Goal: Task Accomplishment & Management: Complete application form

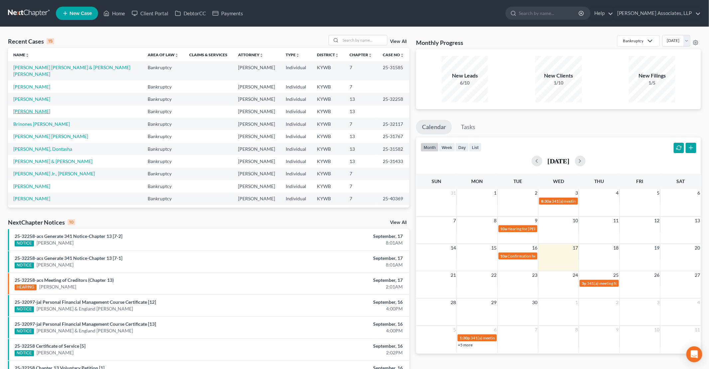
click at [41, 108] on link "[PERSON_NAME]" at bounding box center [31, 111] width 37 height 6
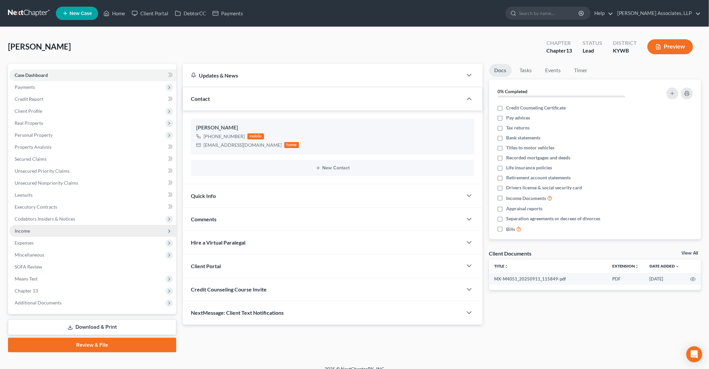
click at [34, 232] on span "Income" at bounding box center [92, 231] width 167 height 12
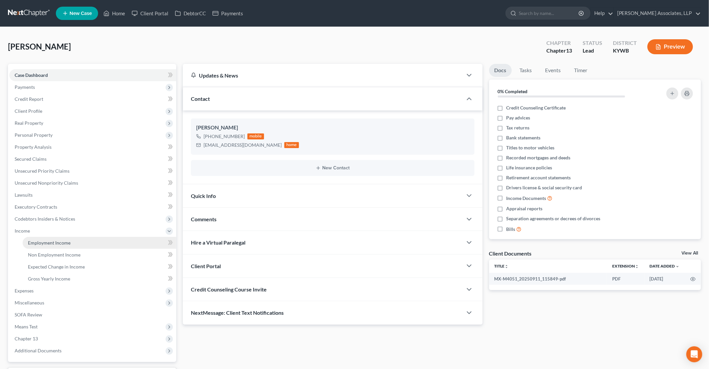
click at [66, 241] on span "Employment Income" at bounding box center [49, 243] width 43 height 6
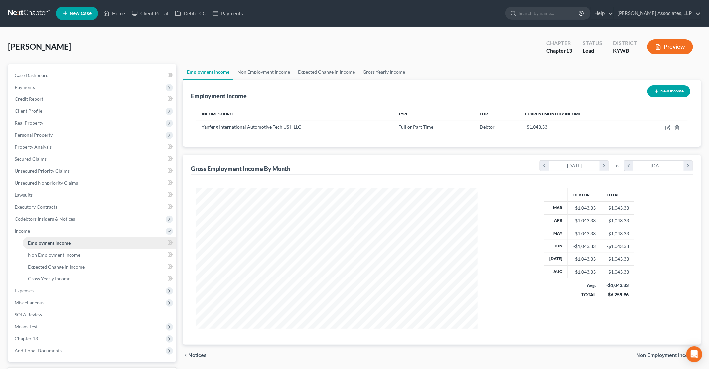
scroll to position [141, 294]
click at [656, 91] on line "button" at bounding box center [656, 91] width 3 height 0
select select "0"
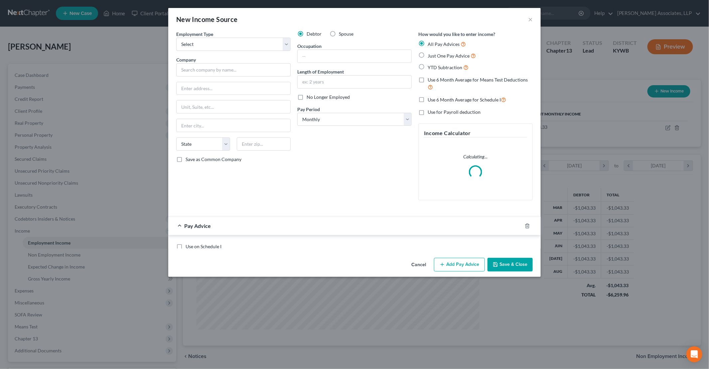
scroll to position [141, 297]
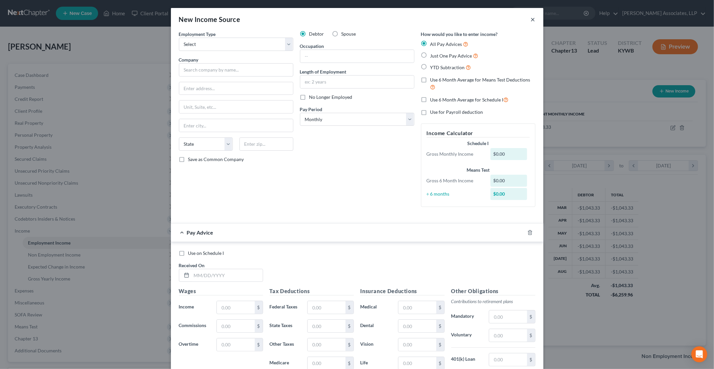
click at [531, 17] on button "×" at bounding box center [533, 19] width 5 height 8
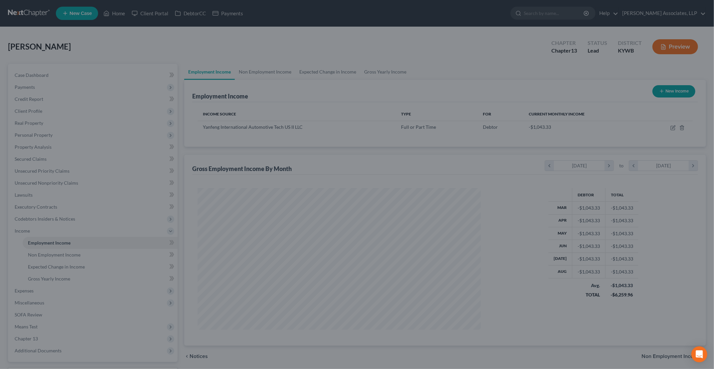
scroll to position [332355, 332201]
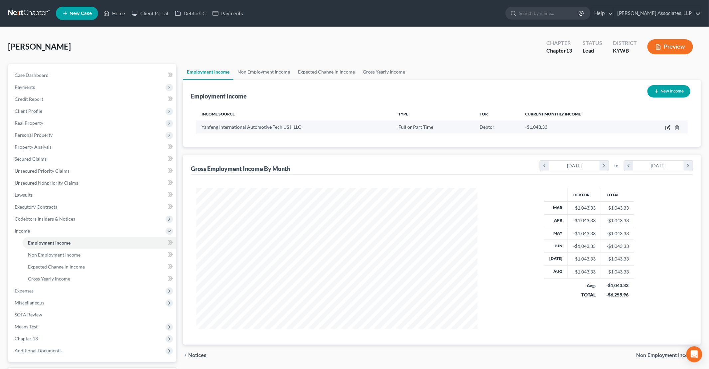
click at [669, 126] on icon "button" at bounding box center [668, 126] width 3 height 3
select select "0"
select select "18"
select select "3"
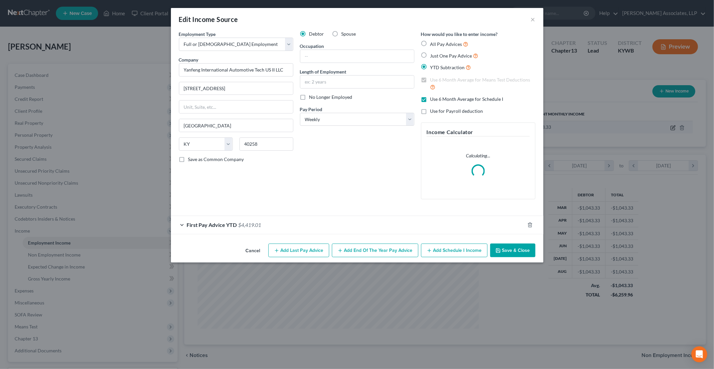
scroll to position [141, 297]
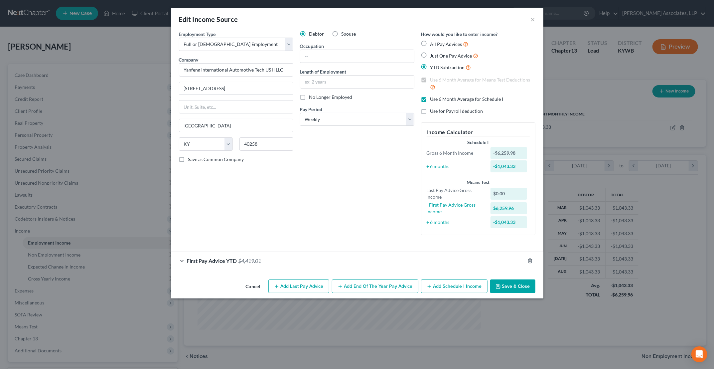
click at [312, 289] on button "Add Last Pay Advice" at bounding box center [298, 286] width 61 height 14
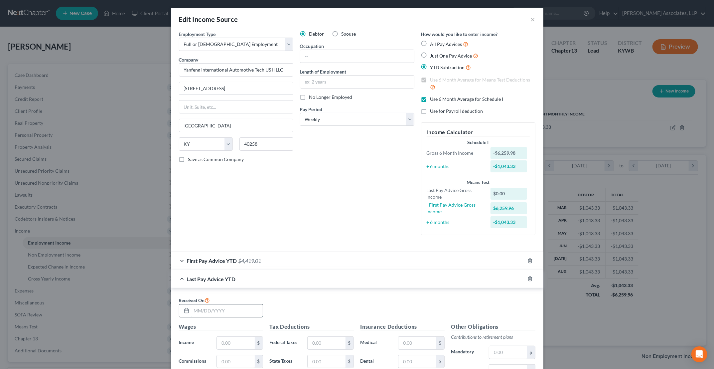
click at [213, 311] on input "text" at bounding box center [227, 310] width 71 height 13
type input "[DATE]"
click at [237, 343] on input "text" at bounding box center [236, 342] width 38 height 13
type input "27,628.37"
click at [180, 262] on div "First Pay Advice YTD $4,419.01" at bounding box center [348, 261] width 354 height 18
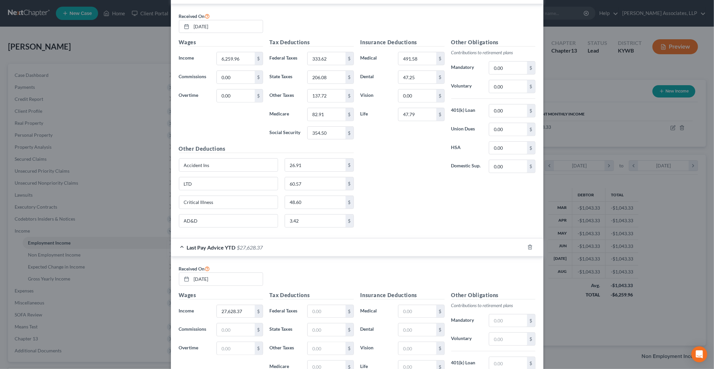
scroll to position [366, 0]
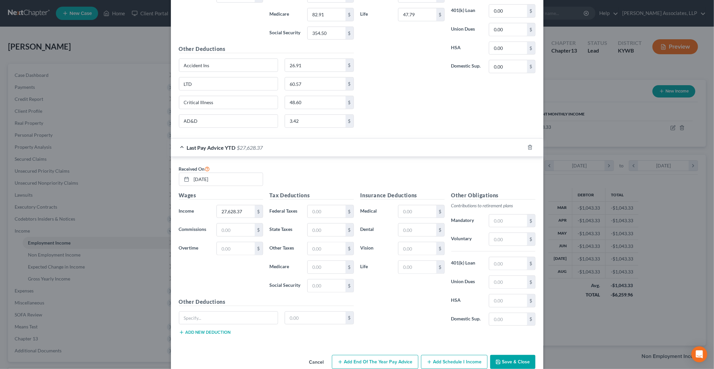
click at [197, 330] on button "Add new deduction" at bounding box center [205, 332] width 52 height 5
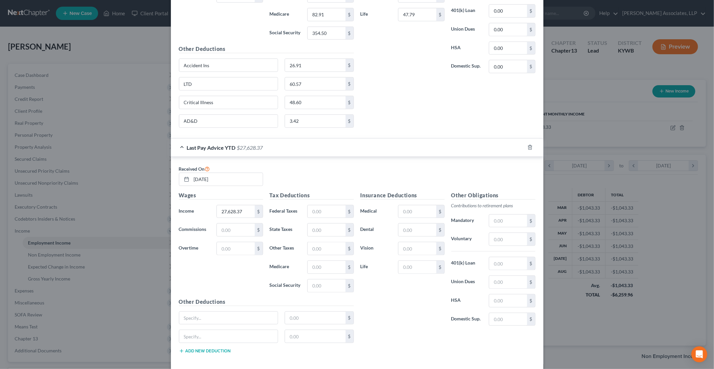
click at [202, 348] on button "Add new deduction" at bounding box center [205, 350] width 52 height 5
click at [205, 367] on button "Add new deduction" at bounding box center [205, 369] width 52 height 5
drag, startPoint x: 216, startPoint y: 66, endPoint x: 147, endPoint y: 66, distance: 69.5
click at [147, 66] on div "Edit Income Source × Employment Type * Select Full or [DEMOGRAPHIC_DATA] Employ…" at bounding box center [357, 184] width 714 height 369
click at [220, 304] on div "Other Deductions $ $ $ $" at bounding box center [267, 342] width 182 height 88
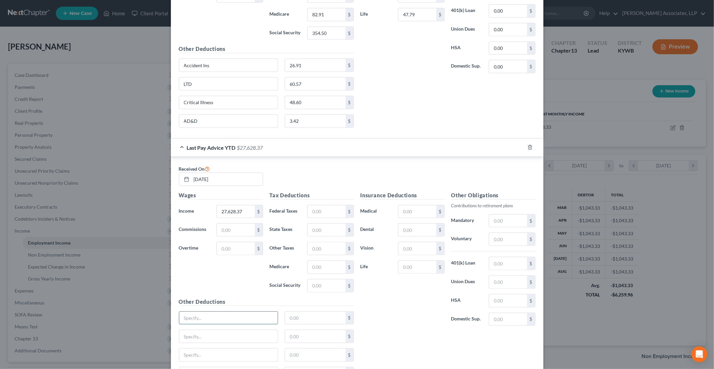
click at [218, 312] on input "text" at bounding box center [228, 318] width 99 height 13
paste input "Accident Ins"
type input "Accident Ins"
click at [207, 330] on input "text" at bounding box center [228, 336] width 99 height 13
type input "LTD"
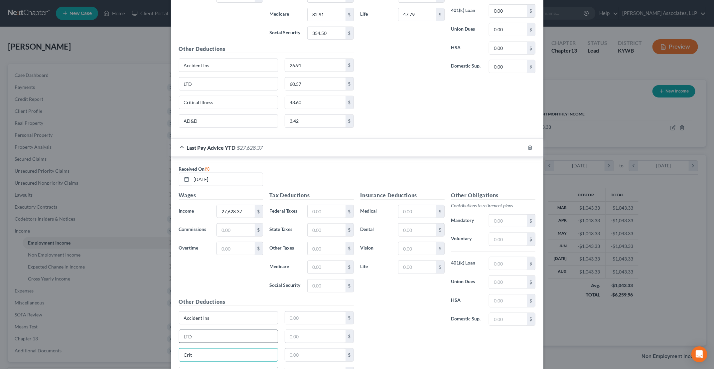
type input "Critical Illness"
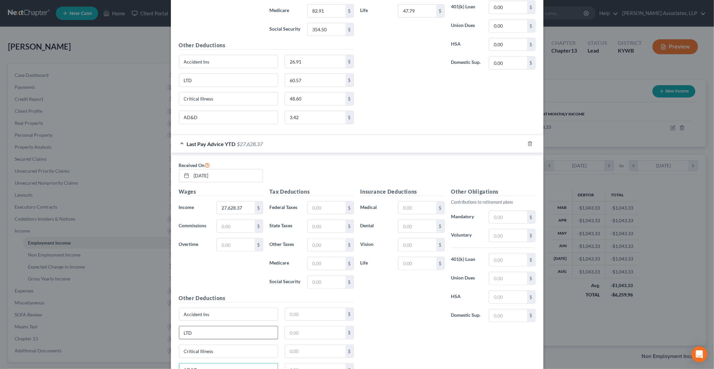
type input "AD&D"
click at [312, 308] on input "text" at bounding box center [315, 314] width 61 height 13
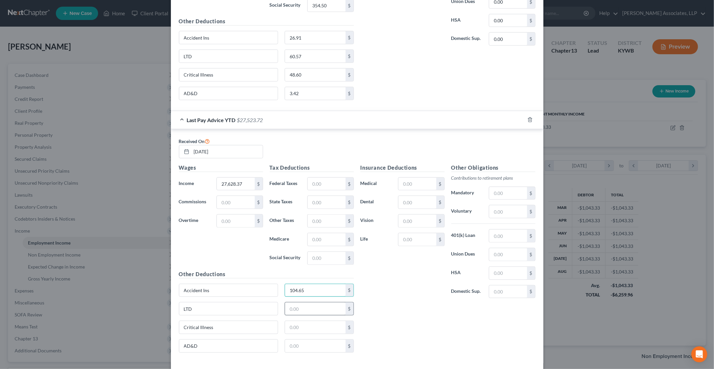
scroll to position [403, 0]
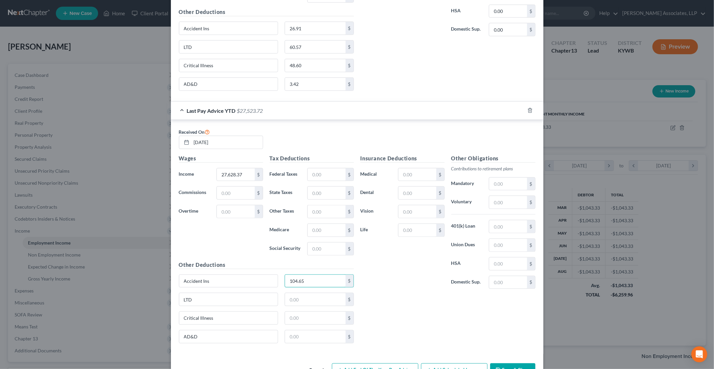
type input "104.65"
click at [304, 336] on div "AD&D $" at bounding box center [267, 339] width 182 height 19
click at [304, 330] on input "text" at bounding box center [315, 336] width 61 height 13
type input "13.3"
click at [299, 312] on input "text" at bounding box center [315, 318] width 61 height 13
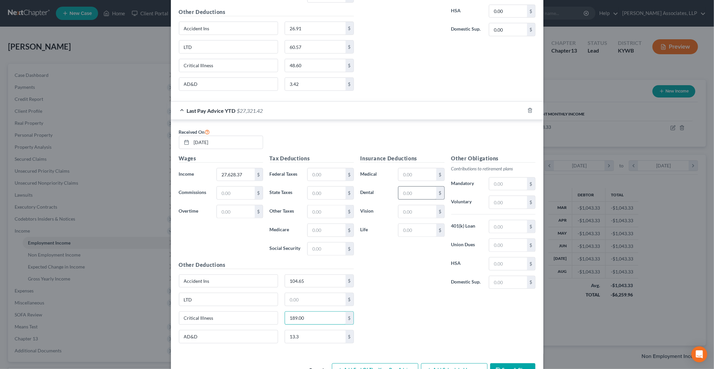
type input "189.00"
click at [409, 187] on input "text" at bounding box center [417, 193] width 38 height 13
type input "183.75"
click at [416, 227] on input "text" at bounding box center [417, 230] width 38 height 13
drag, startPoint x: 416, startPoint y: 227, endPoint x: 398, endPoint y: 227, distance: 18.6
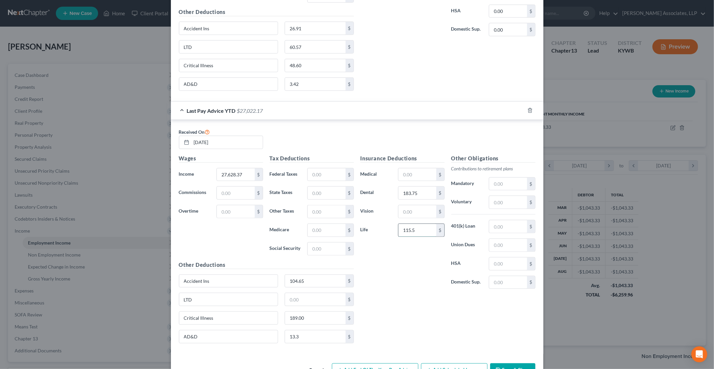
click at [398, 227] on input "115.5" at bounding box center [417, 230] width 38 height 13
type input "185.85"
click at [315, 295] on input "text" at bounding box center [315, 299] width 61 height 13
type input "235.91"
click at [426, 168] on input "text" at bounding box center [417, 174] width 38 height 13
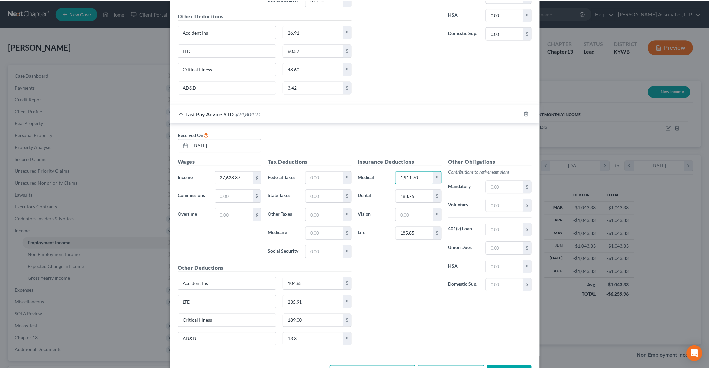
scroll to position [417, 0]
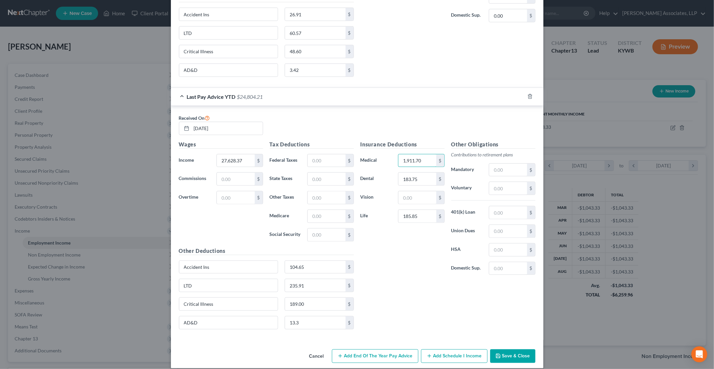
type input "1,911.70"
click at [507, 349] on button "Save & Close" at bounding box center [512, 356] width 45 height 14
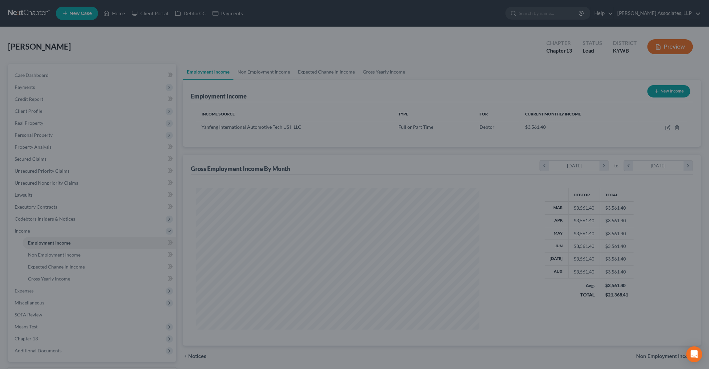
scroll to position [332355, 332201]
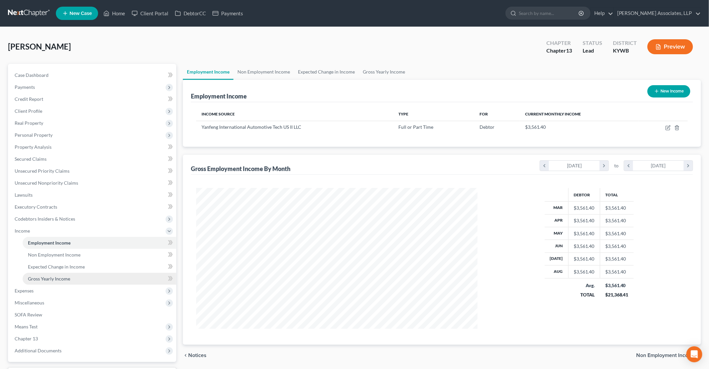
click at [60, 278] on span "Gross Yearly Income" at bounding box center [49, 279] width 42 height 6
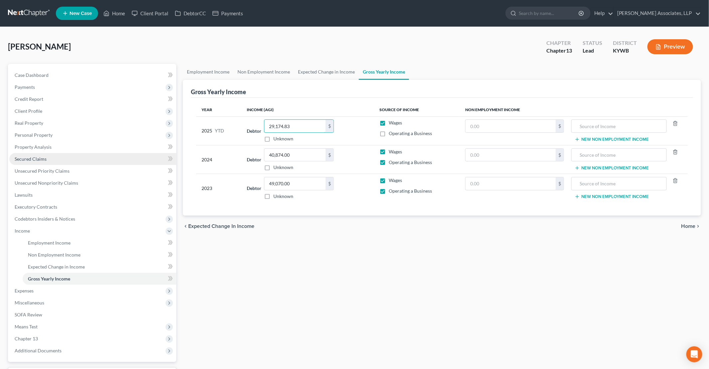
type input "29,174.83"
click at [37, 155] on link "Secured Claims" at bounding box center [92, 159] width 167 height 12
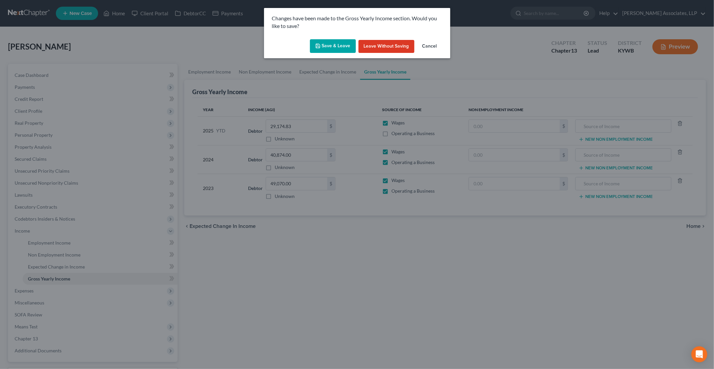
click at [330, 46] on button "Save & Leave" at bounding box center [333, 46] width 46 height 14
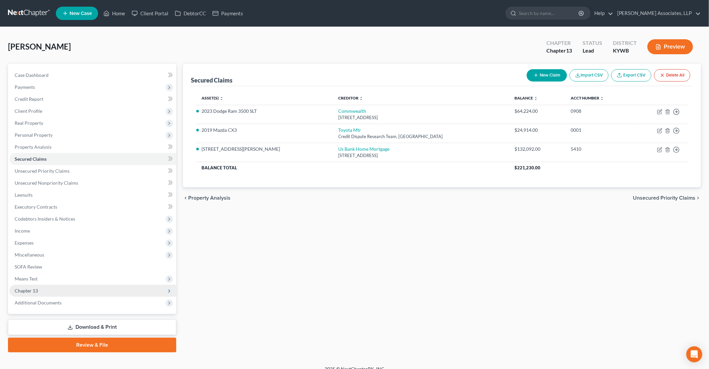
click at [40, 292] on span "Chapter 13" at bounding box center [92, 291] width 167 height 12
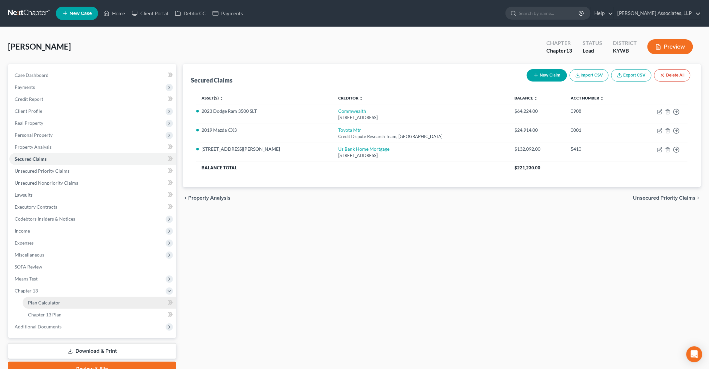
click at [48, 301] on span "Plan Calculator" at bounding box center [44, 303] width 32 height 6
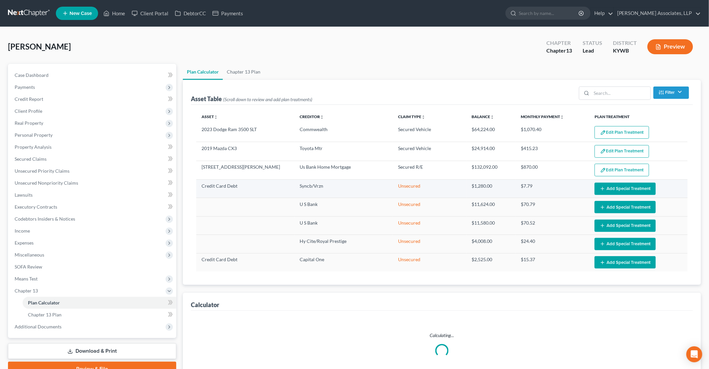
select select "59"
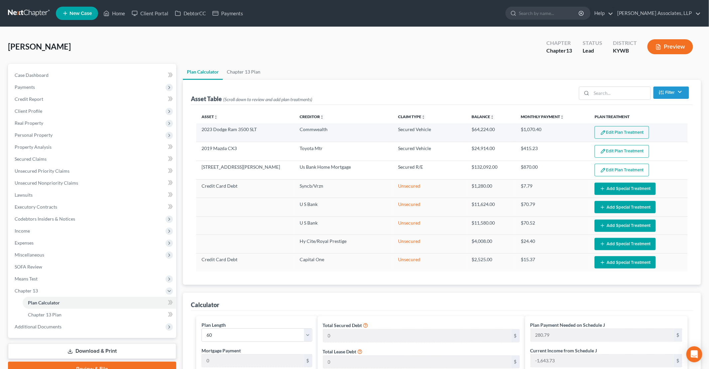
click at [624, 132] on button "Edit Plan Treatment" at bounding box center [622, 132] width 55 height 13
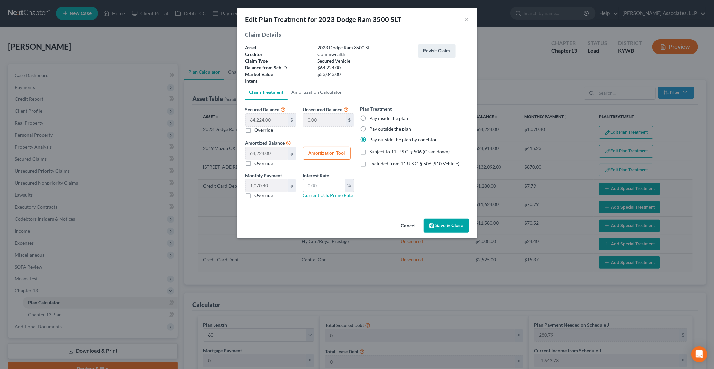
click at [449, 218] on button "Save & Close" at bounding box center [446, 225] width 45 height 14
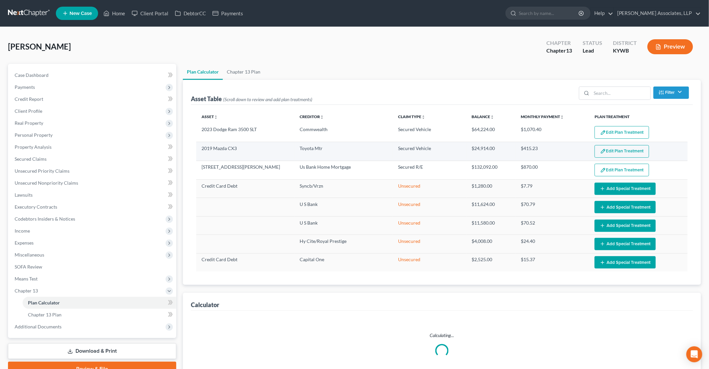
select select "59"
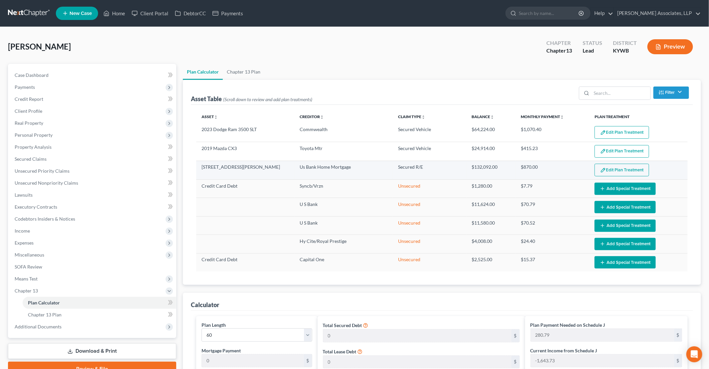
click at [615, 170] on button "Edit Plan Treatment" at bounding box center [622, 170] width 55 height 13
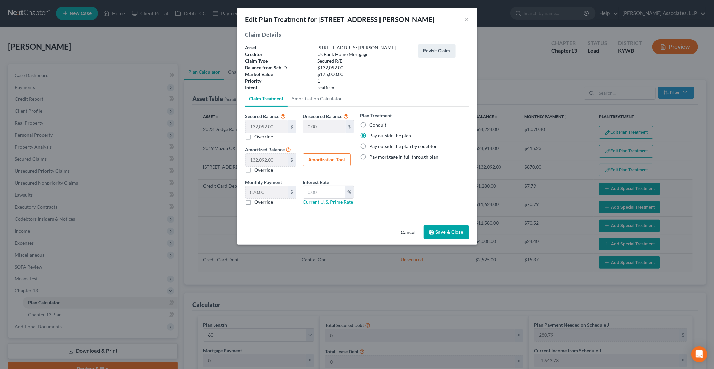
click at [456, 230] on button "Save & Close" at bounding box center [446, 232] width 45 height 14
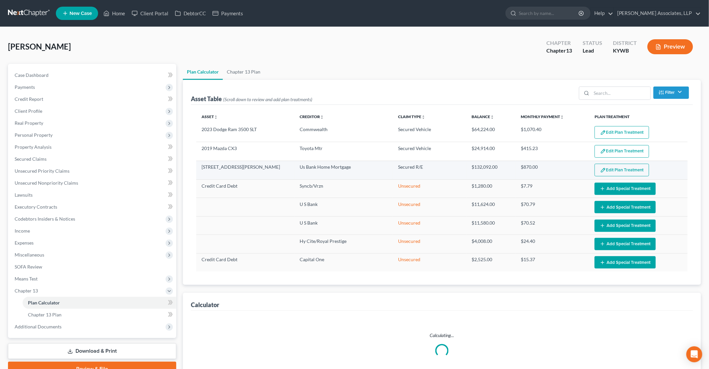
select select "59"
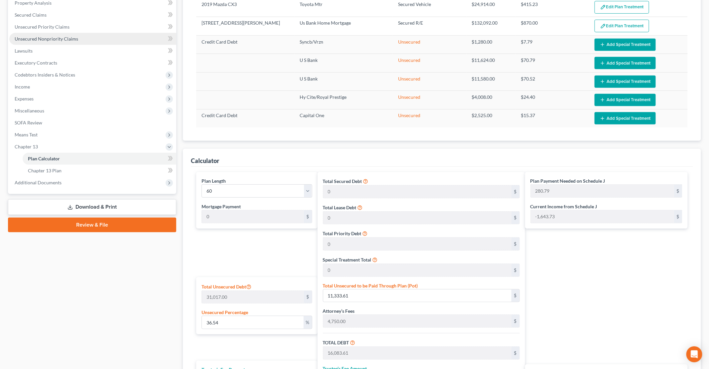
scroll to position [66, 0]
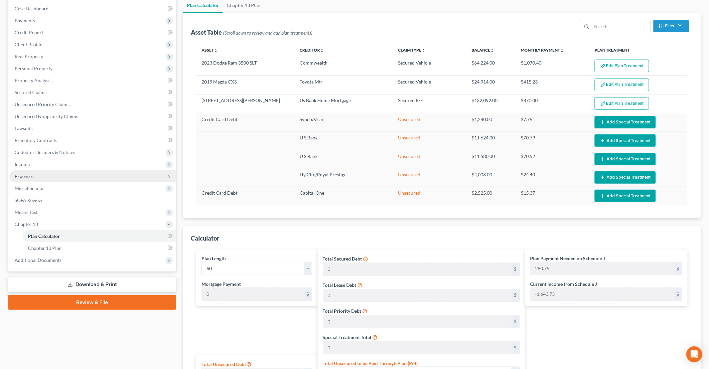
click at [30, 175] on span "Expenses" at bounding box center [24, 176] width 19 height 6
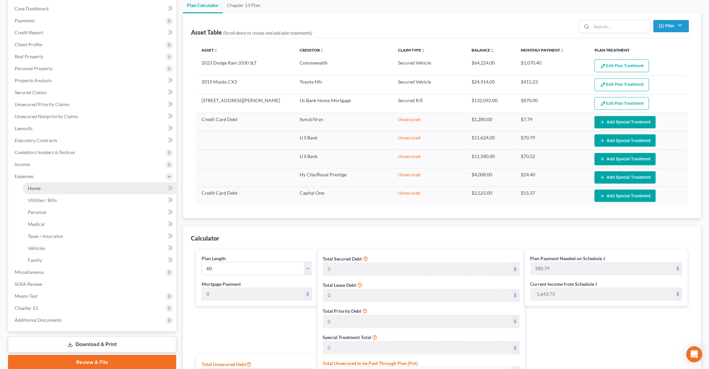
click at [37, 187] on span "Home" at bounding box center [34, 188] width 13 height 6
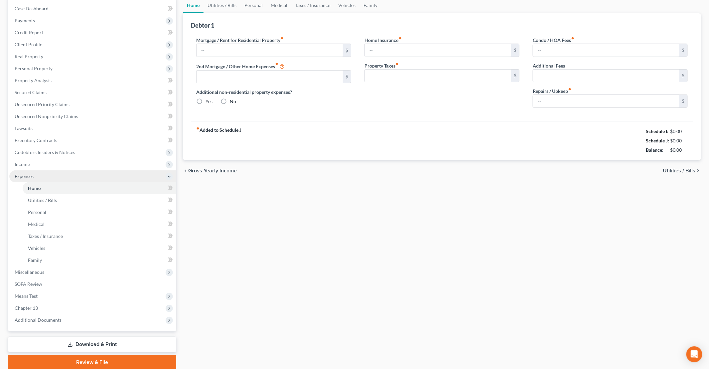
scroll to position [52, 0]
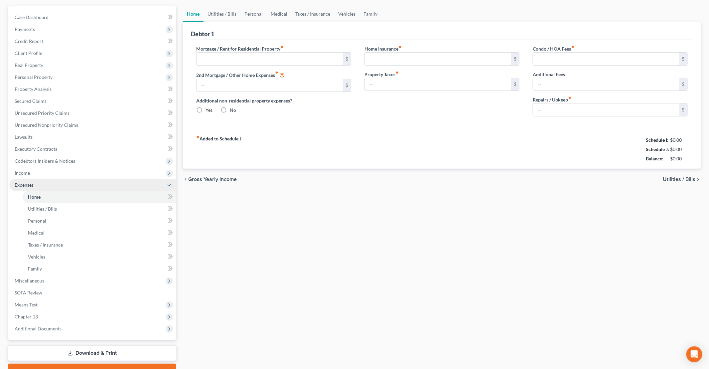
type input "871.00"
type input "0.00"
radio input "true"
type input "0.00"
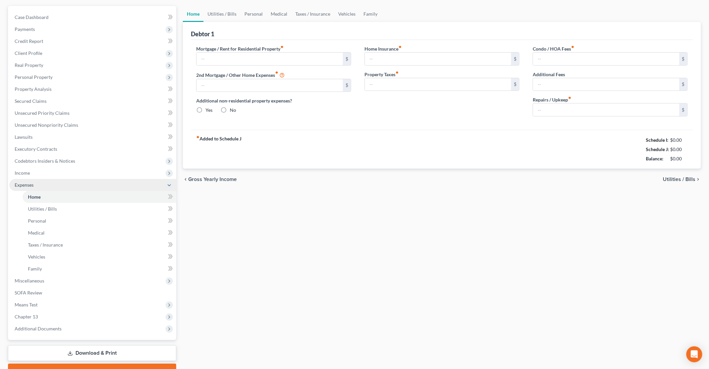
type input "0.00"
type input "150.00"
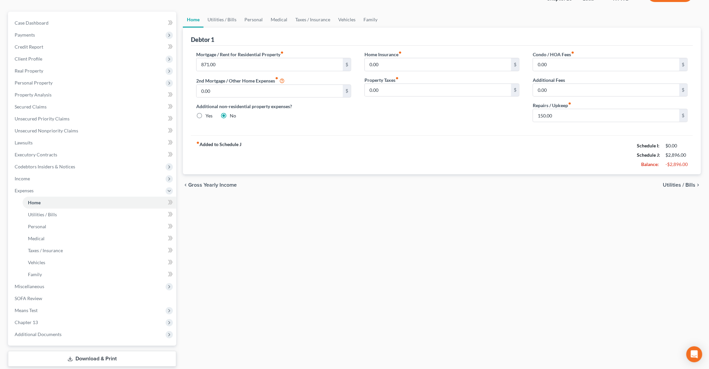
scroll to position [0, 0]
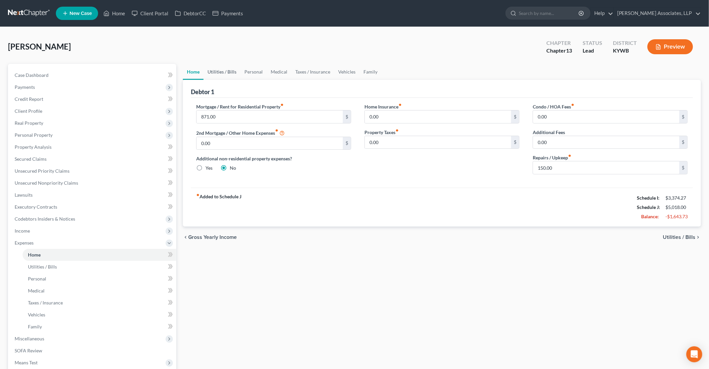
click at [230, 69] on link "Utilities / Bills" at bounding box center [221, 72] width 37 height 16
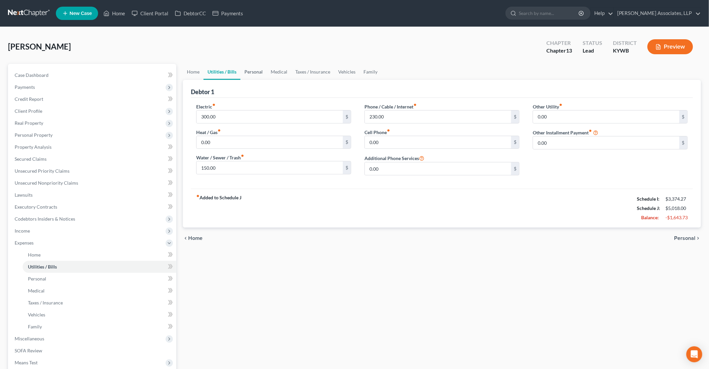
click at [261, 73] on link "Personal" at bounding box center [253, 72] width 26 height 16
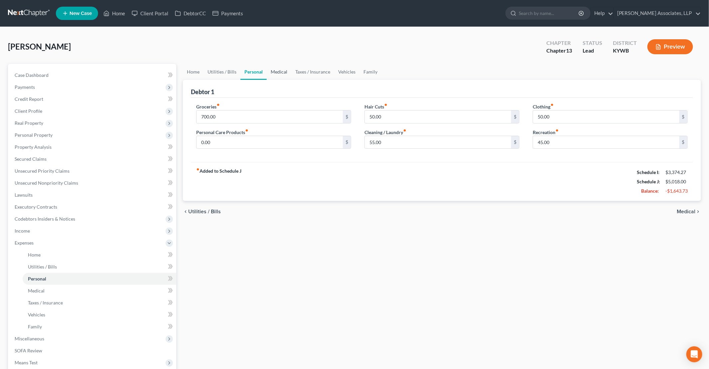
click at [286, 71] on link "Medical" at bounding box center [279, 72] width 25 height 16
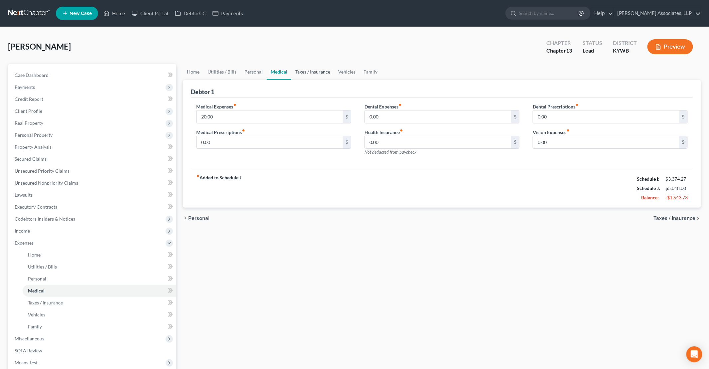
click at [304, 71] on link "Taxes / Insurance" at bounding box center [312, 72] width 43 height 16
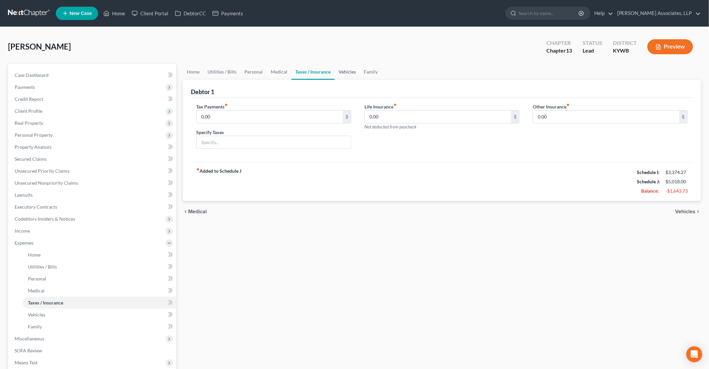
click at [350, 71] on link "Vehicles" at bounding box center [346, 72] width 25 height 16
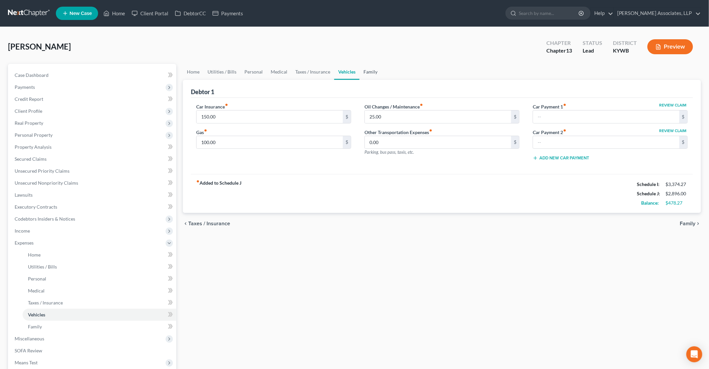
click at [362, 70] on link "Family" at bounding box center [370, 72] width 22 height 16
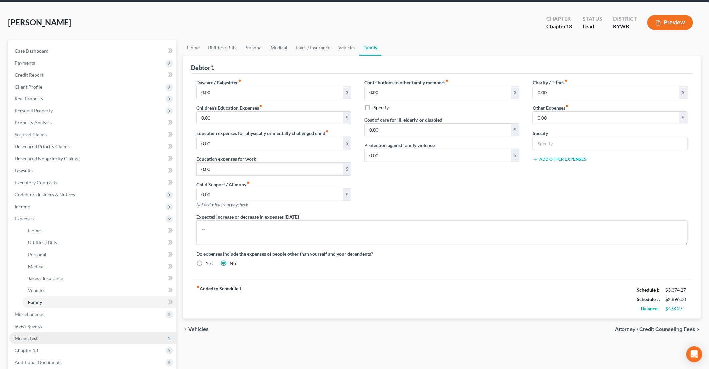
scroll to position [33, 0]
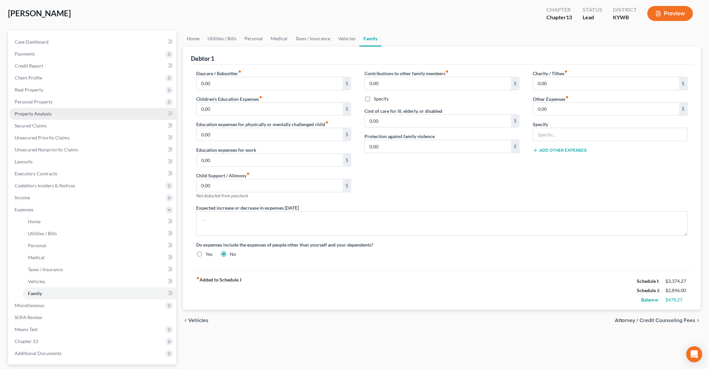
click at [38, 115] on span "Property Analysis" at bounding box center [33, 114] width 37 height 6
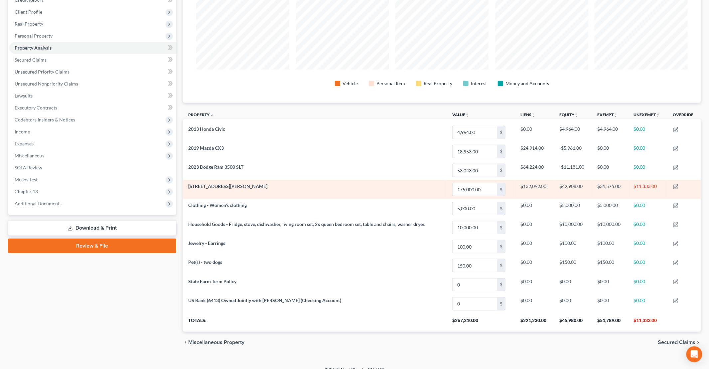
scroll to position [100, 0]
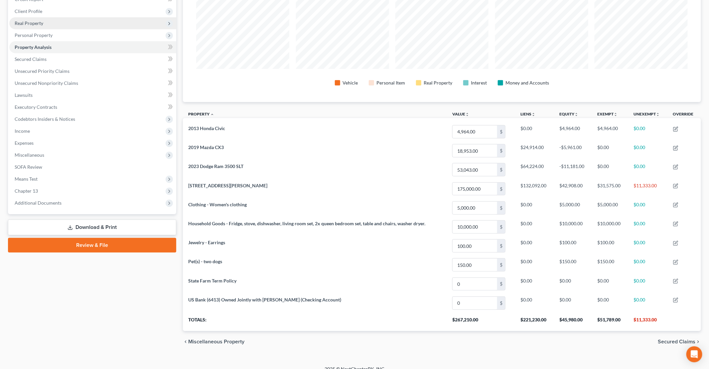
click at [31, 26] on span "Real Property" at bounding box center [92, 23] width 167 height 12
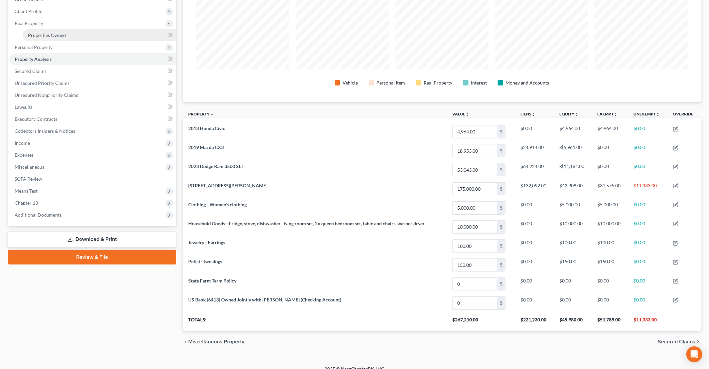
click at [75, 34] on link "Properties Owned" at bounding box center [100, 35] width 154 height 12
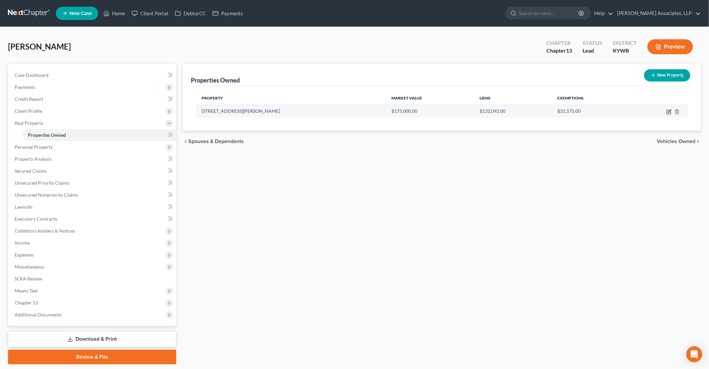
click at [669, 112] on icon "button" at bounding box center [668, 111] width 5 height 5
select select "18"
select select "55"
select select "0"
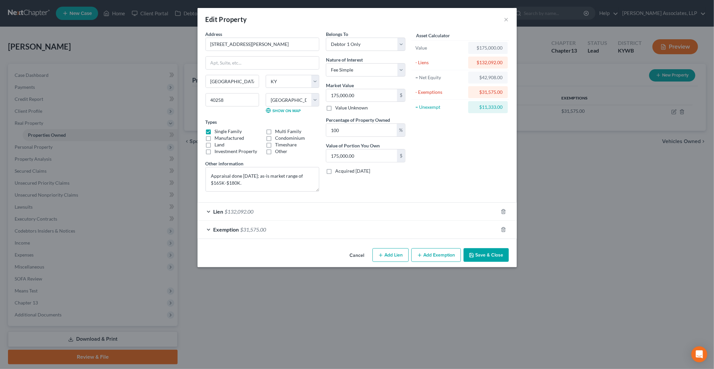
click at [43, 306] on div "Edit Property × Address * [GEOGRAPHIC_DATA][PERSON_NAME] [GEOGRAPHIC_DATA] [US_…" at bounding box center [357, 184] width 714 height 369
click at [507, 19] on button "×" at bounding box center [506, 19] width 5 height 8
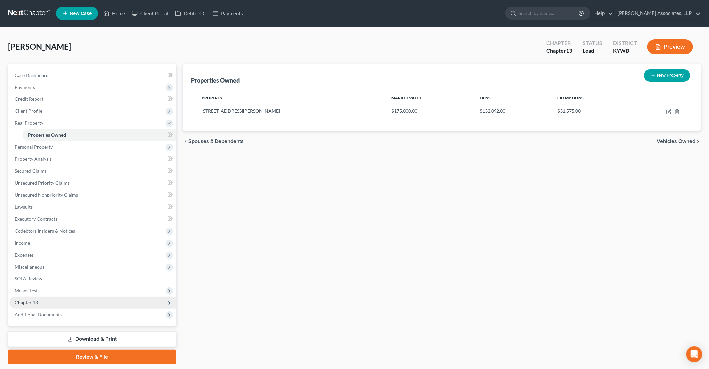
click at [35, 303] on span "Chapter 13" at bounding box center [26, 303] width 23 height 6
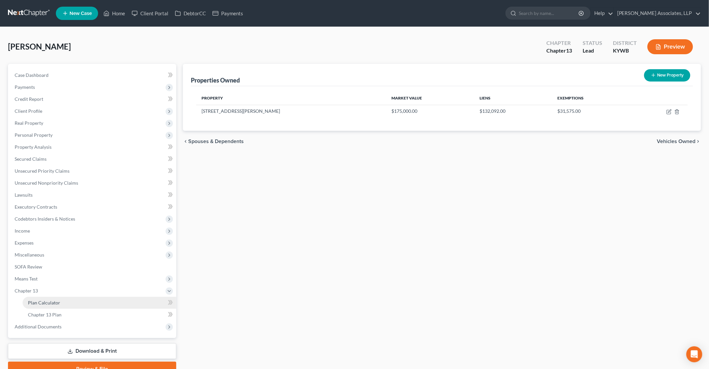
click at [59, 305] on link "Plan Calculator" at bounding box center [100, 303] width 154 height 12
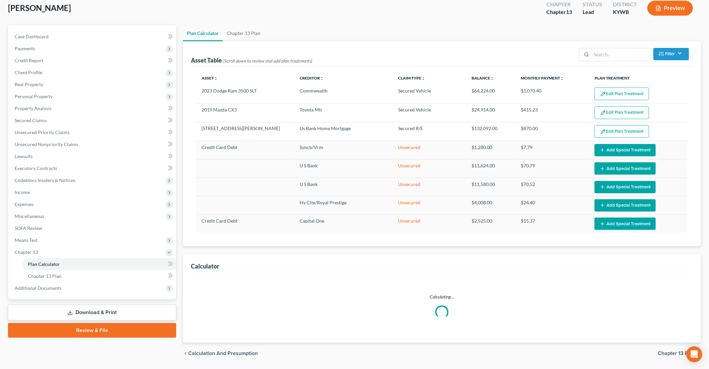
select select "59"
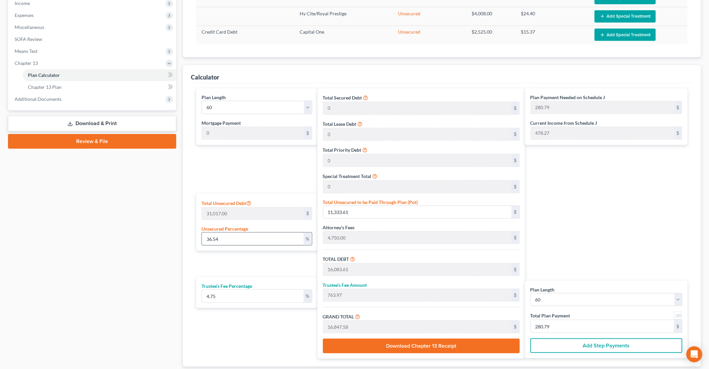
scroll to position [233, 0]
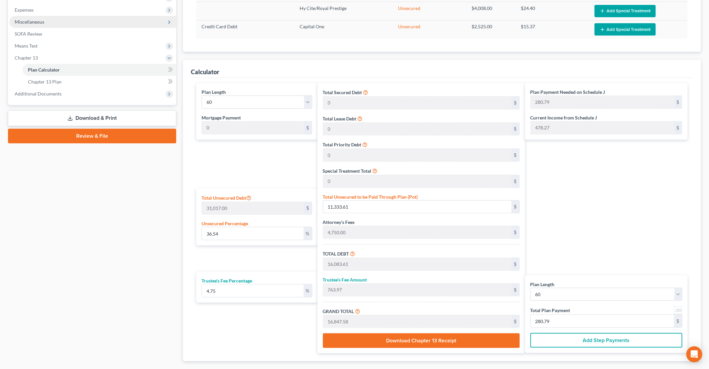
click at [32, 25] on span "Miscellaneous" at bounding box center [92, 22] width 167 height 12
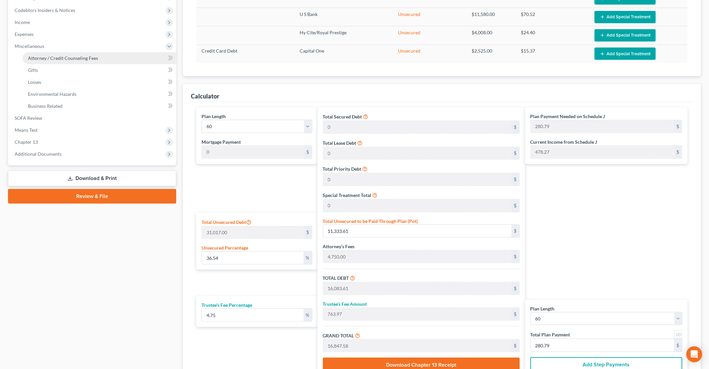
scroll to position [199, 0]
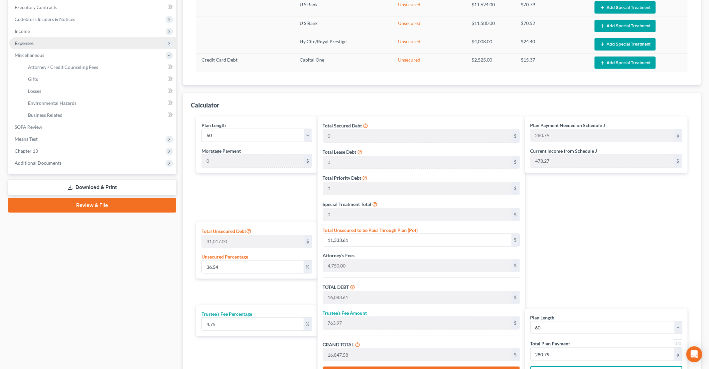
click at [29, 43] on span "Expenses" at bounding box center [24, 43] width 19 height 6
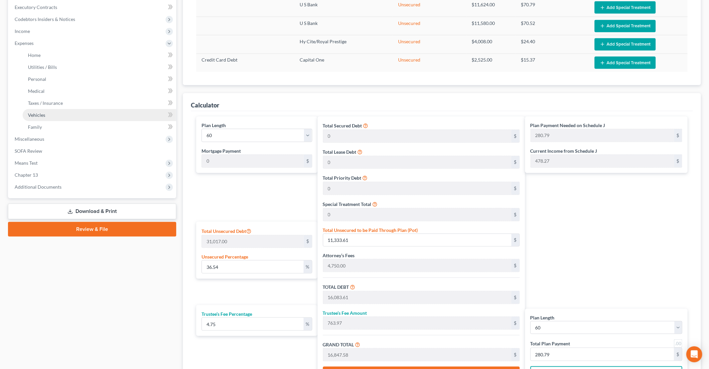
click at [40, 113] on span "Vehicles" at bounding box center [36, 115] width 17 height 6
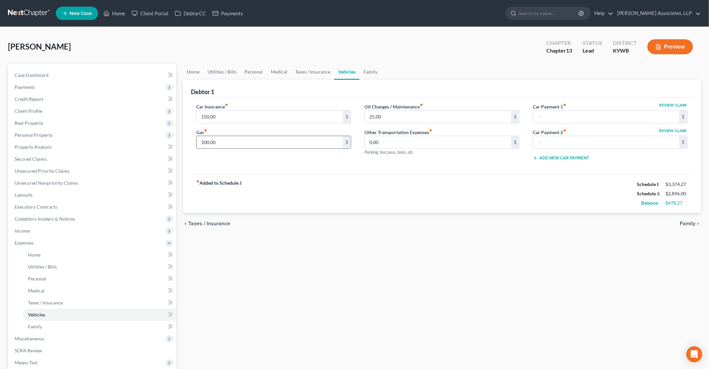
click at [203, 141] on input "100.00" at bounding box center [270, 142] width 146 height 13
drag, startPoint x: 203, startPoint y: 141, endPoint x: 184, endPoint y: 139, distance: 19.3
click at [184, 140] on div "Debtor 1 Car Insurance fiber_manual_record 150.00 $ Gas fiber_manual_record 100…" at bounding box center [442, 146] width 518 height 133
type input "300.00"
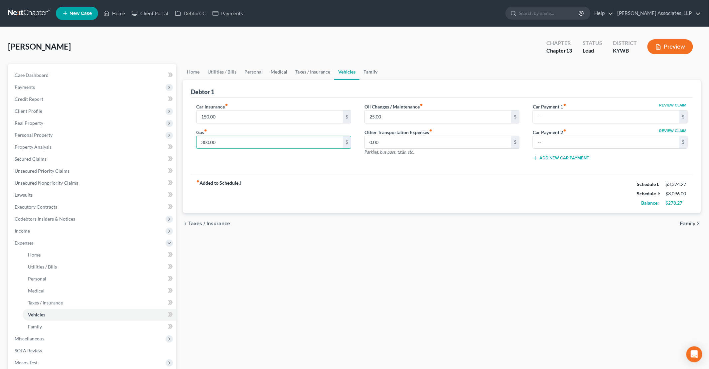
click at [367, 70] on link "Family" at bounding box center [370, 72] width 22 height 16
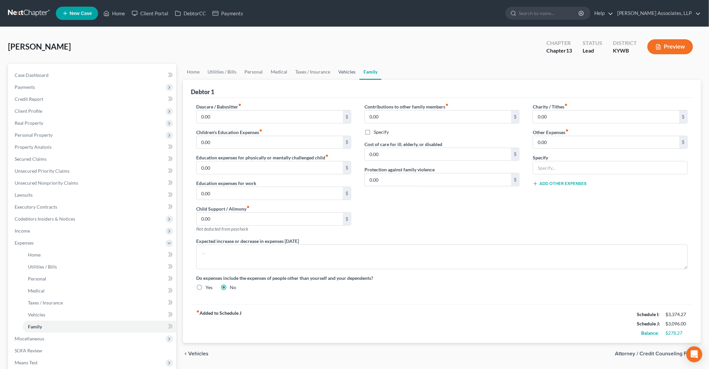
click at [342, 70] on link "Vehicles" at bounding box center [346, 72] width 25 height 16
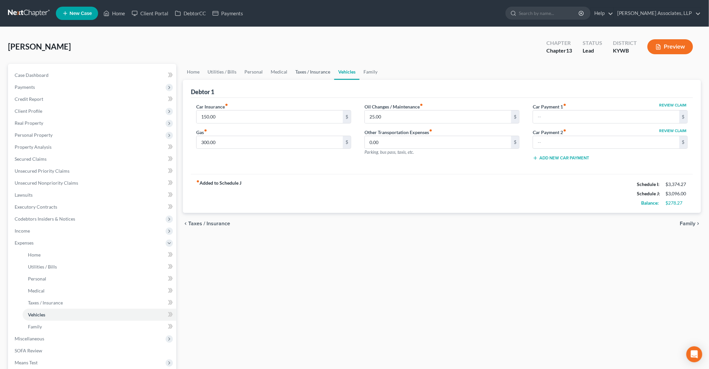
click at [323, 70] on link "Taxes / Insurance" at bounding box center [312, 72] width 43 height 16
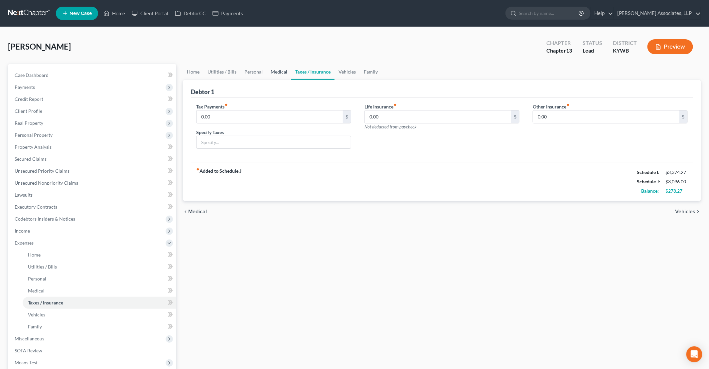
click at [278, 72] on link "Medical" at bounding box center [279, 72] width 25 height 16
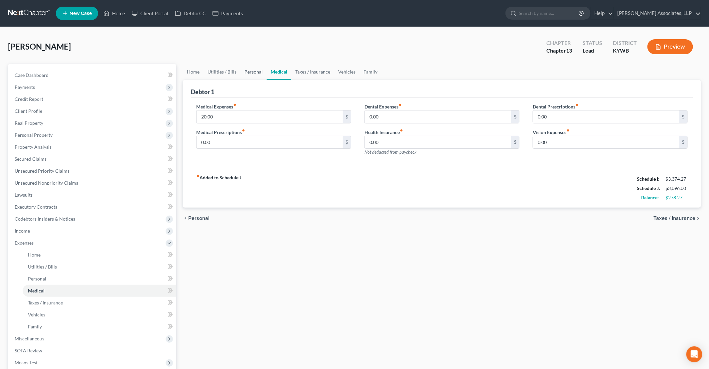
click at [251, 71] on link "Personal" at bounding box center [253, 72] width 26 height 16
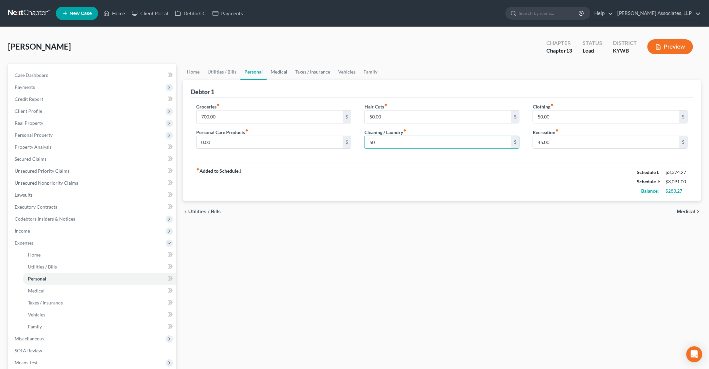
type input "50"
click at [333, 204] on div "chevron_left Utilities / Bills Medical chevron_right" at bounding box center [442, 211] width 518 height 21
click at [195, 72] on link "Home" at bounding box center [193, 72] width 21 height 16
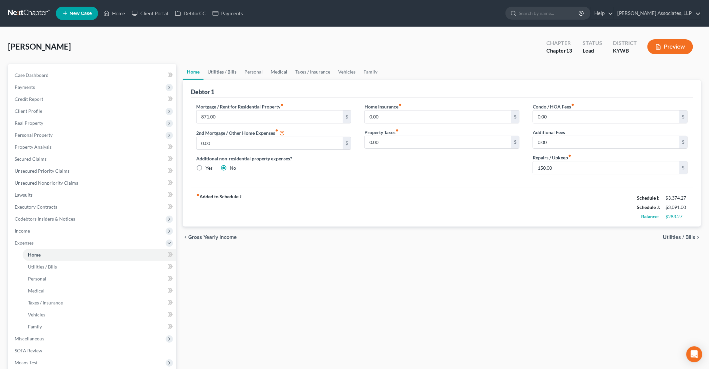
click at [227, 68] on link "Utilities / Bills" at bounding box center [221, 72] width 37 height 16
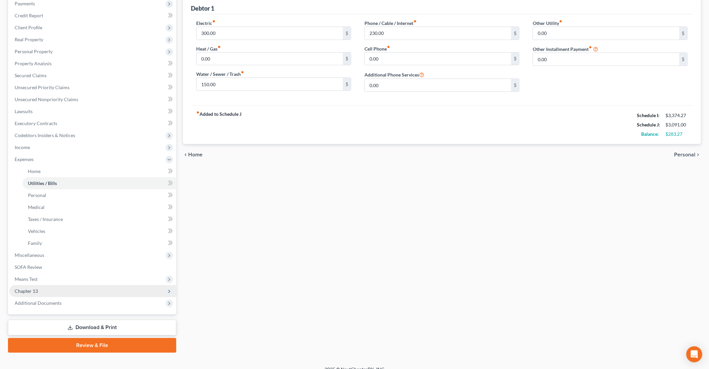
scroll to position [91, 0]
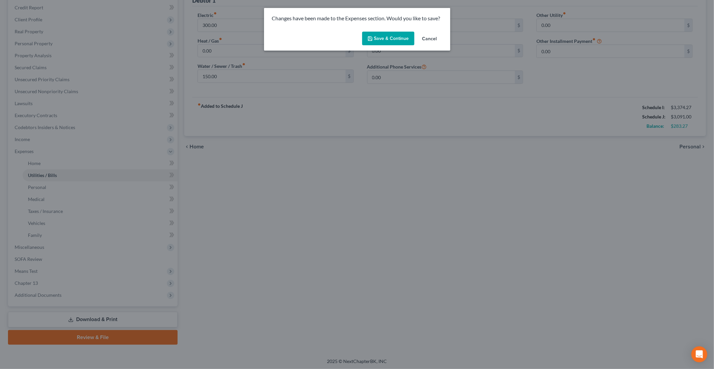
click at [392, 39] on button "Save & Continue" at bounding box center [388, 39] width 52 height 14
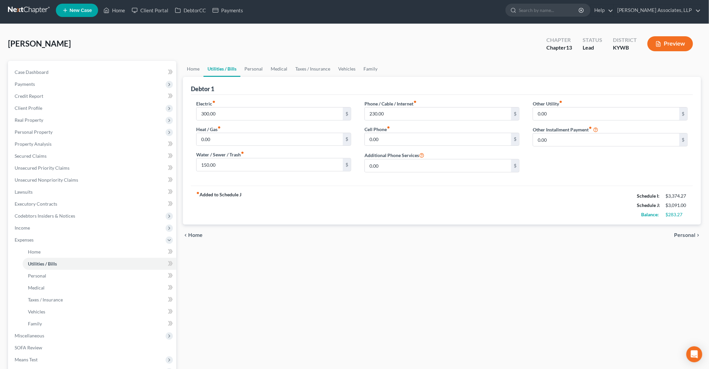
scroll to position [0, 0]
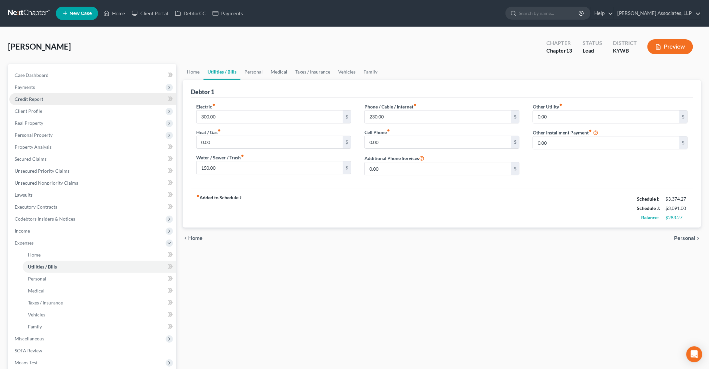
click at [43, 95] on link "Credit Report" at bounding box center [92, 99] width 167 height 12
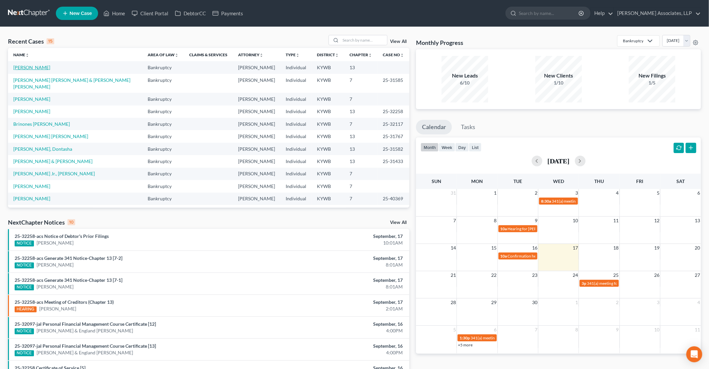
click at [40, 68] on link "[PERSON_NAME]" at bounding box center [31, 68] width 37 height 6
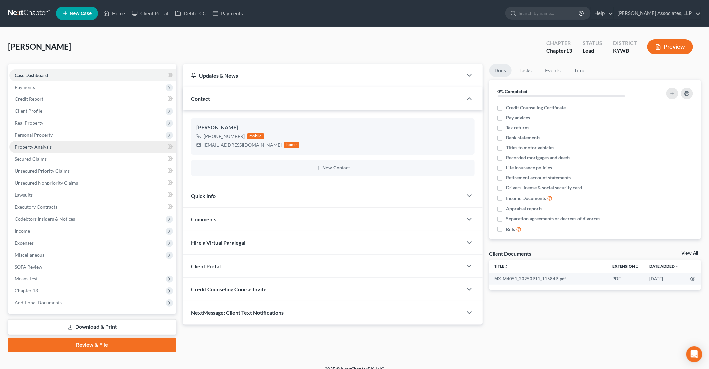
click at [37, 149] on span "Property Analysis" at bounding box center [33, 147] width 37 height 6
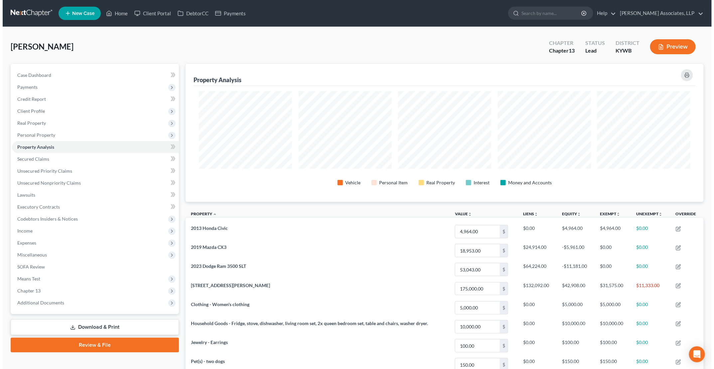
scroll to position [138, 518]
click at [65, 11] on icon at bounding box center [65, 13] width 6 height 8
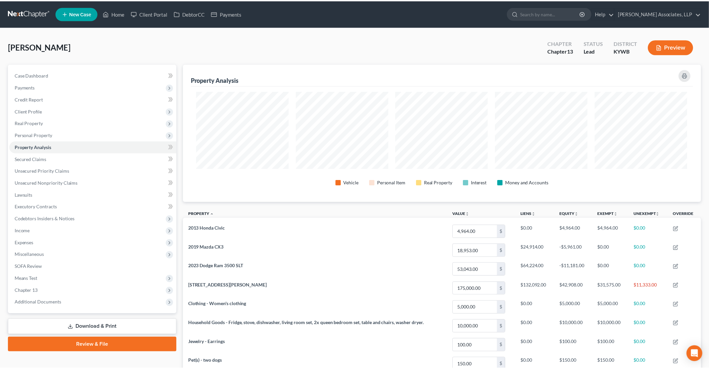
scroll to position [138, 522]
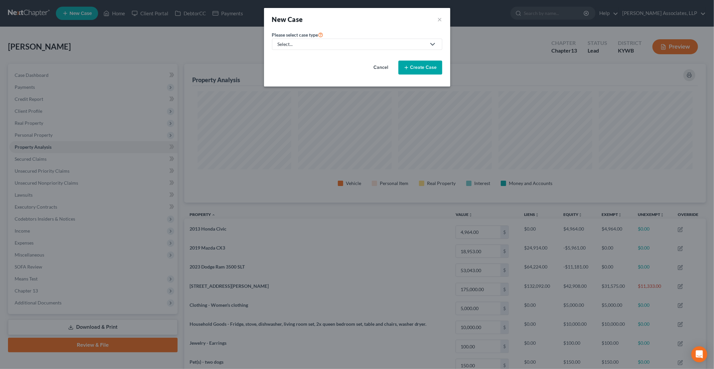
click at [344, 44] on div "Select..." at bounding box center [352, 44] width 148 height 7
click at [325, 58] on div "Bankruptcy" at bounding box center [309, 57] width 63 height 7
select select "33"
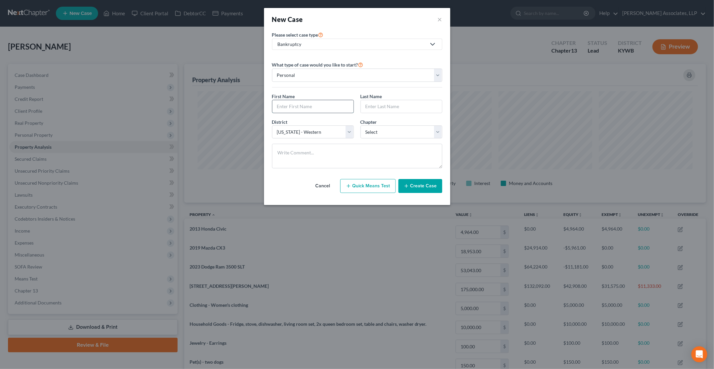
click at [318, 103] on input "text" at bounding box center [312, 106] width 81 height 13
type input "Thomas"
type input "Riley"
click at [377, 134] on select "Select 7 11 12 13" at bounding box center [401, 131] width 82 height 13
select select "3"
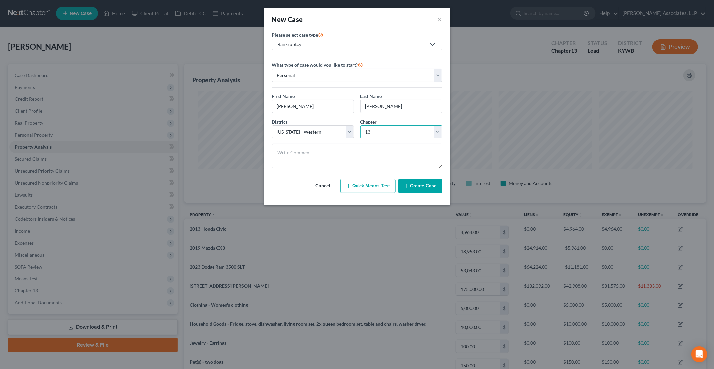
click at [360, 125] on select "Select 7 11 12 13" at bounding box center [401, 131] width 82 height 13
click at [427, 187] on button "Create Case" at bounding box center [420, 186] width 44 height 14
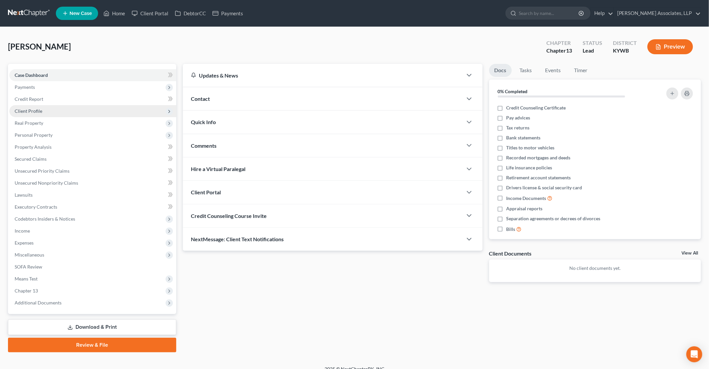
click at [37, 111] on span "Client Profile" at bounding box center [29, 111] width 28 height 6
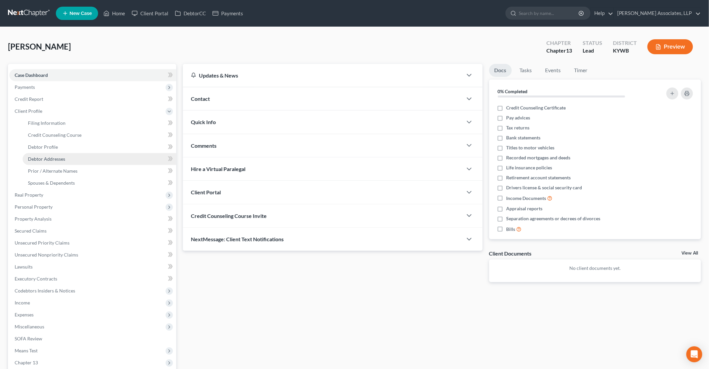
click at [58, 159] on span "Debtor Addresses" at bounding box center [46, 159] width 37 height 6
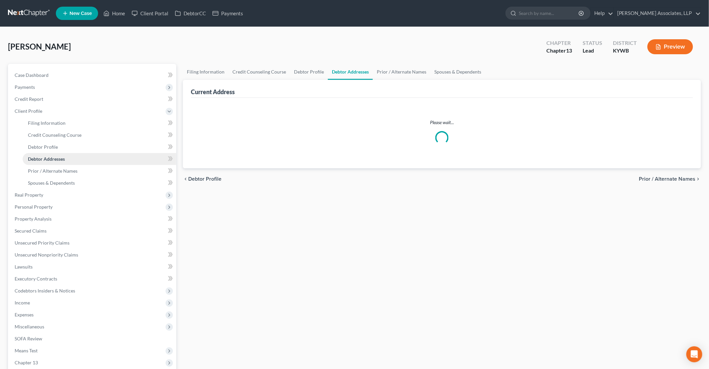
select select "0"
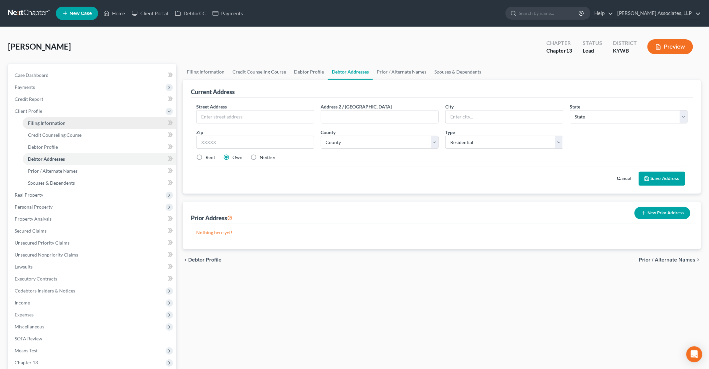
click at [65, 124] on link "Filing Information" at bounding box center [100, 123] width 154 height 12
select select "1"
select select "0"
select select "3"
select select "33"
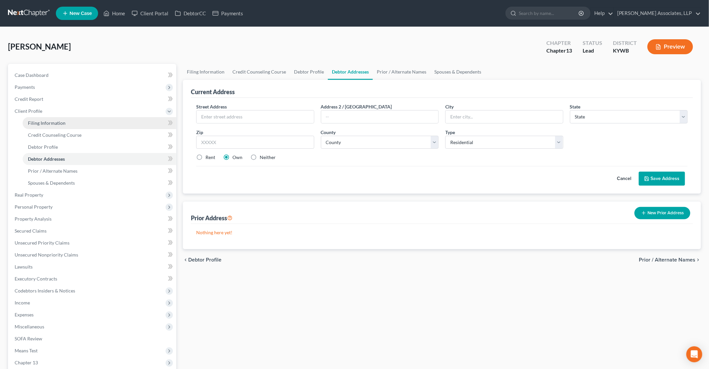
select select "0"
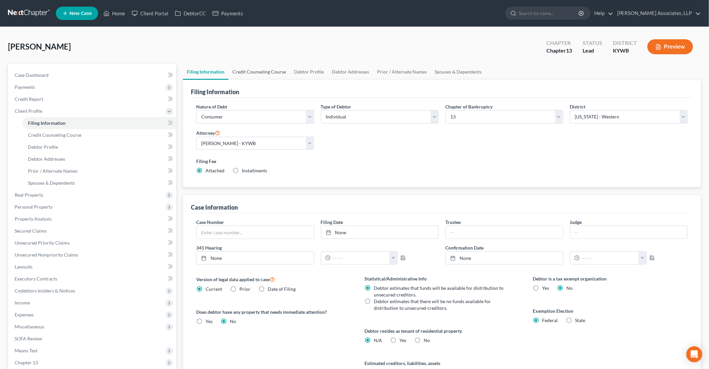
drag, startPoint x: 265, startPoint y: 72, endPoint x: 274, endPoint y: 73, distance: 8.7
click at [266, 72] on link "Credit Counseling Course" at bounding box center [259, 72] width 62 height 16
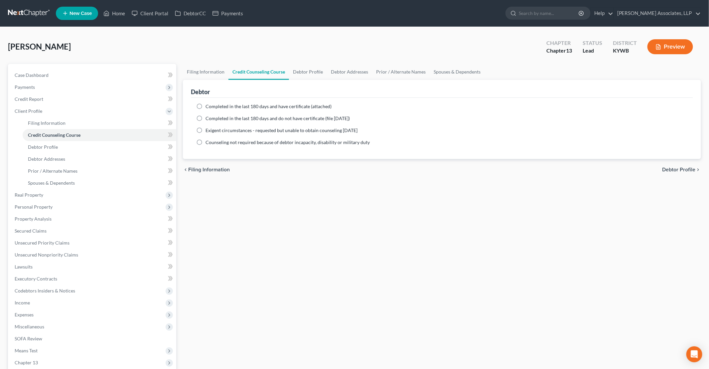
click at [289, 105] on span "Completed in the last 180 days and have certificate (attached)" at bounding box center [268, 106] width 126 height 6
click at [212, 105] on input "Completed in the last 180 days and have certificate (attached)" at bounding box center [210, 105] width 4 height 4
radio input "true"
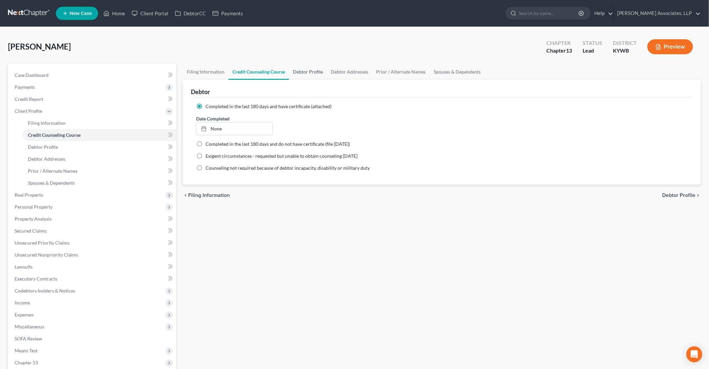
click at [306, 73] on link "Debtor Profile" at bounding box center [308, 72] width 38 height 16
select select "0"
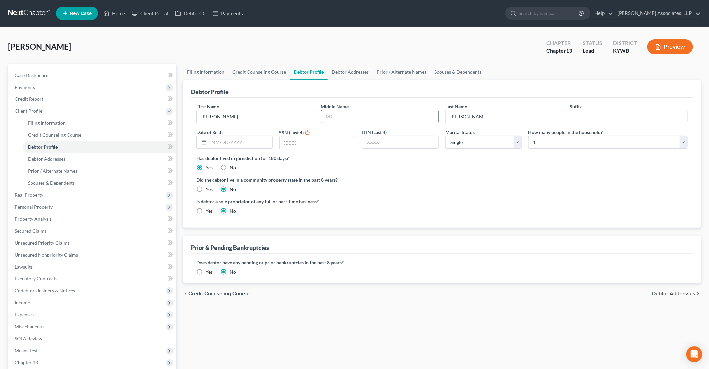
click at [331, 114] on input "text" at bounding box center [379, 116] width 117 height 13
type input "W,"
type input "1/14/1961"
type input "8092"
drag, startPoint x: 353, startPoint y: 71, endPoint x: 349, endPoint y: 72, distance: 3.8
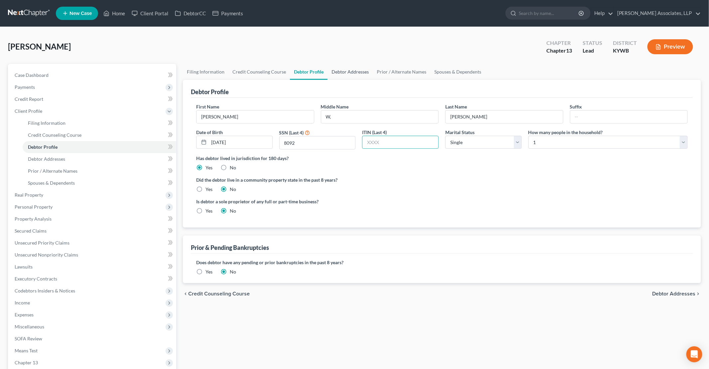
click at [353, 71] on link "Debtor Addresses" at bounding box center [350, 72] width 45 height 16
select select "0"
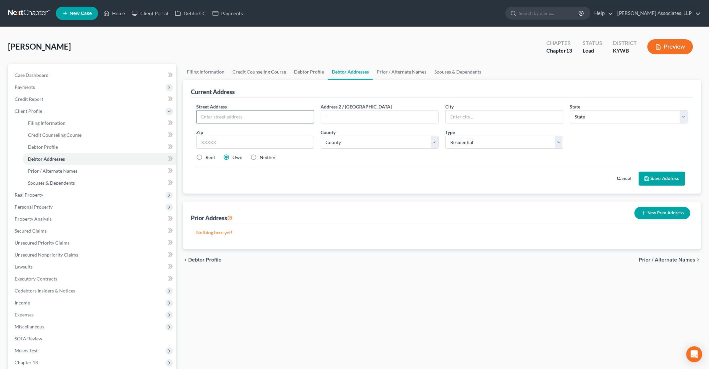
drag, startPoint x: 236, startPoint y: 114, endPoint x: 250, endPoint y: 114, distance: 13.3
click at [236, 114] on input "text" at bounding box center [255, 116] width 117 height 13
type input "10009 Oak Bridge Circle"
type input "Apt 102"
type input "[GEOGRAPHIC_DATA]"
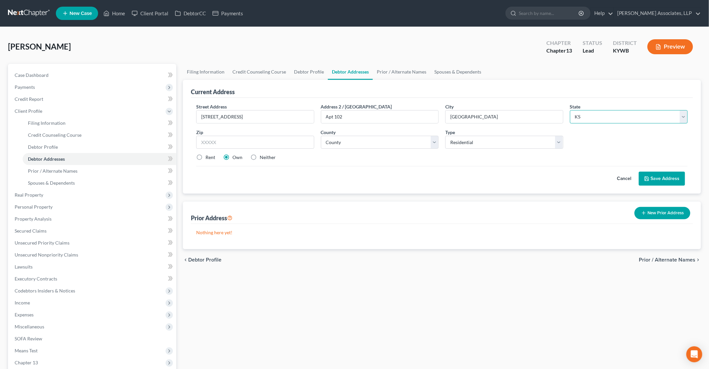
select select "18"
type input "40219"
select select "55"
click at [206, 158] on label "Rent" at bounding box center [210, 157] width 10 height 7
click at [208, 158] on input "Rent" at bounding box center [210, 156] width 4 height 4
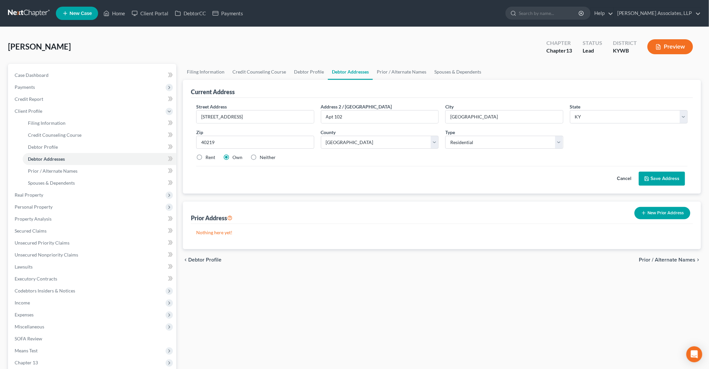
radio input "true"
click at [406, 73] on link "Prior / Alternate Names" at bounding box center [402, 72] width 58 height 16
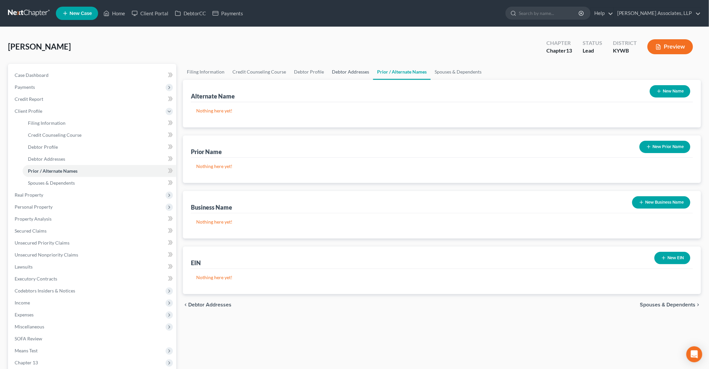
click at [345, 73] on link "Debtor Addresses" at bounding box center [350, 72] width 45 height 16
select select "0"
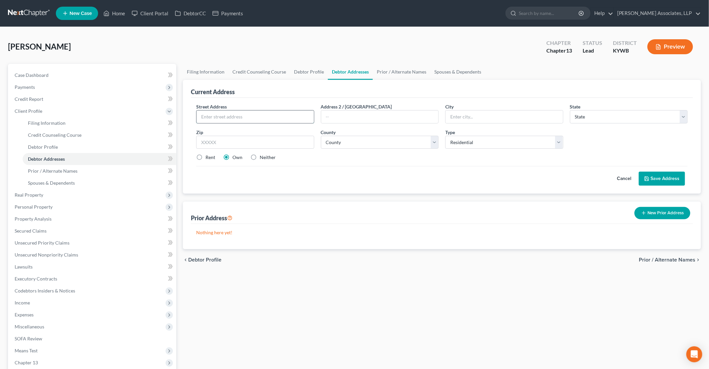
click at [296, 116] on input "text" at bounding box center [255, 116] width 117 height 13
type input "10009 Oak Bridge Circle"
type input "Apt 102"
type input "[GEOGRAPHIC_DATA]"
select select "18"
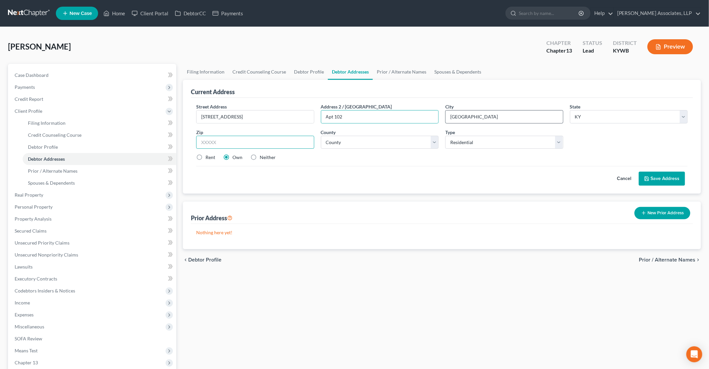
type input "40219"
select select "55"
click at [212, 157] on label "Rent" at bounding box center [210, 157] width 10 height 7
click at [212, 157] on input "Rent" at bounding box center [210, 156] width 4 height 4
radio input "true"
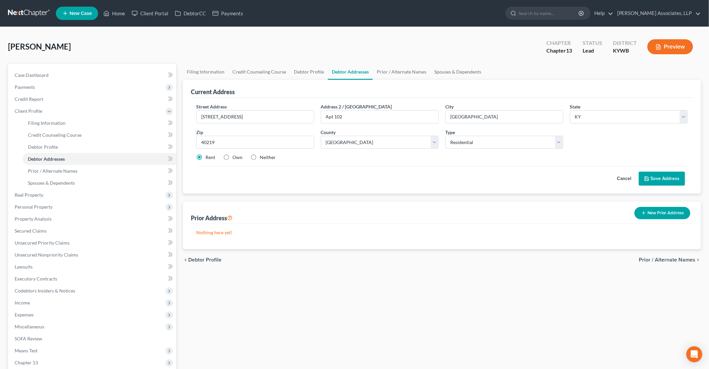
click at [662, 174] on button "Save Address" at bounding box center [662, 179] width 46 height 14
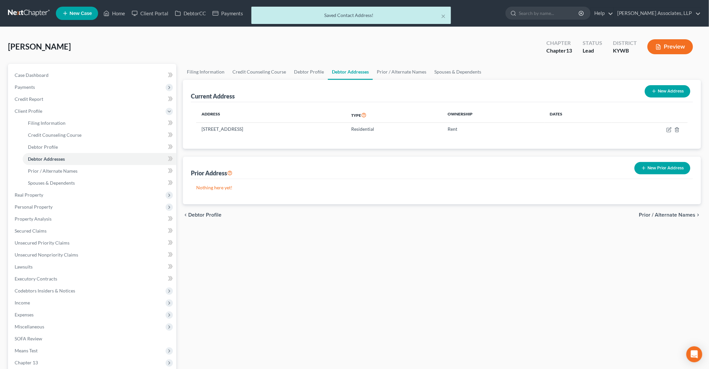
click at [661, 169] on button "New Prior Address" at bounding box center [662, 168] width 56 height 12
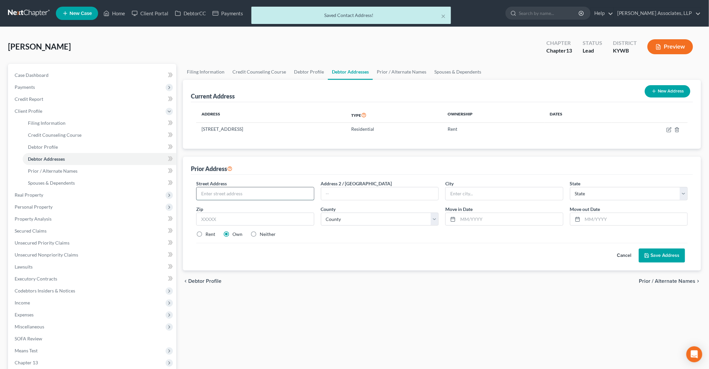
click at [288, 196] on input "text" at bounding box center [255, 193] width 117 height 13
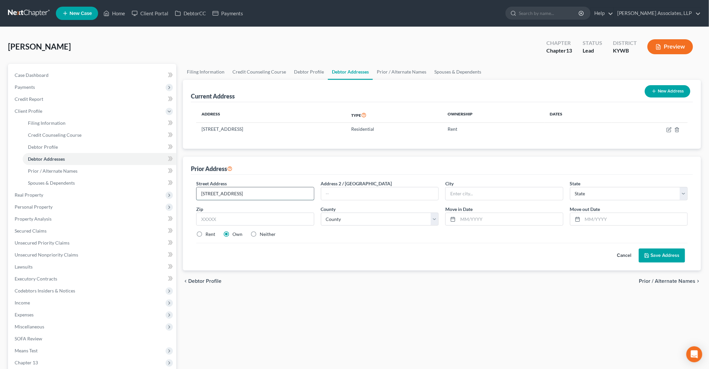
type input "9410 Cavalcade Avenue"
type input "[GEOGRAPHIC_DATA]"
select select "18"
type input "40272"
select select "55"
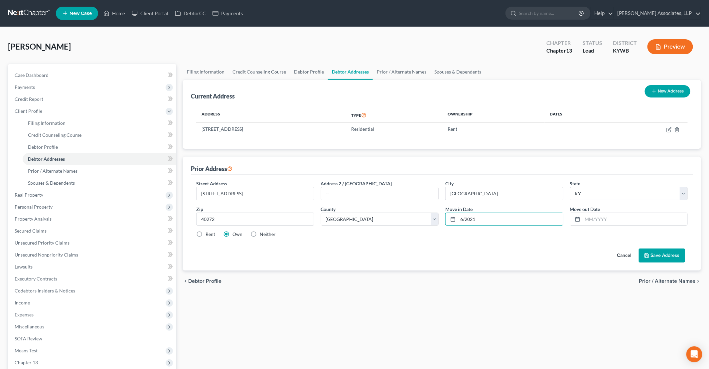
type input "6/2021"
type input "9"
type input "6/2025"
click at [211, 231] on label "Rent" at bounding box center [210, 234] width 10 height 7
click at [211, 231] on input "Rent" at bounding box center [210, 233] width 4 height 4
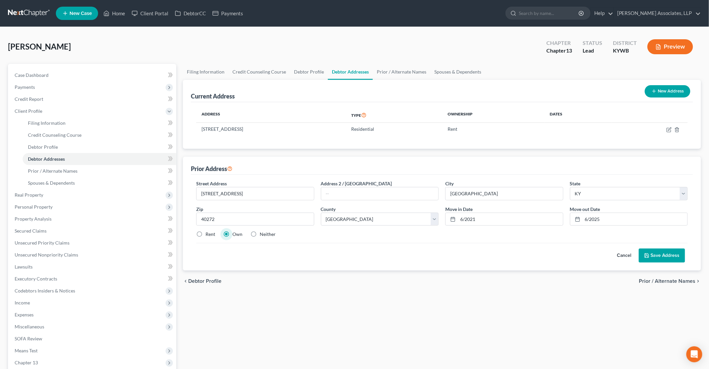
radio input "true"
click at [664, 252] on button "Save Address" at bounding box center [662, 255] width 46 height 14
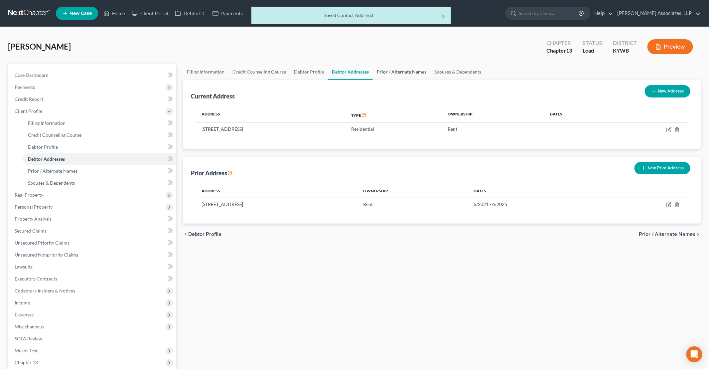
click at [418, 71] on link "Prior / Alternate Names" at bounding box center [402, 72] width 58 height 16
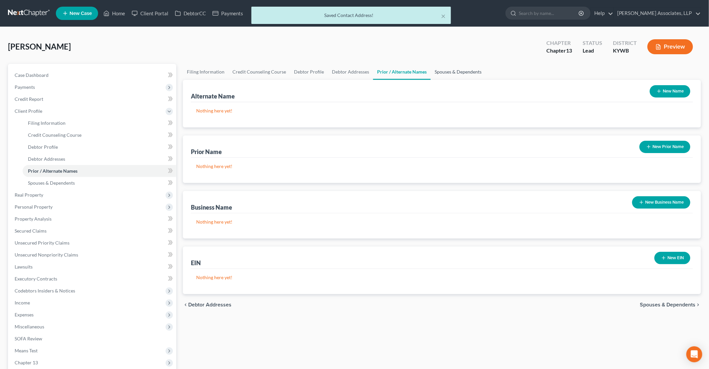
click at [460, 74] on link "Spouses & Dependents" at bounding box center [458, 72] width 55 height 16
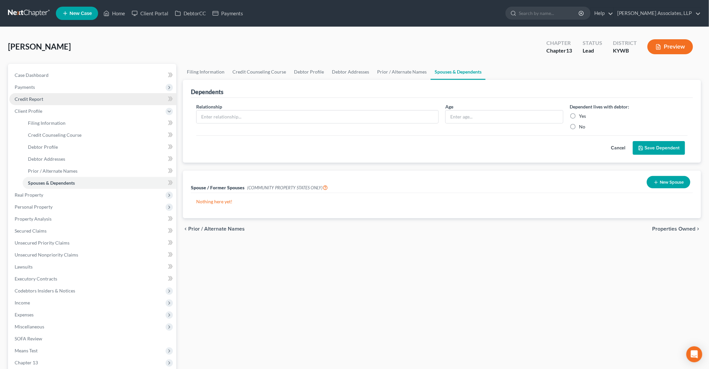
click at [33, 100] on span "Credit Report" at bounding box center [29, 99] width 29 height 6
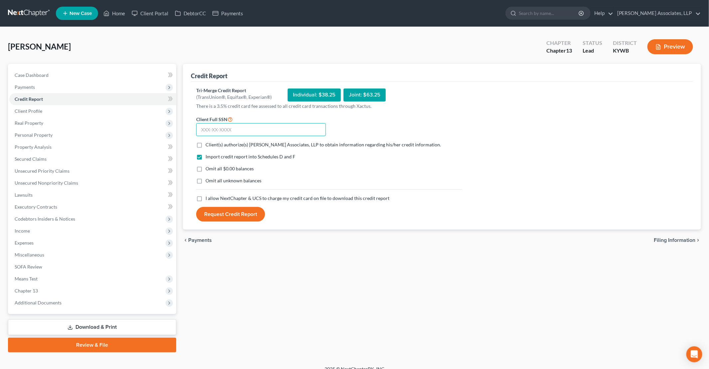
click at [250, 131] on input "text" at bounding box center [261, 129] width 130 height 13
type input "401-29-8092"
click at [205, 144] on label "Client(s) authorize(s) Daniels Associates, LLP to obtain information regarding …" at bounding box center [322, 144] width 235 height 7
click at [208, 144] on input "Client(s) authorize(s) Daniels Associates, LLP to obtain information regarding …" at bounding box center [210, 143] width 4 height 4
checkbox input "true"
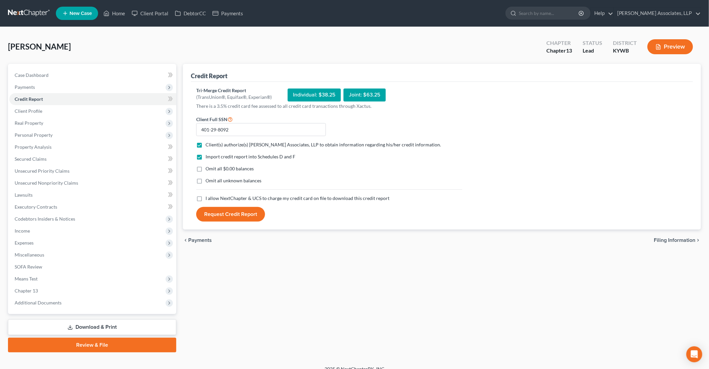
click at [205, 168] on label "Omit all $0.00 balances" at bounding box center [229, 168] width 48 height 7
click at [208, 168] on input "Omit all $0.00 balances" at bounding box center [210, 167] width 4 height 4
checkbox input "true"
click at [205, 180] on label "Omit all unknown balances" at bounding box center [233, 180] width 56 height 7
click at [208, 180] on input "Omit all unknown balances" at bounding box center [210, 179] width 4 height 4
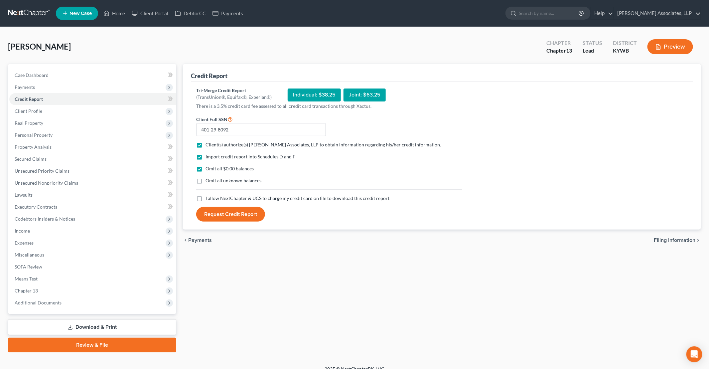
checkbox input "true"
click at [205, 197] on label "I allow NextChapter & UCS to charge my credit card on file to download this cre…" at bounding box center [297, 198] width 184 height 7
click at [208, 197] on input "I allow NextChapter & UCS to charge my credit card on file to download this cre…" at bounding box center [210, 197] width 4 height 4
checkbox input "true"
click at [225, 216] on button "Request Credit Report" at bounding box center [230, 214] width 69 height 15
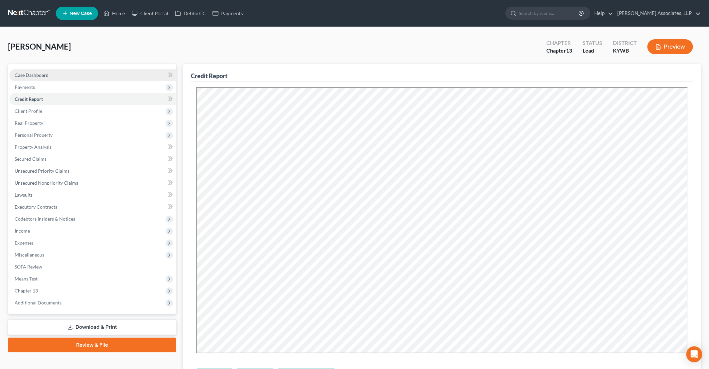
click at [48, 75] on span "Case Dashboard" at bounding box center [32, 75] width 34 height 6
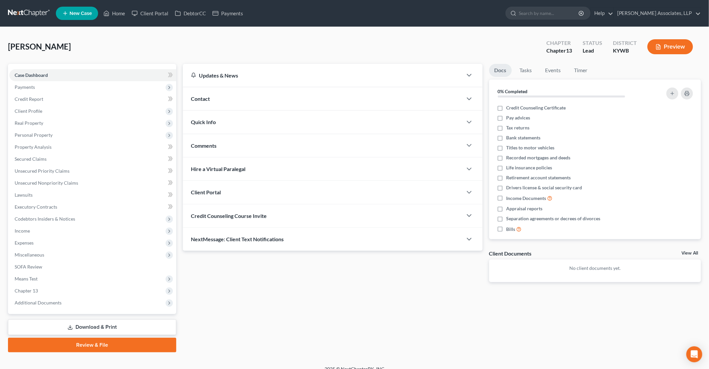
click at [240, 102] on div "Contact" at bounding box center [323, 98] width 280 height 23
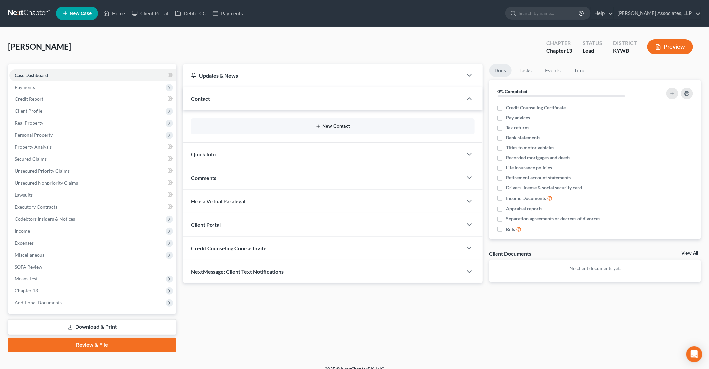
click at [256, 125] on button "New Contact" at bounding box center [332, 126] width 273 height 5
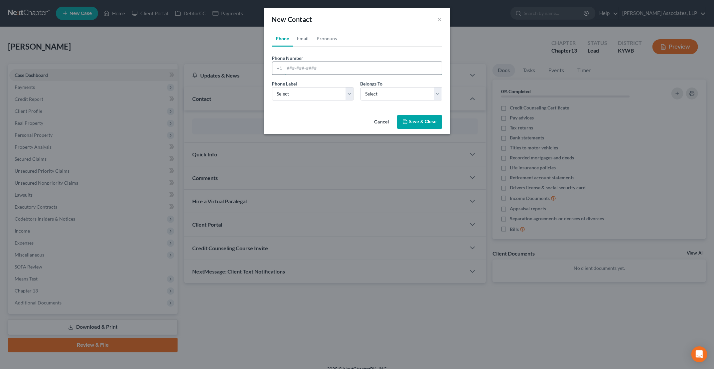
drag, startPoint x: 316, startPoint y: 71, endPoint x: 330, endPoint y: 68, distance: 15.0
click at [320, 69] on input "tel" at bounding box center [363, 68] width 157 height 13
type input "5028353592"
click at [329, 90] on select "Select Mobile Home Work Other" at bounding box center [313, 93] width 82 height 13
select select "0"
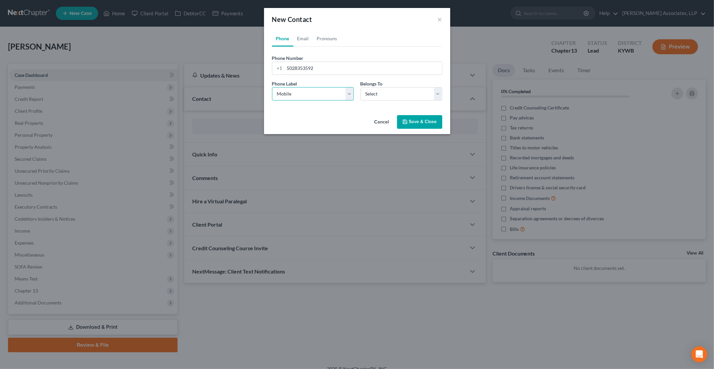
click at [272, 87] on select "Select Mobile Home Work Other" at bounding box center [313, 93] width 82 height 13
drag, startPoint x: 380, startPoint y: 95, endPoint x: 379, endPoint y: 100, distance: 5.3
click at [380, 95] on select "Select Client Other" at bounding box center [401, 93] width 82 height 13
select select "0"
click at [360, 87] on select "Select Client Other" at bounding box center [401, 93] width 82 height 13
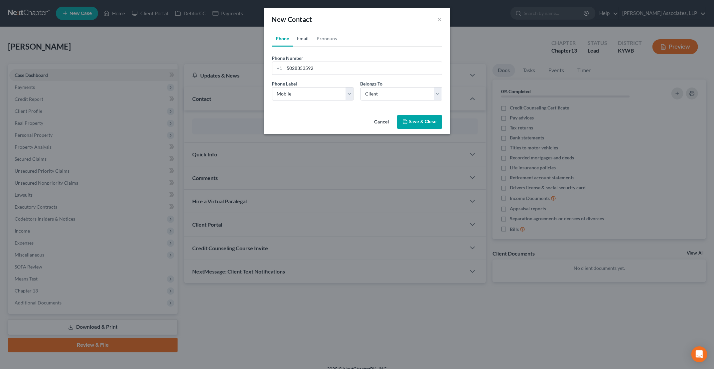
click at [311, 38] on link "Email" at bounding box center [303, 39] width 20 height 16
click at [301, 66] on input "email" at bounding box center [363, 68] width 157 height 13
type input "thomas.riley29@aol.com"
click at [288, 97] on select "Select Home Work Other" at bounding box center [313, 93] width 82 height 13
select select "0"
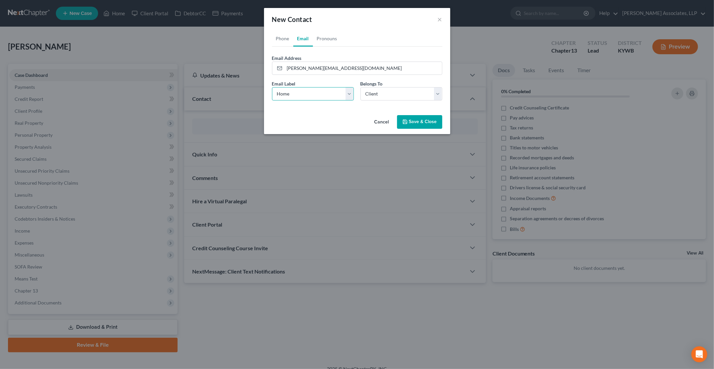
click at [272, 87] on select "Select Home Work Other" at bounding box center [313, 93] width 82 height 13
click at [416, 123] on button "Save & Close" at bounding box center [419, 122] width 45 height 14
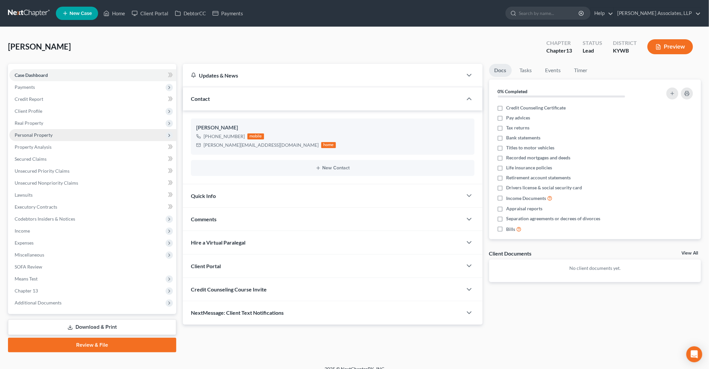
click at [36, 135] on span "Personal Property" at bounding box center [34, 135] width 38 height 6
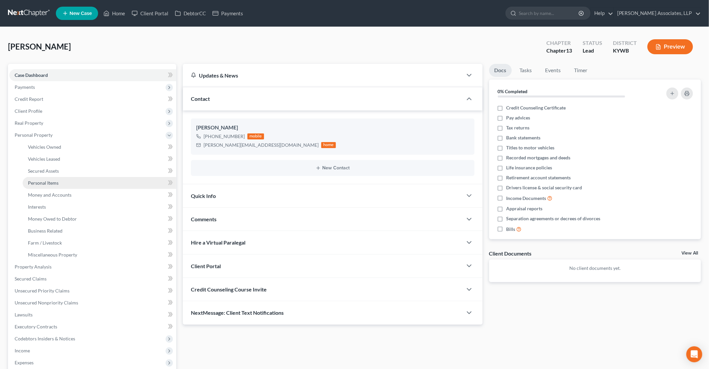
click at [53, 186] on link "Personal Items" at bounding box center [100, 183] width 154 height 12
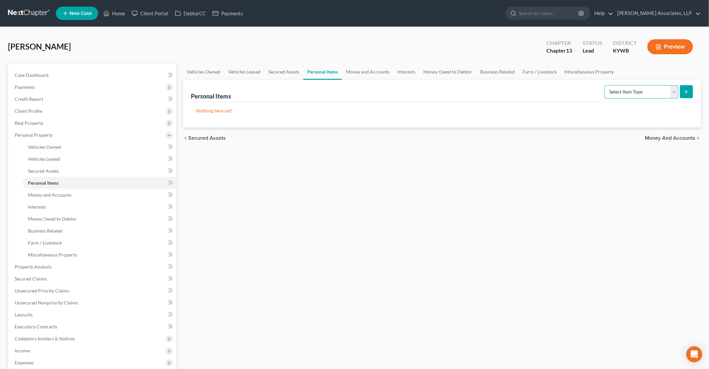
click at [647, 91] on select "Select Item Type Clothing Collectibles Of Value Electronics Firearms Household …" at bounding box center [641, 91] width 74 height 13
select select "household_goods"
click at [605, 85] on select "Select Item Type Clothing Collectibles Of Value Electronics Firearms Household …" at bounding box center [641, 91] width 74 height 13
click at [683, 94] on button "submit" at bounding box center [686, 91] width 13 height 13
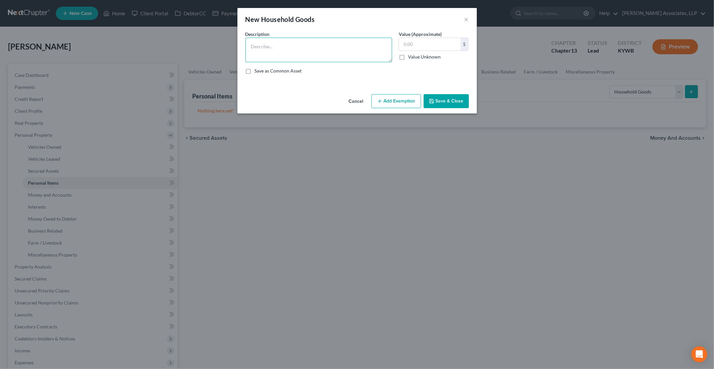
click at [270, 43] on textarea at bounding box center [318, 50] width 147 height 25
click at [249, 48] on textarea "King bed, nightstand, living room set, desk, dresser, 3 TVs" at bounding box center [318, 50] width 147 height 25
type textarea "2x King bed, nightstand, living room set, desk, dresser, 3 TVs"
click at [428, 54] on label "Value Unknown" at bounding box center [424, 57] width 33 height 7
click at [415, 54] on input "Value Unknown" at bounding box center [413, 56] width 4 height 4
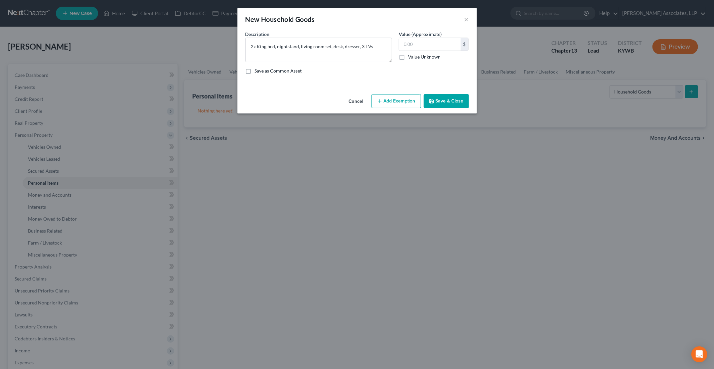
checkbox input "true"
type input "0.00"
click at [408, 56] on label "Value Unknown" at bounding box center [424, 57] width 33 height 7
click at [411, 56] on input "Value Unknown" at bounding box center [413, 56] width 4 height 4
checkbox input "false"
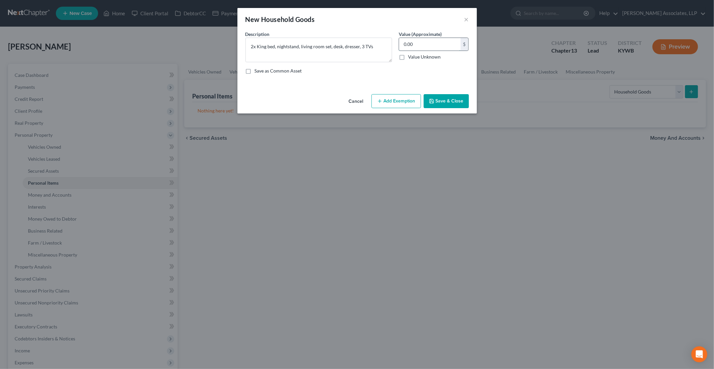
click at [414, 45] on input "0.00" at bounding box center [430, 44] width 62 height 13
type input "10,000"
click at [398, 103] on button "Add Exemption" at bounding box center [396, 101] width 50 height 14
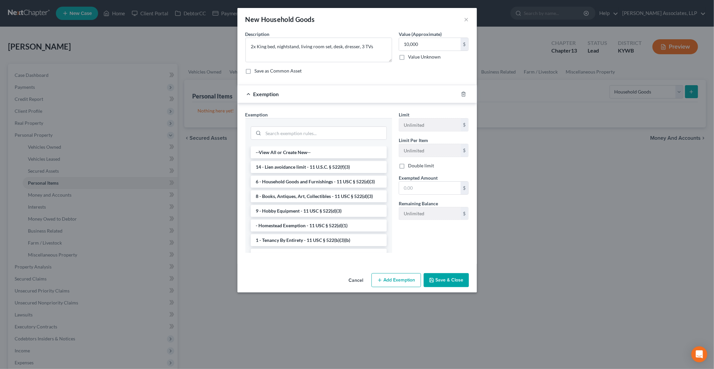
drag, startPoint x: 318, startPoint y: 185, endPoint x: 385, endPoint y: 183, distance: 66.5
click at [319, 184] on li "6 - Household Goods and Furnishings - 11 USC § 522(d)(3)" at bounding box center [319, 182] width 136 height 12
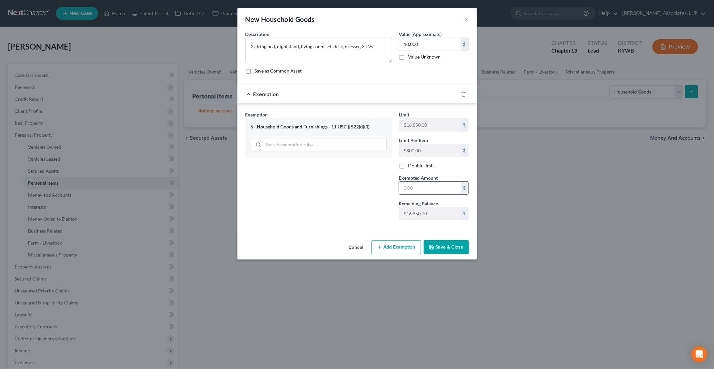
drag, startPoint x: 415, startPoint y: 183, endPoint x: 433, endPoint y: 184, distance: 17.3
click at [416, 183] on input "text" at bounding box center [430, 188] width 62 height 13
type input "10,000"
click at [444, 245] on button "Save & Close" at bounding box center [446, 247] width 45 height 14
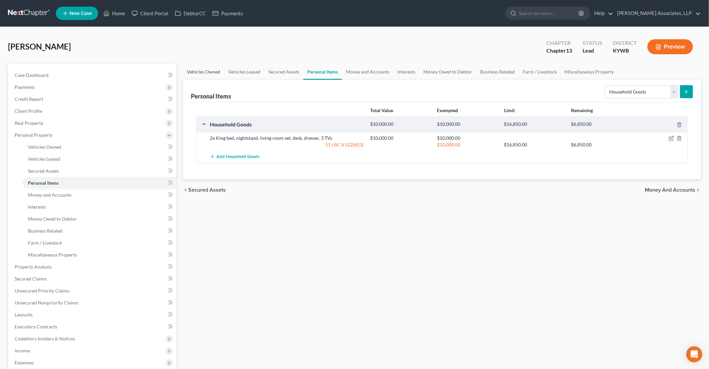
click at [212, 69] on link "Vehicles Owned" at bounding box center [203, 72] width 41 height 16
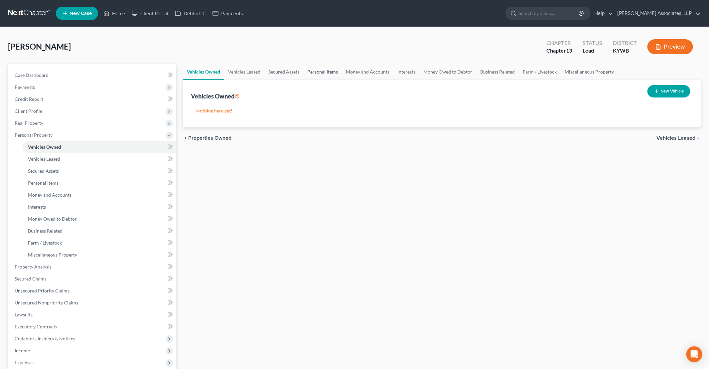
click at [335, 73] on link "Personal Items" at bounding box center [322, 72] width 39 height 16
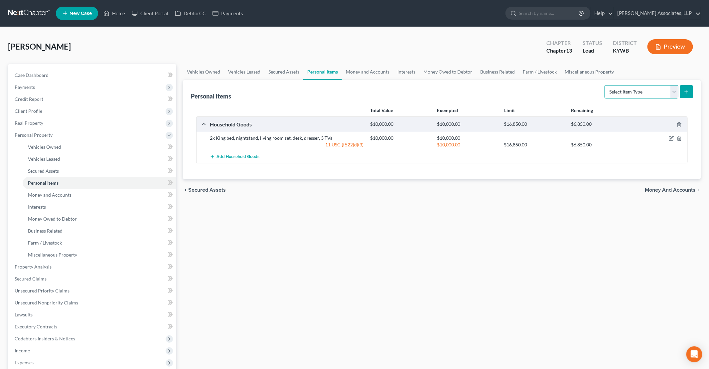
click at [645, 93] on select "Select Item Type Clothing Collectibles Of Value Electronics Firearms Household …" at bounding box center [641, 91] width 74 height 13
select select "clothing"
click at [605, 85] on select "Select Item Type Clothing Collectibles Of Value Electronics Firearms Household …" at bounding box center [641, 91] width 74 height 13
click at [686, 100] on div "Personal Items Select Item Type Clothing Collectibles Of Value Electronics Fire…" at bounding box center [442, 91] width 502 height 22
click at [686, 95] on button "submit" at bounding box center [686, 91] width 13 height 13
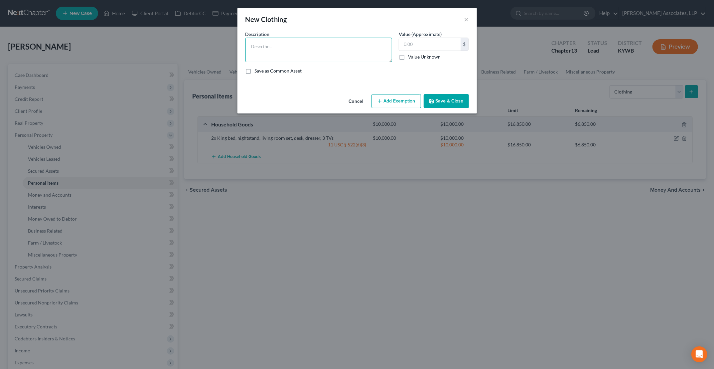
click at [349, 54] on textarea at bounding box center [318, 50] width 147 height 25
type textarea "Men's Clothing"
type input "1,000"
click at [392, 102] on button "Add Exemption" at bounding box center [396, 101] width 50 height 14
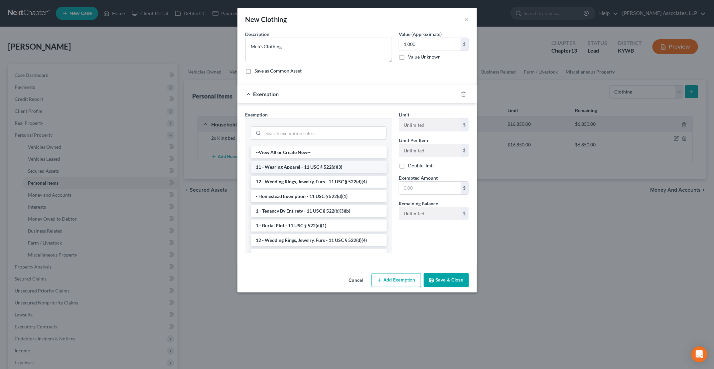
click at [301, 164] on li "11 - Wearing Apparel - 11 USC § 522(d)(3)" at bounding box center [319, 167] width 136 height 12
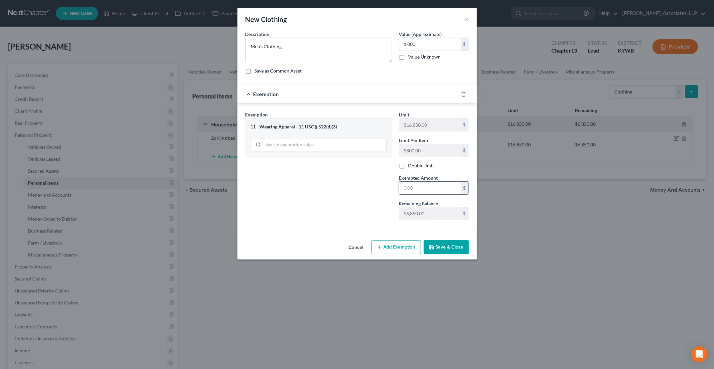
click at [414, 186] on input "text" at bounding box center [430, 188] width 62 height 13
type input "1,000"
click at [458, 249] on button "Save & Close" at bounding box center [446, 247] width 45 height 14
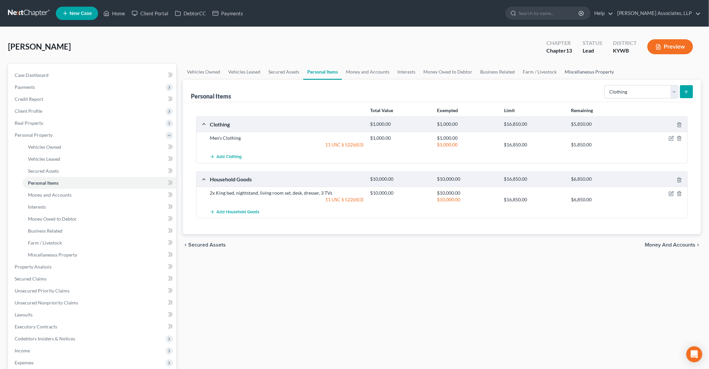
click at [585, 70] on link "Miscellaneous Property" at bounding box center [589, 72] width 57 height 16
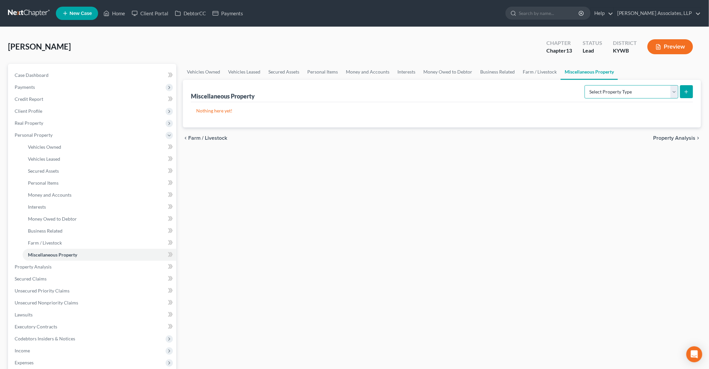
click at [602, 95] on select "Select Property Type Assigned for Creditor Benefit Within 1 Year Holding for An…" at bounding box center [632, 91] width 94 height 13
select select "transferred"
click at [585, 85] on select "Select Property Type Assigned for Creditor Benefit Within 1 Year Holding for An…" at bounding box center [632, 91] width 94 height 13
click at [691, 93] on button "submit" at bounding box center [686, 91] width 13 height 13
select select "Ordinary (within 2 years)"
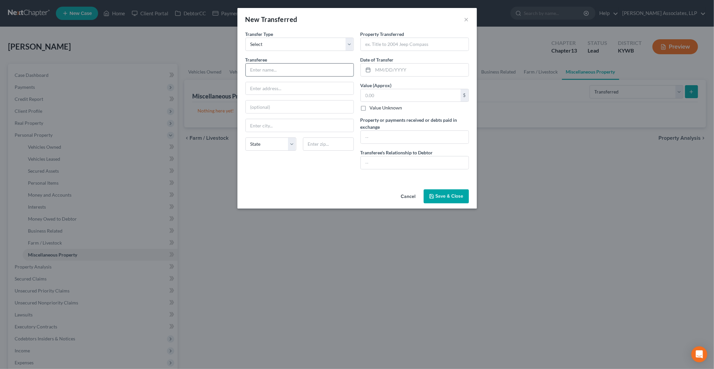
click at [301, 71] on input "text" at bounding box center [300, 70] width 108 height 13
type input "Junked Car"
click at [385, 41] on input "text" at bounding box center [415, 44] width 108 height 13
type input "2008 Kia"
type input "9/2024"
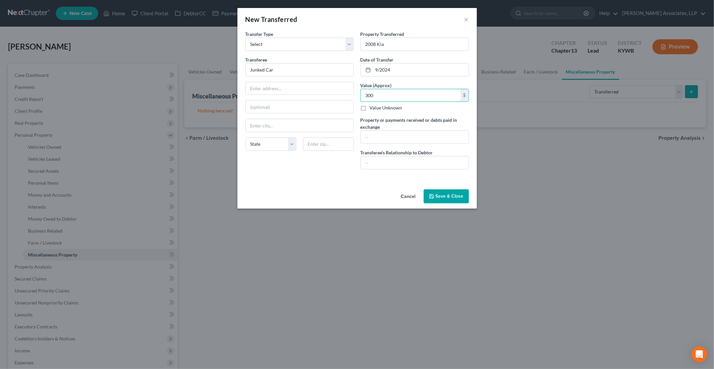
type input "300"
click at [439, 195] on button "Save & Close" at bounding box center [446, 196] width 45 height 14
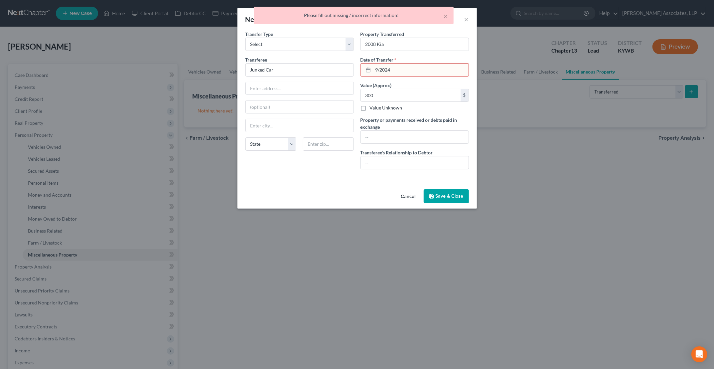
click at [374, 69] on input "9/2024" at bounding box center [420, 70] width 95 height 13
type input "09/2024"
click at [443, 197] on button "Save & Close" at bounding box center [446, 196] width 45 height 14
click at [435, 70] on input "09/2024" at bounding box center [420, 70] width 95 height 13
drag, startPoint x: 435, startPoint y: 70, endPoint x: 341, endPoint y: 72, distance: 93.8
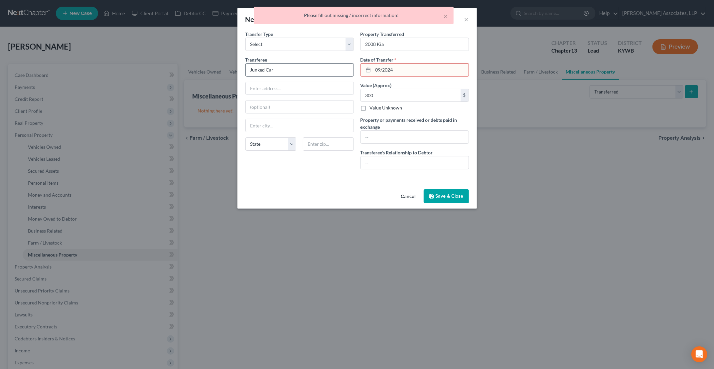
click at [341, 72] on div "Transfer Type * Select Ordinary (within 2 years) Within 10 Years Transferee * J…" at bounding box center [357, 103] width 230 height 144
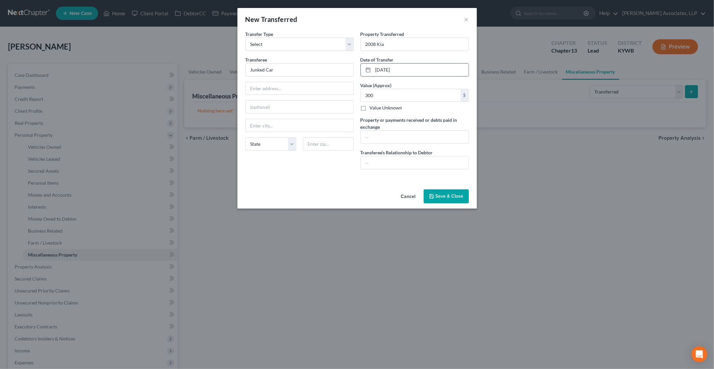
type input "09/01/2024"
click at [440, 193] on button "Save & Close" at bounding box center [446, 196] width 45 height 14
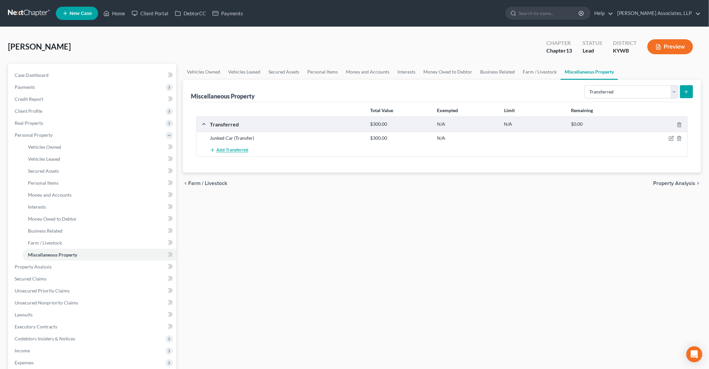
click at [227, 150] on span "Add Transferred" at bounding box center [232, 150] width 32 height 5
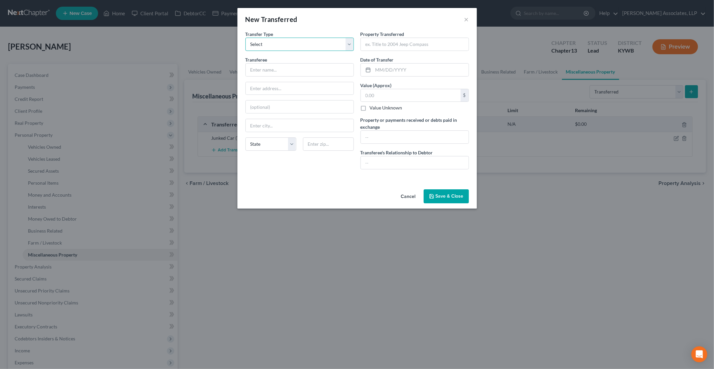
click at [273, 40] on select "Select Ordinary (within 2 years) Within 10 Years" at bounding box center [299, 44] width 108 height 13
select select "Ordinary (within 2 years)"
click at [245, 38] on select "Select Ordinary (within 2 years) Within 10 Years" at bounding box center [299, 44] width 108 height 13
click at [270, 72] on input "text" at bounding box center [300, 70] width 108 height 13
click at [223, 131] on div "New Transferred × An exemption set must first be selected from the Filing Infor…" at bounding box center [357, 184] width 714 height 369
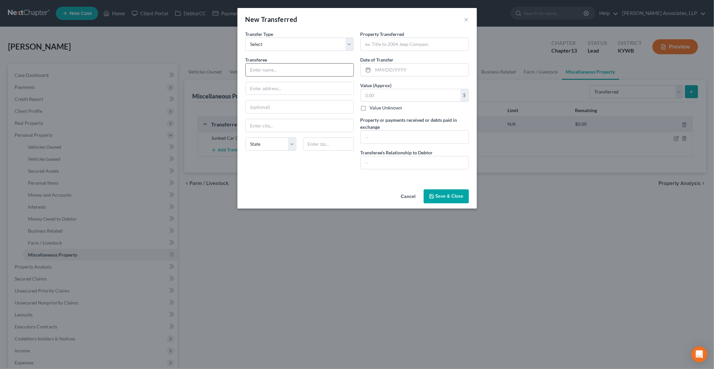
click at [273, 67] on input "text" at bounding box center [300, 70] width 108 height 13
type input "K"
type input "Junked Car"
type input "2008 Kia"
type input "09/01/2024"
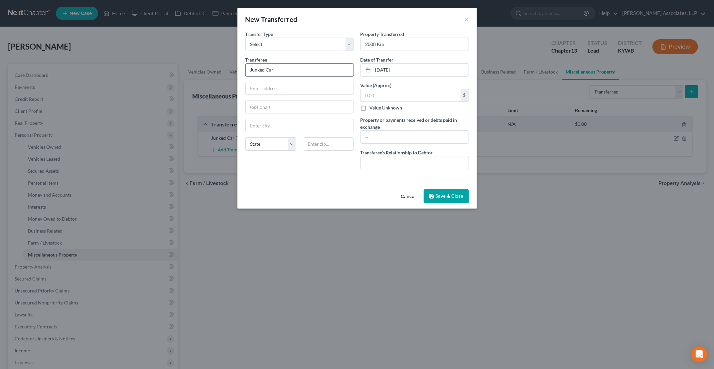
type input "300"
click at [392, 45] on input "2008 Kia" at bounding box center [415, 44] width 108 height 13
type input "2013 Ford Fusion"
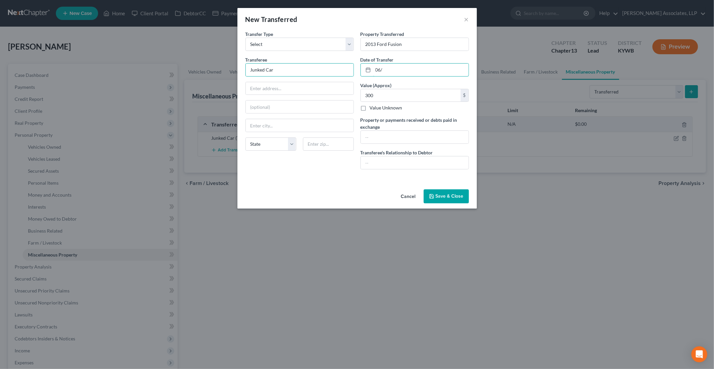
type input "06/01/2024"
type input "400"
click at [445, 196] on button "Save & Close" at bounding box center [446, 196] width 45 height 14
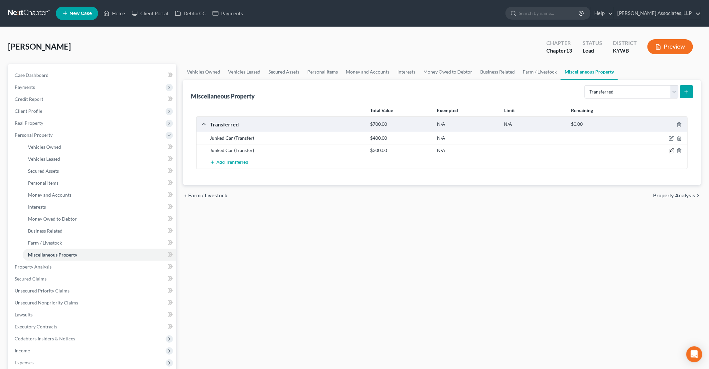
click at [670, 151] on icon "button" at bounding box center [671, 150] width 5 height 5
select select "Ordinary (within 2 years)"
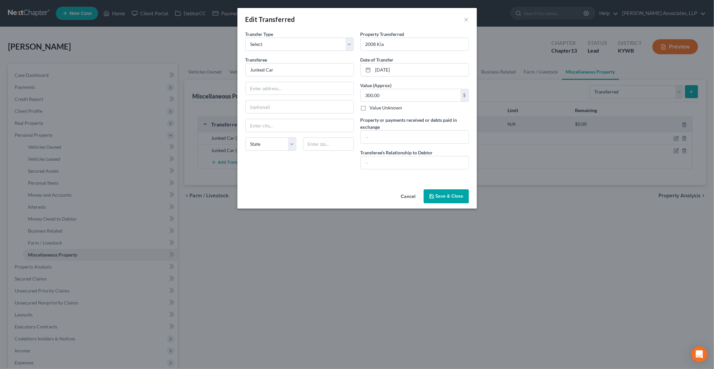
click at [469, 18] on div "Edit Transferred ×" at bounding box center [356, 19] width 239 height 23
click at [467, 21] on button "×" at bounding box center [466, 19] width 5 height 8
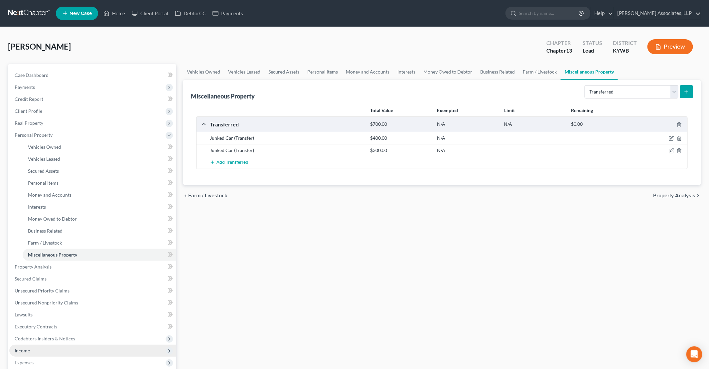
click at [18, 350] on span "Income" at bounding box center [22, 350] width 15 height 6
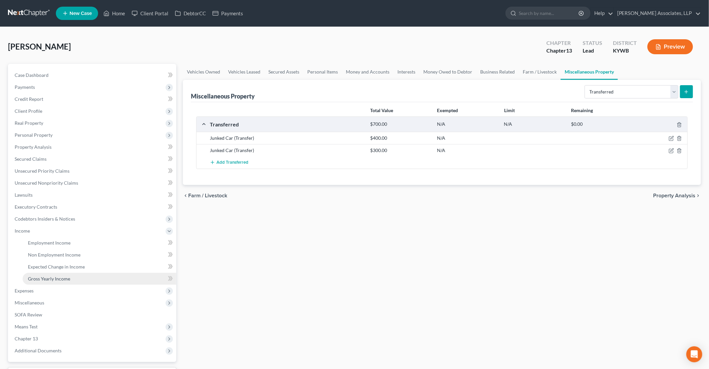
click at [59, 280] on span "Gross Yearly Income" at bounding box center [49, 279] width 42 height 6
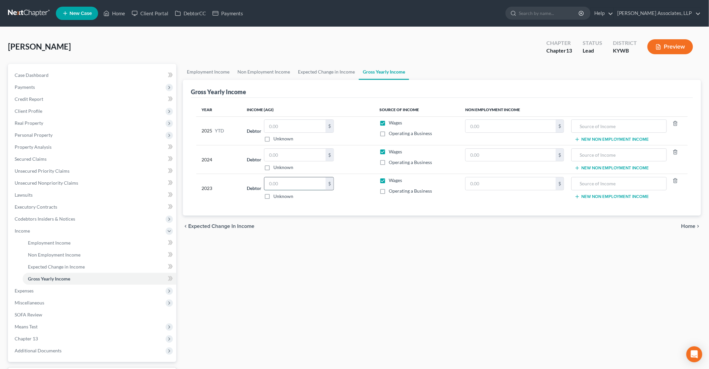
click at [284, 180] on input "text" at bounding box center [294, 183] width 61 height 13
type input "29,565"
click at [291, 157] on input "text" at bounding box center [294, 155] width 61 height 13
type input "33,271"
click at [296, 124] on input "text" at bounding box center [294, 126] width 61 height 13
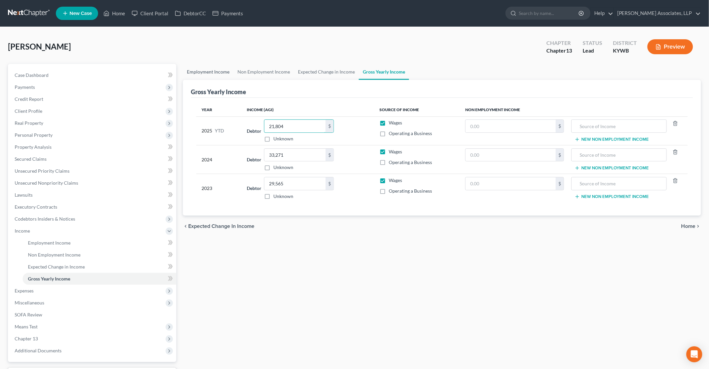
type input "21,804"
click at [209, 73] on link "Employment Income" at bounding box center [208, 72] width 51 height 16
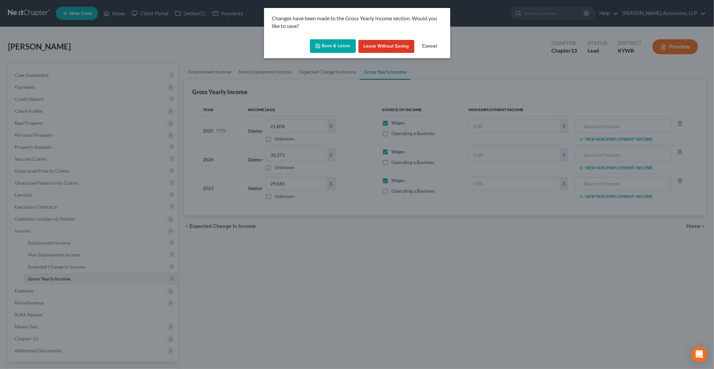
click at [334, 46] on button "Save & Leave" at bounding box center [333, 46] width 46 height 14
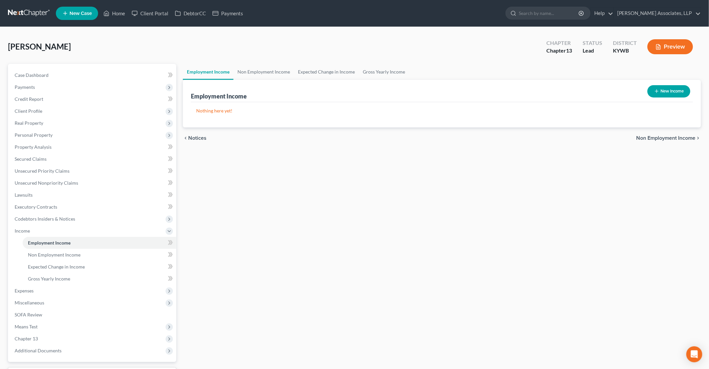
click at [668, 90] on button "New Income" at bounding box center [668, 91] width 43 height 12
select select "0"
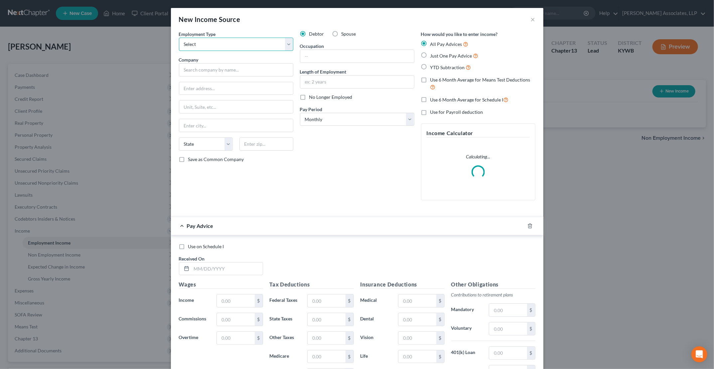
drag, startPoint x: 267, startPoint y: 47, endPoint x: 253, endPoint y: 46, distance: 14.0
click at [267, 47] on select "Select Full or Part Time Employment Self Employment" at bounding box center [236, 44] width 114 height 13
select select "0"
click at [179, 38] on select "Select Full or Part Time Employment Self Employment" at bounding box center [236, 44] width 114 height 13
click at [225, 65] on input "text" at bounding box center [236, 69] width 114 height 13
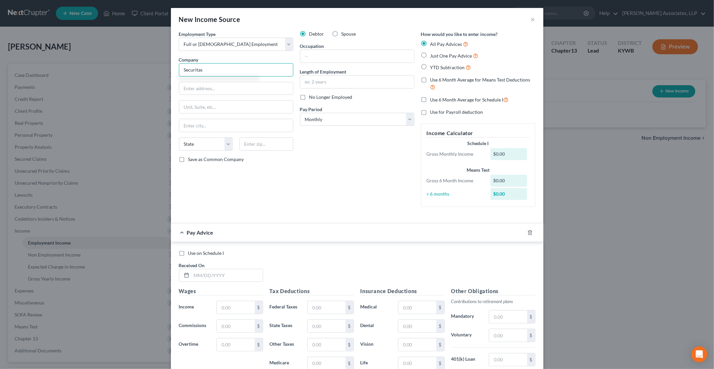
type input "Securitas"
type input "10200 Forest Green Blvd, Ste LL3"
type input "[GEOGRAPHIC_DATA]"
select select "18"
type input "40223-0200"
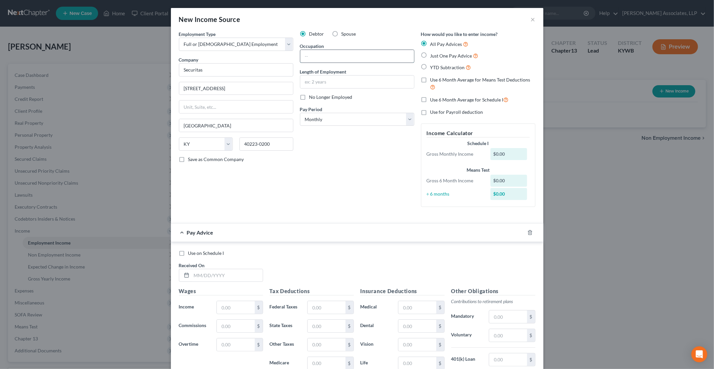
click at [324, 59] on input "text" at bounding box center [357, 56] width 114 height 13
type input "Security"
click at [430, 79] on label "Use 6 Month Average for Means Test Deductions" at bounding box center [482, 83] width 105 height 14
click at [433, 79] on input "Use 6 Month Average for Means Test Deductions" at bounding box center [435, 78] width 4 height 4
checkbox input "true"
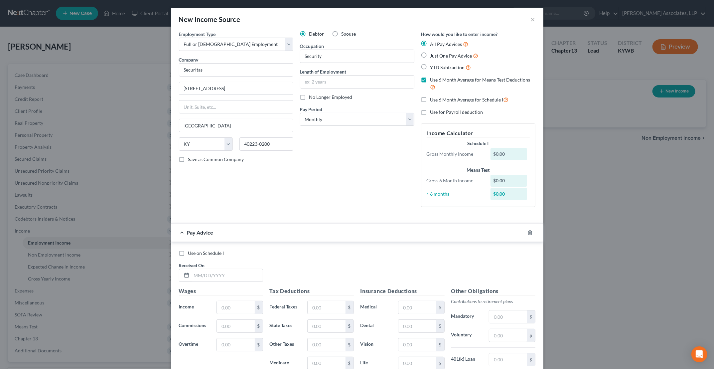
click at [430, 65] on label "YTD Subtraction" at bounding box center [450, 68] width 41 height 8
click at [433, 65] on input "YTD Subtraction" at bounding box center [435, 66] width 4 height 4
radio input "true"
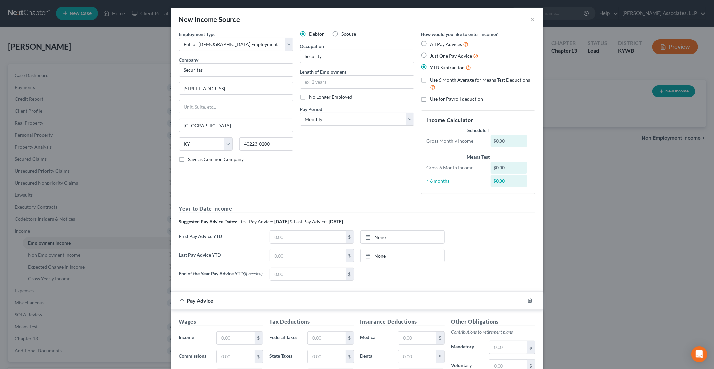
click at [430, 80] on label "Use 6 Month Average for Means Test Deductions" at bounding box center [482, 83] width 105 height 14
click at [433, 80] on input "Use 6 Month Average for Means Test Deductions" at bounding box center [435, 78] width 4 height 4
checkbox input "true"
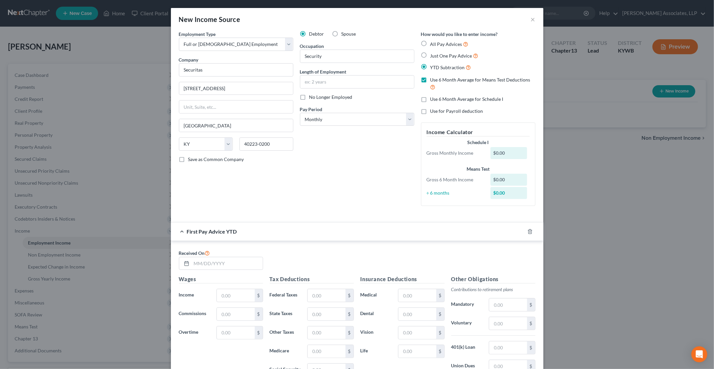
click at [430, 100] on label "Use 6 Month Average for Schedule I" at bounding box center [466, 99] width 73 height 7
click at [433, 100] on input "Use 6 Month Average for Schedule I" at bounding box center [435, 98] width 4 height 4
checkbox input "true"
click at [398, 120] on select "Select Monthly Twice Monthly Every Other Week Weekly" at bounding box center [357, 119] width 114 height 13
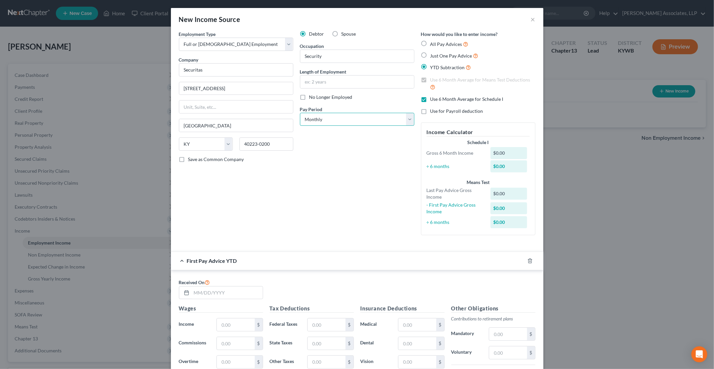
select select "3"
click at [300, 113] on select "Select Monthly Twice Monthly Every Other Week Weekly" at bounding box center [357, 119] width 114 height 13
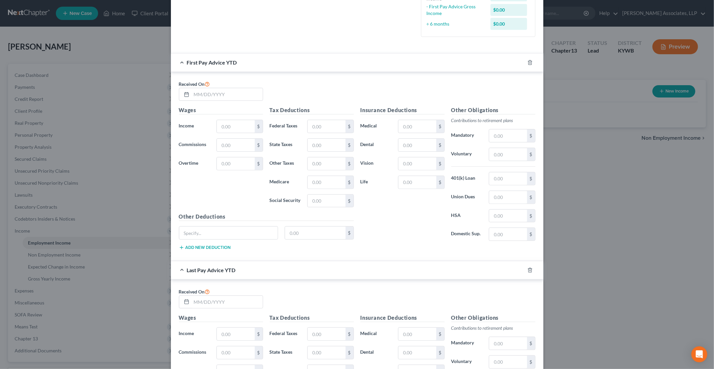
scroll to position [199, 0]
click at [227, 294] on input "text" at bounding box center [227, 300] width 71 height 13
type input "8/28/2025"
click at [246, 328] on input "text" at bounding box center [236, 332] width 38 height 13
type input "20,460"
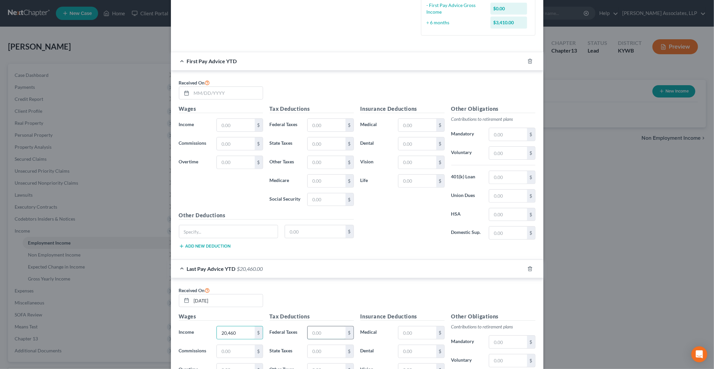
click at [326, 326] on input "text" at bounding box center [327, 332] width 38 height 13
type input "1,822.42"
click at [321, 347] on input "text" at bounding box center [327, 351] width 38 height 13
type input "735.24"
click at [321, 363] on input "text" at bounding box center [327, 369] width 38 height 13
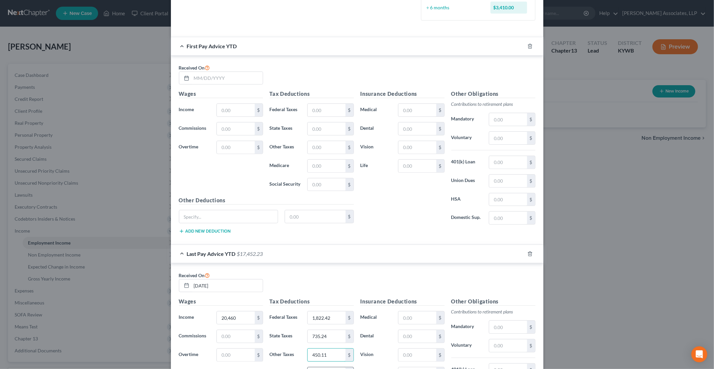
scroll to position [233, 0]
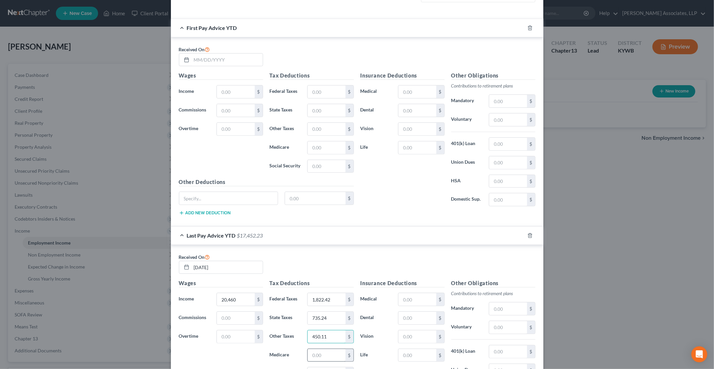
type input "450.11"
click at [318, 351] on input "text" at bounding box center [327, 355] width 38 height 13
type input "296.67"
click at [333, 367] on input "text" at bounding box center [327, 373] width 38 height 13
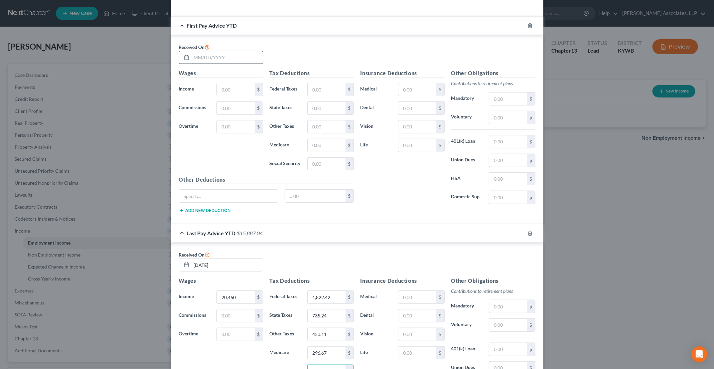
type input "1,268.52"
click at [233, 58] on input "text" at bounding box center [227, 57] width 71 height 13
type input "2/27/2025"
click at [247, 87] on input "text" at bounding box center [236, 89] width 38 height 13
type input "3,828"
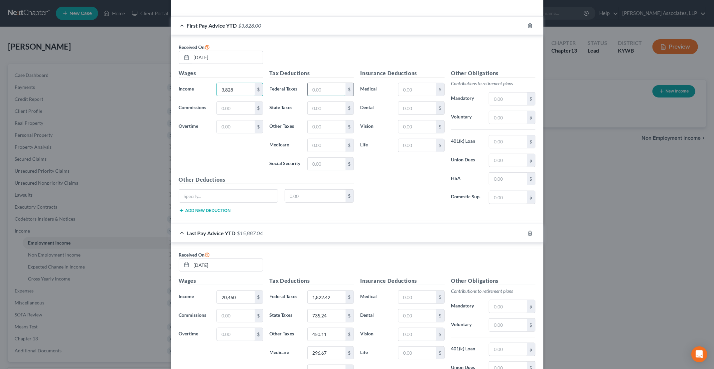
click at [316, 88] on input "text" at bounding box center [327, 89] width 38 height 13
type input "329.94"
click at [325, 106] on input "text" at bounding box center [327, 108] width 38 height 13
type input "135.48"
click at [326, 124] on input "text" at bounding box center [327, 126] width 38 height 13
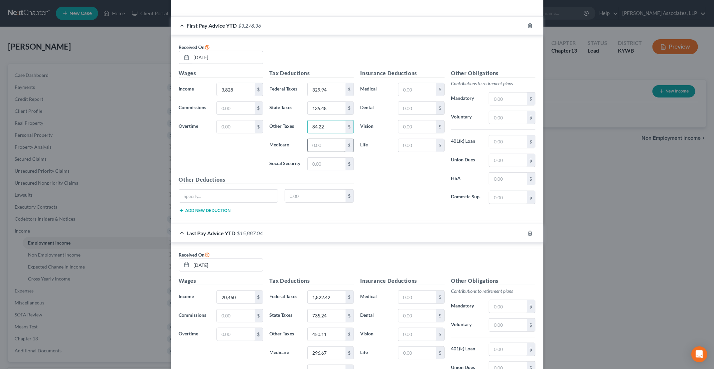
type input "84.22"
click at [338, 142] on input "text" at bounding box center [327, 145] width 38 height 13
type input "55.51"
click at [337, 158] on input "text" at bounding box center [327, 164] width 38 height 13
type input "237.34"
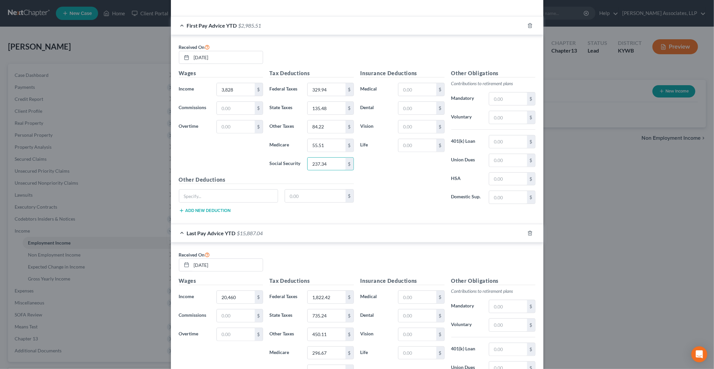
click at [377, 191] on div "Insurance Deductions Medical $ Dental $ Vision $ Life $" at bounding box center [402, 139] width 91 height 140
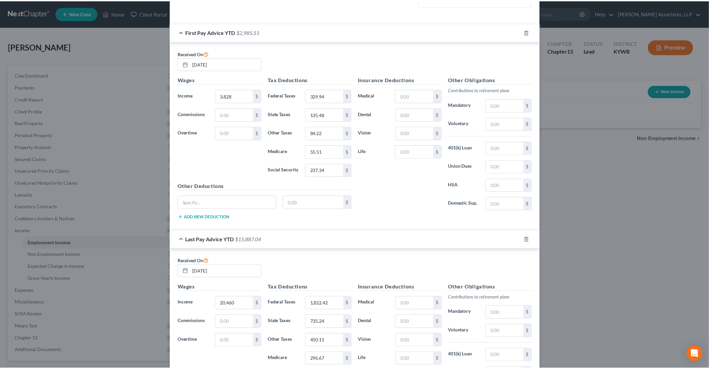
scroll to position [329, 0]
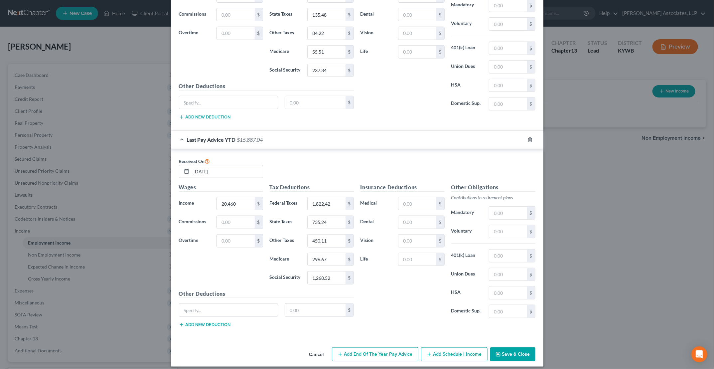
click at [497, 351] on icon "button" at bounding box center [497, 353] width 5 height 5
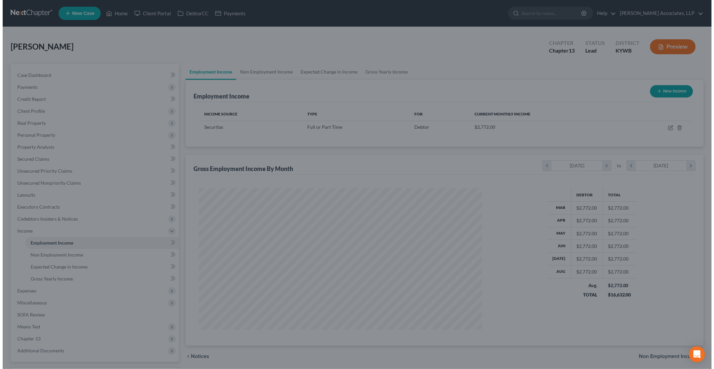
scroll to position [332355, 332201]
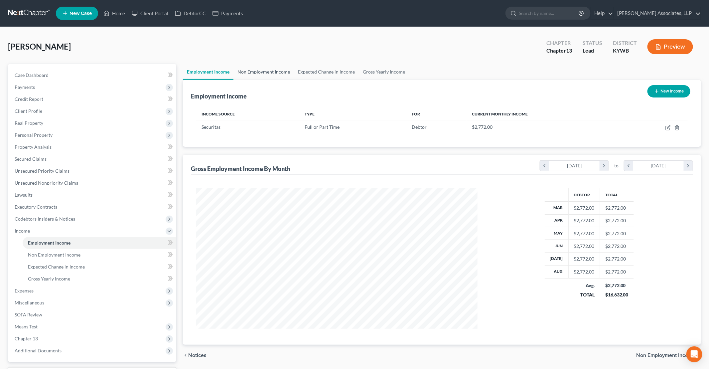
click at [273, 72] on link "Non Employment Income" at bounding box center [263, 72] width 61 height 16
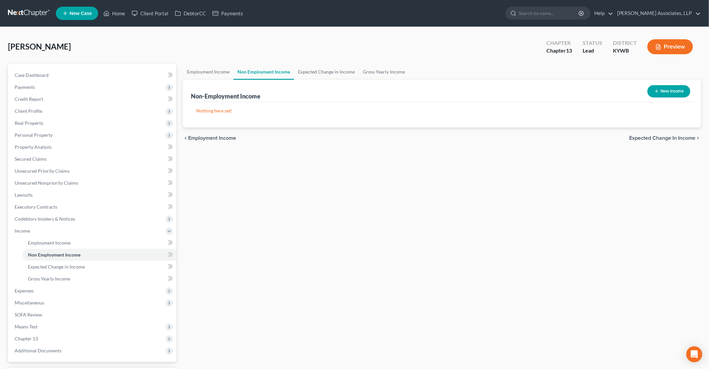
click at [678, 96] on button "New Income" at bounding box center [668, 91] width 43 height 12
select select "0"
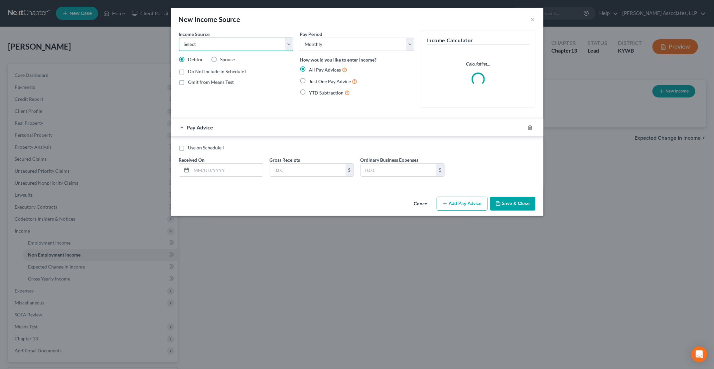
click at [253, 43] on select "Select Unemployment Disability (from employer) Pension Retirement Social Securi…" at bounding box center [236, 44] width 114 height 13
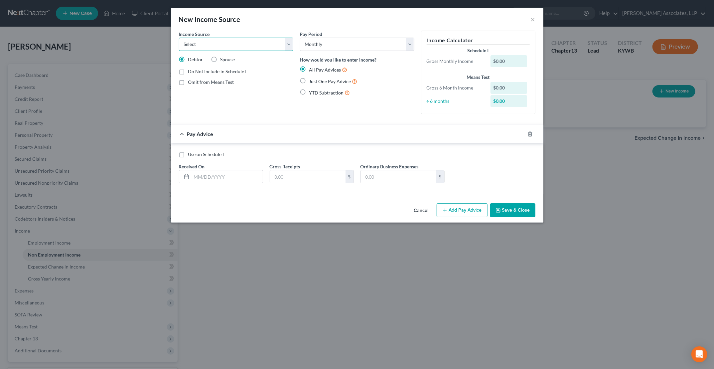
select select "4"
click at [179, 38] on select "Select Unemployment Disability (from employer) Pension Retirement Social Securi…" at bounding box center [236, 44] width 114 height 13
click at [530, 23] on div "New Income Source ×" at bounding box center [357, 19] width 372 height 23
click at [533, 18] on button "×" at bounding box center [533, 19] width 5 height 8
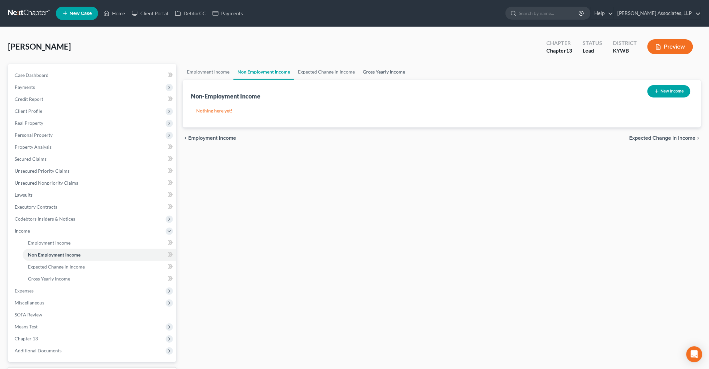
click at [374, 68] on link "Gross Yearly Income" at bounding box center [384, 72] width 50 height 16
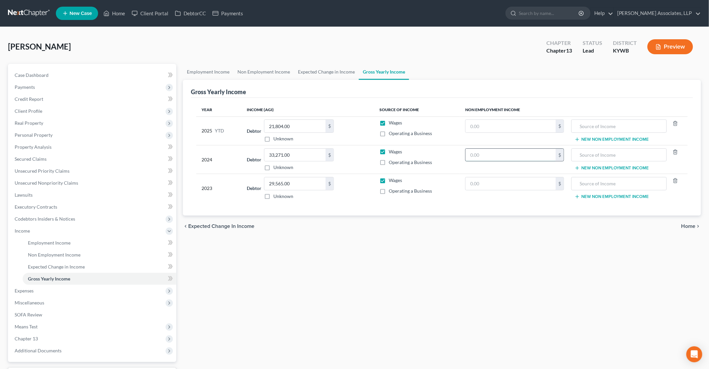
click at [490, 149] on input "text" at bounding box center [510, 155] width 90 height 13
type input "26,482"
click at [617, 156] on input "text" at bounding box center [619, 155] width 88 height 13
click at [495, 188] on input "text" at bounding box center [510, 183] width 90 height 13
click at [480, 125] on input "text" at bounding box center [510, 126] width 90 height 13
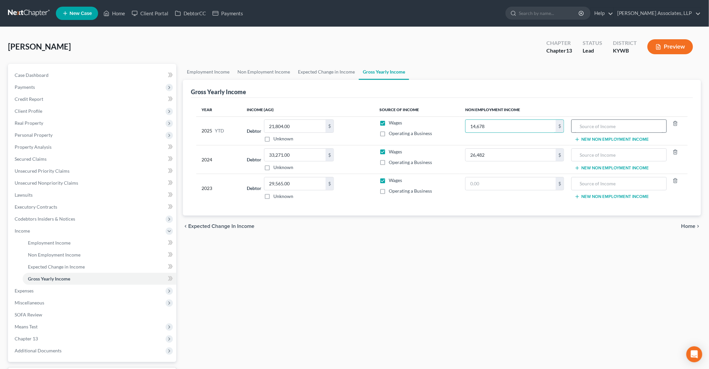
type input "14,678"
click at [588, 128] on input "text" at bounding box center [619, 126] width 88 height 13
type input "Social Security"
click at [37, 136] on span "Personal Property" at bounding box center [34, 135] width 38 height 6
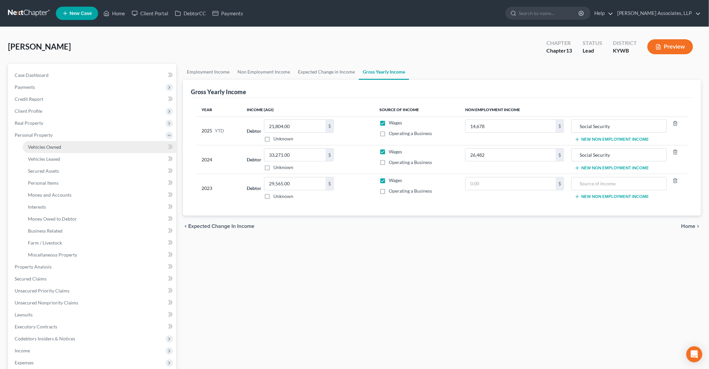
click at [79, 150] on link "Vehicles Owned" at bounding box center [100, 147] width 154 height 12
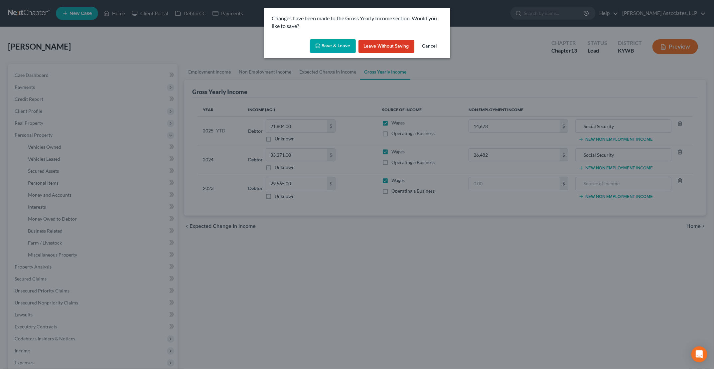
click at [340, 50] on button "Save & Leave" at bounding box center [333, 46] width 46 height 14
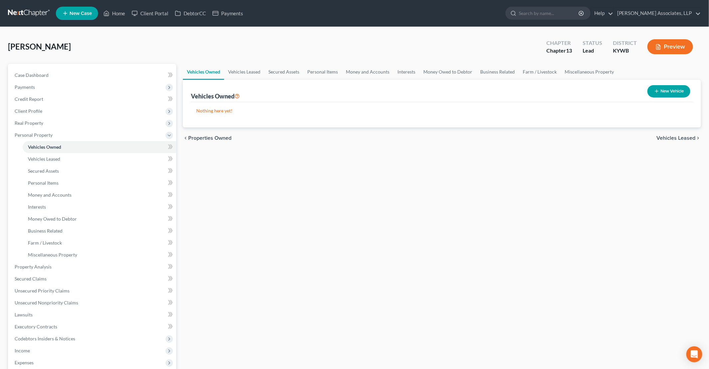
click at [669, 92] on button "New Vehicle" at bounding box center [668, 91] width 43 height 12
select select "0"
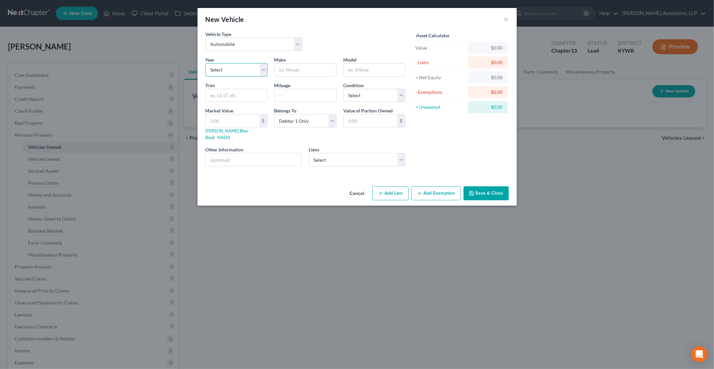
click at [226, 67] on select "Select 2026 2025 2024 2023 2022 2021 2020 2019 2018 2017 2016 2015 2014 2013 20…" at bounding box center [236, 69] width 62 height 13
select select "7"
click at [205, 63] on select "Select 2026 2025 2024 2023 2022 2021 2020 2019 2018 2017 2016 2015 2014 2013 20…" at bounding box center [236, 69] width 62 height 13
click at [293, 72] on input "text" at bounding box center [306, 70] width 62 height 13
type input "Nissan"
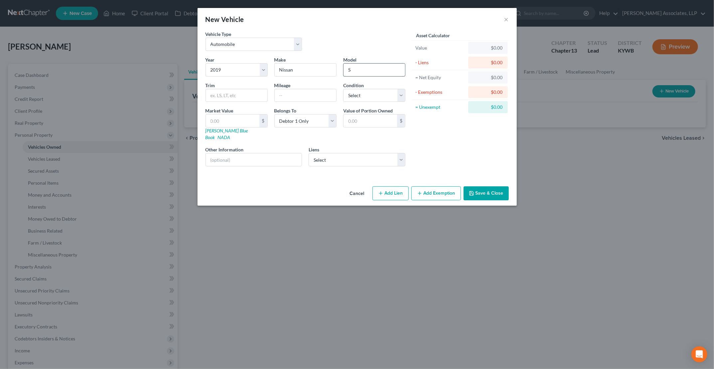
type input "Sentra"
click at [241, 153] on input "text" at bounding box center [254, 159] width 96 height 13
type input "VIN 3N1AB7AP1KY288514"
click at [320, 153] on select "Select Bridgecrest - $16,529.00" at bounding box center [357, 159] width 97 height 13
select select "3"
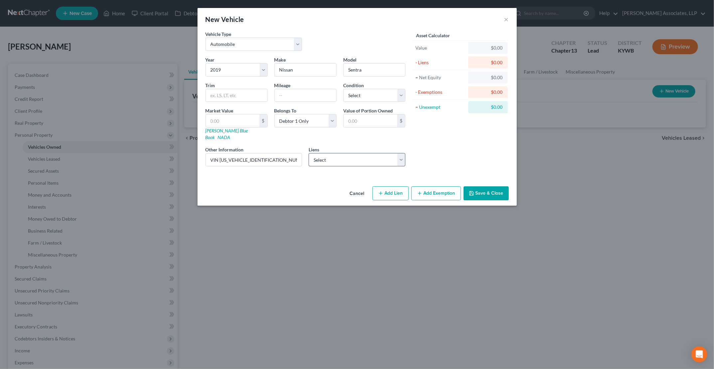
select select "0"
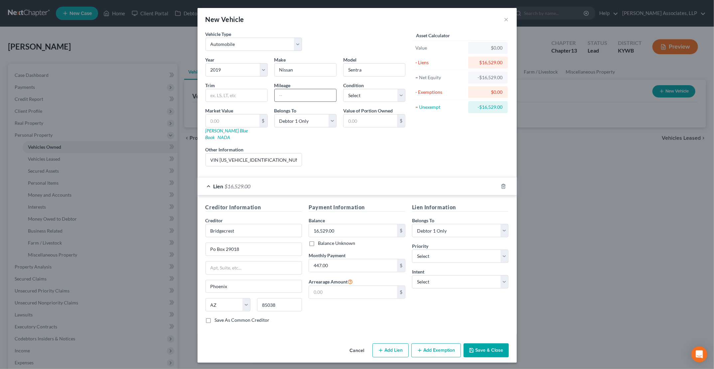
click at [310, 94] on input "text" at bounding box center [306, 95] width 62 height 13
type input "85000"
click at [362, 91] on select "Select Excellent Very Good Good Fair Poor" at bounding box center [374, 95] width 62 height 13
select select "2"
click at [343, 89] on select "Select Excellent Very Good Good Fair Poor" at bounding box center [374, 95] width 62 height 13
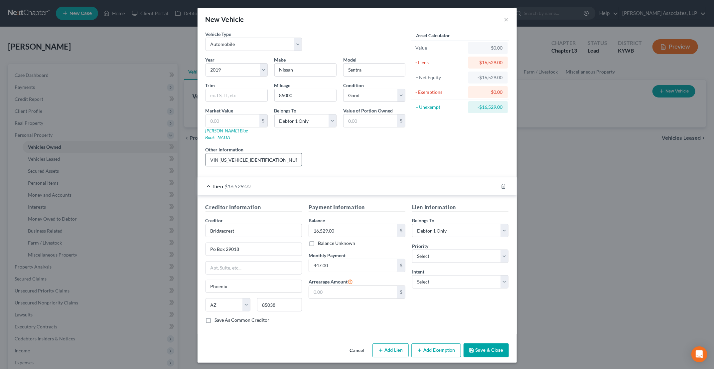
drag, startPoint x: 278, startPoint y: 154, endPoint x: 219, endPoint y: 154, distance: 58.2
click at [219, 154] on input "VIN 3N1AB7AP1KY288514" at bounding box center [254, 159] width 96 height 13
click at [227, 131] on link "Kelly Blue Book" at bounding box center [226, 134] width 43 height 12
click at [207, 93] on input "text" at bounding box center [237, 95] width 62 height 13
paste input "SV Sedan 4D"
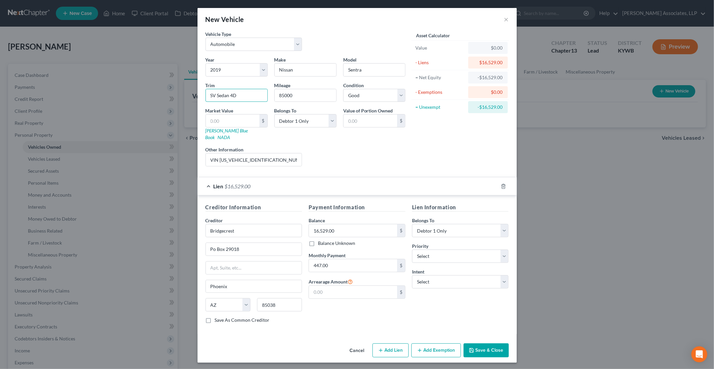
type input "SV Sedan 4D"
click at [227, 123] on input "text" at bounding box center [233, 120] width 54 height 13
type input "7"
type input "7.00"
type input "79"
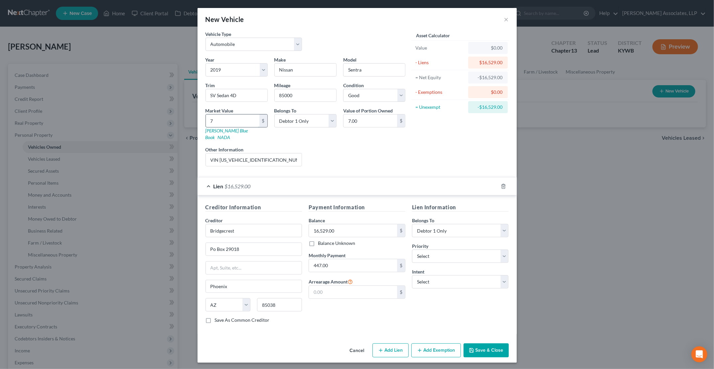
type input "79.00"
type input "796"
type input "796.00"
type input "7969"
type input "7,969.00"
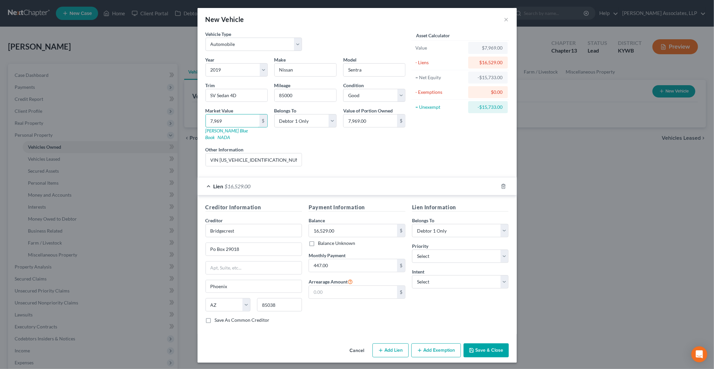
type input "7,969"
click at [368, 146] on div "Liens Select" at bounding box center [356, 156] width 103 height 20
click at [470, 249] on select "Select 1st 2nd 3rd 4th 5th 6th 7th 8th 9th 10th 11th 12th 13th 14th 15th 16th 1…" at bounding box center [460, 255] width 97 height 13
select select "0"
click at [412, 249] on select "Select 1st 2nd 3rd 4th 5th 6th 7th 8th 9th 10th 11th 12th 13th 14th 15th 16th 1…" at bounding box center [460, 255] width 97 height 13
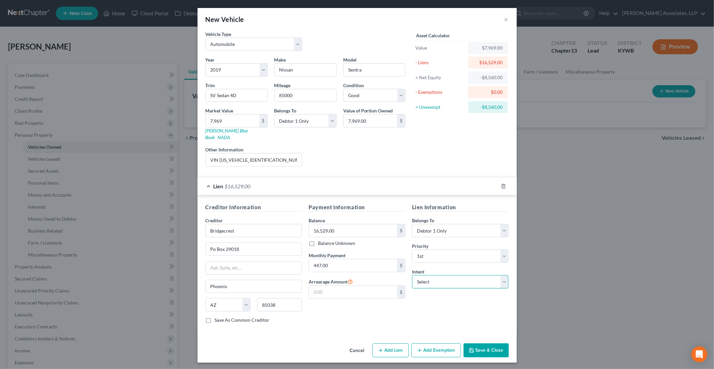
click at [448, 275] on select "Select Surrender Redeem Reaffirm Avoid Other" at bounding box center [460, 281] width 97 height 13
select select "2"
click at [412, 275] on select "Select Surrender Redeem Reaffirm Avoid Other" at bounding box center [460, 281] width 97 height 13
drag, startPoint x: 361, startPoint y: 283, endPoint x: 362, endPoint y: 279, distance: 4.1
click at [361, 286] on input "text" at bounding box center [353, 292] width 88 height 13
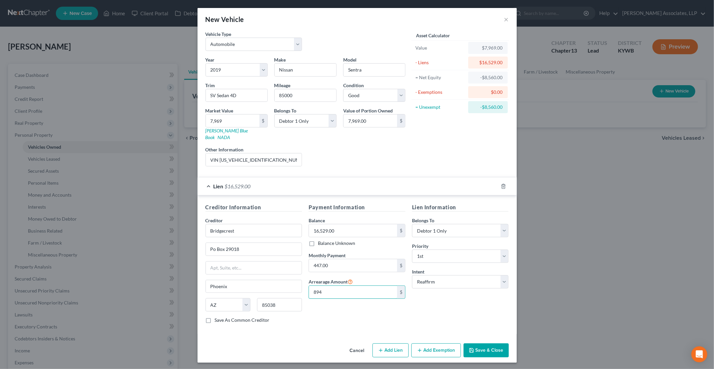
type input "894"
click at [424, 312] on div "Lien Information Belongs To * Select Debtor 1 Only Debtor 2 Only Debtor 1 And D…" at bounding box center [460, 265] width 103 height 125
click at [493, 345] on button "Save & Close" at bounding box center [485, 350] width 45 height 14
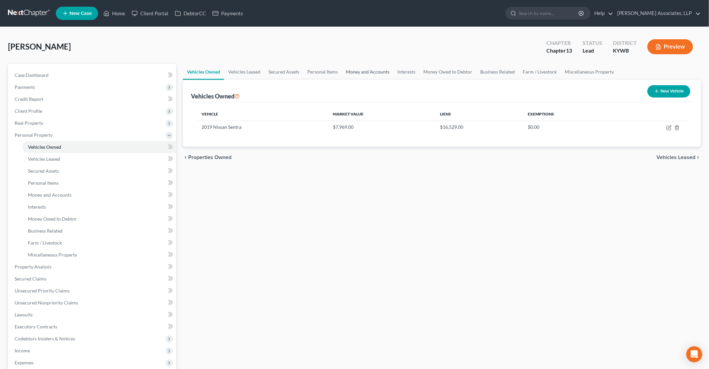
click at [366, 69] on link "Money and Accounts" at bounding box center [368, 72] width 52 height 16
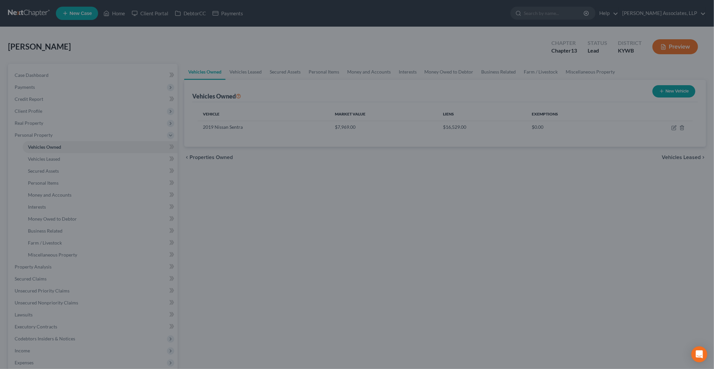
click at [476, 207] on div at bounding box center [357, 184] width 714 height 369
drag, startPoint x: 396, startPoint y: 174, endPoint x: 382, endPoint y: 182, distance: 15.9
click at [396, 174] on div at bounding box center [357, 184] width 714 height 369
click at [325, 15] on div at bounding box center [357, 184] width 714 height 369
click at [92, 43] on div at bounding box center [357, 184] width 714 height 369
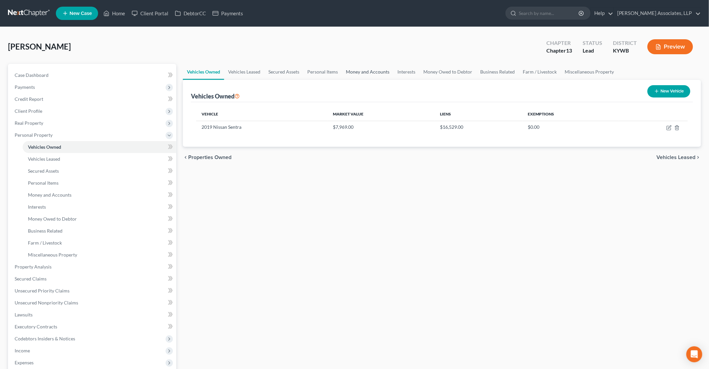
click at [371, 72] on link "Money and Accounts" at bounding box center [368, 72] width 52 height 16
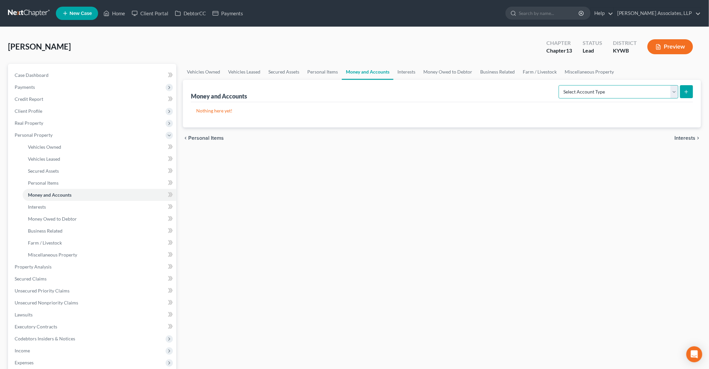
click at [600, 94] on select "Select Account Type Brokerage Cash on Hand Certificates of Deposit Checking Acc…" at bounding box center [619, 91] width 120 height 13
select select "checking"
click at [561, 85] on select "Select Account Type Brokerage Cash on Hand Certificates of Deposit Checking Acc…" at bounding box center [619, 91] width 120 height 13
click at [686, 92] on icon "submit" at bounding box center [686, 91] width 5 height 5
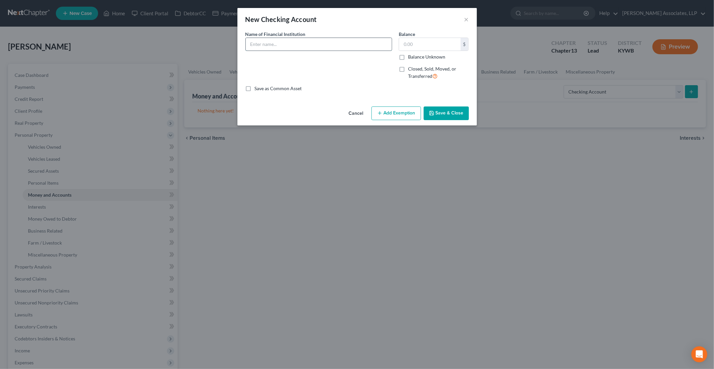
click at [300, 41] on input "text" at bounding box center [319, 44] width 146 height 13
type input "c"
type input "Class Act FCU (190)"
click at [441, 112] on button "Save & Close" at bounding box center [446, 113] width 45 height 14
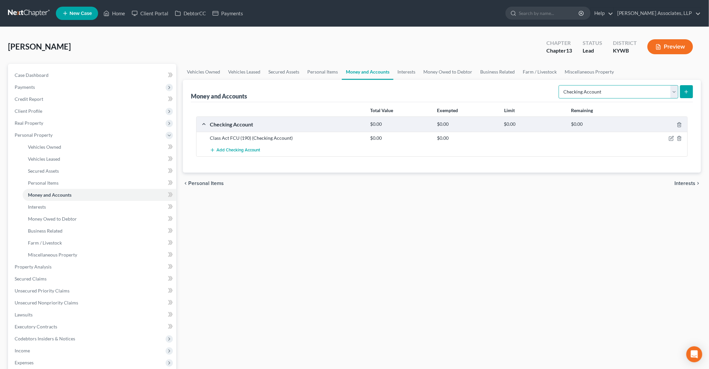
click at [579, 92] on select "Select Account Type Brokerage Cash on Hand Certificates of Deposit Checking Acc…" at bounding box center [619, 91] width 120 height 13
select select "savings"
click at [561, 85] on select "Select Account Type Brokerage Cash on Hand Certificates of Deposit Checking Acc…" at bounding box center [619, 91] width 120 height 13
click at [686, 92] on icon "submit" at bounding box center [686, 91] width 5 height 5
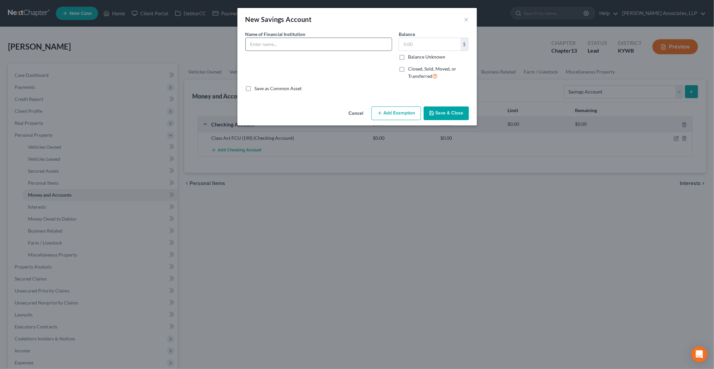
click at [266, 45] on input "text" at bounding box center [319, 44] width 146 height 13
type input "Class Act FCU"
type input "1.00"
click at [446, 114] on button "Save & Close" at bounding box center [446, 113] width 45 height 14
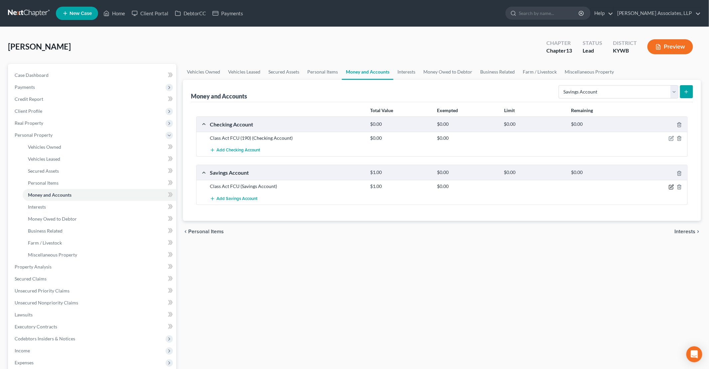
click at [672, 187] on icon "button" at bounding box center [671, 186] width 5 height 5
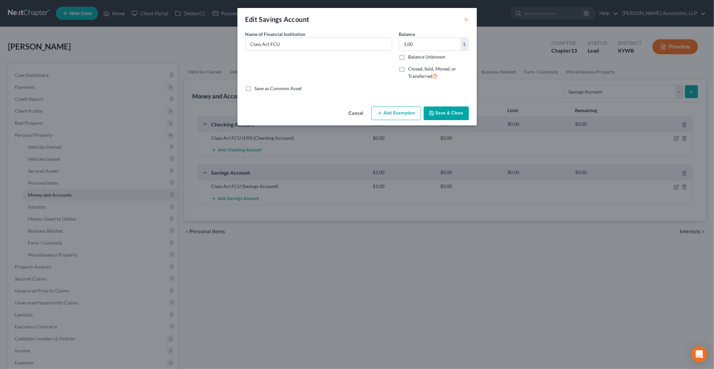
click at [384, 113] on button "Add Exemption" at bounding box center [396, 113] width 50 height 14
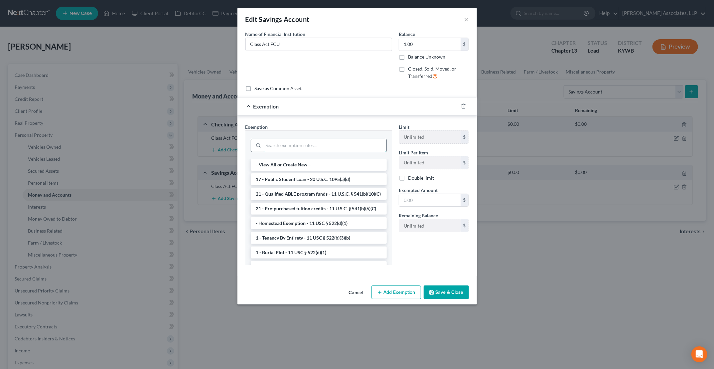
click at [300, 144] on input "search" at bounding box center [324, 145] width 123 height 13
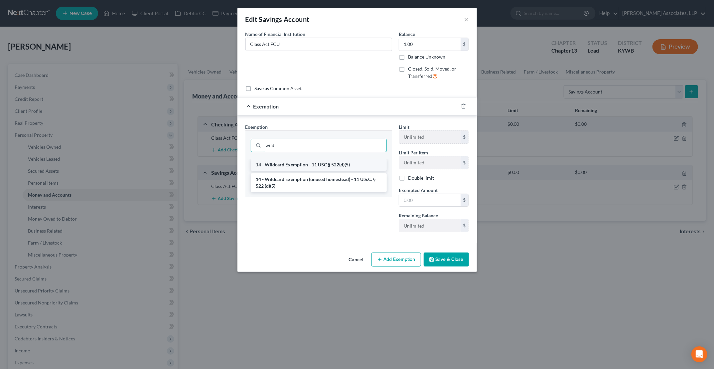
type input "wild"
click at [294, 165] on li "14 - Wildcard Exemption - 11 USC § 522(d)(5)" at bounding box center [319, 165] width 136 height 12
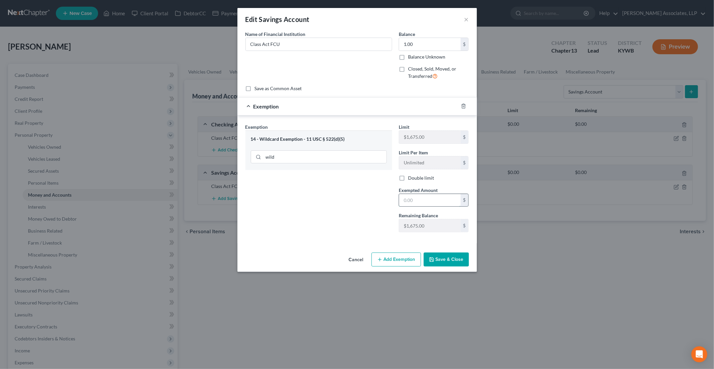
click at [408, 199] on input "text" at bounding box center [430, 200] width 62 height 13
type input "1.0"
click at [445, 258] on button "Save & Close" at bounding box center [446, 259] width 45 height 14
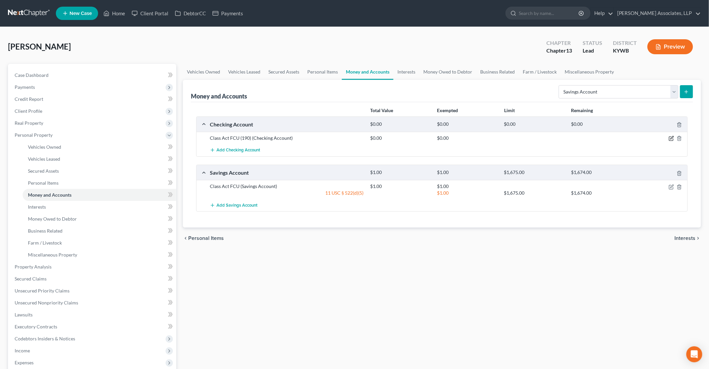
click at [672, 138] on icon "button" at bounding box center [671, 138] width 5 height 5
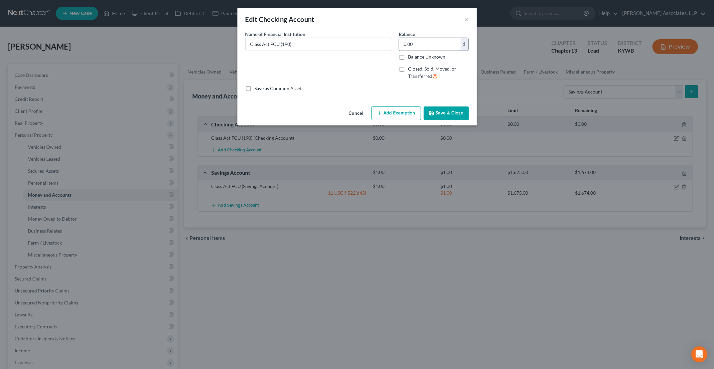
click at [418, 44] on input "0.00" at bounding box center [430, 44] width 62 height 13
type input "524.32"
click at [410, 116] on button "Add Exemption" at bounding box center [396, 113] width 50 height 14
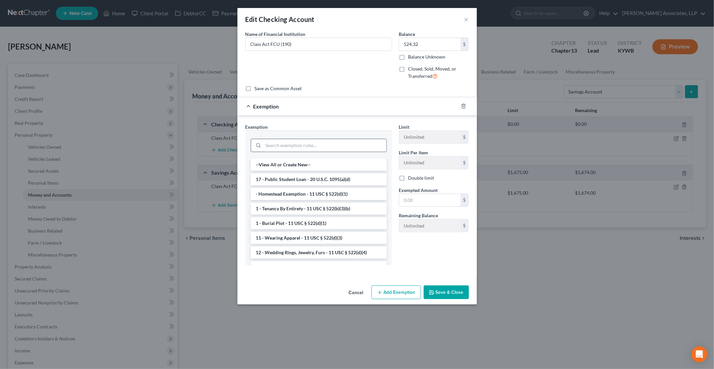
click at [317, 144] on input "search" at bounding box center [324, 145] width 123 height 13
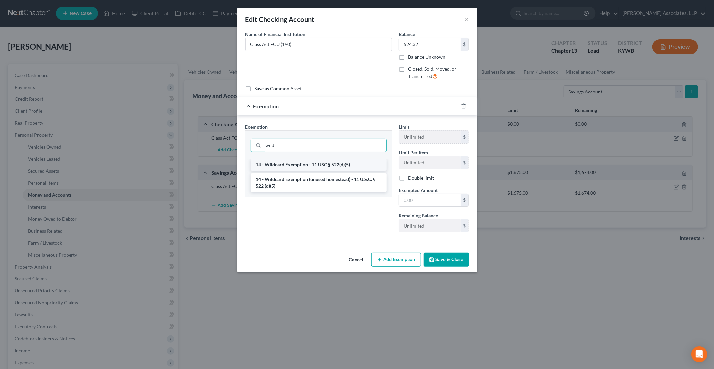
type input "wild"
drag, startPoint x: 311, startPoint y: 163, endPoint x: 322, endPoint y: 167, distance: 11.5
click at [311, 163] on li "14 - Wildcard Exemption - 11 USC § 522(d)(5)" at bounding box center [319, 165] width 136 height 12
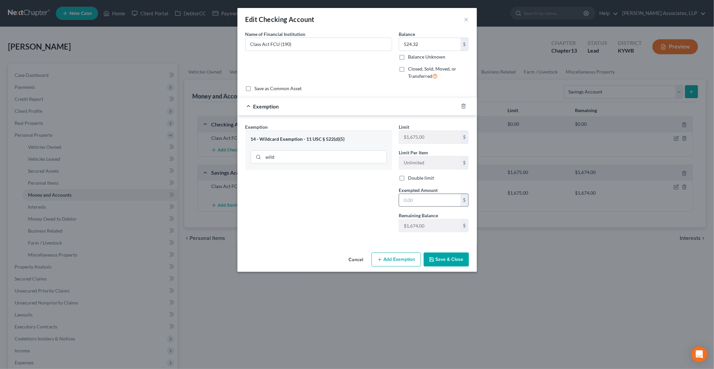
click at [425, 199] on input "text" at bounding box center [430, 200] width 62 height 13
type input "524.32"
click at [428, 262] on button "Save & Close" at bounding box center [446, 259] width 45 height 14
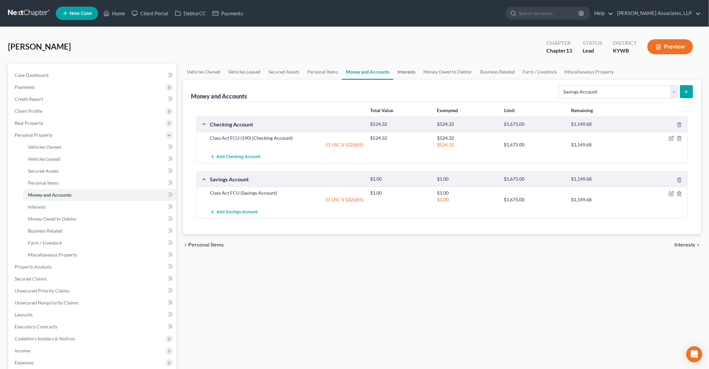
click at [406, 71] on link "Interests" at bounding box center [406, 72] width 26 height 16
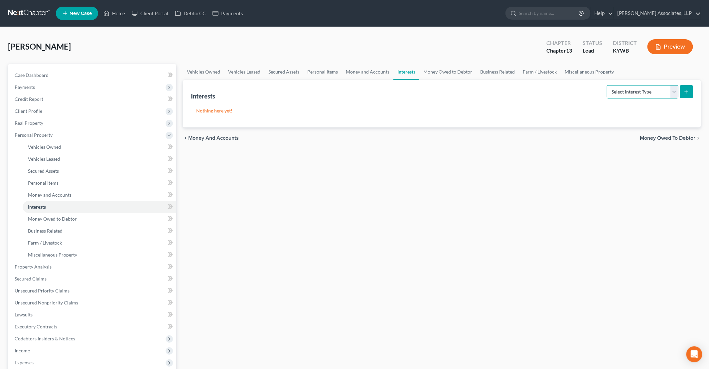
click at [621, 95] on select "Select Interest Type 401K Annuity Bond Education IRA Government Bond Government…" at bounding box center [642, 91] width 71 height 13
select select "term_life_insurance"
click at [608, 85] on select "Select Interest Type 401K Annuity Bond Education IRA Government Bond Government…" at bounding box center [642, 91] width 71 height 13
click at [691, 94] on button "submit" at bounding box center [686, 91] width 13 height 13
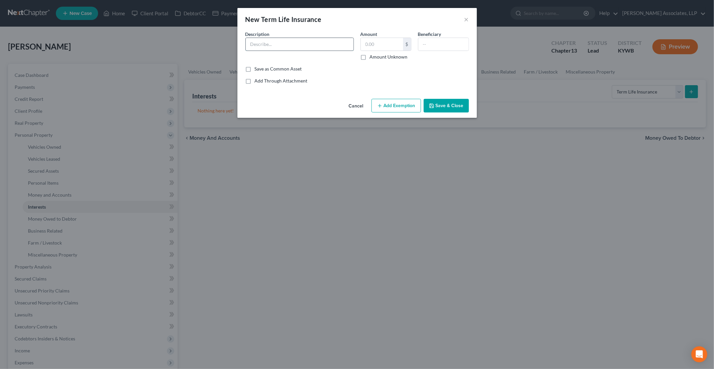
click at [288, 40] on input "text" at bounding box center [300, 44] width 108 height 13
type input "Auto Owners Life Insurance"
type input "20,000"
click at [396, 107] on button "Add Exemption" at bounding box center [396, 106] width 50 height 14
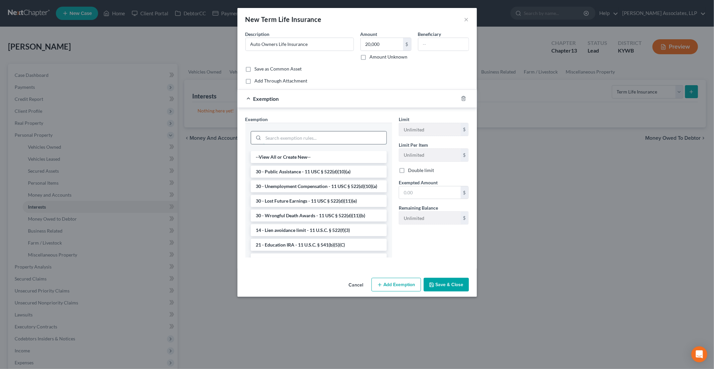
click at [298, 140] on input "search" at bounding box center [324, 137] width 123 height 13
type input "t"
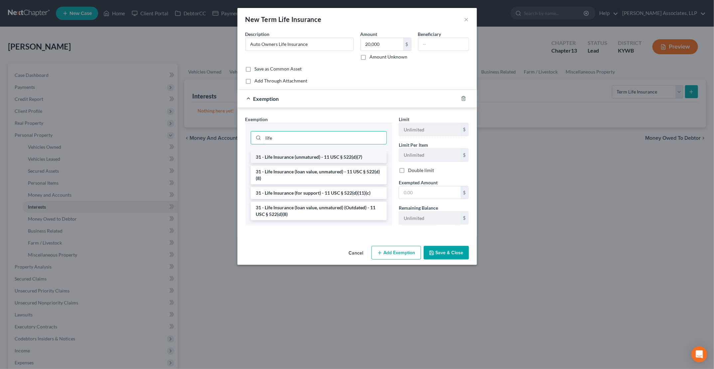
type input "life"
click at [294, 161] on li "31 - Life Insurance (unmatured) - 11 USC § 522(d)(7)" at bounding box center [319, 157] width 136 height 12
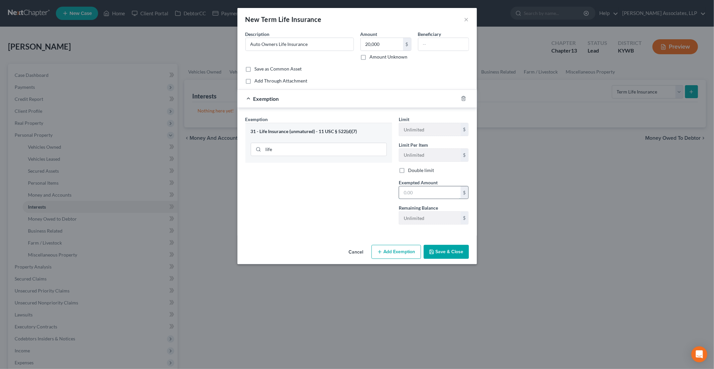
click at [427, 196] on input "text" at bounding box center [430, 192] width 62 height 13
type input "20,000"
click at [452, 47] on input "text" at bounding box center [443, 44] width 50 height 13
type input "Siblings"
click at [442, 251] on button "Save & Close" at bounding box center [446, 252] width 45 height 14
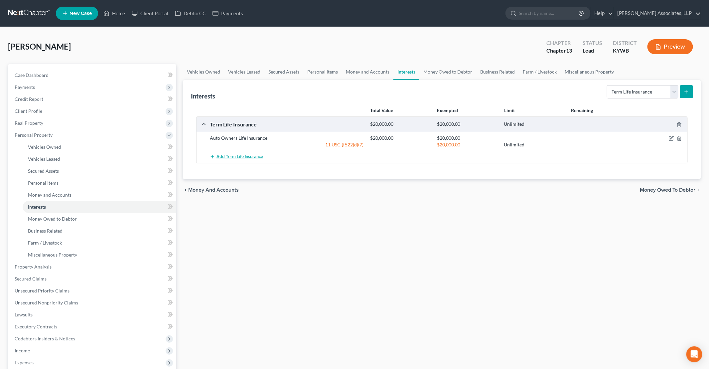
click at [247, 158] on span "Add Term Life Insurance" at bounding box center [239, 156] width 47 height 5
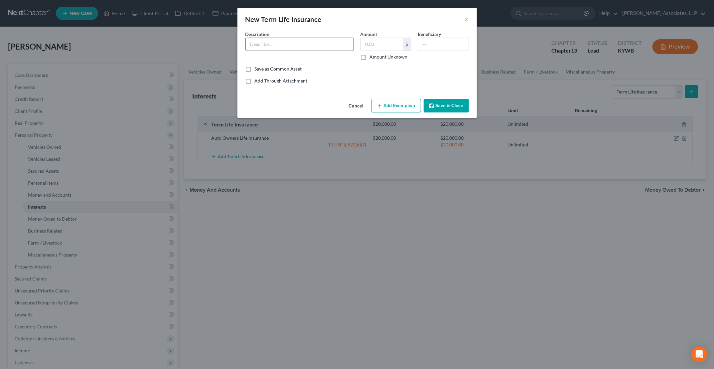
click at [281, 46] on input "text" at bounding box center [300, 44] width 108 height 13
type input "Auto Owners Life Insurance"
type input "20,000"
type input "Siblings"
click at [366, 40] on input "20,000" at bounding box center [382, 44] width 42 height 13
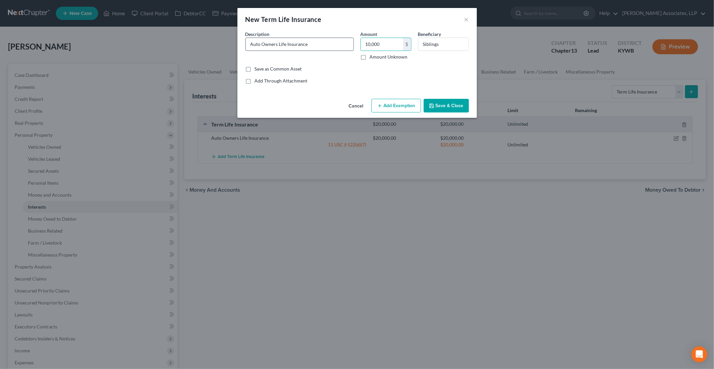
type input "10,000"
click at [340, 42] on input "Auto Owners Life Insurance" at bounding box center [300, 44] width 108 height 13
type input "Auto Owners Life Insurance 803"
click at [453, 108] on button "Save & Close" at bounding box center [446, 106] width 45 height 14
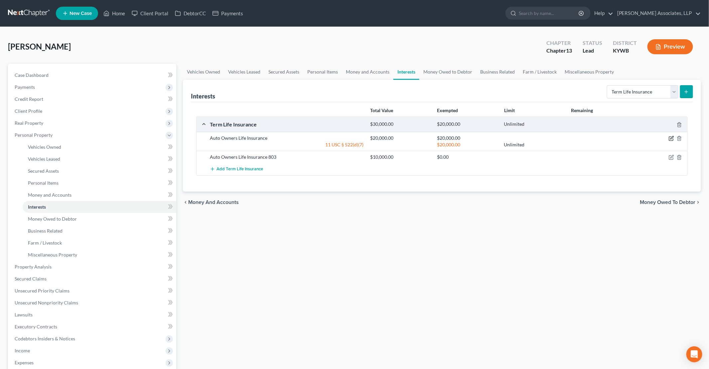
click at [672, 137] on icon "button" at bounding box center [671, 138] width 5 height 5
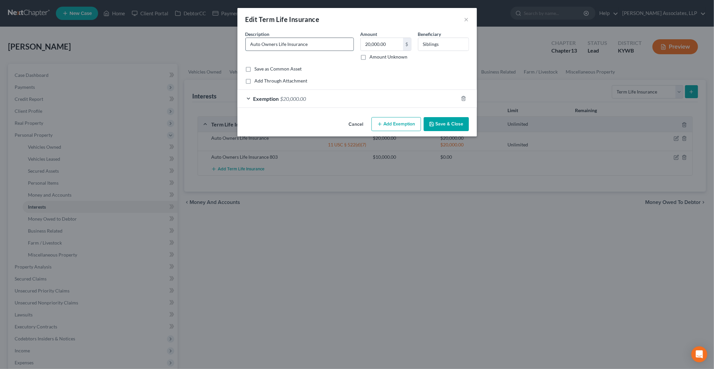
click at [324, 45] on input "Auto Owners Life Insurance" at bounding box center [300, 44] width 108 height 13
type input "Auto Owners Life Insurance 745"
click at [451, 123] on button "Save & Close" at bounding box center [446, 124] width 45 height 14
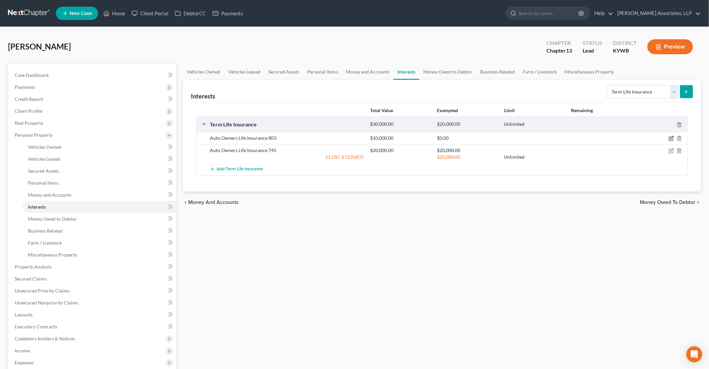
click at [669, 137] on icon "button" at bounding box center [671, 138] width 5 height 5
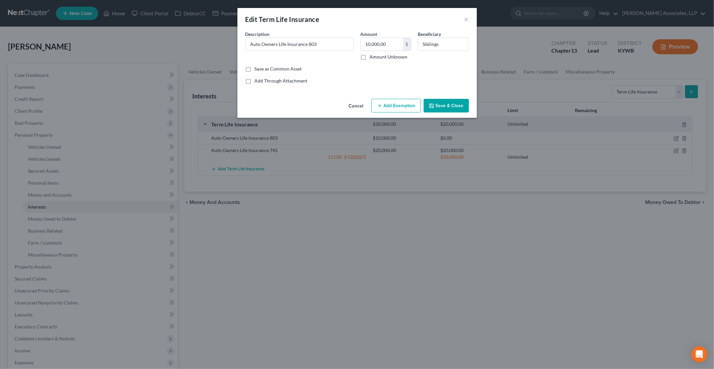
click at [389, 103] on button "Add Exemption" at bounding box center [396, 106] width 50 height 14
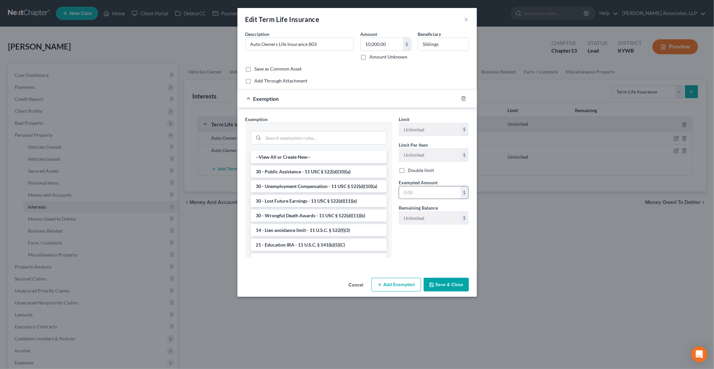
click at [410, 195] on input "text" at bounding box center [430, 192] width 62 height 13
type input "10,000"
click at [314, 140] on input "search" at bounding box center [324, 137] width 123 height 13
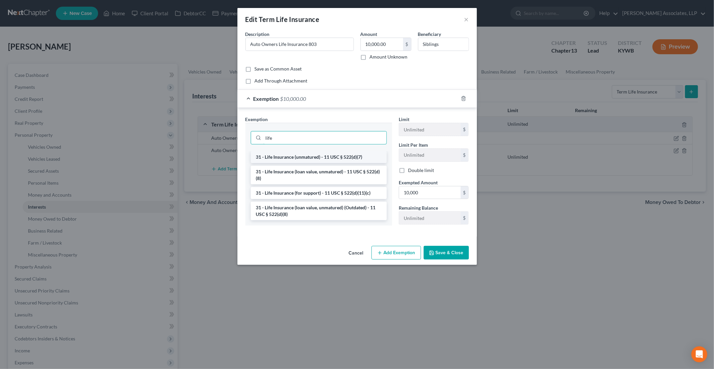
type input "life"
click at [311, 155] on li "31 - Life Insurance (unmatured) - 11 USC § 522(d)(7)" at bounding box center [319, 157] width 136 height 12
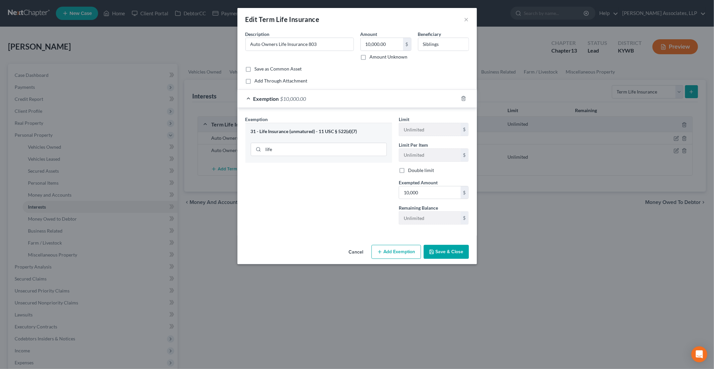
click at [440, 251] on button "Save & Close" at bounding box center [446, 252] width 45 height 14
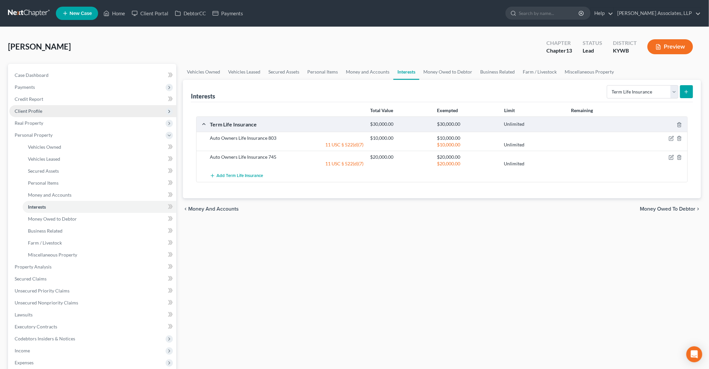
click at [31, 110] on span "Client Profile" at bounding box center [29, 111] width 28 height 6
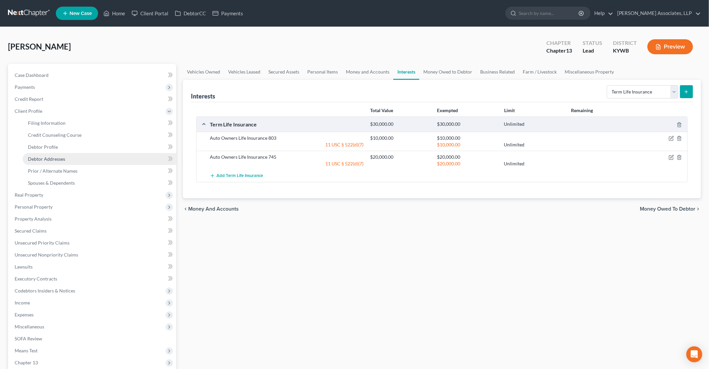
click at [45, 160] on span "Debtor Addresses" at bounding box center [46, 159] width 37 height 6
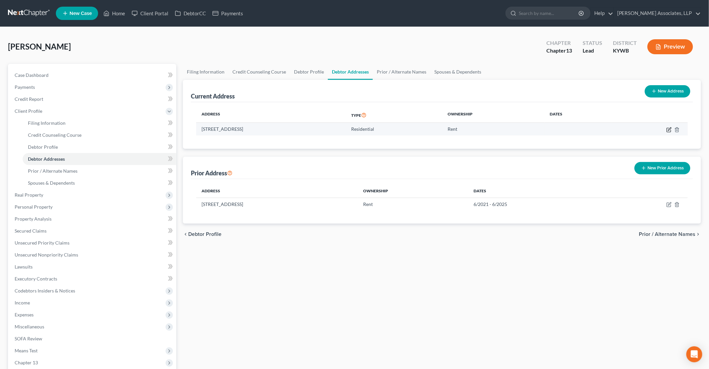
click at [671, 128] on icon "button" at bounding box center [669, 128] width 3 height 3
select select "18"
select select "55"
select select "0"
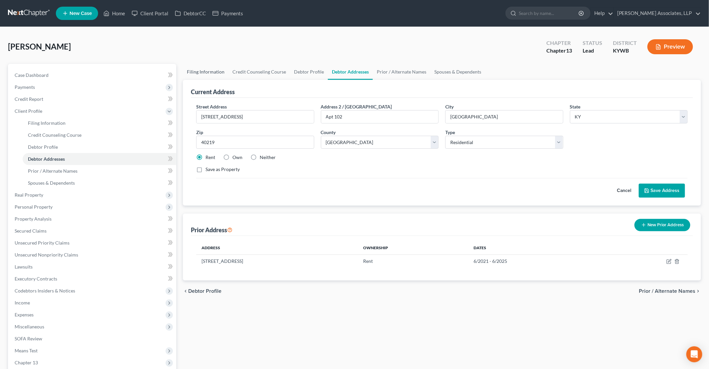
click at [197, 71] on link "Filing Information" at bounding box center [206, 72] width 46 height 16
select select "1"
select select "0"
select select "3"
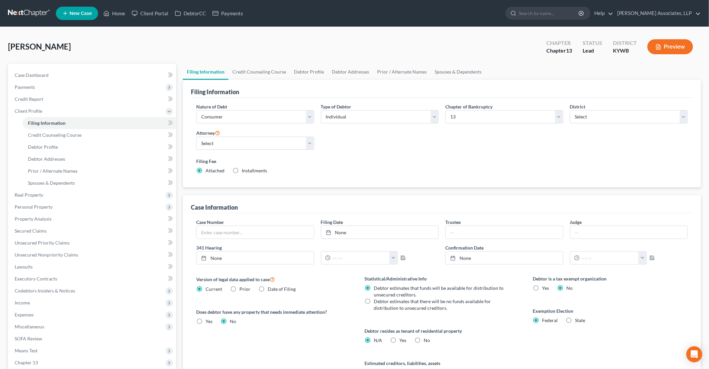
click at [399, 338] on label "Yes Yes" at bounding box center [402, 340] width 7 height 7
click at [402, 338] on input "Yes Yes" at bounding box center [404, 339] width 4 height 4
radio input "true"
radio input "false"
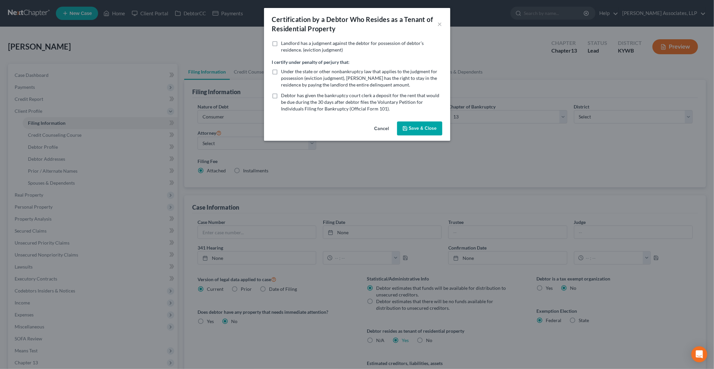
click at [281, 96] on label "Debtor has given the bankruptcy court clerk a deposit for the rent that would b…" at bounding box center [361, 102] width 161 height 20
click at [284, 96] on input "Debtor has given the bankruptcy court clerk a deposit for the rent that would b…" at bounding box center [286, 94] width 4 height 4
checkbox input "true"
click at [281, 72] on label "Under the state or other nonbankruptcy law that applies to the judgment for pos…" at bounding box center [361, 78] width 161 height 20
click at [284, 72] on input "Under the state or other nonbankruptcy law that applies to the judgment for pos…" at bounding box center [286, 70] width 4 height 4
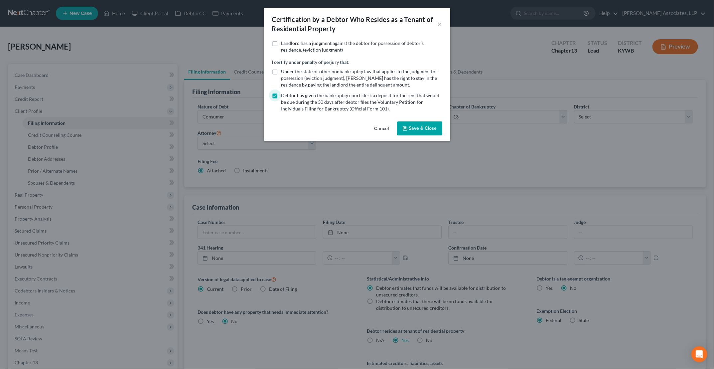
checkbox input "true"
click at [281, 95] on label "Debtor has given the bankruptcy court clerk a deposit for the rent that would b…" at bounding box center [361, 102] width 161 height 20
click at [284, 95] on input "Debtor has given the bankruptcy court clerk a deposit for the rent that would b…" at bounding box center [286, 94] width 4 height 4
checkbox input "false"
click at [430, 127] on button "Save & Close" at bounding box center [419, 128] width 45 height 14
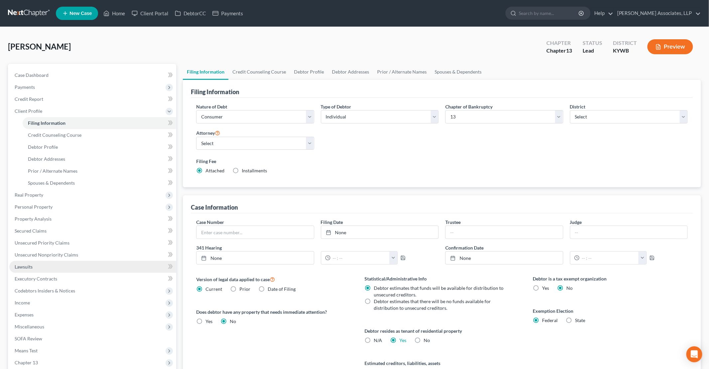
click at [34, 269] on link "Lawsuits" at bounding box center [92, 267] width 167 height 12
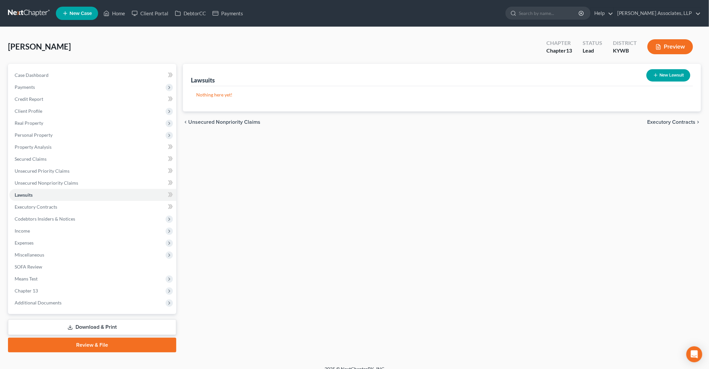
click at [672, 73] on button "New Lawsuit" at bounding box center [668, 75] width 44 height 12
select select "0"
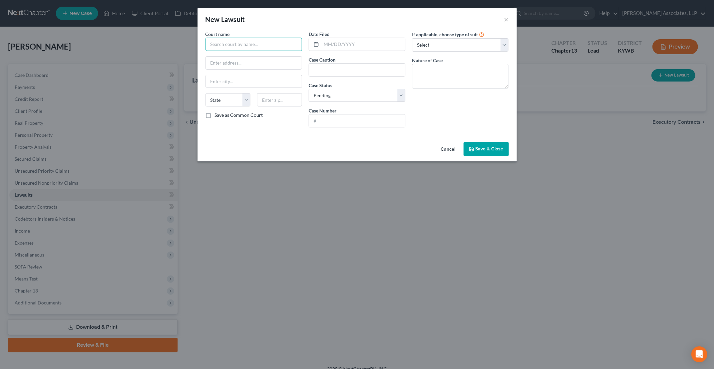
click at [275, 43] on input "text" at bounding box center [253, 44] width 97 height 13
click at [253, 67] on div "Jefferson District Court" at bounding box center [245, 66] width 69 height 7
type input "Jefferson District Court"
type input "600 W Jefferson St #3012"
type input "[GEOGRAPHIC_DATA]"
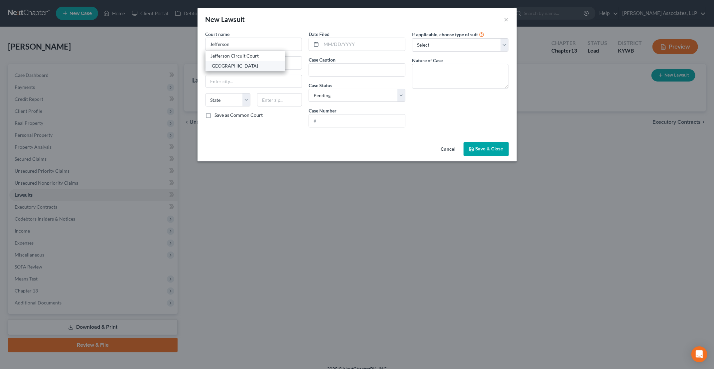
select select "18"
type input "40202"
click at [331, 39] on input "text" at bounding box center [363, 44] width 84 height 13
type input "08/26/2025"
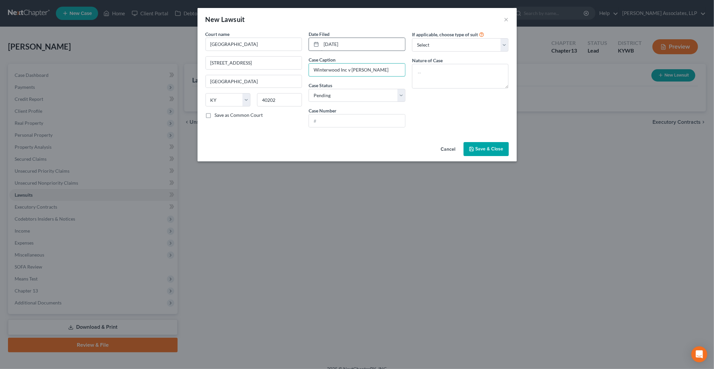
type input "Winterwood Inc v Thomas Riley"
click at [332, 117] on input "text" at bounding box center [357, 120] width 96 height 13
type input "25C010222"
click at [422, 47] on select "Select Repossession Garnishment Foreclosure Attached, Seized, Or Levied Other" at bounding box center [460, 44] width 97 height 13
select select "4"
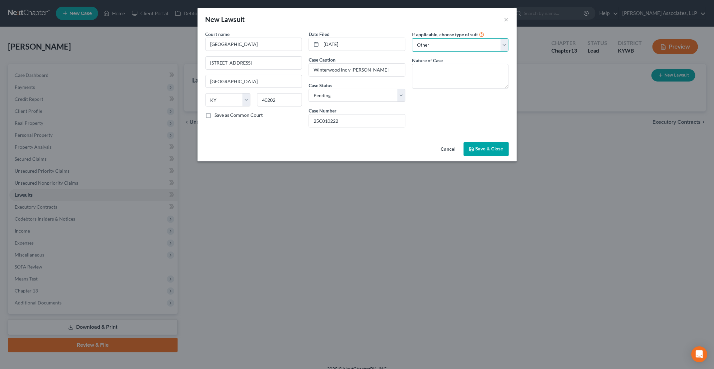
click at [412, 38] on select "Select Repossession Garnishment Foreclosure Attached, Seized, Or Levied Other" at bounding box center [460, 44] width 97 height 13
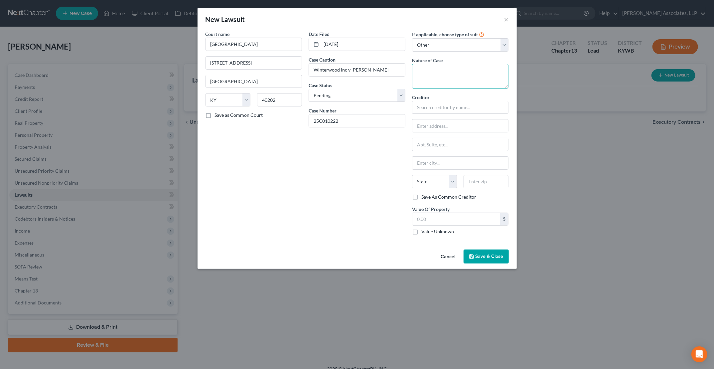
click at [437, 74] on textarea at bounding box center [460, 76] width 97 height 25
type textarea "Eviction"
type input "Lone Oak Meadows LP"
type input "10001 Oak Bridge Circle"
type input "[GEOGRAPHIC_DATA]"
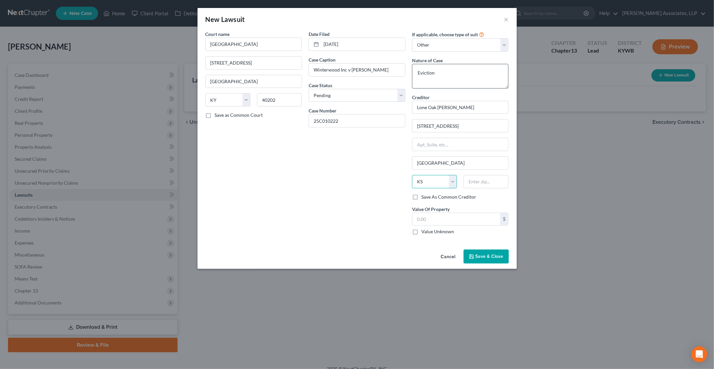
select select "18"
type input "40219"
click at [345, 68] on input "Winterwood Inc v Thomas Riley" at bounding box center [357, 70] width 96 height 13
type input "Winterwood Inc for Lone Oak Meadows LP v Thomas Riley"
click at [465, 217] on input "text" at bounding box center [456, 219] width 88 height 13
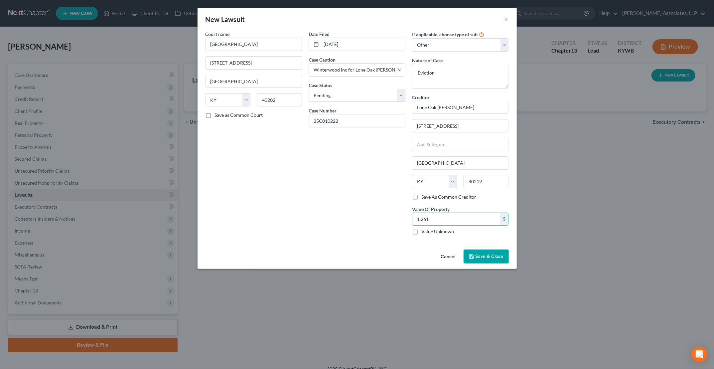
type input "1,261"
click at [488, 260] on button "Save & Close" at bounding box center [485, 256] width 45 height 14
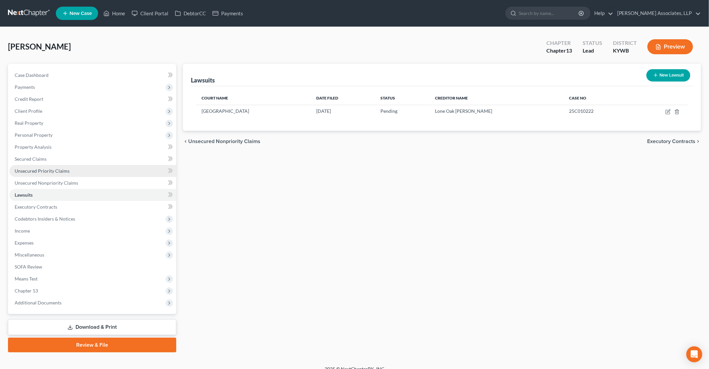
click at [65, 171] on span "Unsecured Priority Claims" at bounding box center [42, 171] width 55 height 6
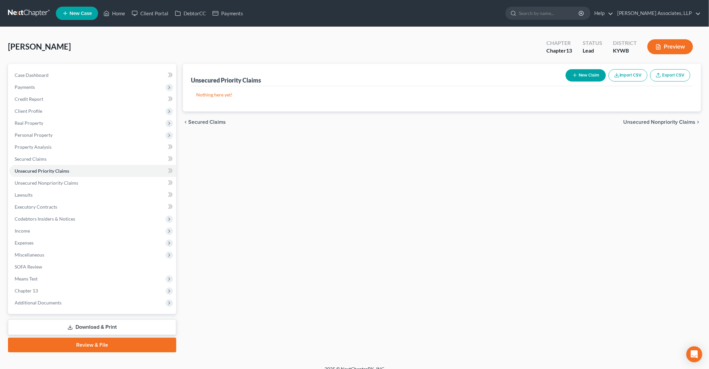
click at [592, 76] on button "New Claim" at bounding box center [586, 75] width 40 height 12
select select "0"
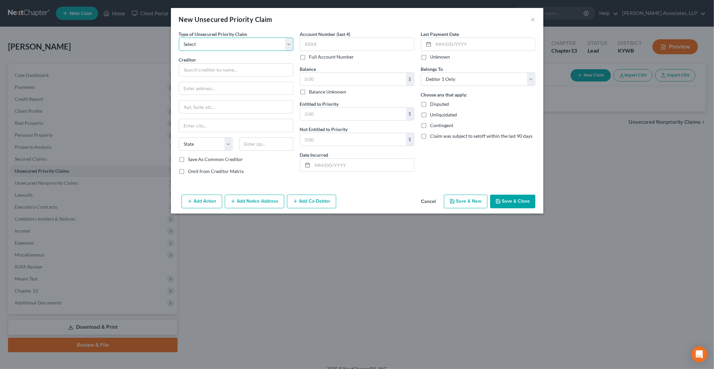
click at [233, 46] on select "Select Taxes & Other Government Units Domestic Support Obligations Extensions o…" at bounding box center [236, 44] width 114 height 13
click at [534, 19] on button "×" at bounding box center [533, 19] width 5 height 8
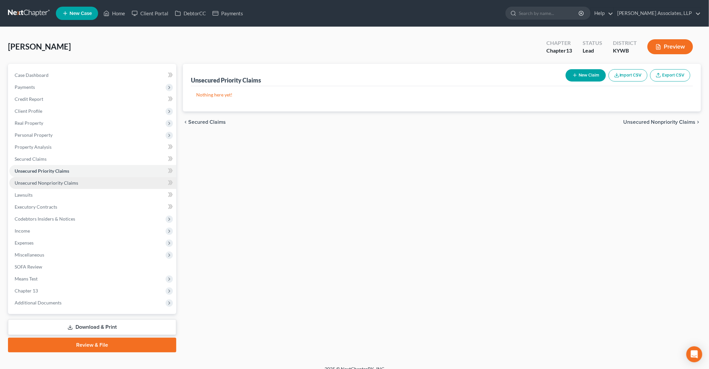
click at [53, 184] on span "Unsecured Nonpriority Claims" at bounding box center [47, 183] width 64 height 6
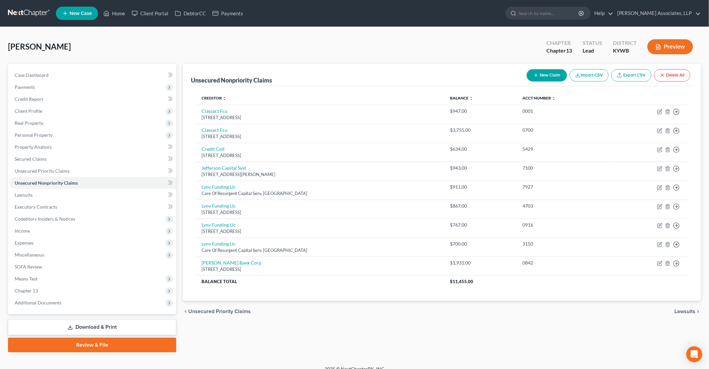
click at [554, 76] on button "New Claim" at bounding box center [547, 75] width 40 height 12
select select "0"
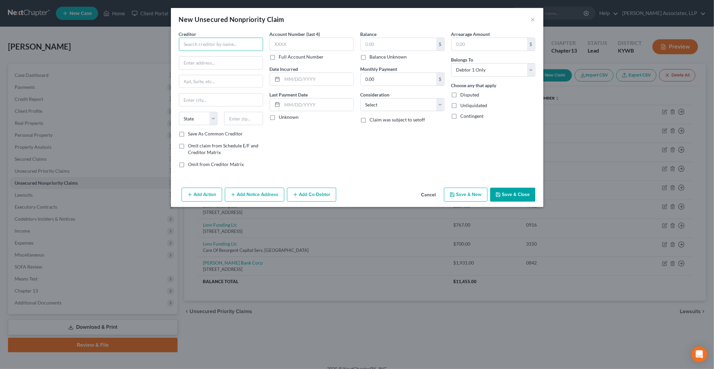
click at [226, 47] on input "text" at bounding box center [221, 44] width 84 height 13
type input "Winterwood Inc for Lone Oak Meadows LP"
type input "10001 Oak Bridge Circle"
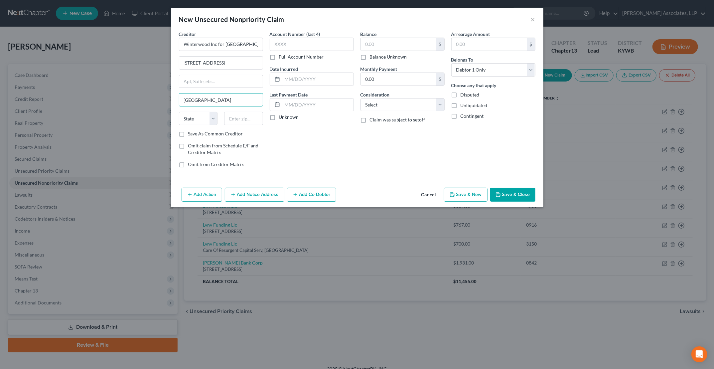
type input "[GEOGRAPHIC_DATA]"
select select "18"
type input "40219"
click at [387, 47] on input "text" at bounding box center [398, 44] width 75 height 13
type input "1,261"
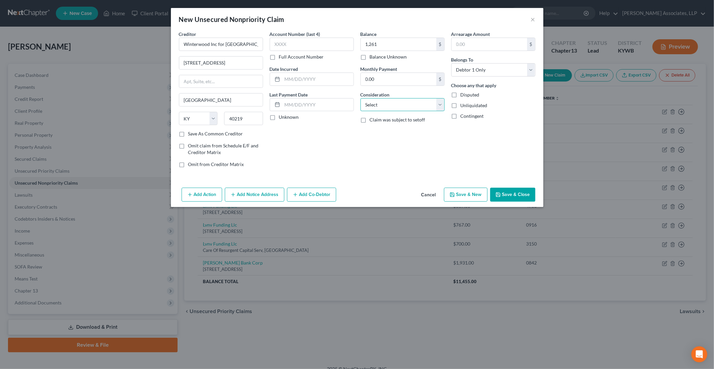
click at [388, 106] on select "Select Cable / Satellite Services Collection Agency Credit Card Debt Debt Couns…" at bounding box center [402, 104] width 84 height 13
select select "14"
click at [360, 98] on select "Select Cable / Satellite Services Collection Agency Credit Card Debt Debt Couns…" at bounding box center [402, 104] width 84 height 13
click at [370, 131] on input "text" at bounding box center [402, 130] width 83 height 13
type input "Unpaid Rent"
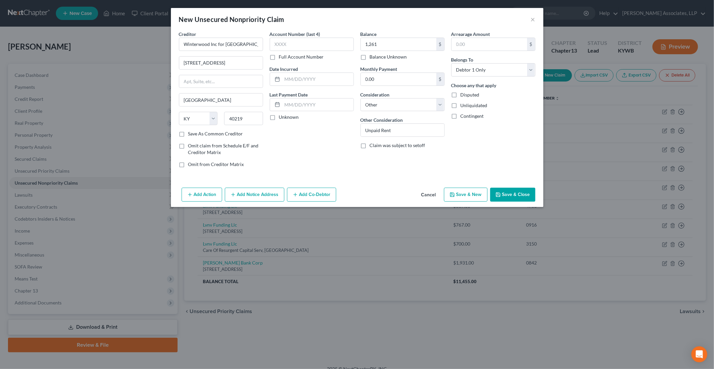
click at [241, 196] on button "Add Notice Address" at bounding box center [255, 195] width 60 height 14
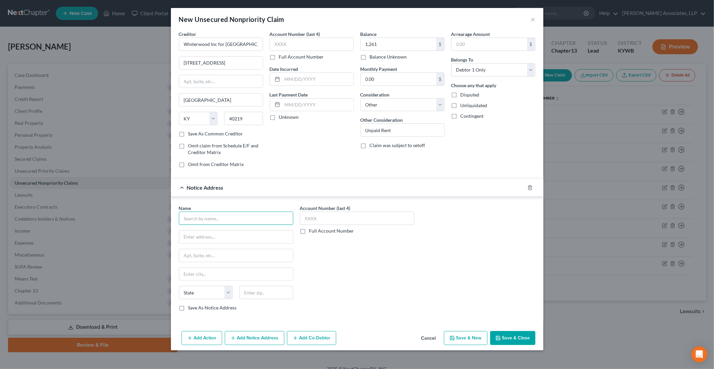
click at [241, 215] on input "text" at bounding box center [236, 217] width 114 height 13
type input "John Benz"
type input "Rawn Law Firm PLLC"
type input "10000 Shelbyville Rd, Ste 200"
type input "[GEOGRAPHIC_DATA]"
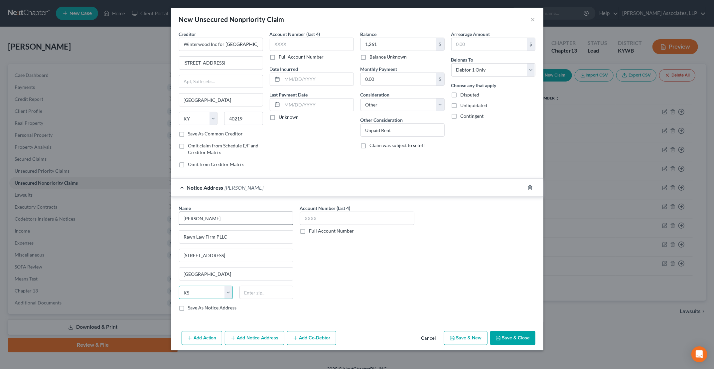
select select "18"
type input "40223-0200"
click at [514, 336] on button "Save & Close" at bounding box center [512, 338] width 45 height 14
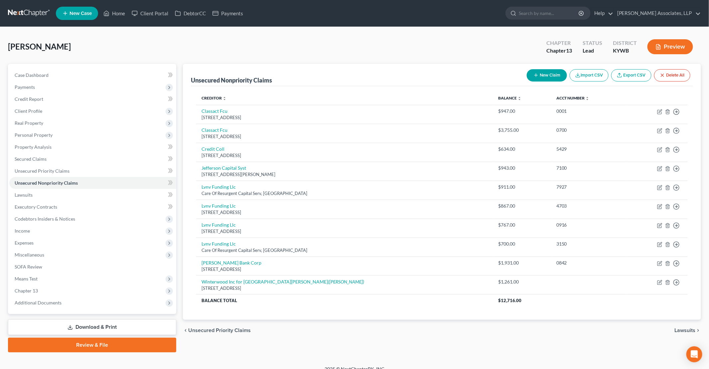
click at [547, 76] on button "New Claim" at bounding box center [547, 75] width 40 height 12
select select "0"
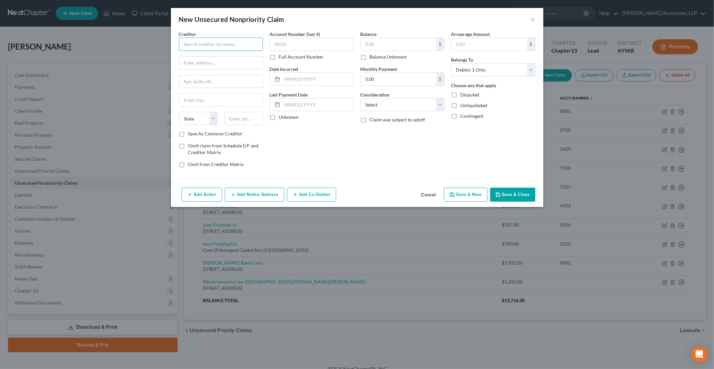
click at [188, 41] on input "text" at bounding box center [221, 44] width 84 height 13
type input "Family Health Centers"
type input "PO Box 201509"
type input "Dallas"
select select "45"
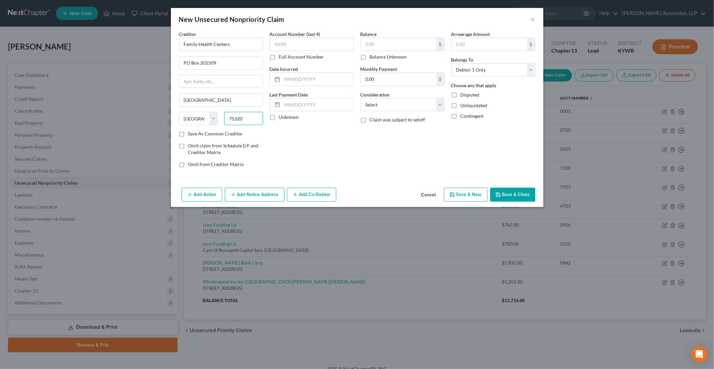
type input "75320"
type input "2780"
type input "76.00"
click at [503, 188] on button "Save & Close" at bounding box center [512, 195] width 45 height 14
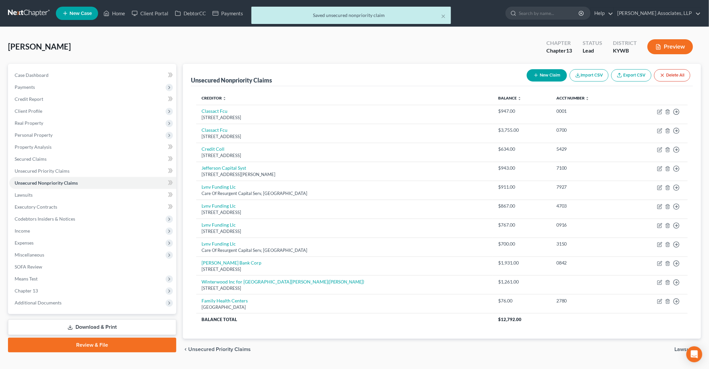
click at [550, 76] on button "New Claim" at bounding box center [547, 75] width 40 height 12
select select "0"
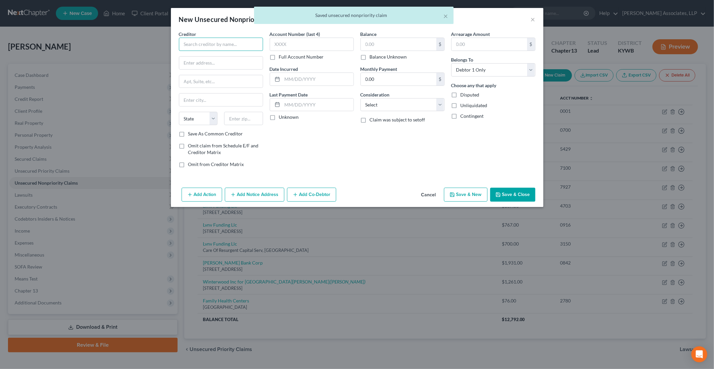
click at [208, 48] on input "text" at bounding box center [221, 44] width 84 height 13
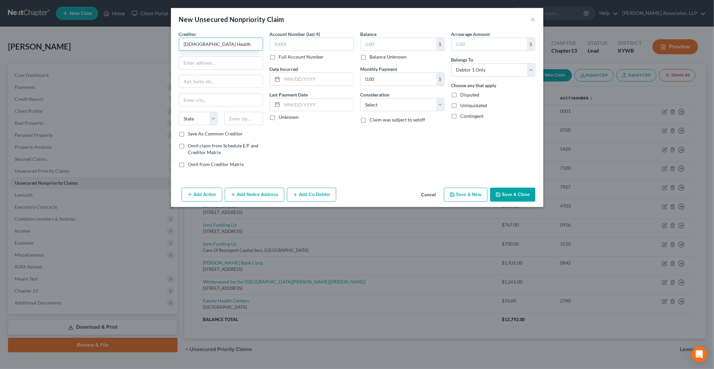
type input "Baptist Health"
type input "C"
type input "PO Box 87225"
type input "Chicago"
select select "14"
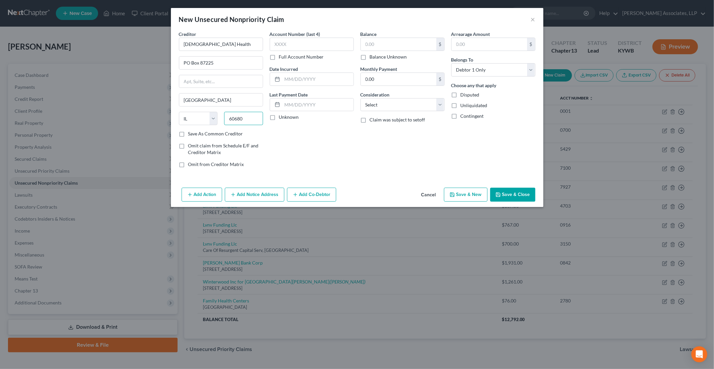
type input "60680"
click at [294, 38] on input "text" at bounding box center [312, 44] width 84 height 13
type input "1900"
click at [386, 45] on input "text" at bounding box center [398, 44] width 75 height 13
click at [510, 194] on button "Save & Close" at bounding box center [512, 195] width 45 height 14
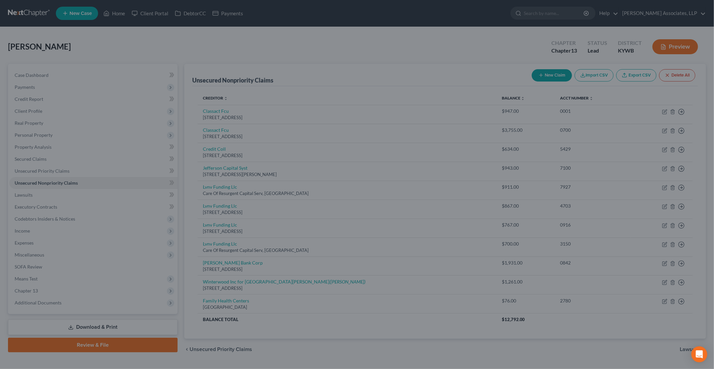
type input "67.00"
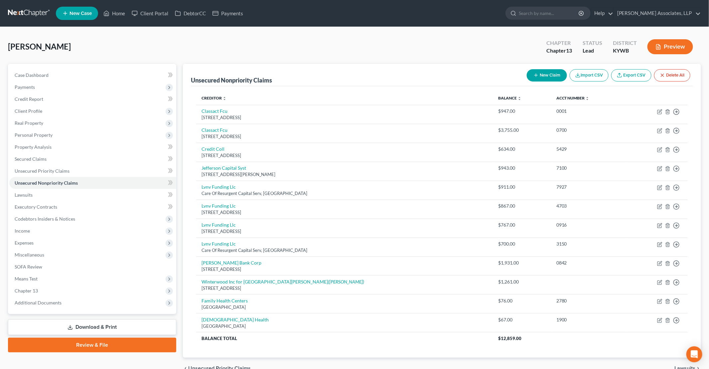
click at [555, 77] on button "New Claim" at bounding box center [547, 75] width 40 height 12
select select "0"
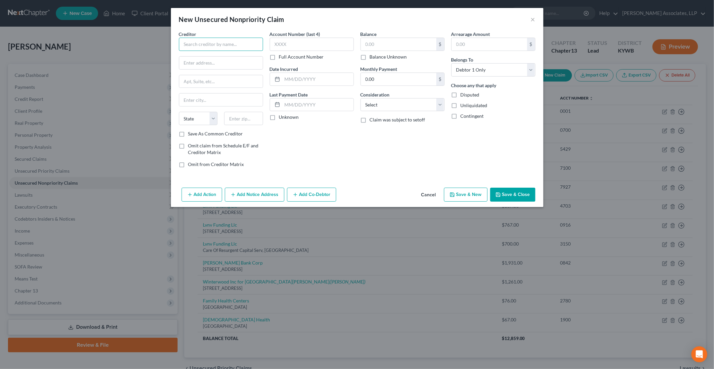
click at [238, 46] on input "text" at bounding box center [221, 44] width 84 height 13
type input "Balder Boss"
type input "40 Daniel Street"
type input "PO Box 406"
type input "Farmingdale"
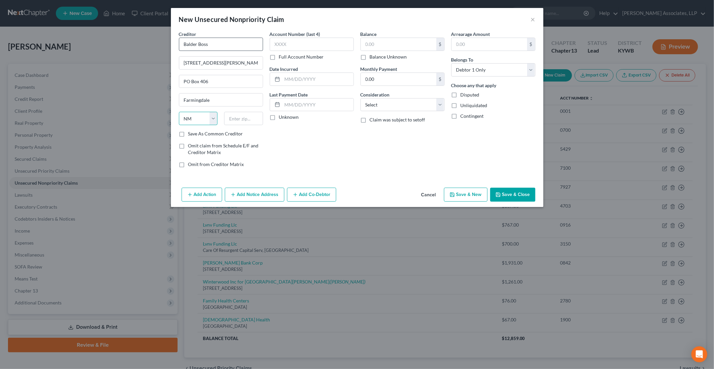
select select "35"
type input "11735"
click at [285, 45] on input "text" at bounding box center [312, 44] width 84 height 13
type input "5113"
click at [401, 47] on input "text" at bounding box center [398, 44] width 75 height 13
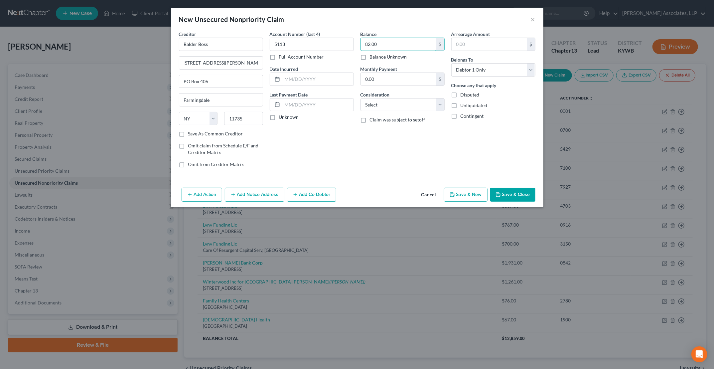
type input "82.00"
click at [518, 195] on button "Save & Close" at bounding box center [512, 195] width 45 height 14
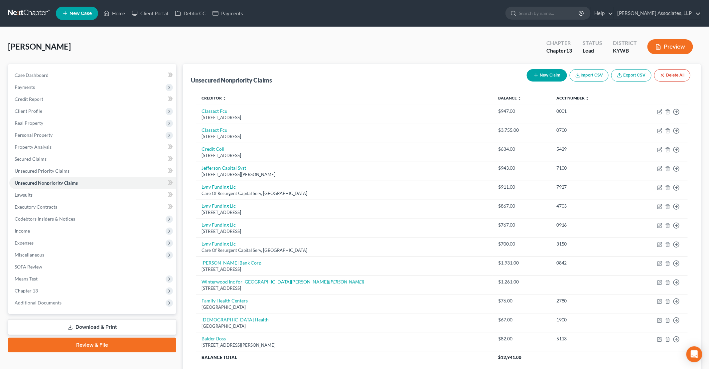
click at [546, 73] on button "New Claim" at bounding box center [547, 75] width 40 height 12
select select "0"
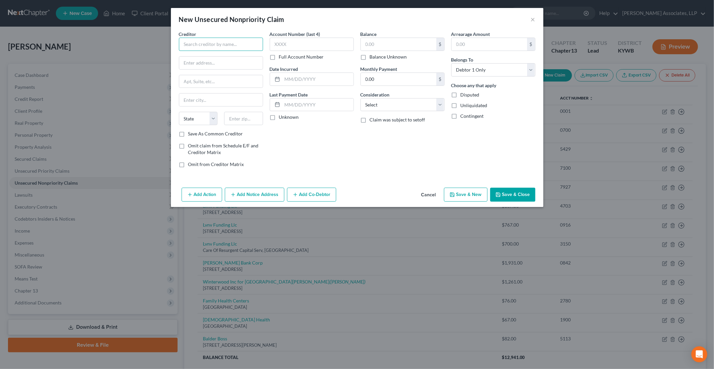
drag, startPoint x: 228, startPoint y: 45, endPoint x: 241, endPoint y: 42, distance: 13.2
click at [228, 45] on input "text" at bounding box center [221, 44] width 84 height 13
type input "Safeco Insurance"
type input "PO Box 1438"
type input "10116"
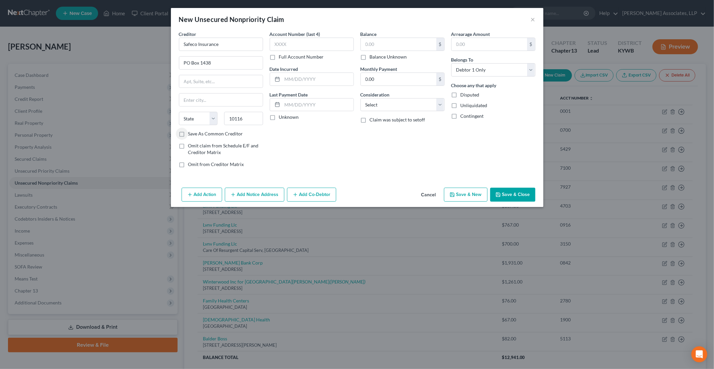
type input "New York"
select select "35"
click at [329, 40] on input "text" at bounding box center [312, 44] width 84 height 13
type input "0822"
click at [432, 48] on input "text" at bounding box center [398, 44] width 75 height 13
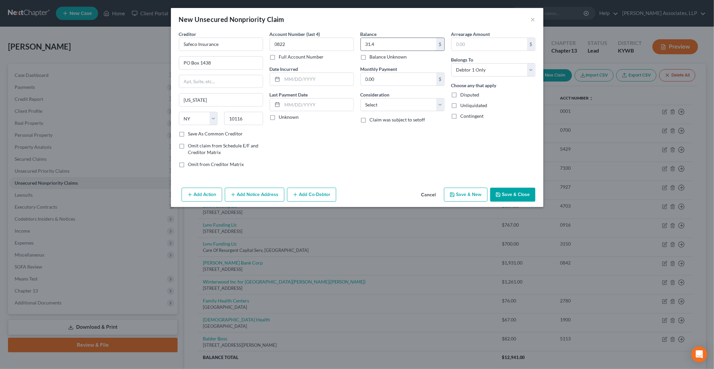
type input "31.4"
click at [266, 189] on button "Add Notice Address" at bounding box center [255, 195] width 60 height 14
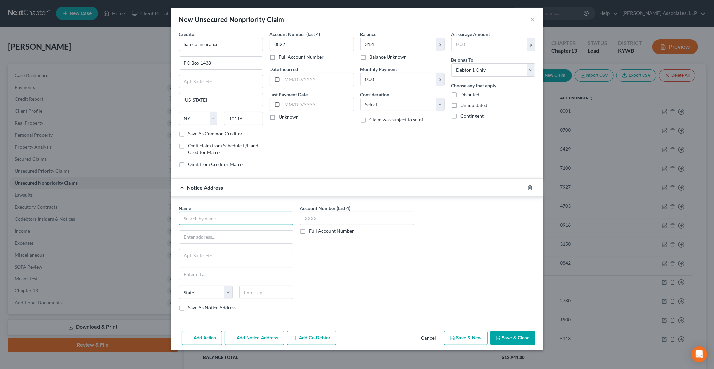
click at [221, 216] on input "text" at bounding box center [236, 217] width 114 height 13
type input "Glen E Martin Insurance"
type input "780 Winchester Rd"
type input "Lexington"
select select "18"
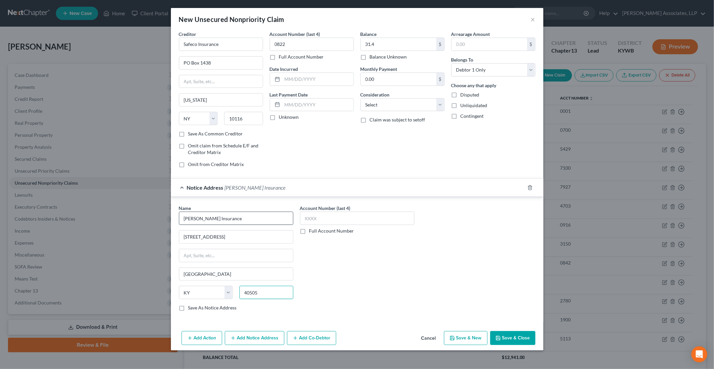
type input "40505"
click at [344, 215] on input "text" at bounding box center [357, 217] width 114 height 13
type input "0822"
click at [504, 333] on button "Save & Close" at bounding box center [512, 338] width 45 height 14
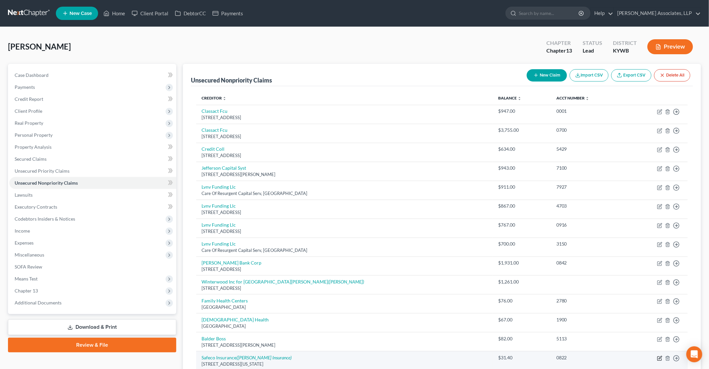
click at [659, 356] on icon "button" at bounding box center [660, 357] width 3 height 3
select select "35"
select select "0"
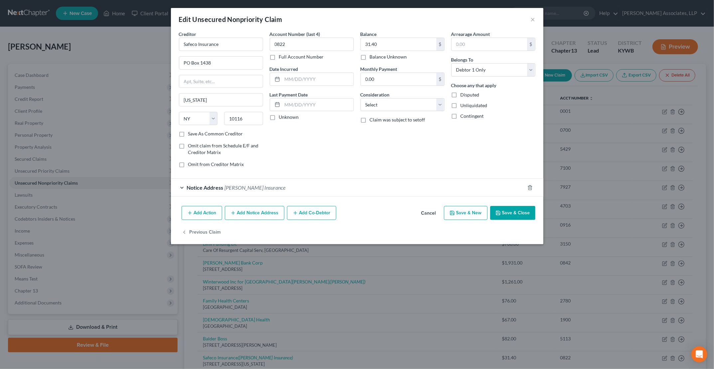
click at [267, 216] on button "Add Notice Address" at bounding box center [255, 213] width 60 height 14
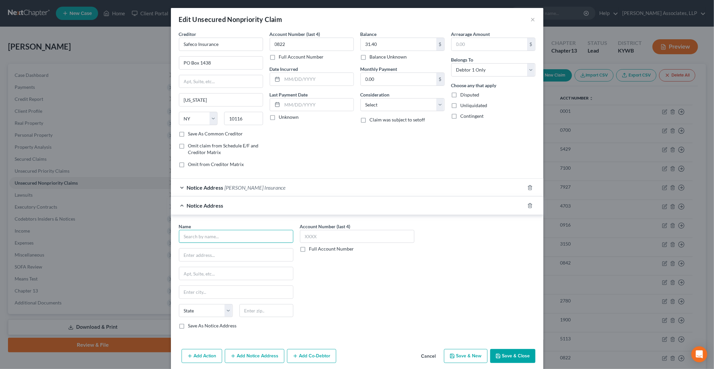
click at [221, 237] on input "text" at bounding box center [236, 236] width 114 height 13
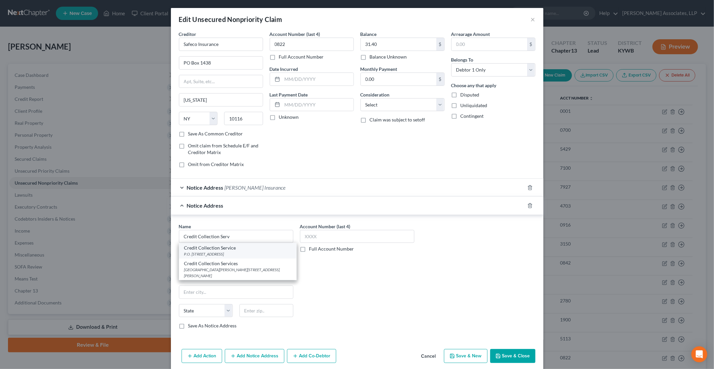
click at [221, 251] on div "P.O. Box 607, Norwood, MA 02062-0000" at bounding box center [237, 254] width 107 height 6
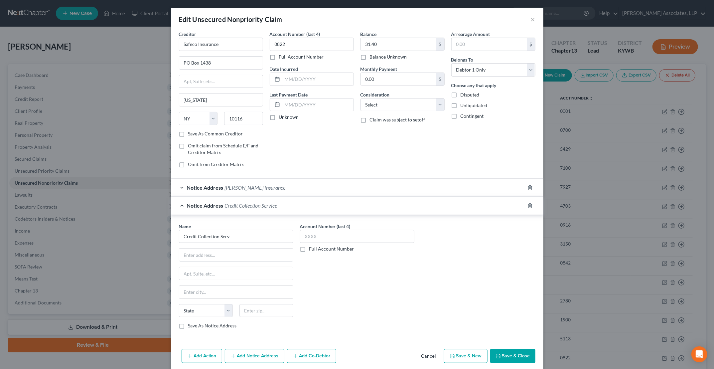
type input "Credit Collection Service"
type input "P.O. Box 607"
type input "Norwood"
select select "22"
type input "02062-0000"
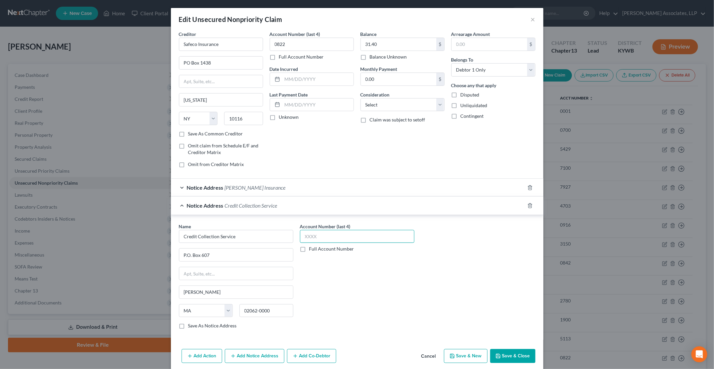
click at [353, 235] on input "text" at bounding box center [357, 236] width 114 height 13
type input "9499"
click at [507, 350] on button "Save & Close" at bounding box center [512, 356] width 45 height 14
type input "0"
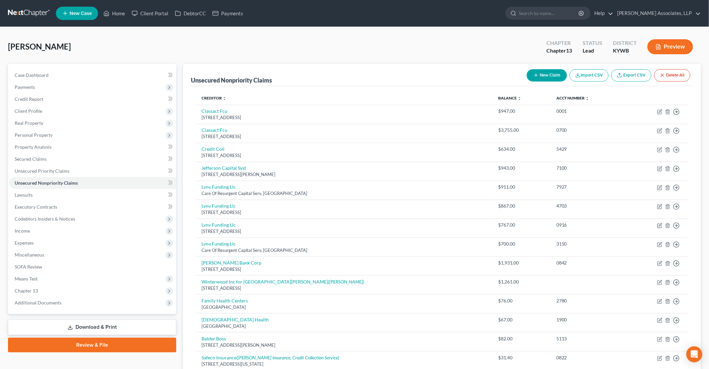
click at [548, 77] on button "New Claim" at bounding box center [547, 75] width 40 height 12
select select "0"
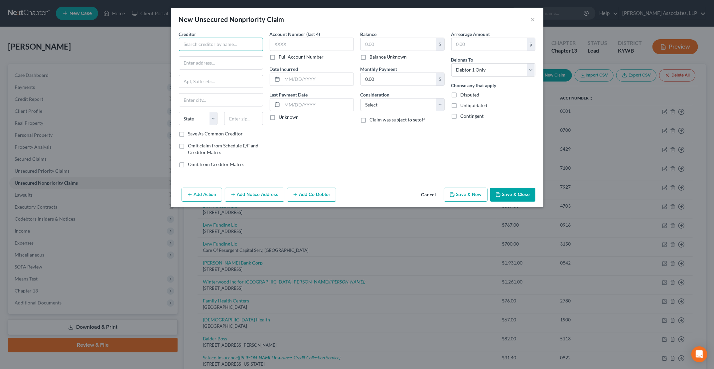
click at [232, 44] on input "text" at bounding box center [221, 44] width 84 height 13
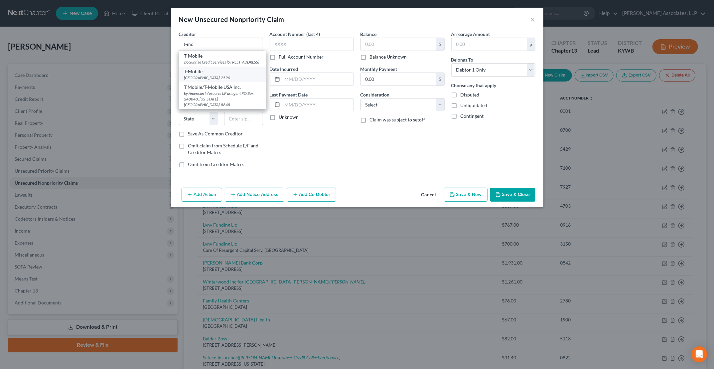
click at [229, 80] on div "PO Box 742596, Cincinnati, OH 45274-2596" at bounding box center [222, 78] width 77 height 6
type input "T-Mobile"
type input "PO Box 742596"
type input "Cincinnati"
select select "36"
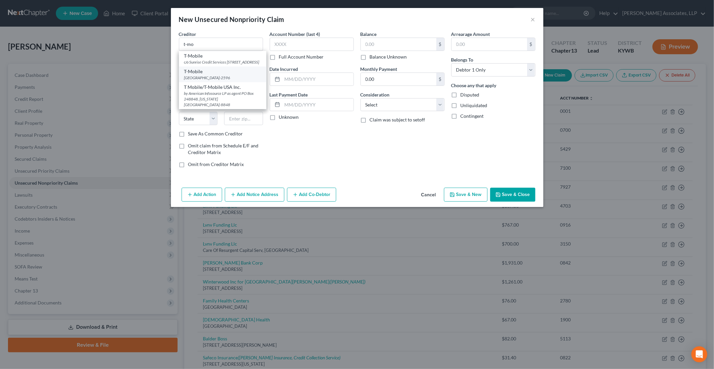
type input "45274-2596"
click at [258, 193] on button "Add Notice Address" at bounding box center [255, 195] width 60 height 14
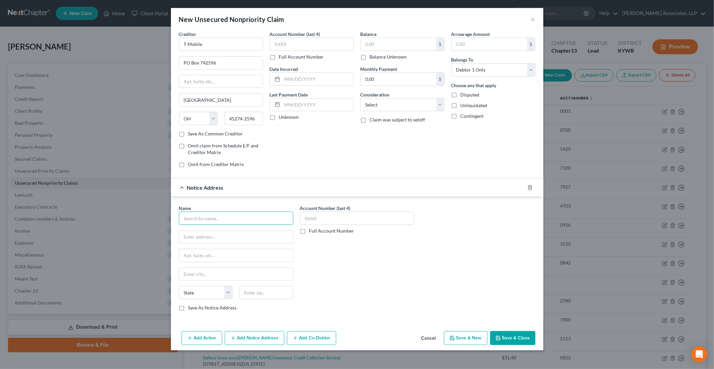
click at [238, 216] on input "text" at bounding box center [236, 217] width 114 height 13
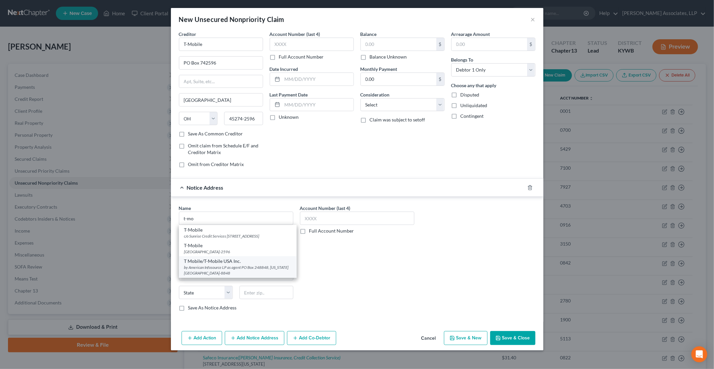
click at [252, 275] on div "by American Infosource LP as agent PO Box 248848, Oklahoma City, OK 73124-8848" at bounding box center [237, 269] width 107 height 11
type input "T Mobile/T-Mobile USA Inc."
type input "by American Infosource LP as agent"
type input "PO Box 248848"
type input "Oklahoma City"
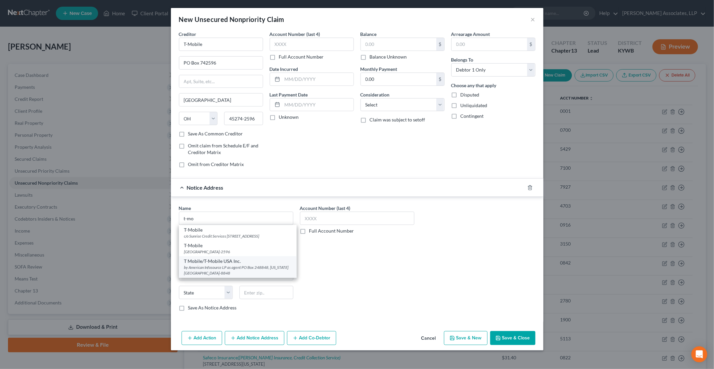
select select "37"
type input "73124-8848"
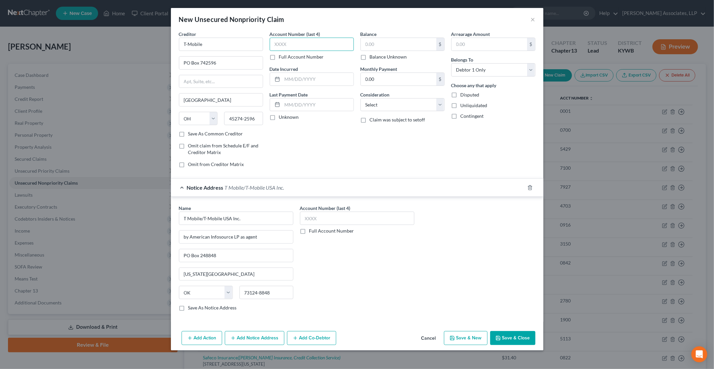
click at [300, 45] on input "text" at bounding box center [312, 44] width 84 height 13
type input "682"
click at [376, 54] on label "Balance Unknown" at bounding box center [388, 57] width 37 height 7
click at [376, 54] on input "Balance Unknown" at bounding box center [374, 56] width 4 height 4
checkbox input "true"
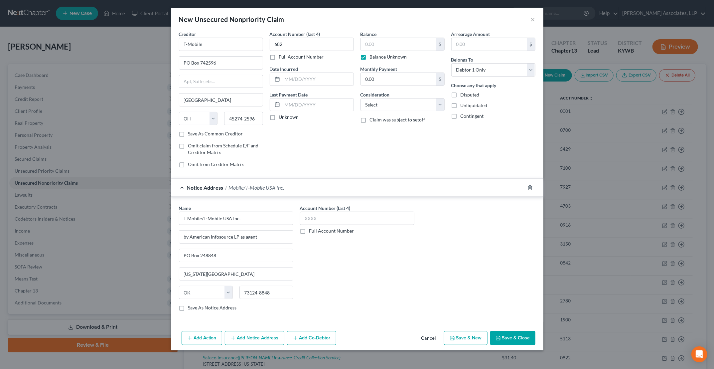
type input "0.00"
click at [520, 335] on button "Save & Close" at bounding box center [512, 338] width 45 height 14
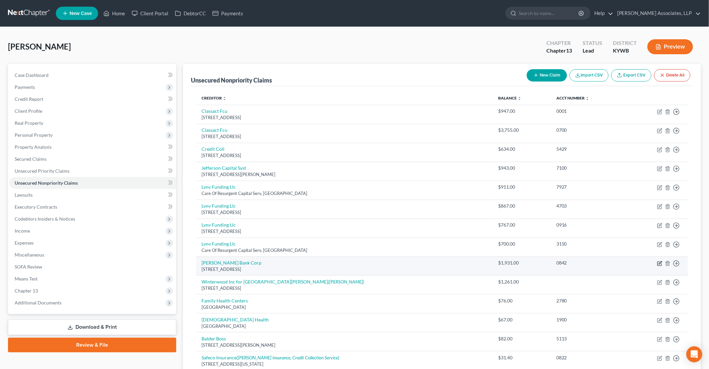
click at [659, 262] on icon "button" at bounding box center [660, 262] width 3 height 3
select select "35"
select select "2"
select select "0"
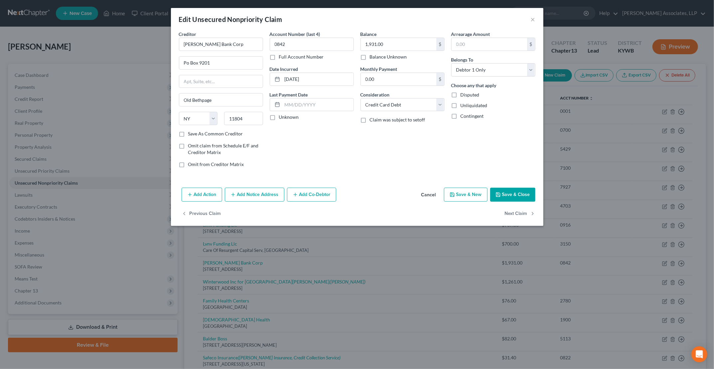
click at [251, 194] on button "Add Notice Address" at bounding box center [255, 195] width 60 height 14
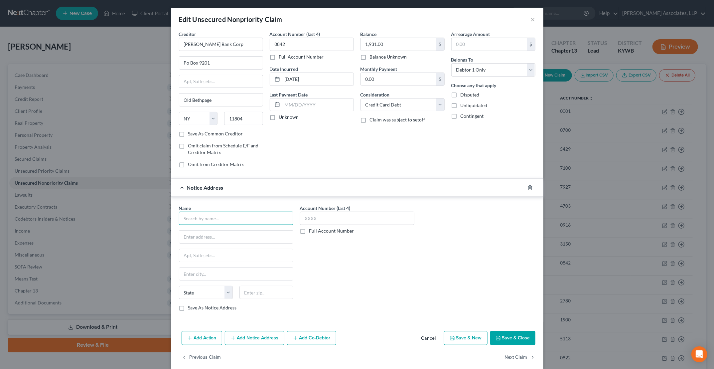
click at [234, 213] on input "text" at bounding box center [236, 217] width 114 height 13
type input "Phillips & Cohen Associates LTD"
click at [541, 368] on html "Home New Case Client Portal DebtorCC Payments Daniels Associates, LLP micah.dan…" at bounding box center [357, 230] width 714 height 461
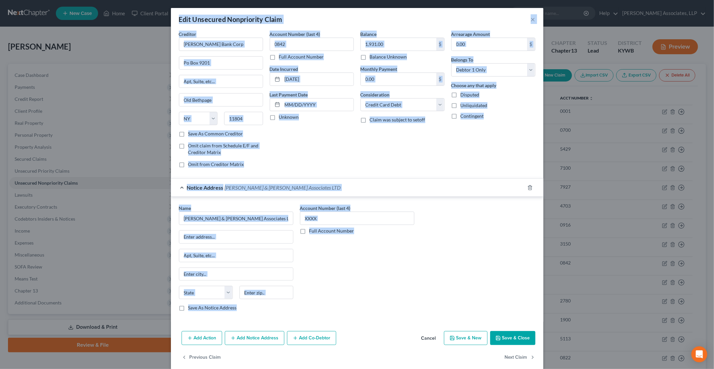
click at [611, 95] on div "Edit Unsecured Nonpriority Claim × Creditor * Merrick Bank Corp Po Box 9201 Old…" at bounding box center [357, 184] width 714 height 369
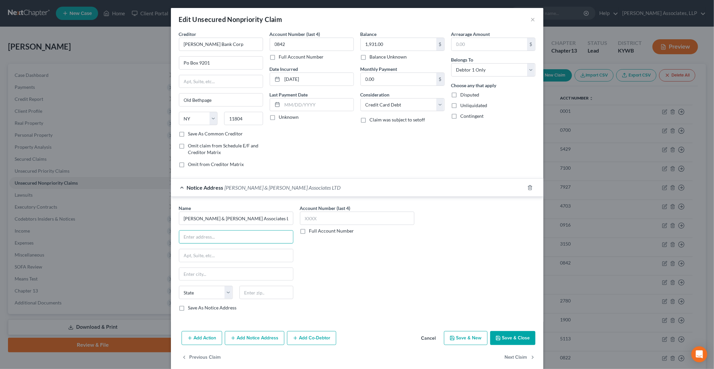
drag, startPoint x: 265, startPoint y: 234, endPoint x: 423, endPoint y: 240, distance: 158.4
click at [265, 233] on input "text" at bounding box center [236, 236] width 114 height 13
type input "1002 Justison Street"
type input "19801"
type input "Wilmington"
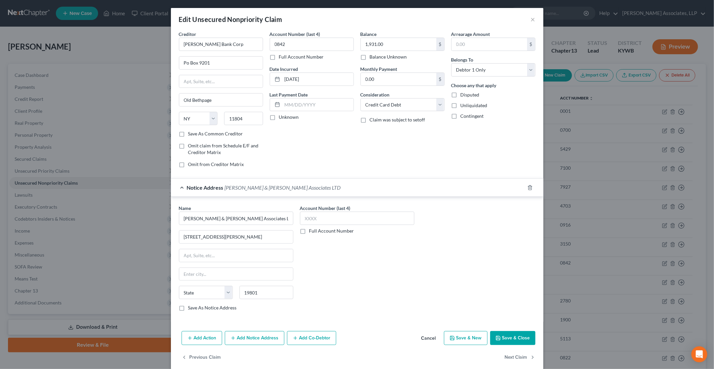
select select "7"
type input "4888"
click at [513, 334] on button "Save & Close" at bounding box center [512, 338] width 45 height 14
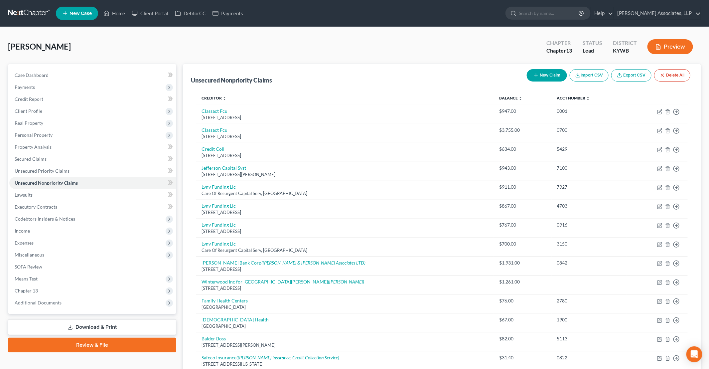
click at [560, 76] on button "New Claim" at bounding box center [547, 75] width 40 height 12
select select "0"
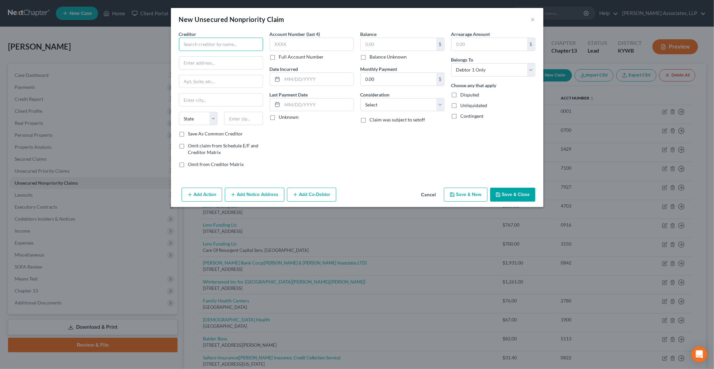
click at [251, 44] on input "text" at bounding box center [221, 44] width 84 height 13
type input "Hometown Hauling Company"
type input "501 Downes Terrace"
type input "40214"
type input "[GEOGRAPHIC_DATA]"
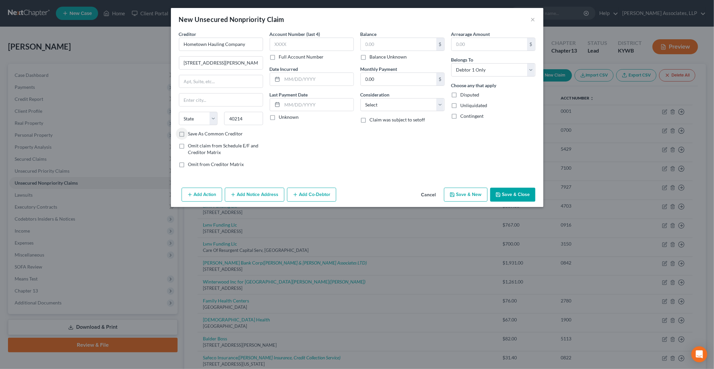
select select "18"
click at [325, 41] on input "text" at bounding box center [312, 44] width 84 height 13
type input "1600"
click at [373, 38] on input "text" at bounding box center [398, 44] width 75 height 13
type input "118"
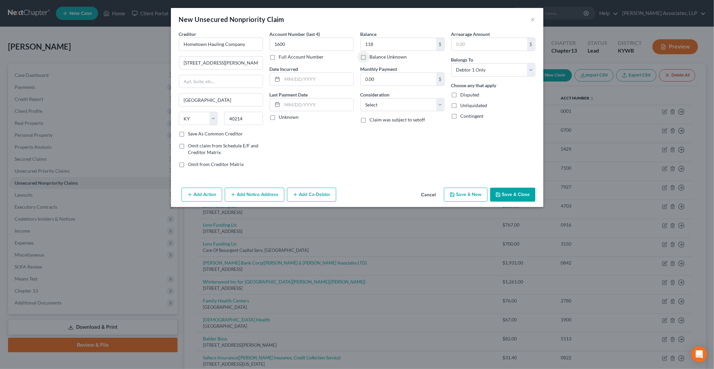
click at [501, 195] on icon "button" at bounding box center [497, 194] width 5 height 5
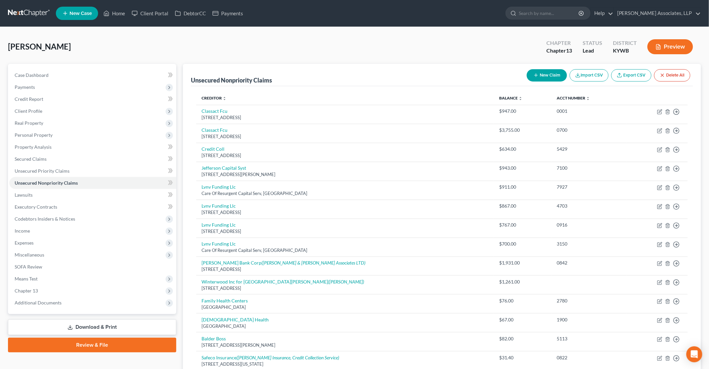
click at [543, 71] on button "New Claim" at bounding box center [547, 75] width 40 height 12
select select "0"
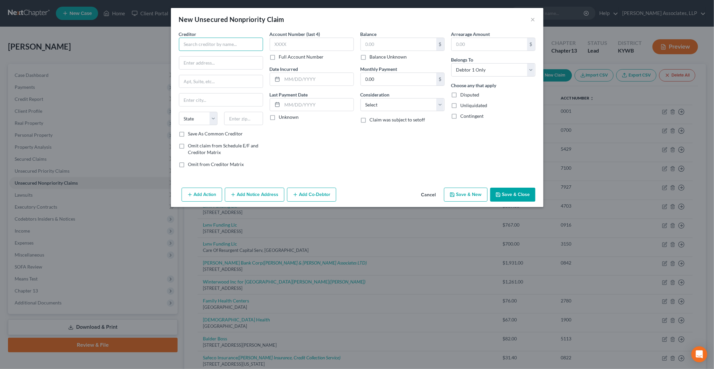
click at [211, 41] on input "text" at bounding box center [221, 44] width 84 height 13
type input "SLJ Properties"
type input "PO Box 43219"
type input "40253"
type input "[GEOGRAPHIC_DATA]"
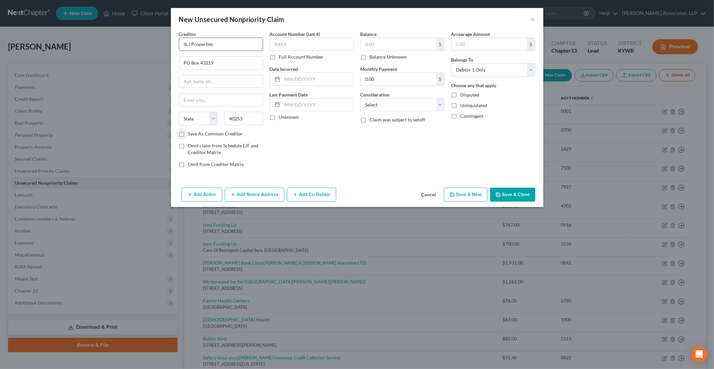
select select "18"
click at [387, 45] on input "text" at bounding box center [398, 44] width 75 height 13
type input "1,295"
click at [515, 193] on button "Save & Close" at bounding box center [512, 195] width 45 height 14
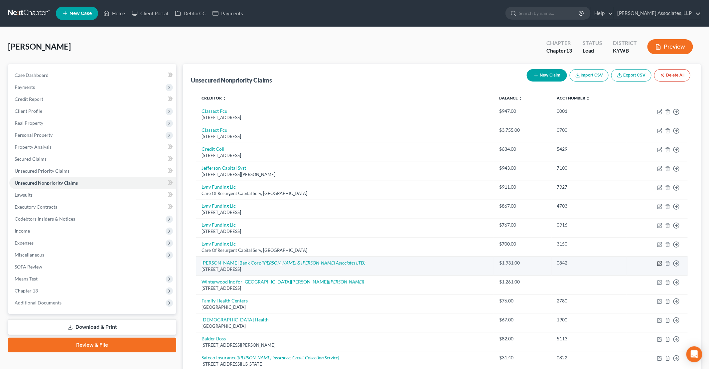
click at [659, 263] on icon "button" at bounding box center [659, 263] width 5 height 5
select select "35"
select select "2"
select select "0"
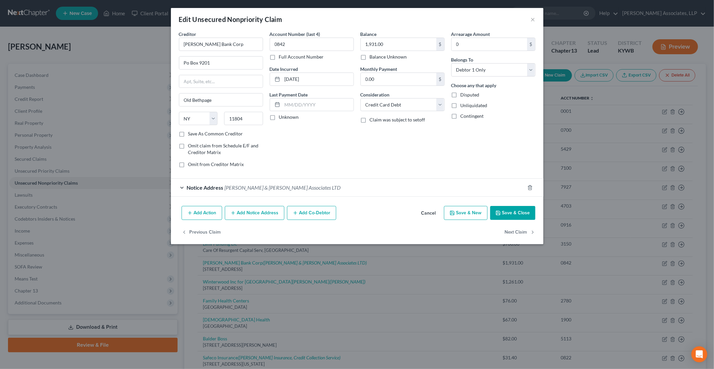
click at [264, 214] on button "Add Notice Address" at bounding box center [255, 213] width 60 height 14
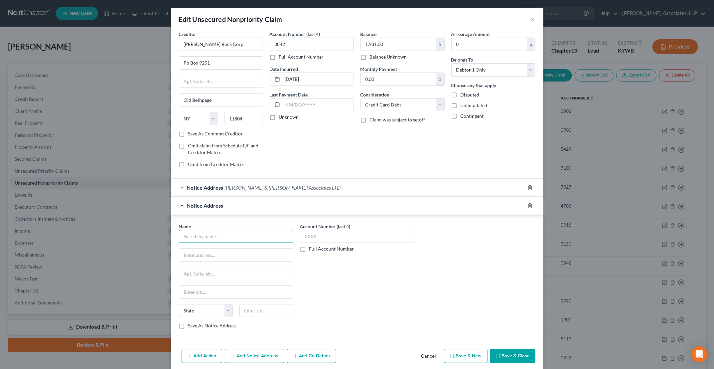
click at [250, 237] on input "text" at bounding box center [236, 236] width 114 height 13
type input "Carson Smithfield"
type input "PO Box 660397"
type input "Dallas"
select select "45"
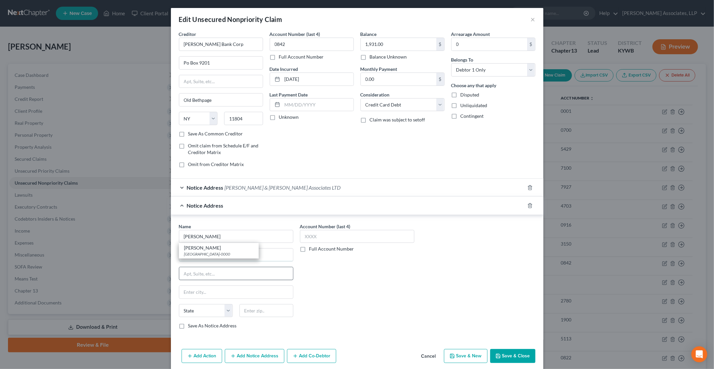
type input "75266-0000"
type input "PO Box 9216"
type input "11804"
type input "Old Bethpage"
select select "35"
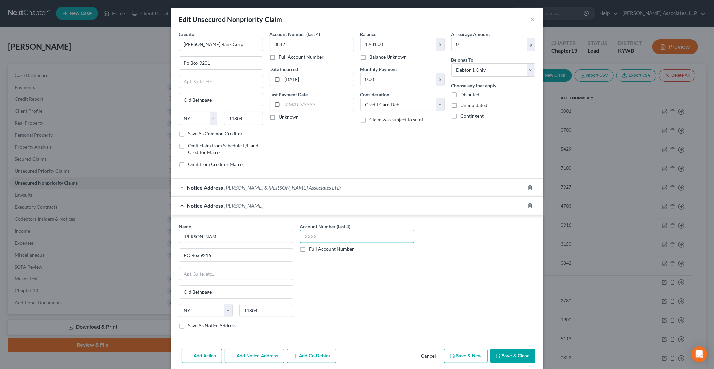
click at [350, 231] on input "text" at bounding box center [357, 236] width 114 height 13
type input "0842"
click at [502, 350] on button "Save & Close" at bounding box center [512, 356] width 45 height 14
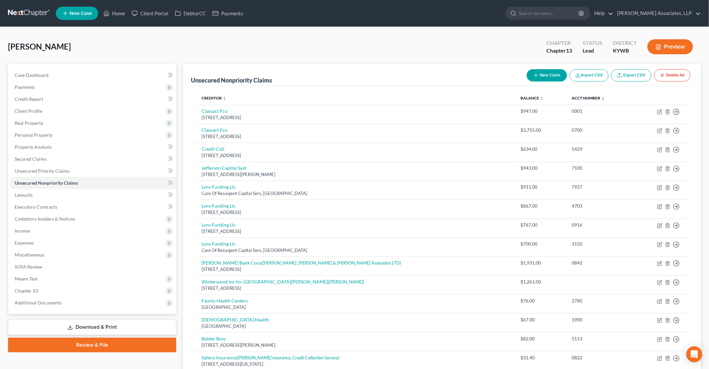
click at [562, 79] on button "New Claim" at bounding box center [547, 75] width 40 height 12
select select "0"
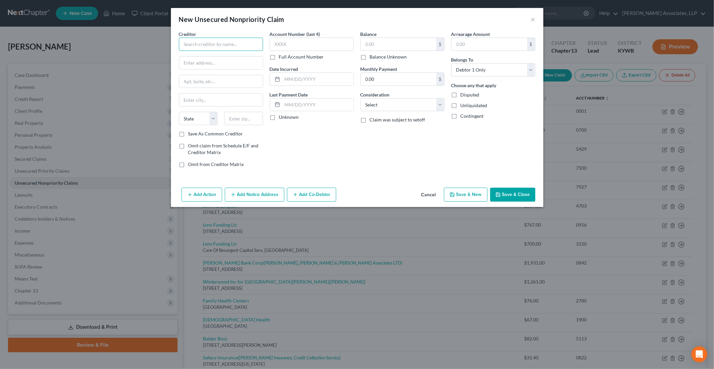
click at [202, 42] on input "text" at bounding box center [221, 44] width 84 height 13
type input "Hoosier Check Cashing of Ohio, LTD, LLC"
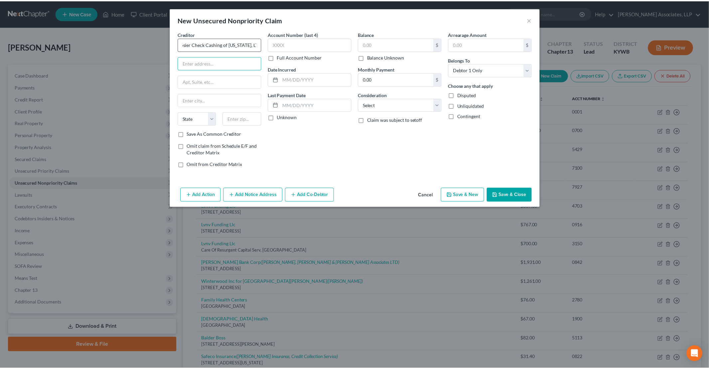
scroll to position [0, 0]
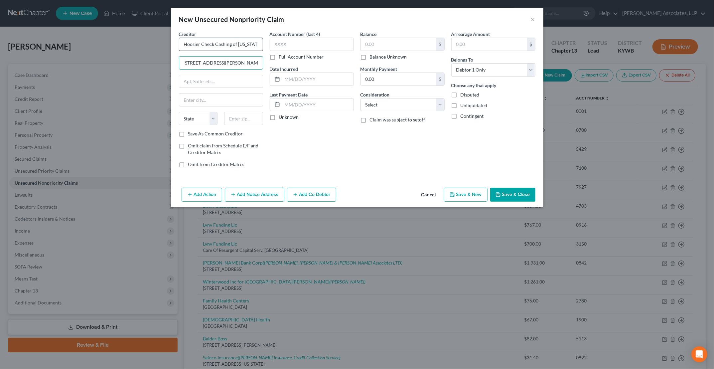
type input "2312 E. Trinity Mills Rd, Ste 100"
type input "75006"
type input "Carrollton"
select select "45"
click at [290, 47] on input "text" at bounding box center [312, 44] width 84 height 13
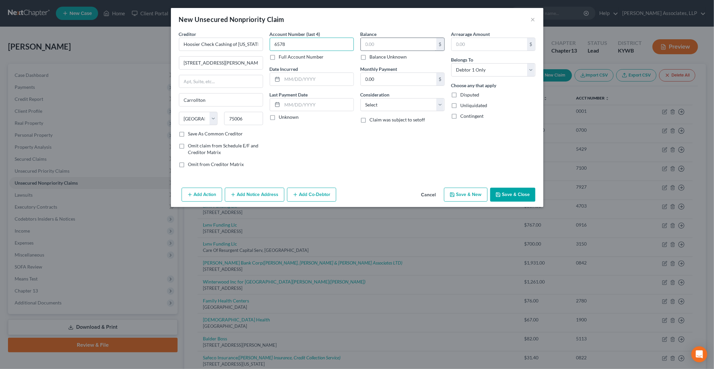
type input "6578"
click at [387, 48] on input "text" at bounding box center [398, 44] width 75 height 13
type input "677"
click at [526, 194] on button "Save & Close" at bounding box center [512, 195] width 45 height 14
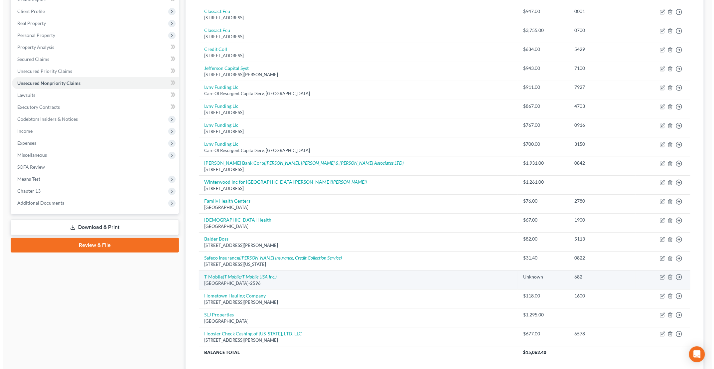
scroll to position [66, 0]
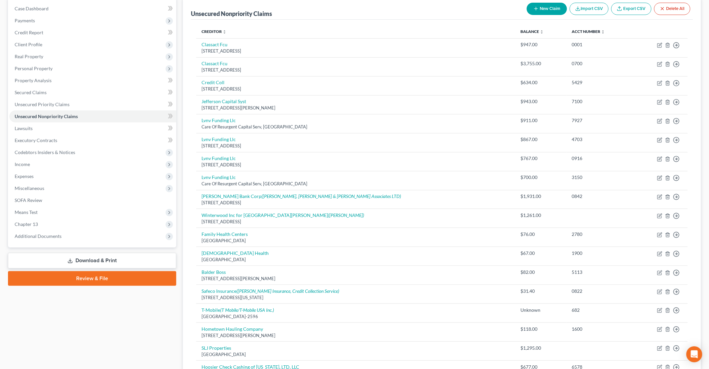
click at [542, 8] on button "New Claim" at bounding box center [547, 9] width 40 height 12
select select "0"
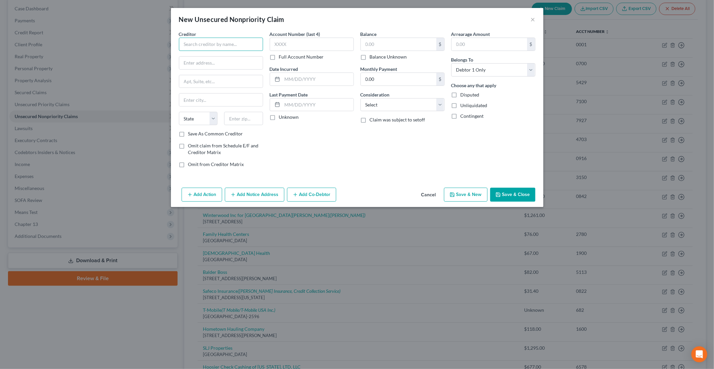
click at [197, 45] on input "text" at bounding box center [221, 44] width 84 height 13
type input "U.S. Small Business Administration"
type input "Tennessee District Office"
type input "2 International Plaza, Ste 500"
type input "37217"
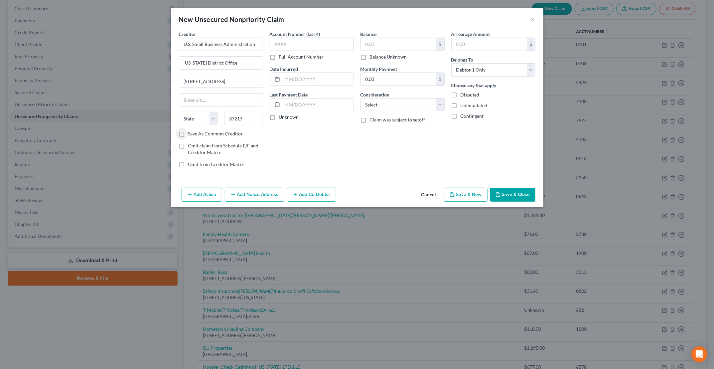
type input "Nashville"
select select "44"
click at [253, 191] on button "Add Notice Address" at bounding box center [255, 195] width 60 height 14
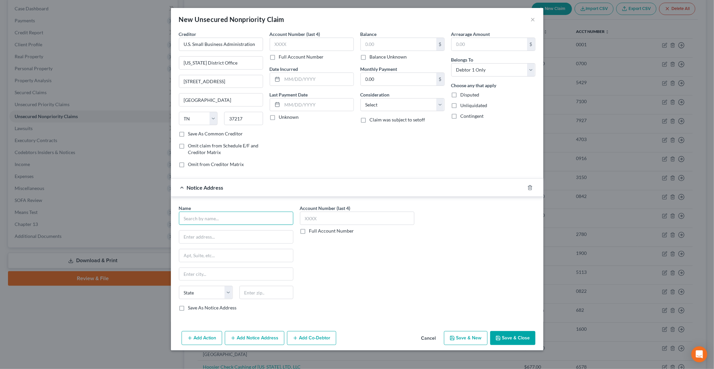
click at [225, 213] on input "text" at bounding box center [236, 217] width 114 height 13
type input "Office of the US Attorney Western District of Kentucky"
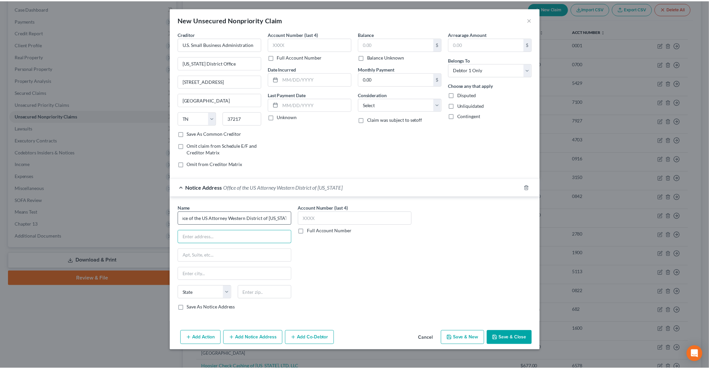
scroll to position [0, 0]
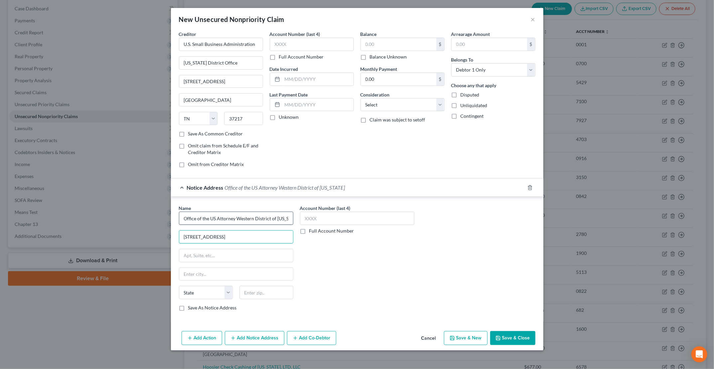
type input "717 W. Broadway"
type input "40202"
type input "[GEOGRAPHIC_DATA]"
select select "18"
drag, startPoint x: 223, startPoint y: 236, endPoint x: 174, endPoint y: 239, distance: 49.7
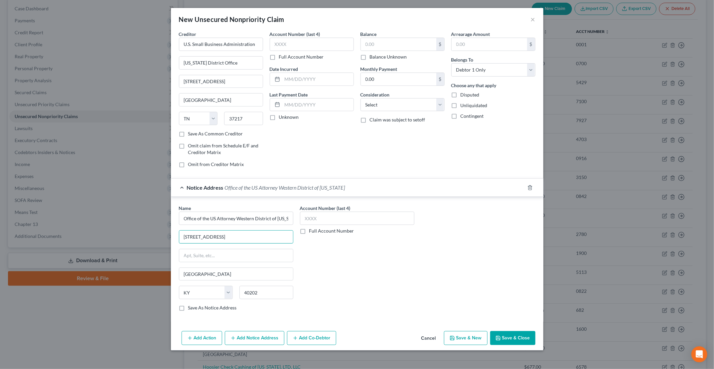
click at [174, 239] on div "Name * Office of the US Attorney Western District of Kentucky 717 W. Broadway L…" at bounding box center [357, 259] width 372 height 125
click at [185, 254] on input "text" at bounding box center [236, 255] width 114 height 13
paste input "717 W. Broadway"
type input "717 W. Broadway"
click at [208, 237] on input "text" at bounding box center [236, 236] width 114 height 13
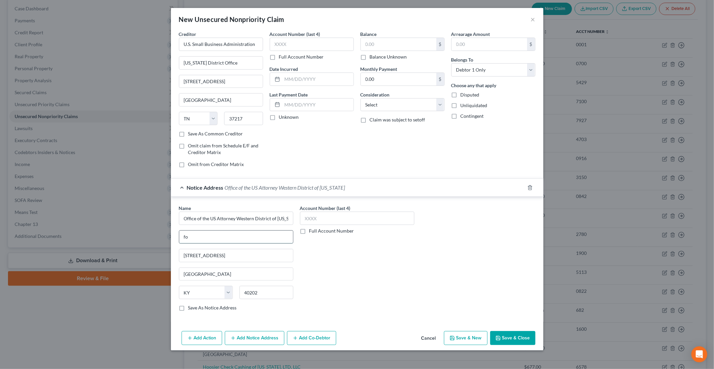
type input "f"
type input "For: US Small Business Administration"
click at [318, 41] on input "text" at bounding box center [312, 44] width 84 height 13
type input "8209"
click at [376, 41] on input "text" at bounding box center [398, 44] width 75 height 13
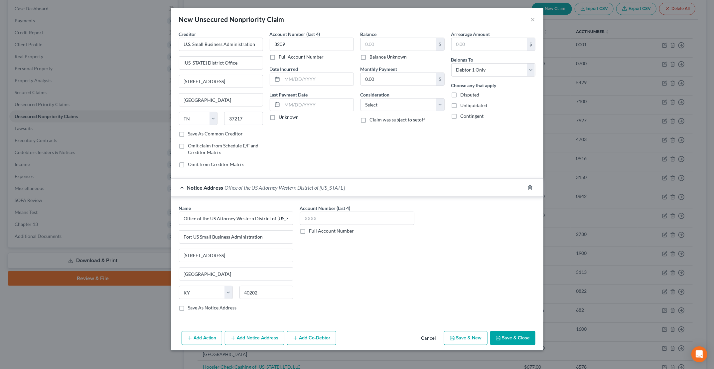
click at [370, 58] on label "Balance Unknown" at bounding box center [388, 57] width 37 height 7
click at [372, 58] on input "Balance Unknown" at bounding box center [374, 56] width 4 height 4
click at [515, 334] on button "Save & Close" at bounding box center [512, 338] width 45 height 14
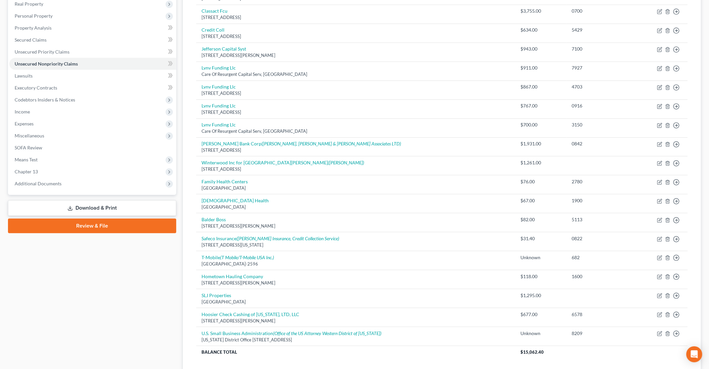
scroll to position [133, 0]
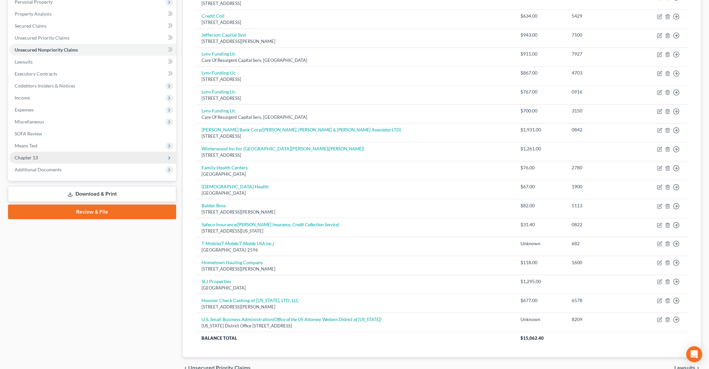
click at [28, 154] on span "Chapter 13" at bounding box center [92, 158] width 167 height 12
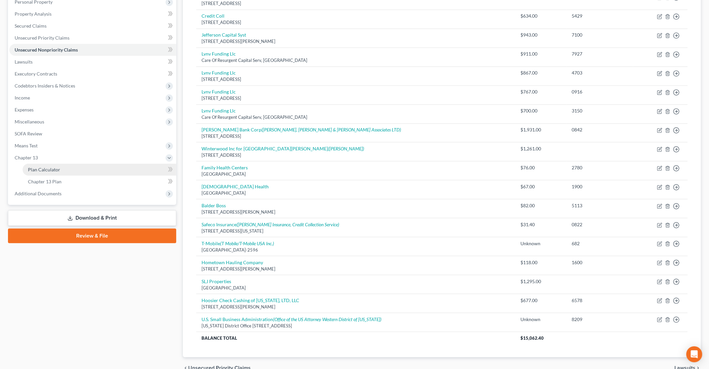
click at [47, 168] on span "Plan Calculator" at bounding box center [44, 170] width 32 height 6
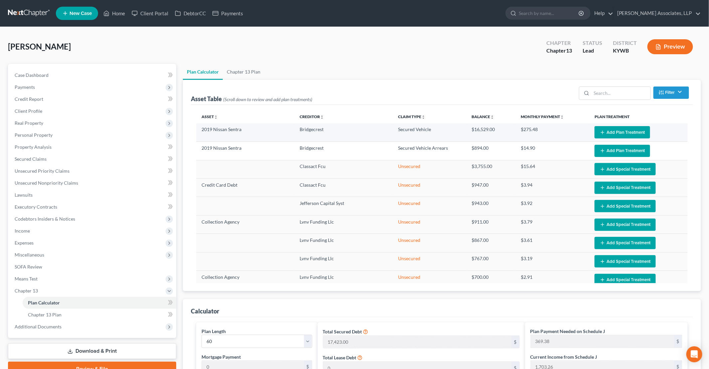
click at [612, 132] on button "Add Plan Treatment" at bounding box center [623, 132] width 56 height 12
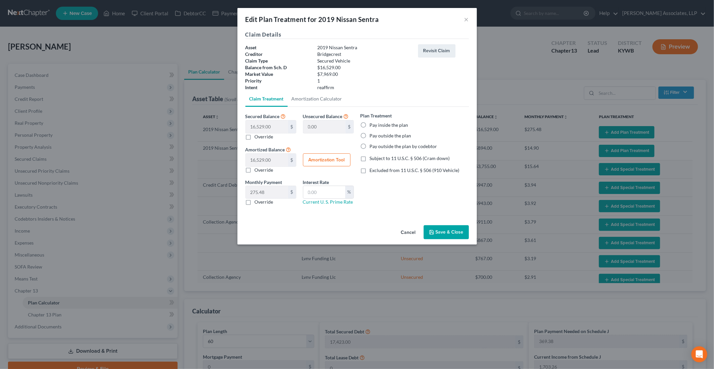
click at [388, 126] on label "Pay inside the plan" at bounding box center [389, 125] width 39 height 7
click at [377, 126] on input "Pay inside the plan" at bounding box center [374, 124] width 4 height 4
click at [323, 201] on link "Current U. S. Prime Rate" at bounding box center [328, 202] width 50 height 6
click at [323, 189] on input "text" at bounding box center [324, 192] width 42 height 13
click at [370, 173] on label "Excluded from 11 U.S.C. § 506 (910 Vehicle)" at bounding box center [415, 170] width 90 height 7
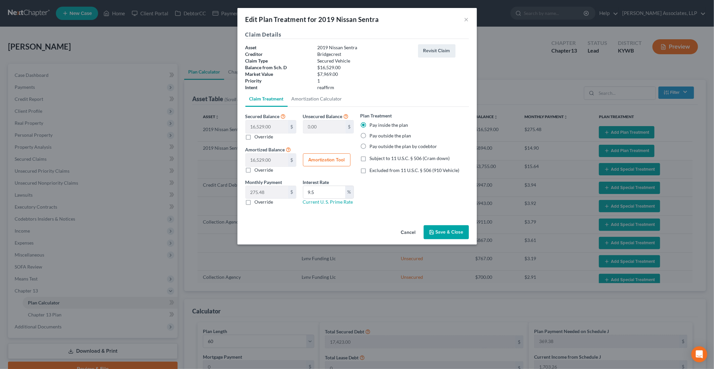
click at [372, 171] on input "Excluded from 11 U.S.C. § 506 (910 Vehicle)" at bounding box center [374, 169] width 4 height 4
click at [370, 172] on label "Excluded from 11 U.S.C. § 506 (910 Vehicle)" at bounding box center [415, 170] width 90 height 7
click at [372, 171] on input "Excluded from 11 U.S.C. § 506 (910 Vehicle)" at bounding box center [374, 169] width 4 height 4
click at [370, 159] on label "Subject to 11 U.S.C. § 506 (Cram down)" at bounding box center [410, 158] width 80 height 7
click at [372, 159] on input "Subject to 11 U.S.C. § 506 (Cram down)" at bounding box center [374, 157] width 4 height 4
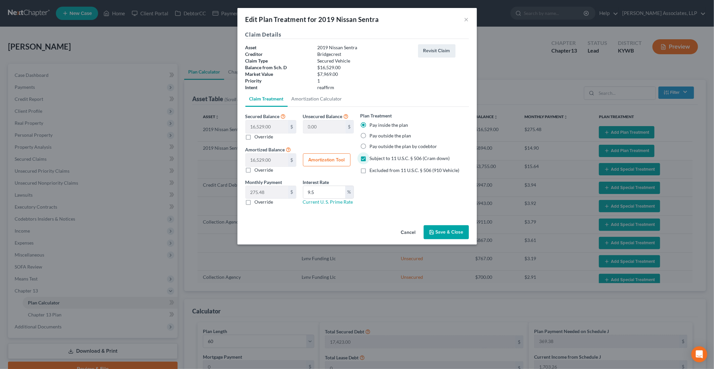
click at [456, 231] on button "Save & Close" at bounding box center [446, 232] width 45 height 14
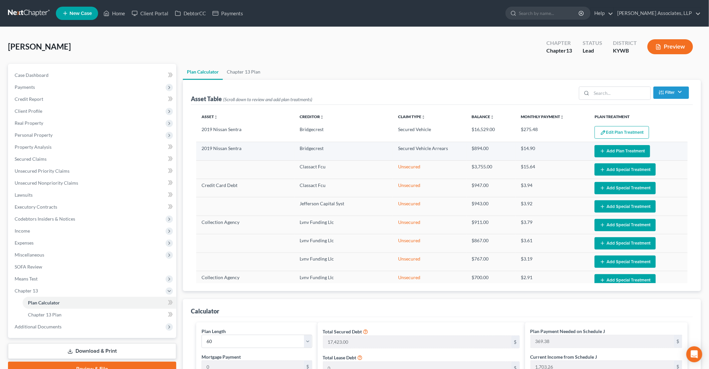
click at [602, 151] on button "Add Plan Treatment" at bounding box center [623, 151] width 56 height 12
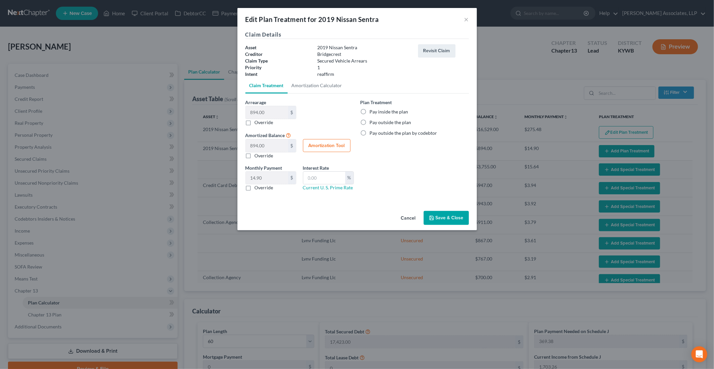
click at [370, 111] on label "Pay inside the plan" at bounding box center [389, 111] width 39 height 7
click at [372, 111] on input "Pay inside the plan" at bounding box center [374, 110] width 4 height 4
click at [333, 183] on input "text" at bounding box center [324, 178] width 42 height 13
click at [456, 218] on button "Save & Close" at bounding box center [446, 218] width 45 height 14
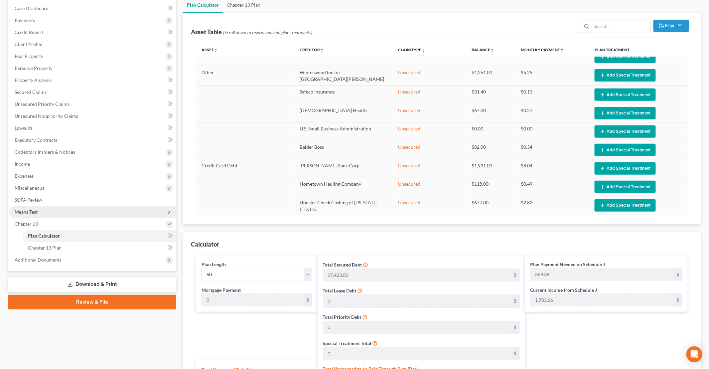
scroll to position [66, 0]
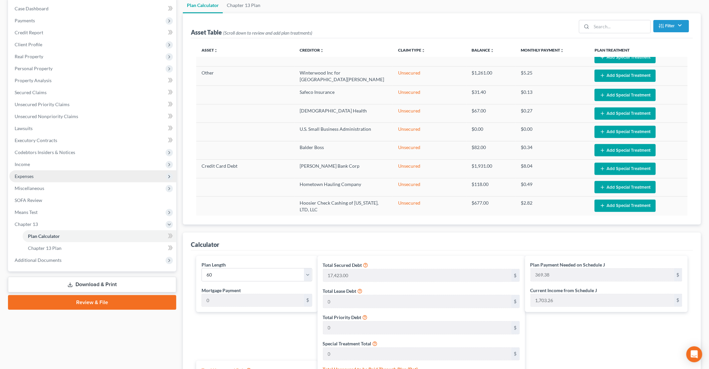
click at [41, 174] on span "Expenses" at bounding box center [92, 176] width 167 height 12
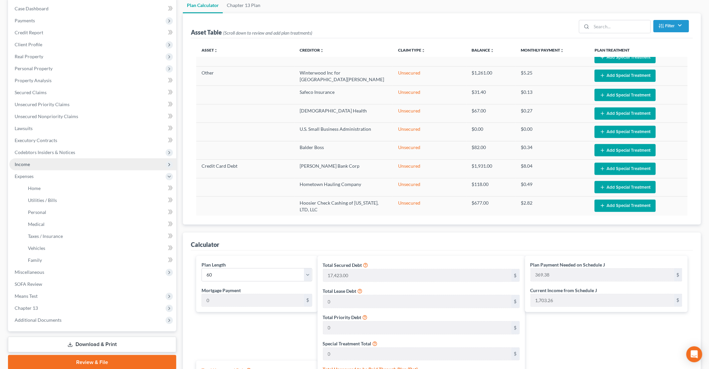
click at [34, 163] on span "Income" at bounding box center [92, 164] width 167 height 12
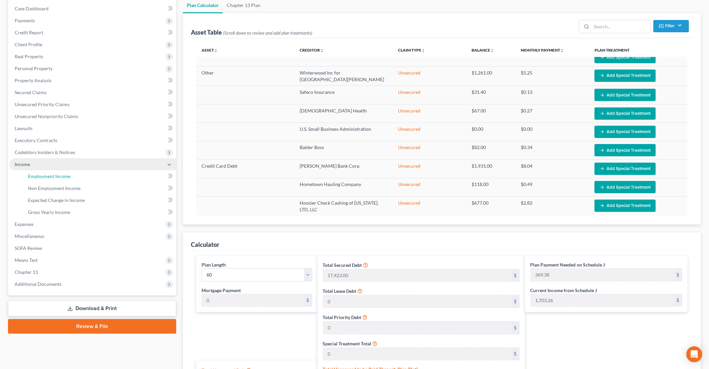
click at [56, 175] on span "Employment Income" at bounding box center [49, 176] width 43 height 6
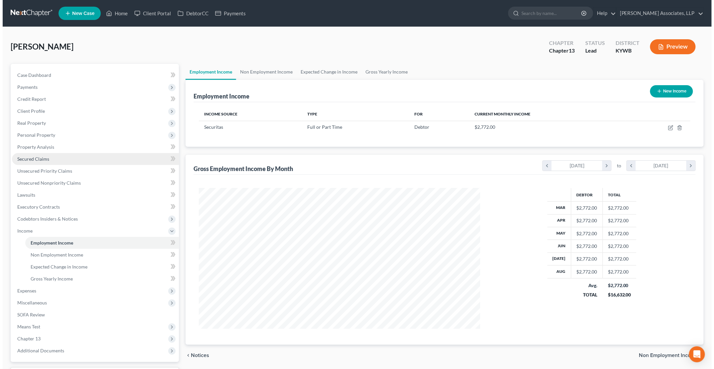
scroll to position [141, 294]
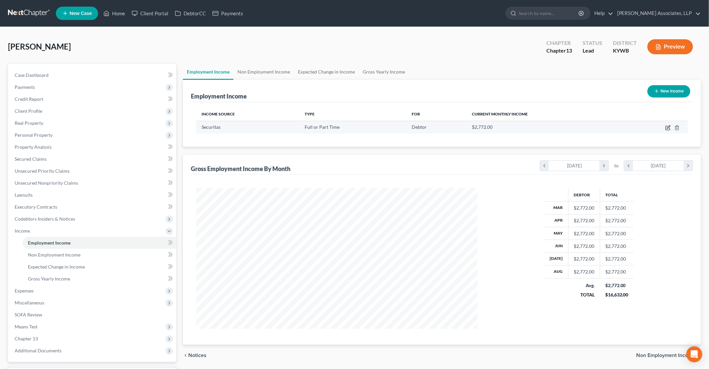
click at [668, 126] on icon "button" at bounding box center [668, 126] width 3 height 3
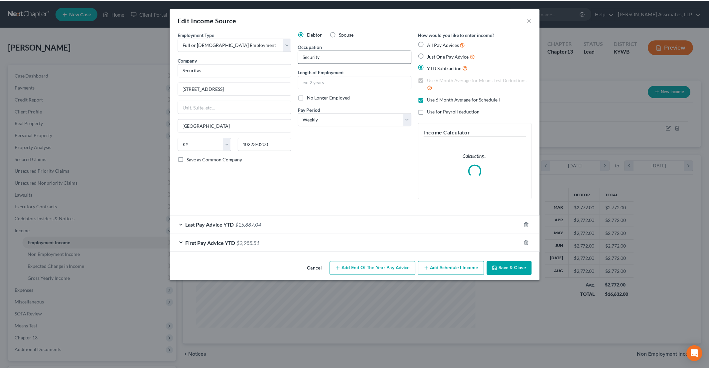
scroll to position [141, 297]
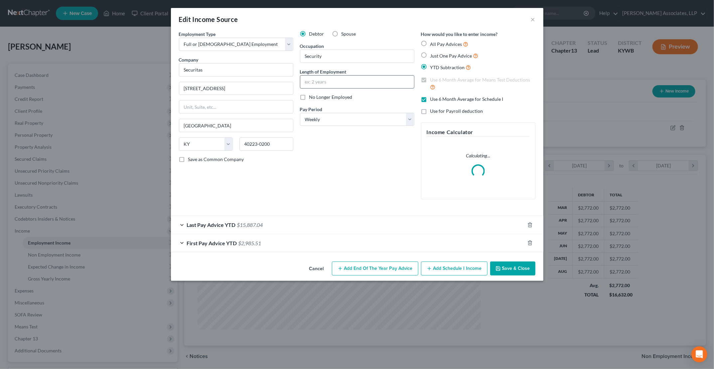
click at [322, 82] on input "text" at bounding box center [357, 81] width 114 height 13
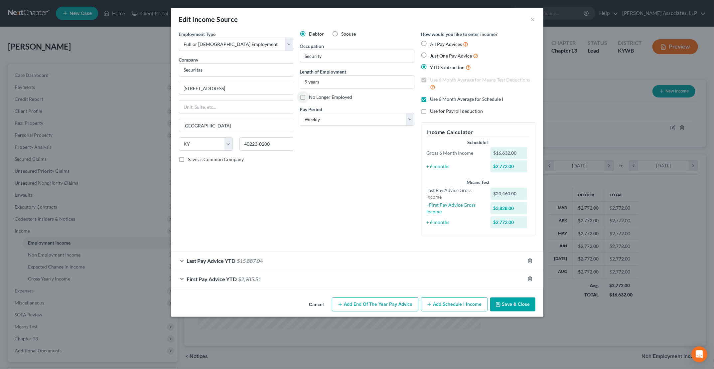
click at [516, 304] on button "Save & Close" at bounding box center [512, 304] width 45 height 14
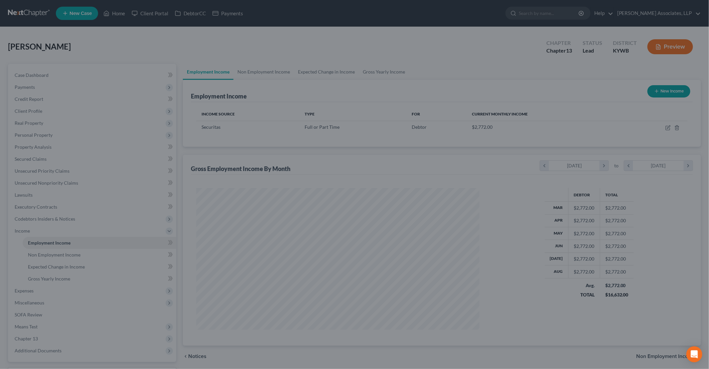
scroll to position [332355, 332201]
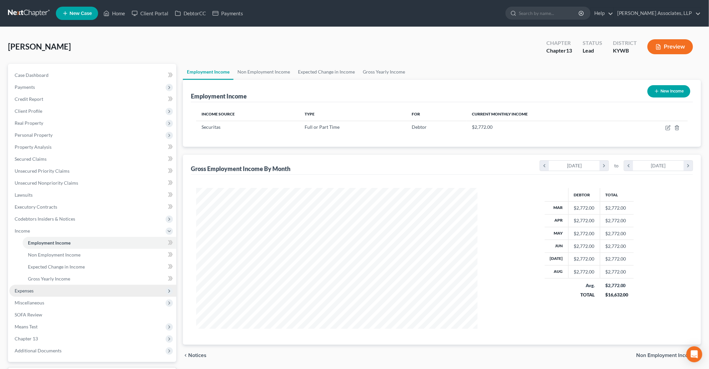
click at [36, 288] on span "Expenses" at bounding box center [92, 291] width 167 height 12
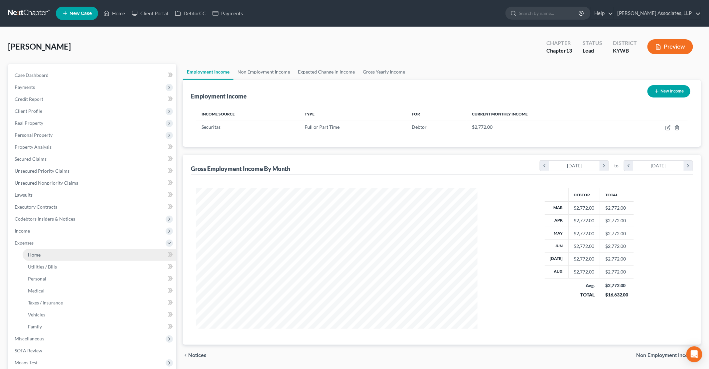
click at [45, 253] on link "Home" at bounding box center [100, 255] width 154 height 12
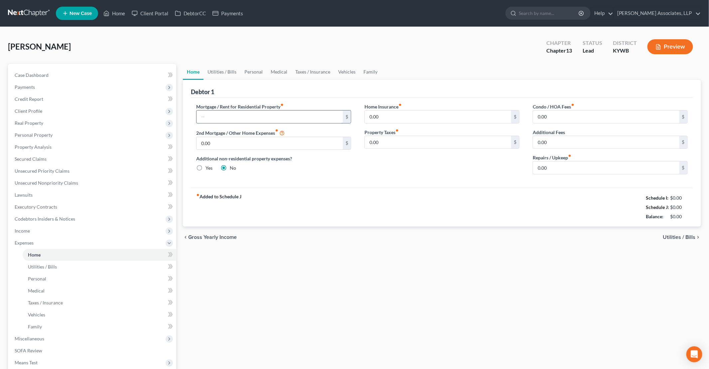
click at [241, 113] on input "text" at bounding box center [270, 116] width 146 height 13
click at [241, 113] on input "12" at bounding box center [270, 116] width 146 height 13
click at [225, 69] on link "Utilities / Bills" at bounding box center [221, 72] width 37 height 16
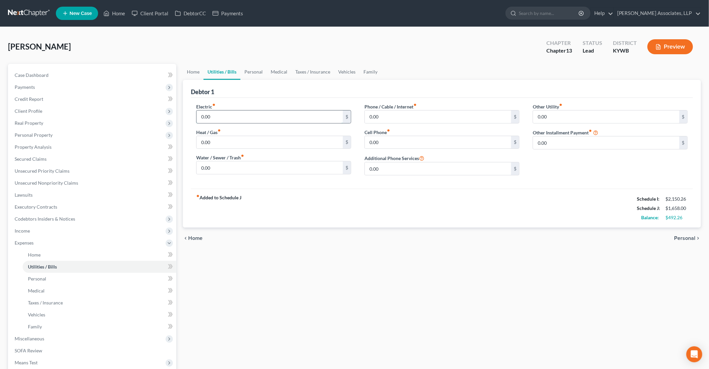
click at [223, 120] on input "0.00" at bounding box center [270, 116] width 146 height 13
click at [252, 73] on link "Personal" at bounding box center [253, 72] width 26 height 16
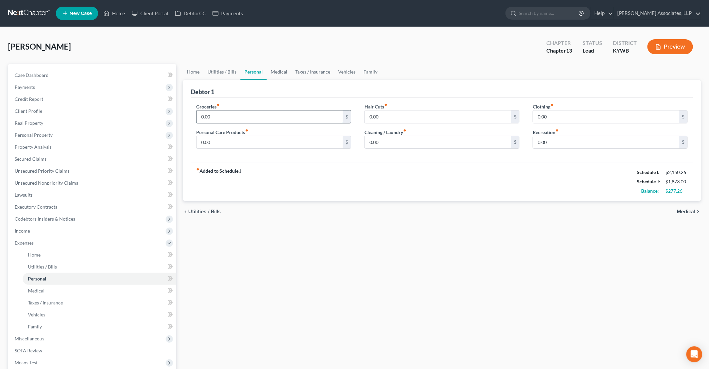
click at [238, 112] on input "0.00" at bounding box center [270, 116] width 146 height 13
click at [271, 71] on link "Medical" at bounding box center [279, 72] width 25 height 16
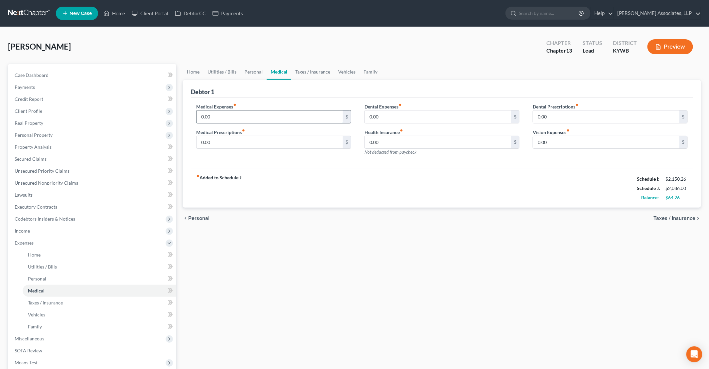
click at [240, 116] on input "0.00" at bounding box center [270, 116] width 146 height 13
click at [345, 71] on link "Vehicles" at bounding box center [346, 72] width 25 height 16
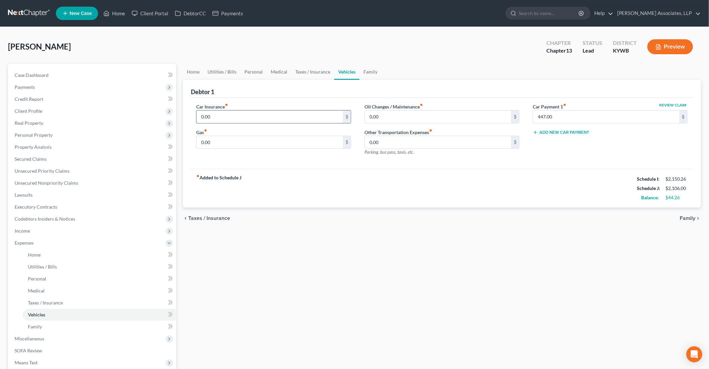
click at [215, 115] on input "0.00" at bounding box center [270, 116] width 146 height 13
click at [360, 73] on link "Family" at bounding box center [370, 72] width 22 height 16
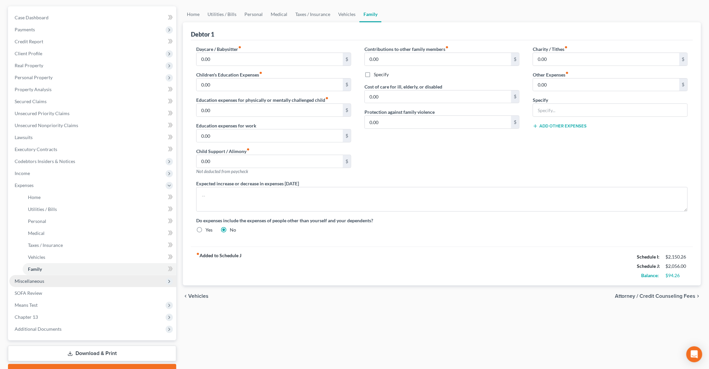
scroll to position [66, 0]
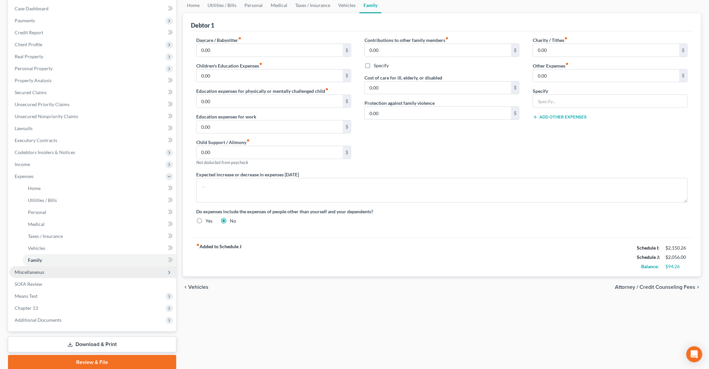
click at [27, 275] on span "Miscellaneous" at bounding box center [92, 272] width 167 height 12
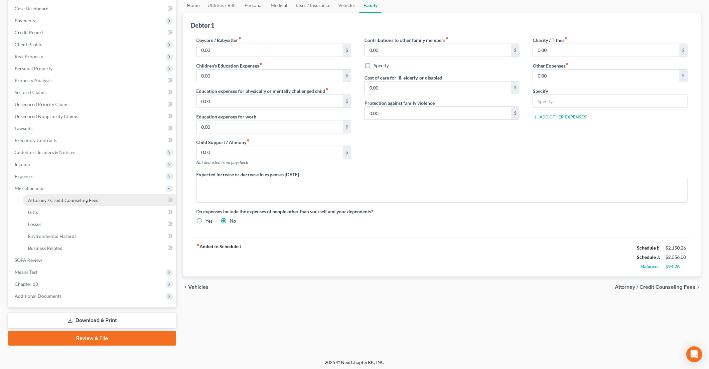
click at [68, 195] on link "Attorney / Credit Counseling Fees" at bounding box center [100, 200] width 154 height 12
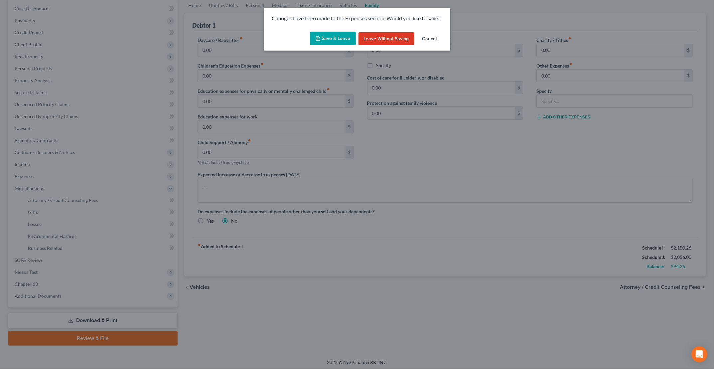
click at [334, 36] on button "Save & Leave" at bounding box center [333, 39] width 46 height 14
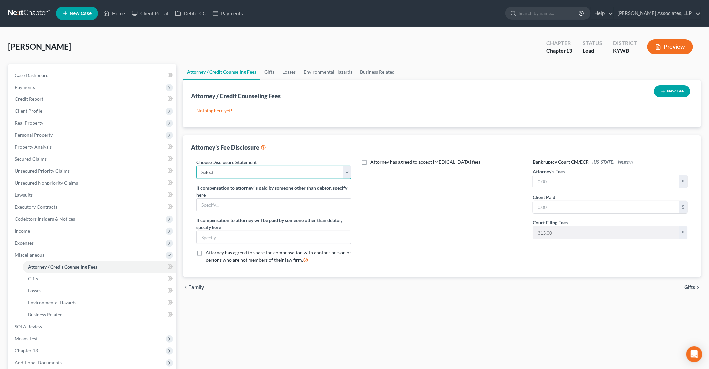
click at [225, 171] on select "Select Attorney Disclosure Chapter 13 Western District of Kentucky Attorney Dis…" at bounding box center [273, 172] width 155 height 13
click at [196, 166] on select "Select Attorney Disclosure Chapter 13 Western District of Kentucky Attorney Dis…" at bounding box center [273, 172] width 155 height 13
drag, startPoint x: 551, startPoint y: 181, endPoint x: 560, endPoint y: 180, distance: 9.0
click at [558, 180] on input "text" at bounding box center [606, 181] width 146 height 13
click at [27, 350] on span "Chapter 13" at bounding box center [26, 350] width 23 height 6
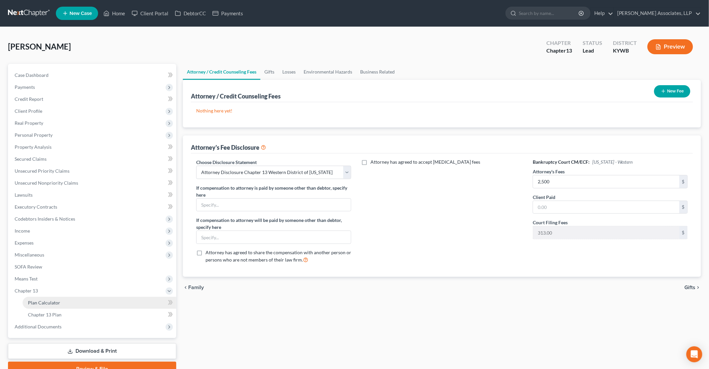
click at [46, 303] on span "Plan Calculator" at bounding box center [44, 303] width 32 height 6
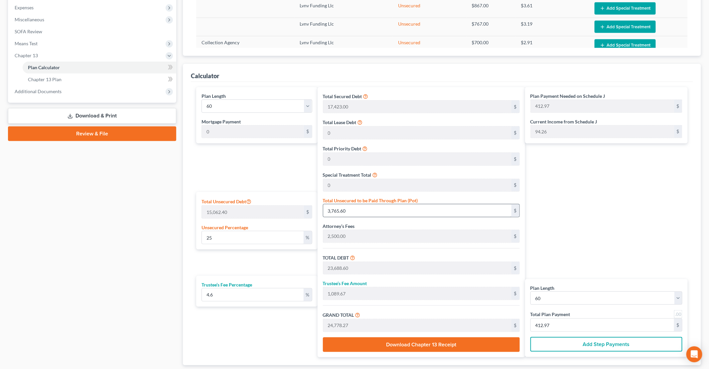
scroll to position [266, 0]
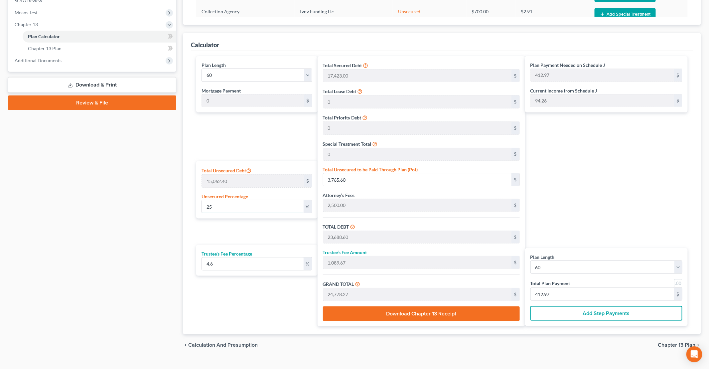
drag, startPoint x: 239, startPoint y: 203, endPoint x: 175, endPoint y: 203, distance: 64.2
click at [175, 203] on div "Petition Navigation Case Dashboard Payments Invoices Payments Payments Credit R…" at bounding box center [355, 77] width 700 height 558
click at [559, 292] on input "347.82" at bounding box center [602, 294] width 143 height 13
click at [551, 196] on div "Plan Payment Needed on Schedule J 347.82 $ Current Income from Schedule J 94.26…" at bounding box center [608, 191] width 166 height 270
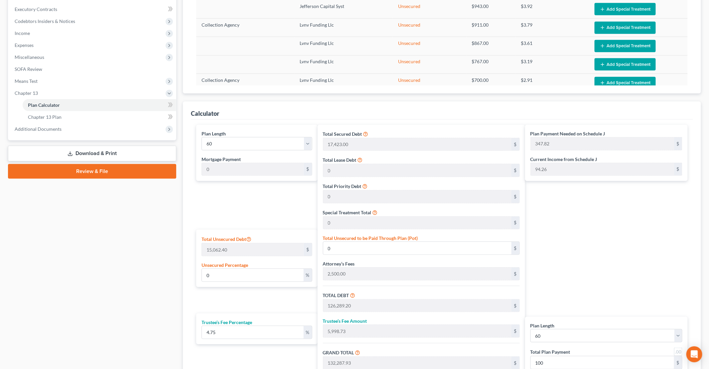
scroll to position [199, 0]
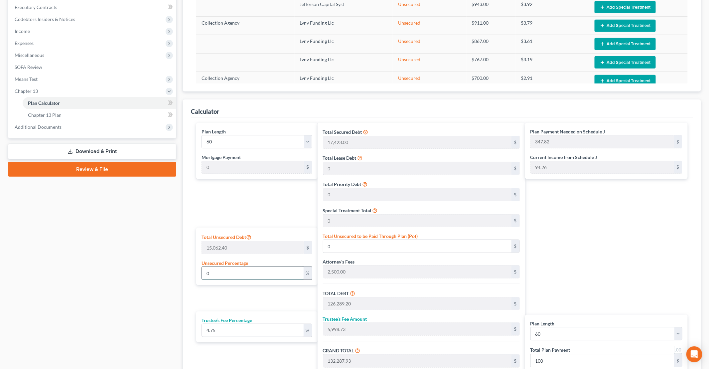
click at [214, 272] on input "0" at bounding box center [253, 273] width 102 height 13
click at [688, 288] on div "Plan Payment Needed on Schedule J 350.45 $ Current Income from Schedule J 94.26…" at bounding box center [608, 258] width 166 height 270
click at [39, 46] on span "Expenses" at bounding box center [92, 43] width 167 height 12
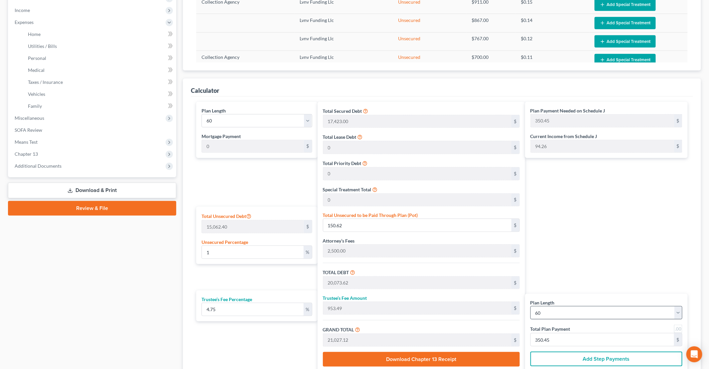
scroll to position [233, 0]
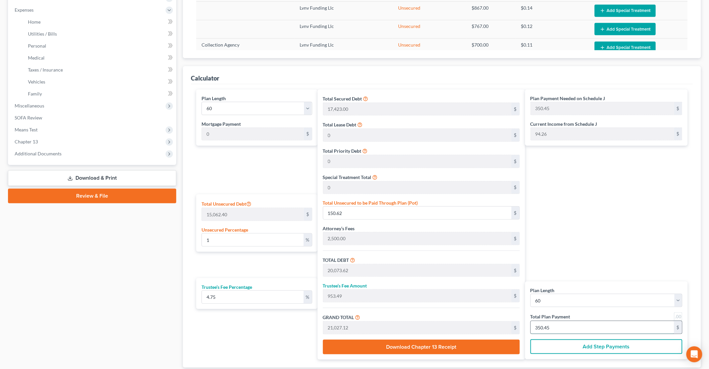
click at [558, 326] on input "350.45" at bounding box center [602, 327] width 143 height 13
click at [97, 270] on div "Case Dashboard Payments Invoices Payments Payments Credit Report Client Profile" at bounding box center [92, 110] width 175 height 558
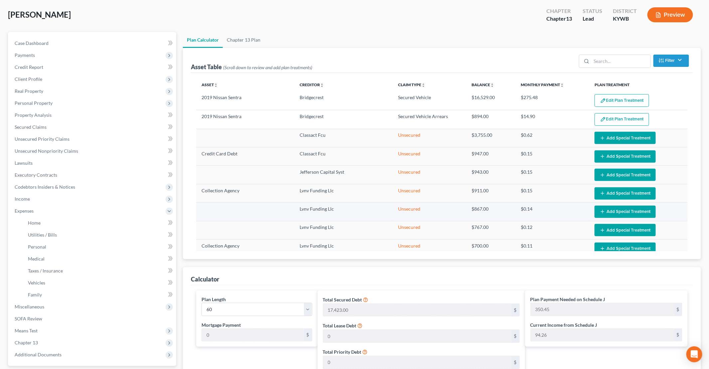
scroll to position [0, 0]
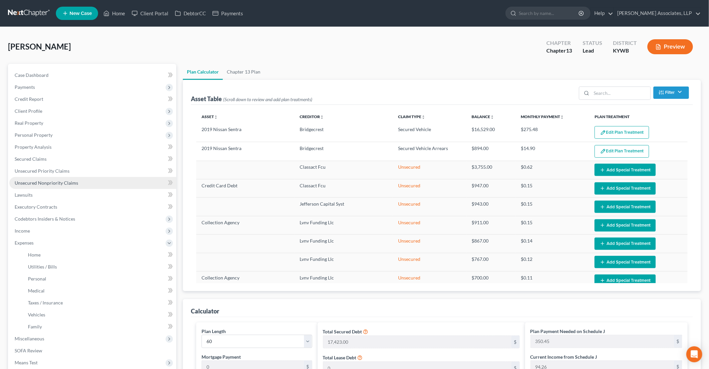
click at [60, 184] on span "Unsecured Nonpriority Claims" at bounding box center [47, 183] width 64 height 6
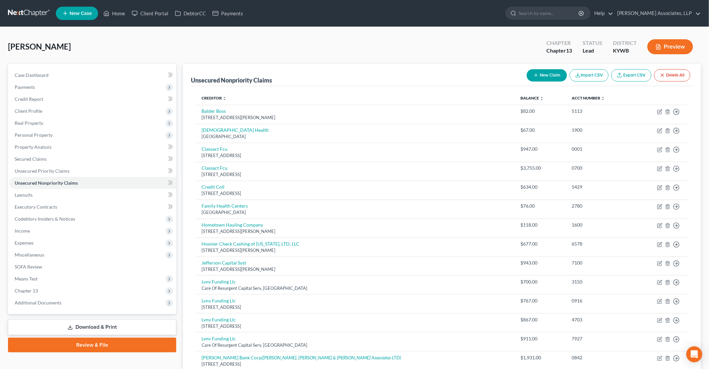
click at [538, 73] on icon "button" at bounding box center [535, 74] width 5 height 5
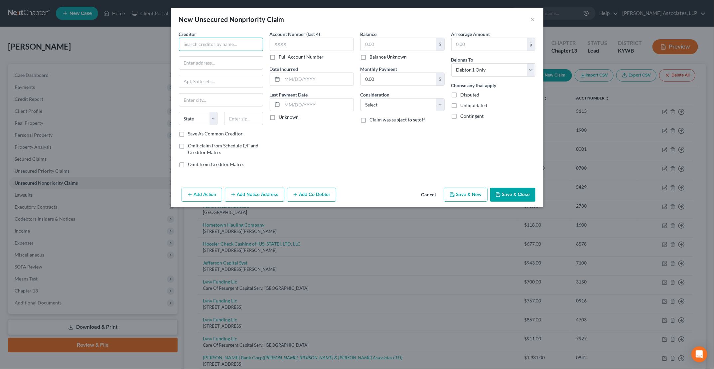
click at [216, 44] on input "text" at bounding box center [221, 44] width 84 height 13
click at [410, 38] on input "text" at bounding box center [398, 44] width 75 height 13
click at [522, 192] on button "Save & Close" at bounding box center [512, 195] width 45 height 14
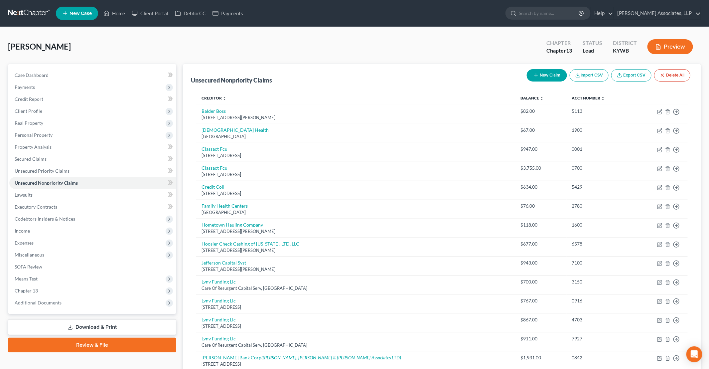
click at [557, 73] on button "New Claim" at bounding box center [547, 75] width 40 height 12
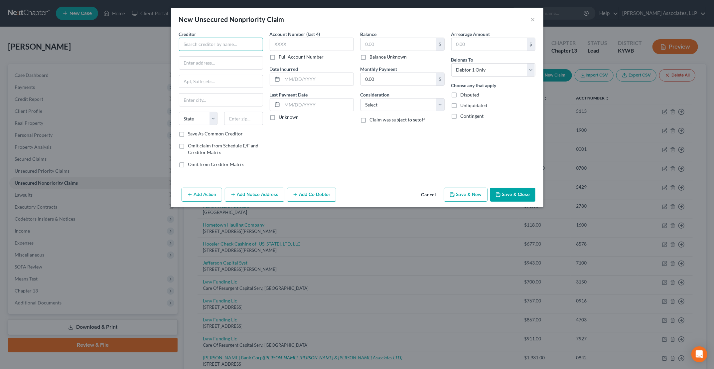
click at [194, 41] on input "text" at bounding box center [221, 44] width 84 height 13
click at [211, 78] on div "Louisville Water Company" at bounding box center [222, 77] width 77 height 7
click at [340, 46] on input "text" at bounding box center [312, 44] width 84 height 13
click at [386, 37] on div "Balance $ Balance Unknown Balance Undetermined $ Balance Unknown" at bounding box center [402, 46] width 84 height 30
click at [389, 42] on input "text" at bounding box center [398, 44] width 75 height 13
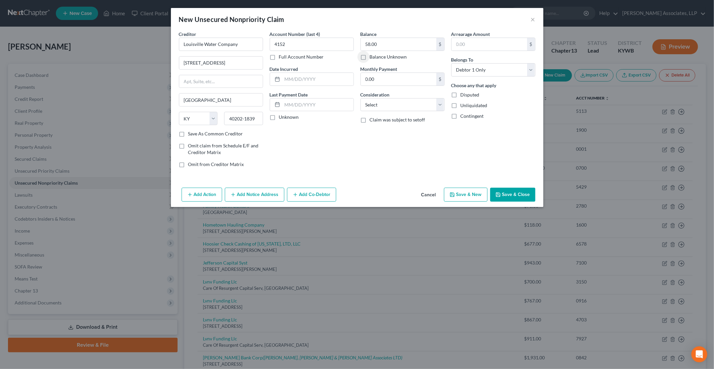
click at [532, 193] on button "Save & Close" at bounding box center [512, 195] width 45 height 14
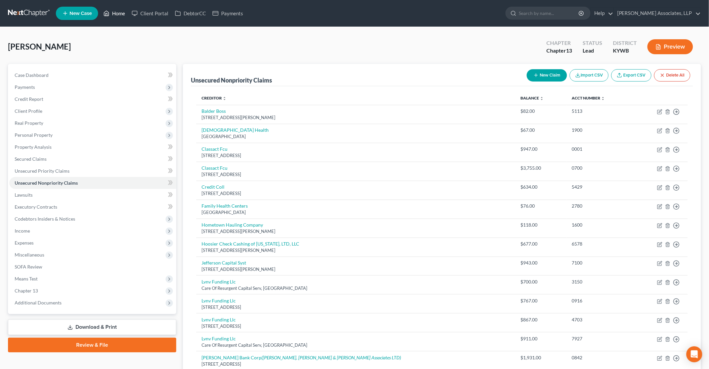
click at [114, 14] on link "Home" at bounding box center [114, 13] width 28 height 12
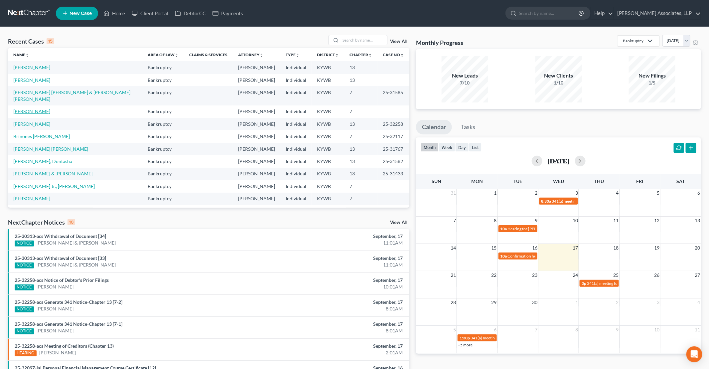
click at [31, 108] on link "[PERSON_NAME]" at bounding box center [31, 111] width 37 height 6
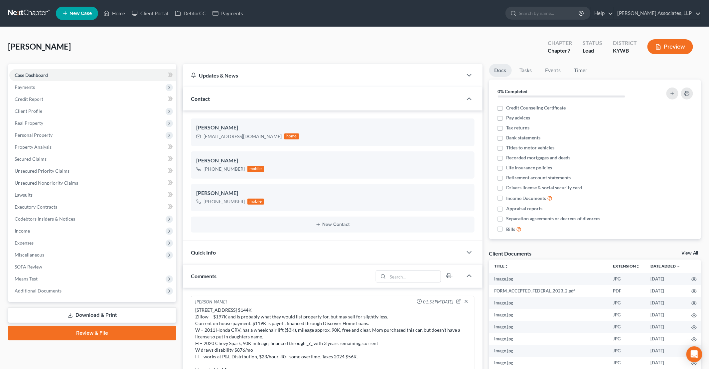
scroll to position [2, 0]
click at [54, 288] on span "Additional Documents" at bounding box center [38, 291] width 47 height 6
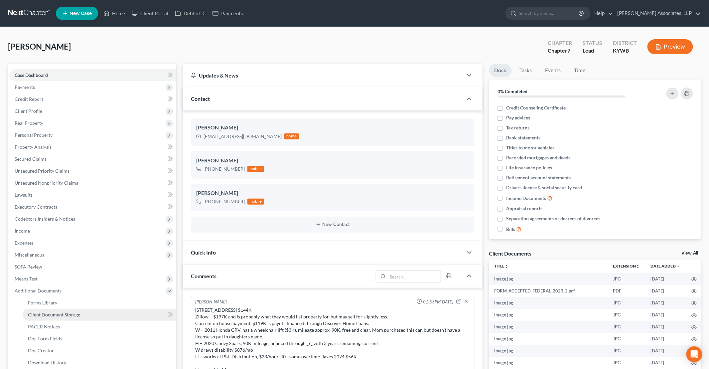
click at [63, 313] on span "Client Document Storage" at bounding box center [54, 315] width 52 height 6
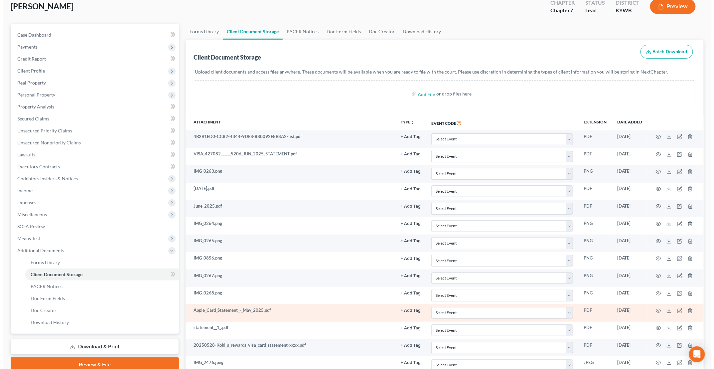
scroll to position [40, 0]
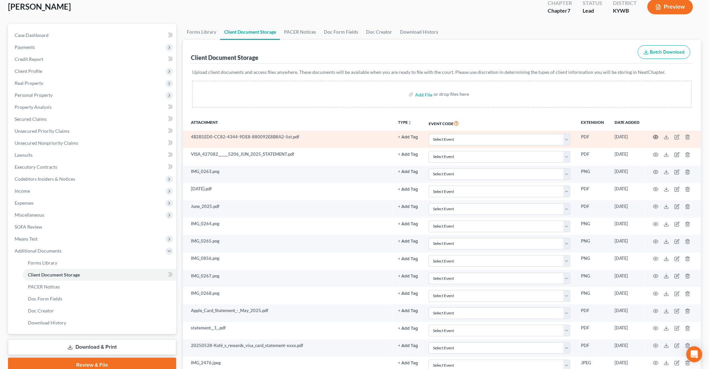
click at [655, 137] on icon "button" at bounding box center [655, 136] width 5 height 5
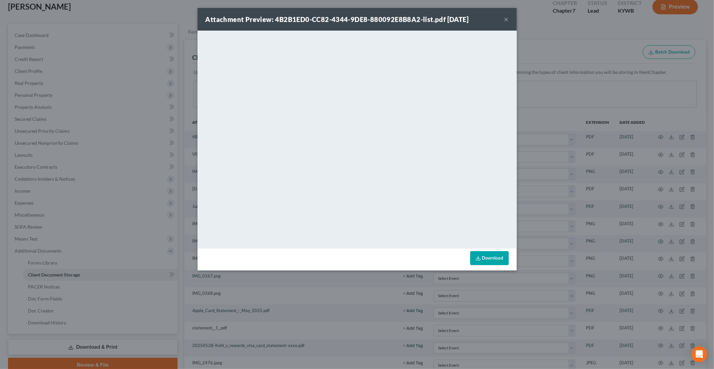
click at [505, 18] on button "×" at bounding box center [506, 19] width 5 height 8
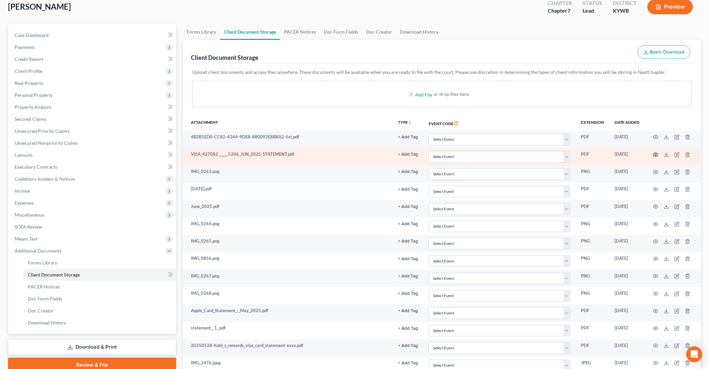
click at [656, 152] on icon "button" at bounding box center [655, 154] width 5 height 5
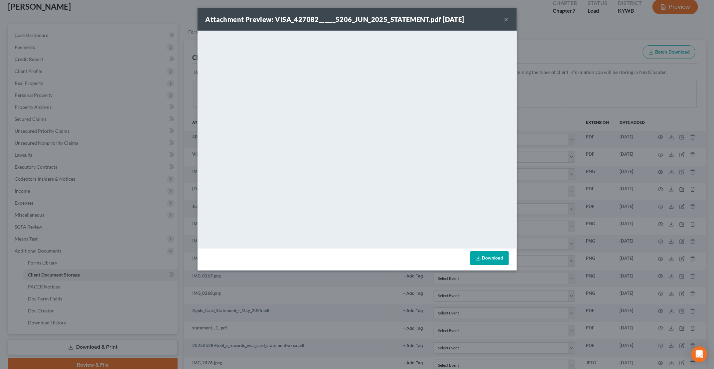
click at [506, 19] on button "×" at bounding box center [506, 19] width 5 height 8
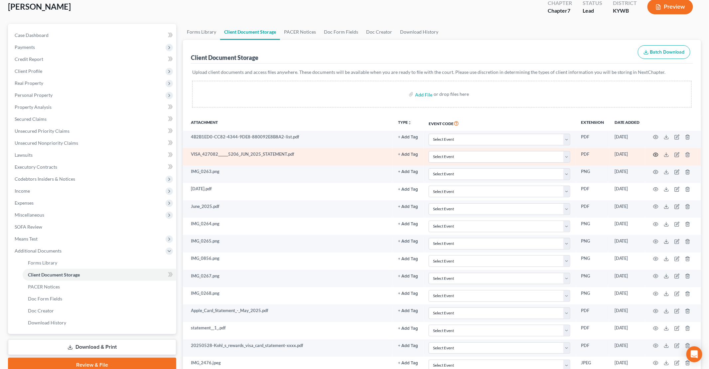
click at [656, 154] on circle "button" at bounding box center [655, 154] width 1 height 1
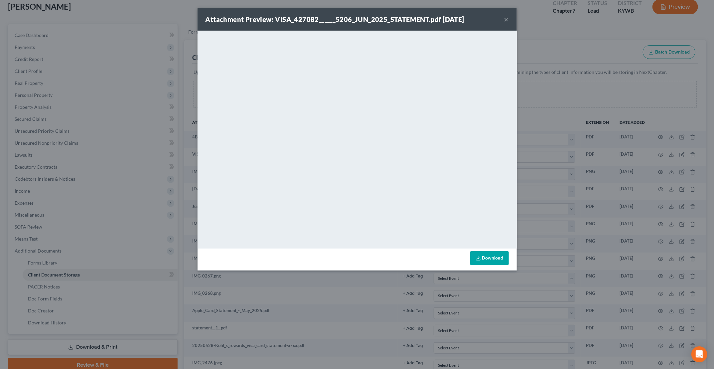
click at [507, 20] on button "×" at bounding box center [506, 19] width 5 height 8
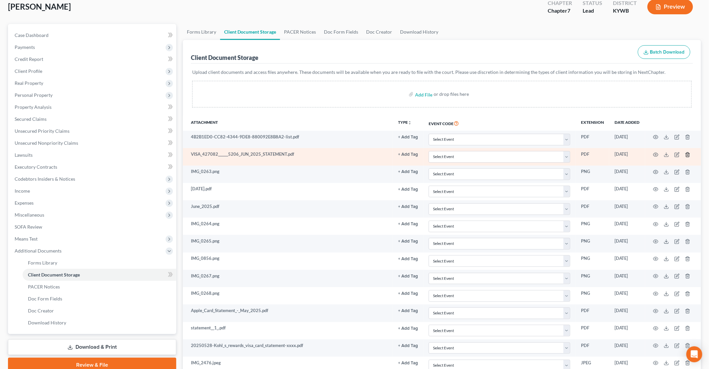
click at [687, 153] on icon "button" at bounding box center [687, 154] width 5 height 5
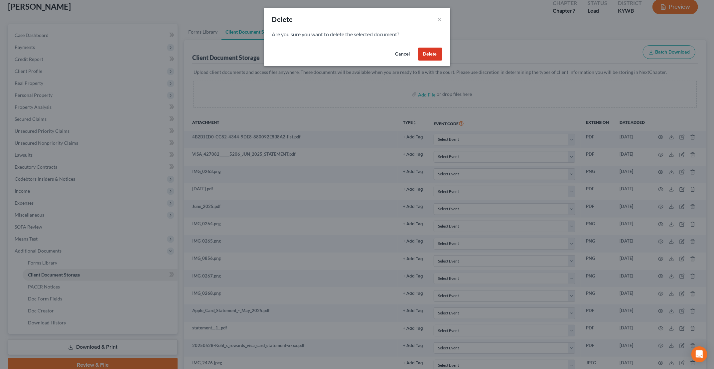
click at [432, 54] on button "Delete" at bounding box center [430, 54] width 24 height 13
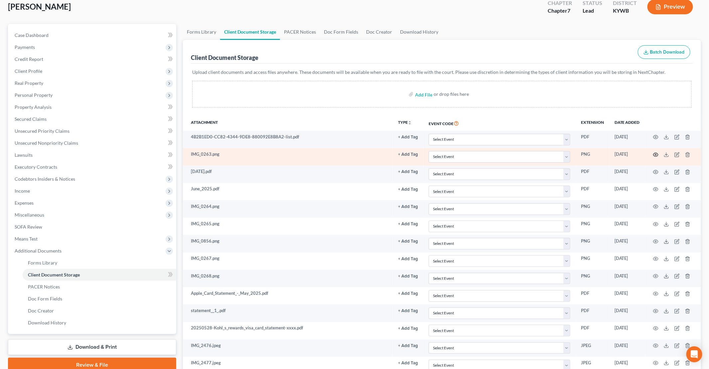
click at [656, 153] on icon "button" at bounding box center [655, 154] width 5 height 5
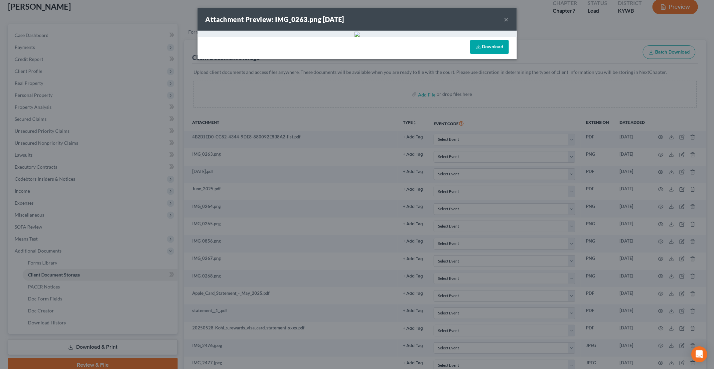
drag, startPoint x: 504, startPoint y: 18, endPoint x: 509, endPoint y: 22, distance: 5.9
click at [504, 18] on button "×" at bounding box center [506, 19] width 5 height 8
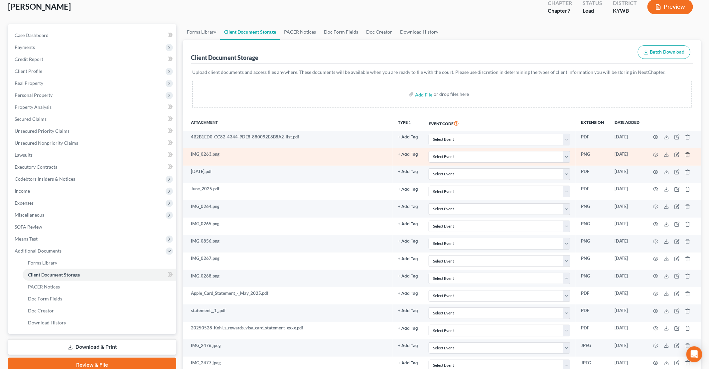
click at [687, 153] on icon "button" at bounding box center [687, 154] width 5 height 5
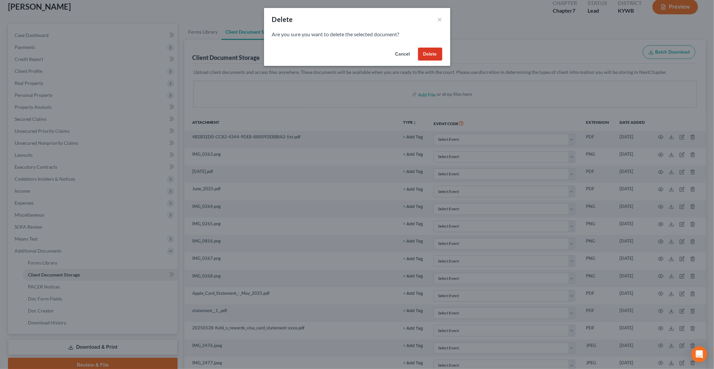
drag, startPoint x: 431, startPoint y: 54, endPoint x: 436, endPoint y: 56, distance: 4.8
click at [432, 54] on button "Delete" at bounding box center [430, 54] width 24 height 13
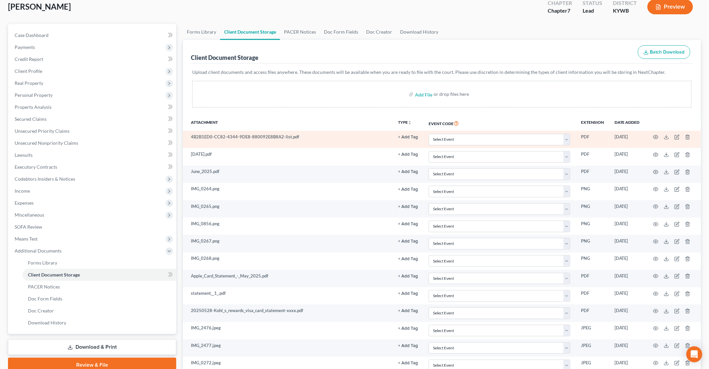
click at [300, 136] on td "4B2B1ED0-CC82-4344-9DE8-880092E8B8A2-list.pdf" at bounding box center [288, 139] width 210 height 17
click at [676, 135] on icon "button" at bounding box center [676, 136] width 5 height 5
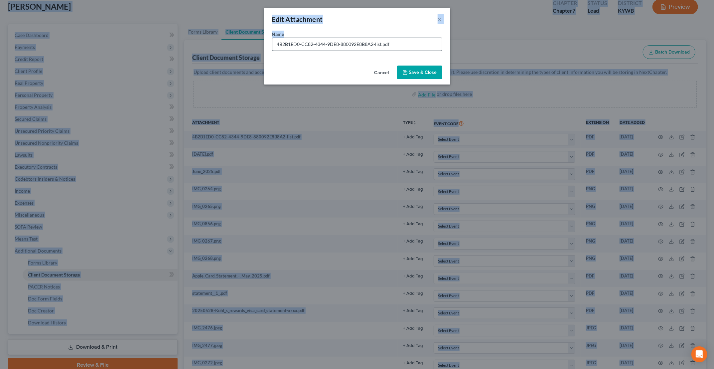
click at [409, 43] on input "4B2B1ED0-CC82-4344-9DE8-880092E8B8A2-list.pdf" at bounding box center [357, 44] width 170 height 13
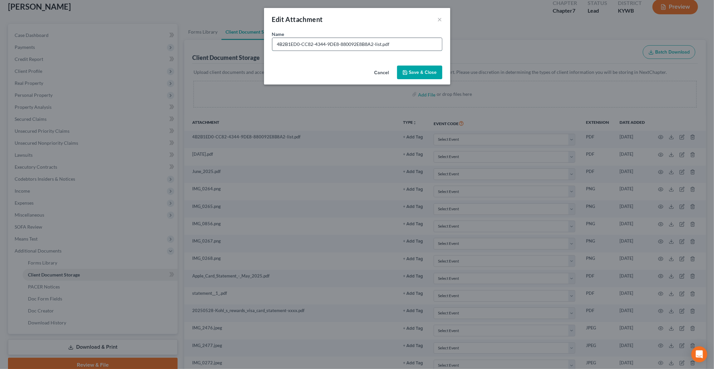
click at [409, 43] on input "4B2B1ED0-CC82-4344-9DE8-880092E8B8A2-list.pdf" at bounding box center [357, 44] width 170 height 13
click at [422, 74] on span "Save & Close" at bounding box center [423, 72] width 28 height 6
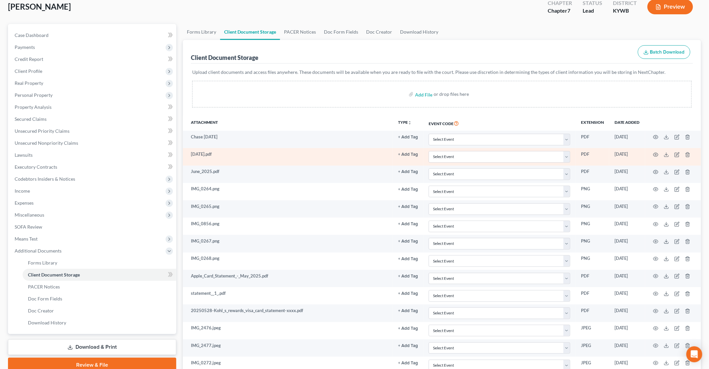
click at [658, 154] on td at bounding box center [673, 156] width 56 height 17
click at [656, 154] on icon "button" at bounding box center [655, 154] width 5 height 5
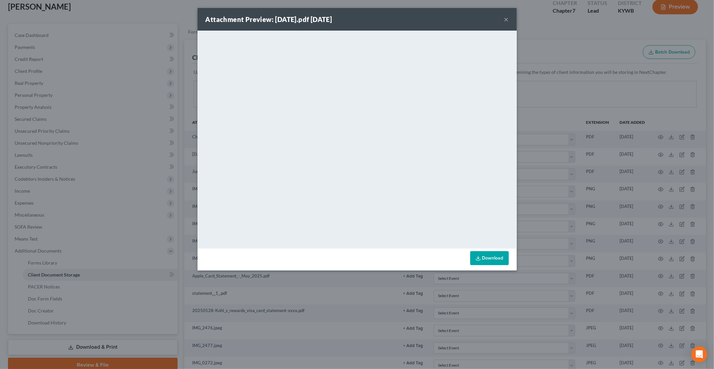
click at [508, 21] on button "×" at bounding box center [506, 19] width 5 height 8
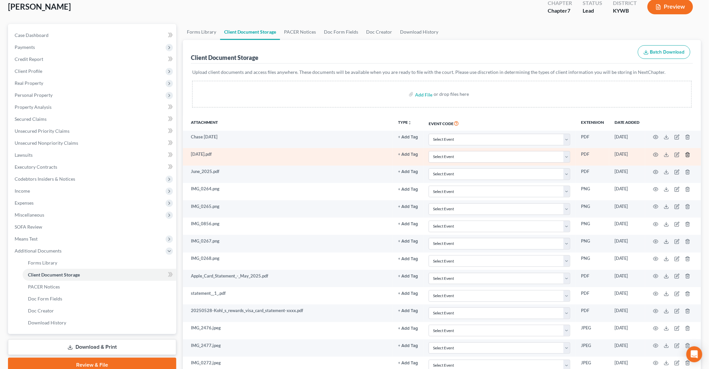
click at [689, 154] on icon "button" at bounding box center [687, 154] width 5 height 5
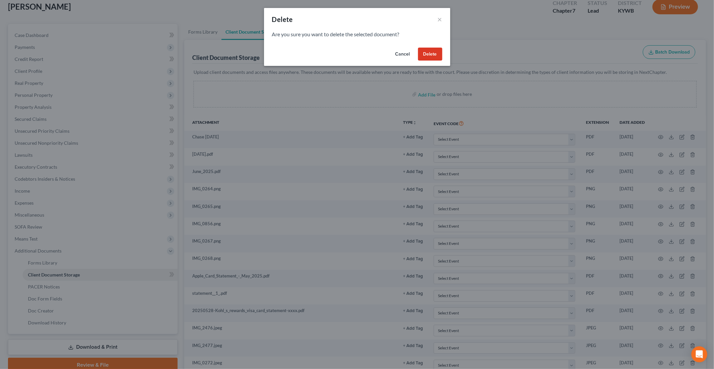
click at [428, 55] on button "Delete" at bounding box center [430, 54] width 24 height 13
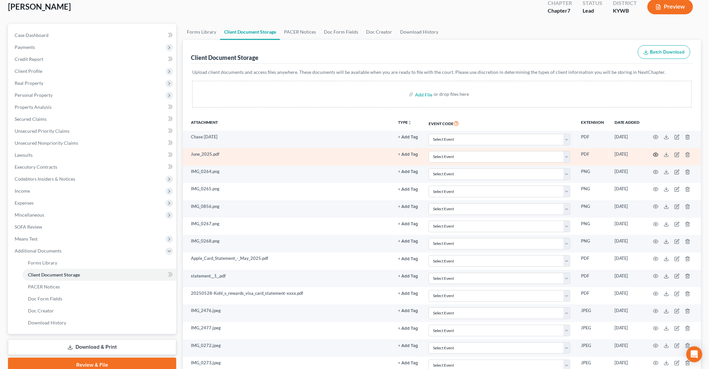
click at [655, 154] on circle "button" at bounding box center [655, 154] width 1 height 1
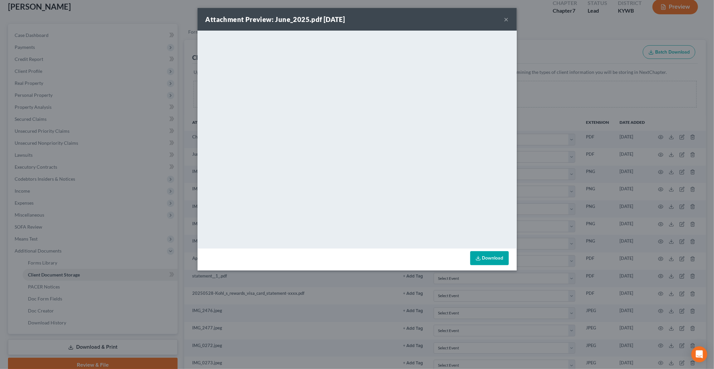
click at [506, 20] on button "×" at bounding box center [506, 19] width 5 height 8
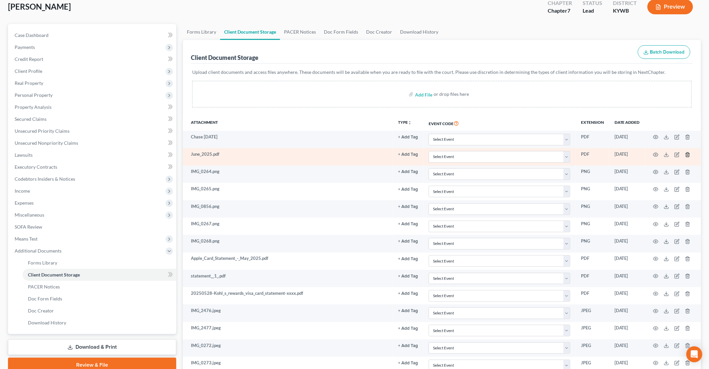
click at [686, 153] on icon "button" at bounding box center [687, 154] width 5 height 5
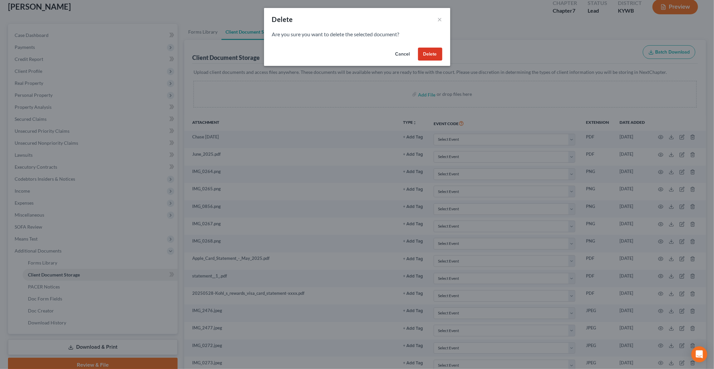
click at [429, 52] on button "Delete" at bounding box center [430, 54] width 24 height 13
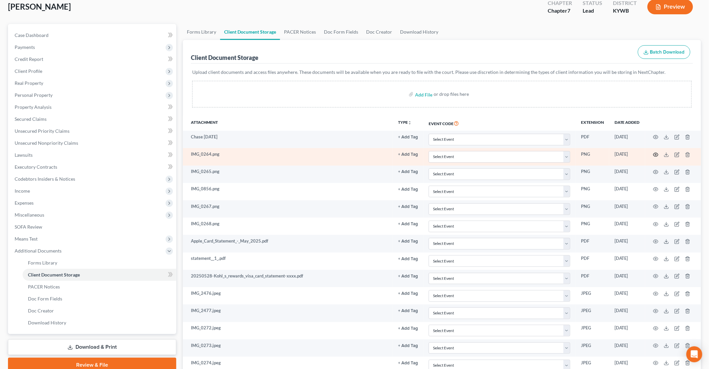
click at [655, 152] on icon "button" at bounding box center [655, 154] width 5 height 5
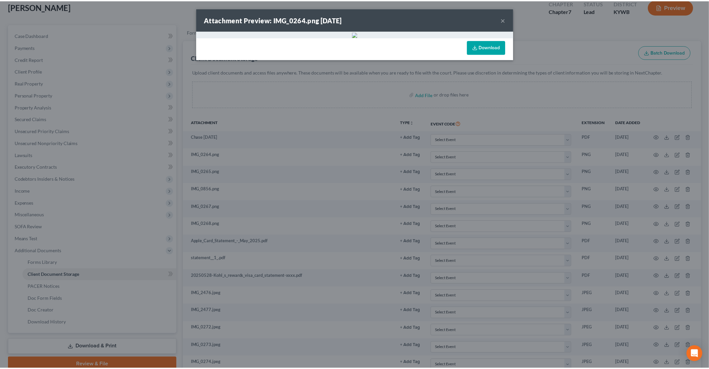
scroll to position [0, 0]
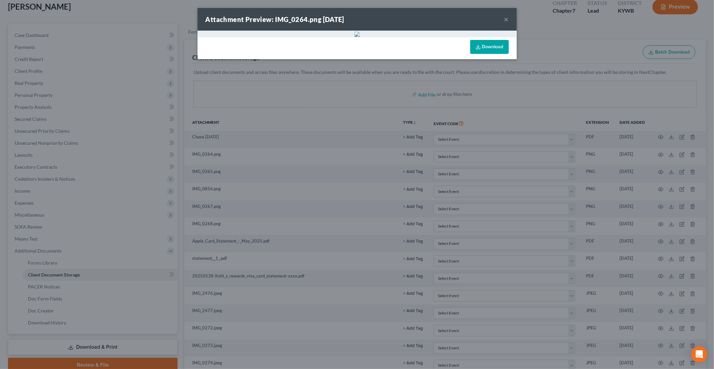
click at [504, 21] on button "×" at bounding box center [506, 19] width 5 height 8
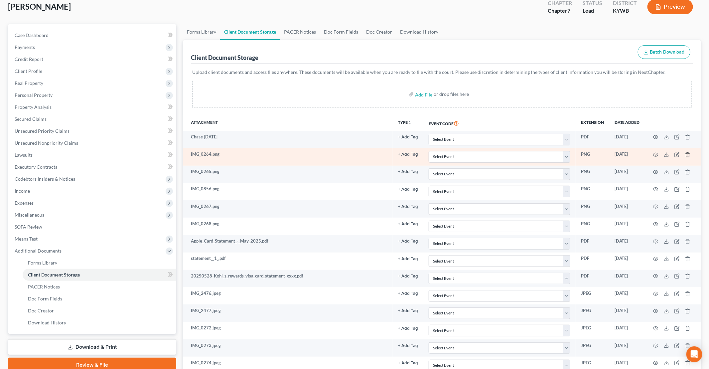
click at [689, 153] on icon "button" at bounding box center [687, 154] width 3 height 4
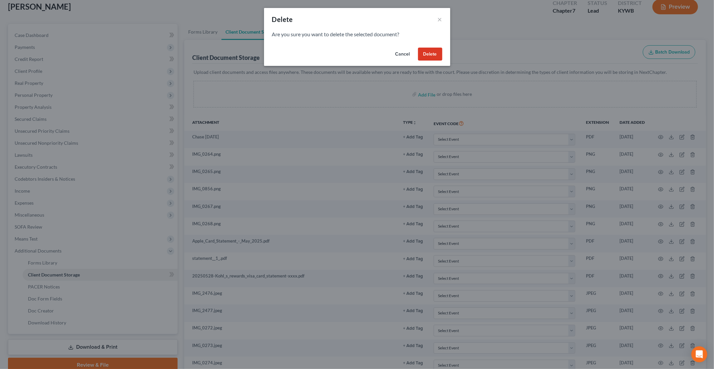
click at [428, 53] on button "Delete" at bounding box center [430, 54] width 24 height 13
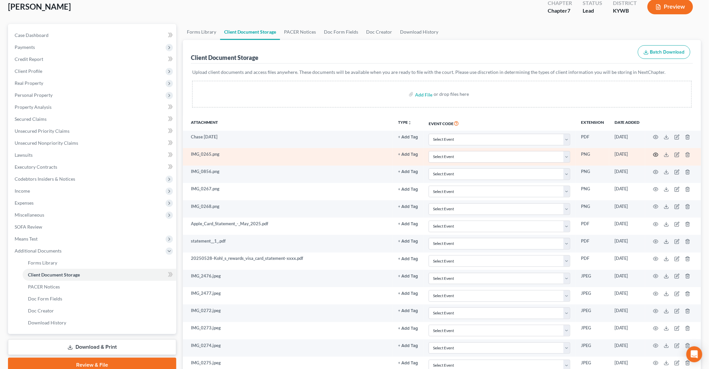
click at [655, 154] on icon "button" at bounding box center [655, 154] width 5 height 5
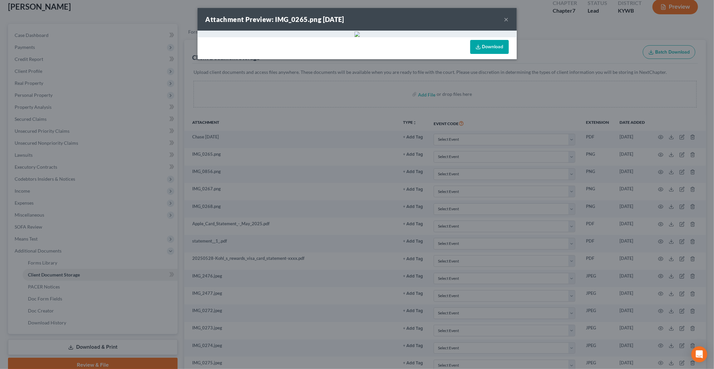
click at [504, 19] on button "×" at bounding box center [506, 19] width 5 height 8
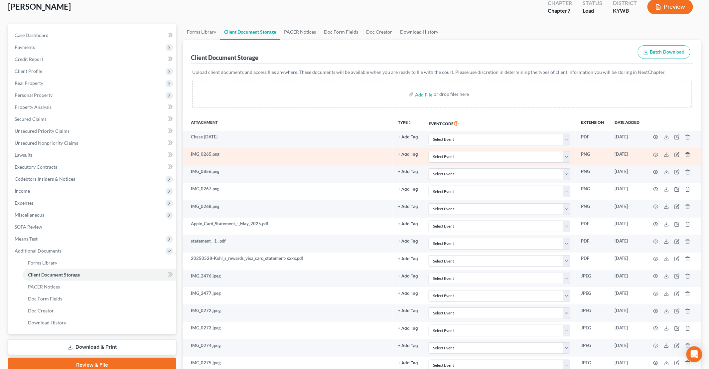
click at [689, 154] on icon "button" at bounding box center [687, 154] width 5 height 5
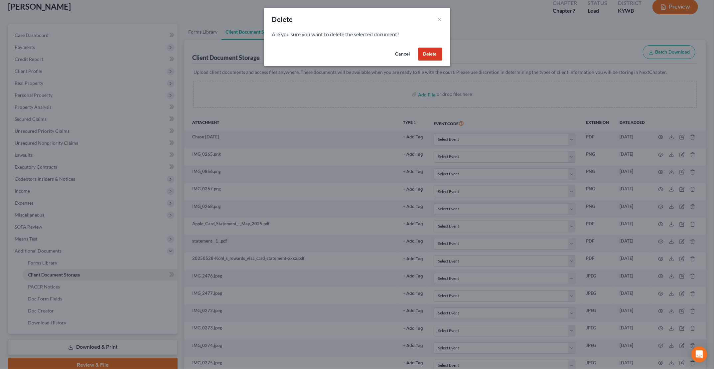
click at [432, 54] on button "Delete" at bounding box center [430, 54] width 24 height 13
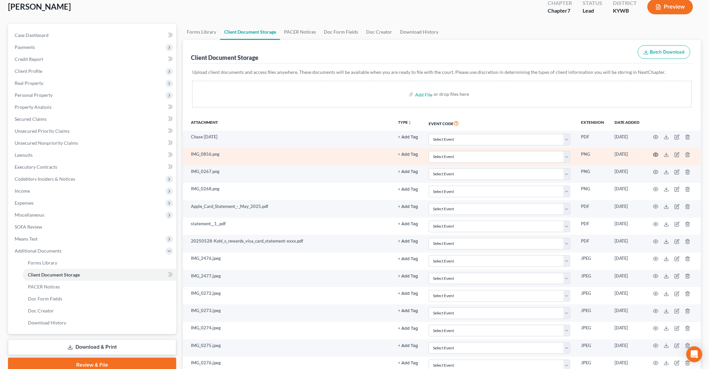
click at [656, 154] on circle "button" at bounding box center [655, 154] width 1 height 1
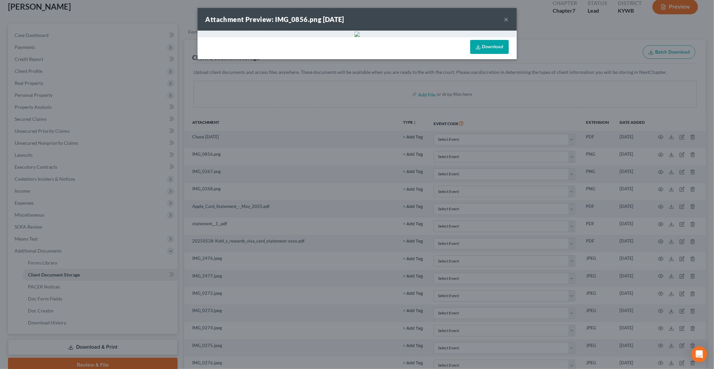
click at [504, 18] on button "×" at bounding box center [506, 19] width 5 height 8
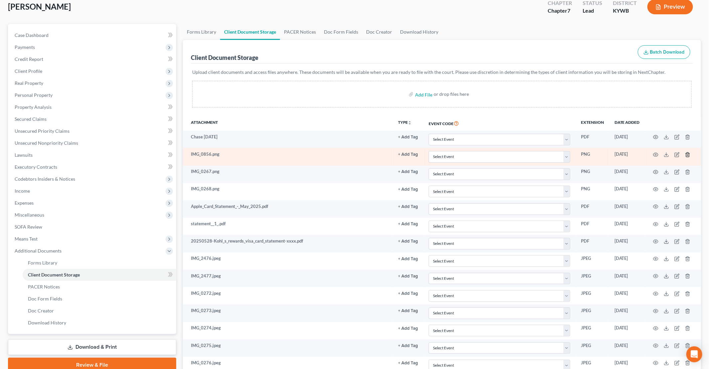
click at [686, 152] on icon "button" at bounding box center [687, 154] width 3 height 4
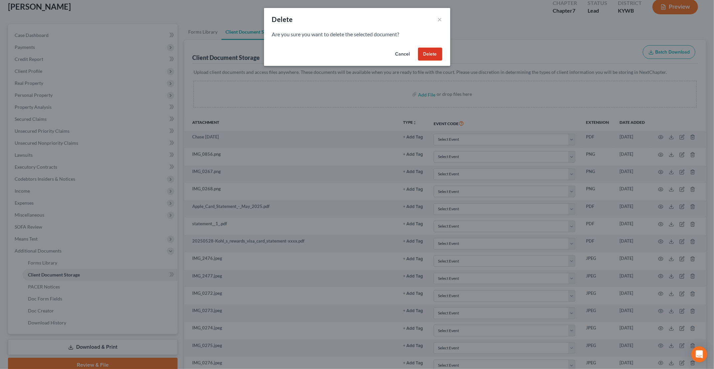
click at [425, 56] on button "Delete" at bounding box center [430, 54] width 24 height 13
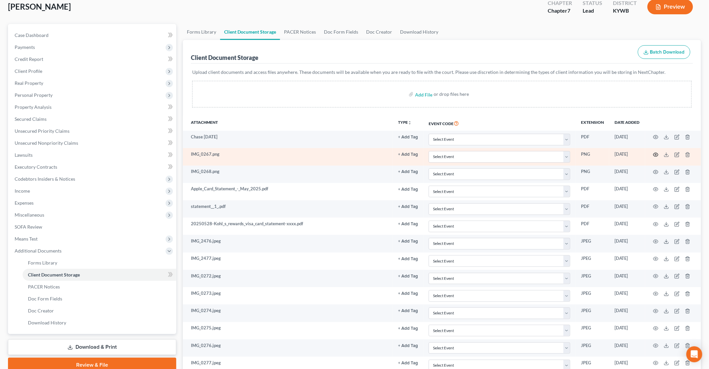
click at [656, 153] on icon "button" at bounding box center [655, 154] width 5 height 5
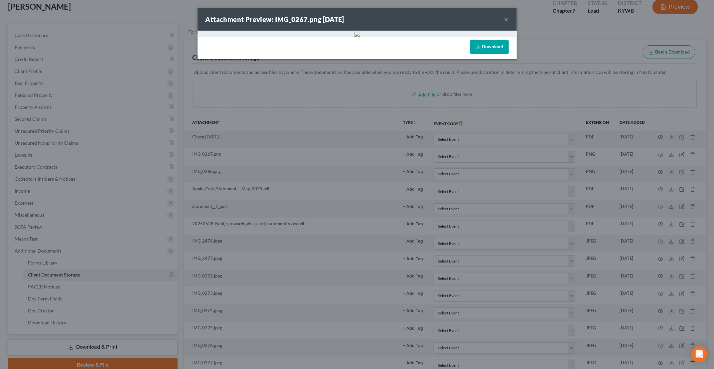
click at [504, 22] on button "×" at bounding box center [506, 19] width 5 height 8
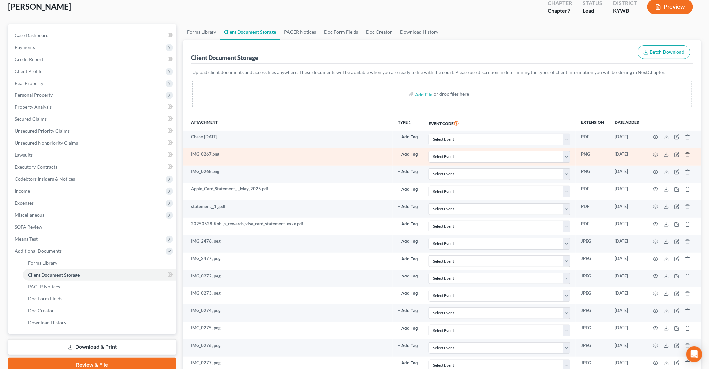
click at [687, 154] on line "button" at bounding box center [687, 154] width 0 height 1
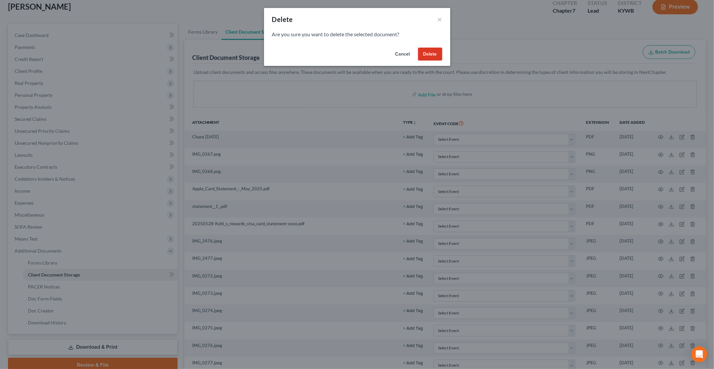
click at [429, 54] on button "Delete" at bounding box center [430, 54] width 24 height 13
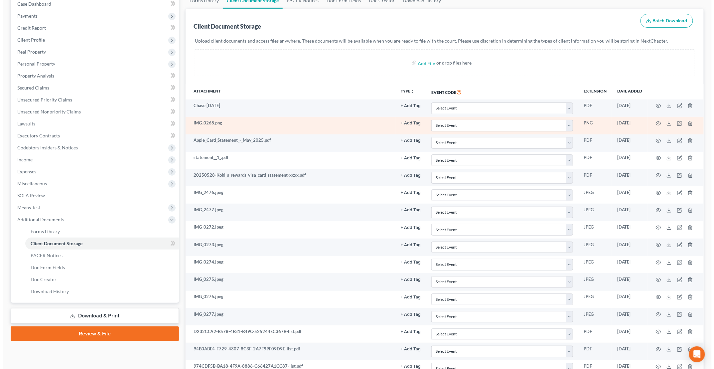
scroll to position [69, 0]
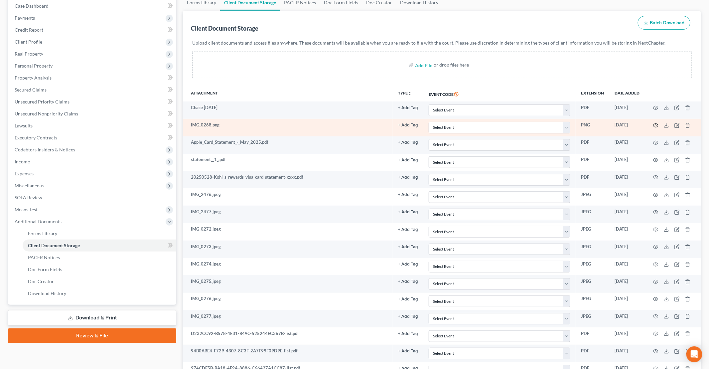
click at [654, 123] on icon "button" at bounding box center [655, 125] width 5 height 5
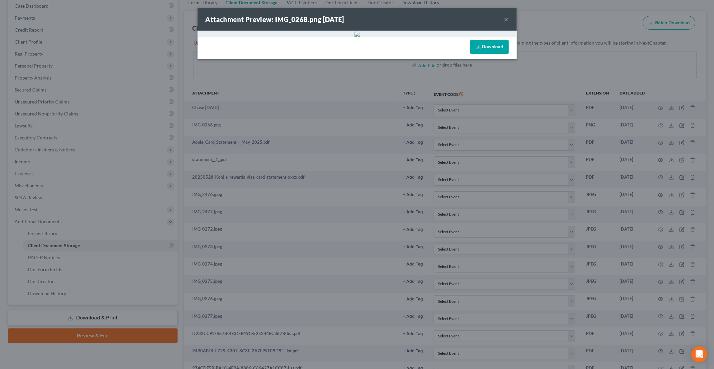
click at [508, 18] on div "Attachment Preview: IMG_0268.png 09/16/2025 ×" at bounding box center [357, 19] width 319 height 23
click at [504, 20] on button "×" at bounding box center [506, 19] width 5 height 8
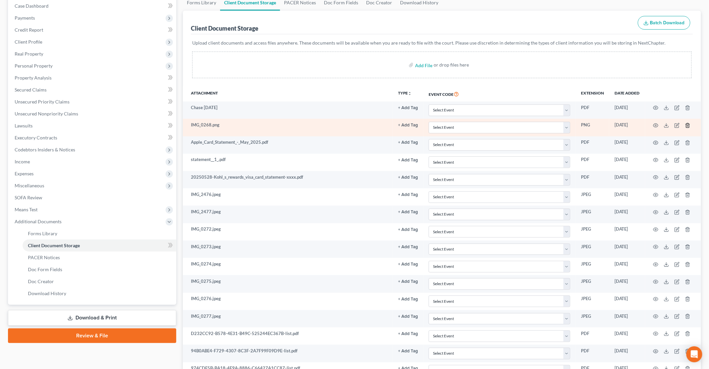
click at [688, 123] on icon "button" at bounding box center [687, 125] width 5 height 5
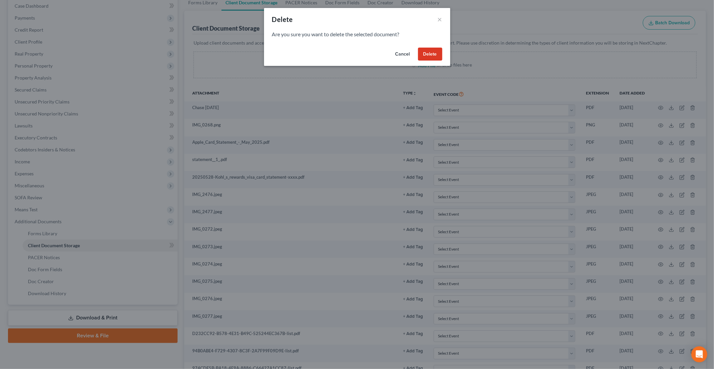
click at [435, 58] on button "Delete" at bounding box center [430, 54] width 24 height 13
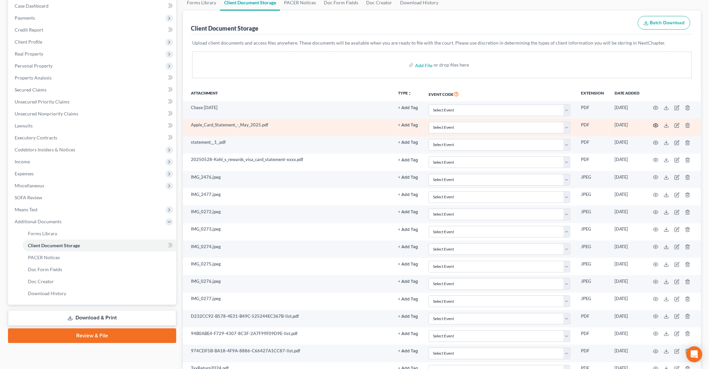
click at [655, 123] on icon "button" at bounding box center [655, 125] width 5 height 5
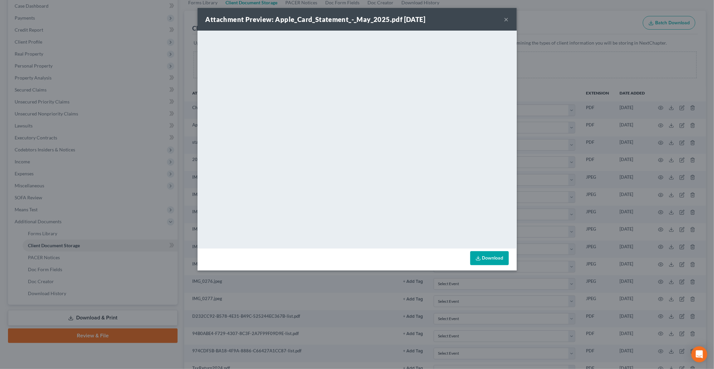
click at [507, 19] on button "×" at bounding box center [506, 19] width 5 height 8
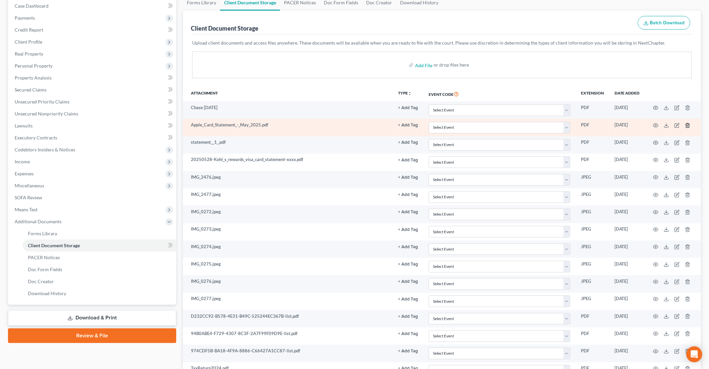
click at [686, 123] on icon "button" at bounding box center [687, 125] width 5 height 5
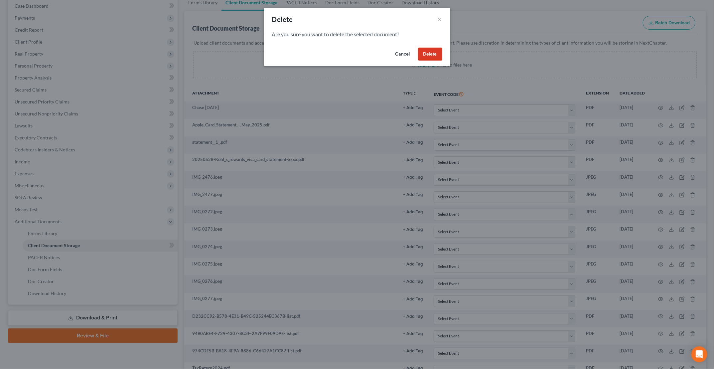
click at [437, 55] on button "Delete" at bounding box center [430, 54] width 24 height 13
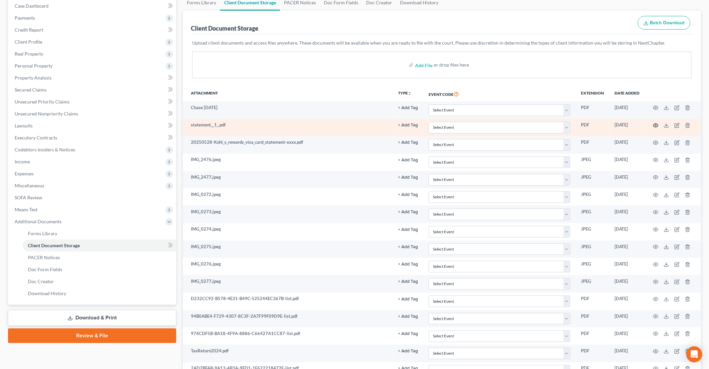
click at [654, 123] on icon "button" at bounding box center [655, 125] width 5 height 5
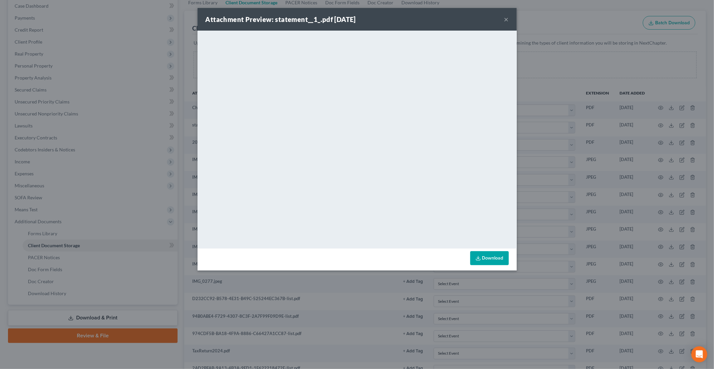
click at [506, 20] on button "×" at bounding box center [506, 19] width 5 height 8
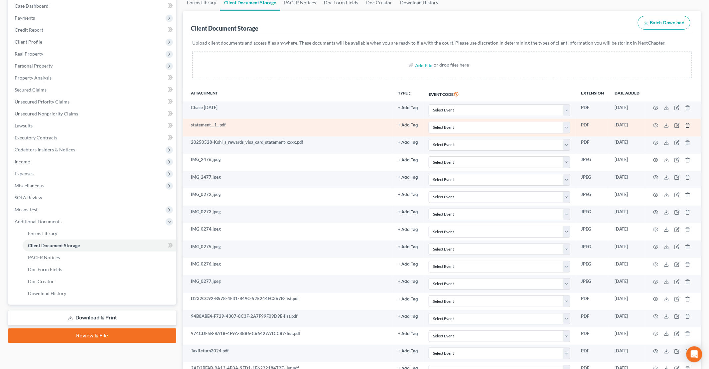
click at [688, 125] on line "button" at bounding box center [688, 125] width 0 height 1
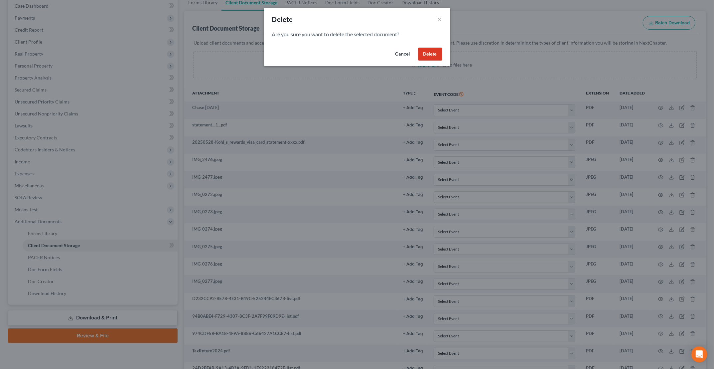
click at [434, 55] on button "Delete" at bounding box center [430, 54] width 24 height 13
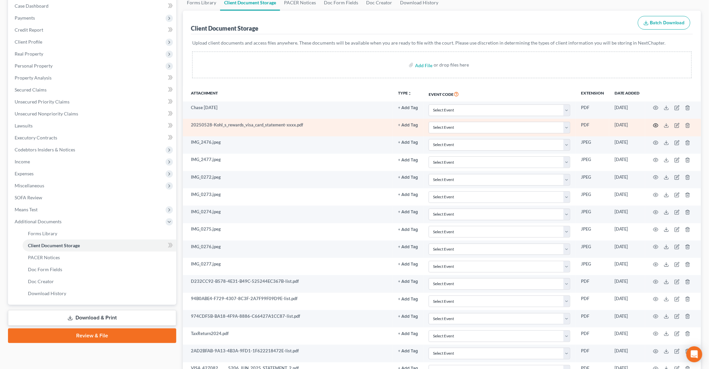
click at [655, 125] on icon "button" at bounding box center [655, 125] width 5 height 5
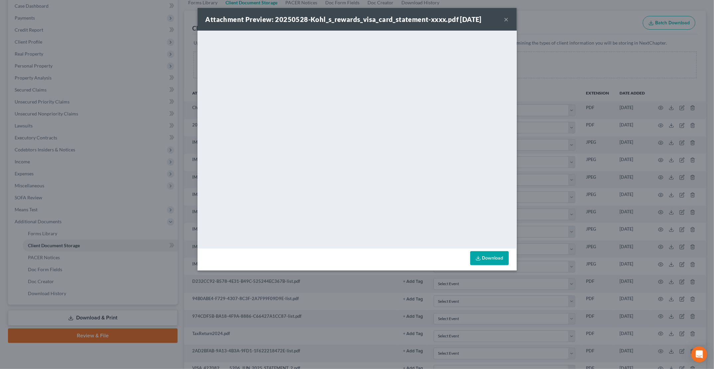
click at [506, 21] on button "×" at bounding box center [506, 19] width 5 height 8
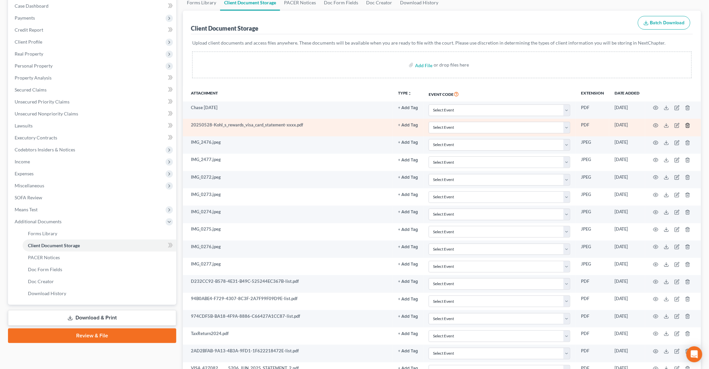
click at [687, 125] on line "button" at bounding box center [687, 125] width 0 height 1
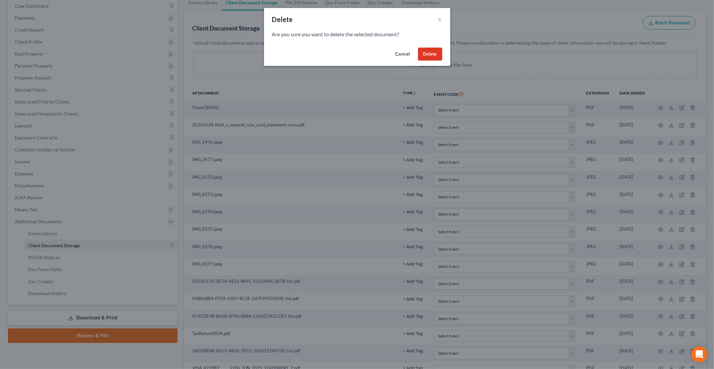
click at [433, 55] on button "Delete" at bounding box center [430, 54] width 24 height 13
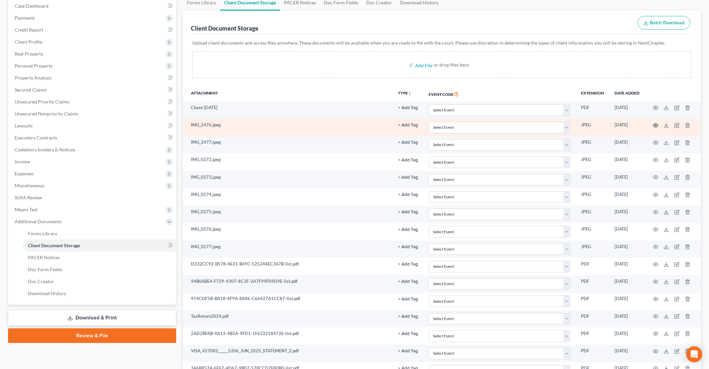
click at [655, 125] on icon "button" at bounding box center [655, 125] width 5 height 5
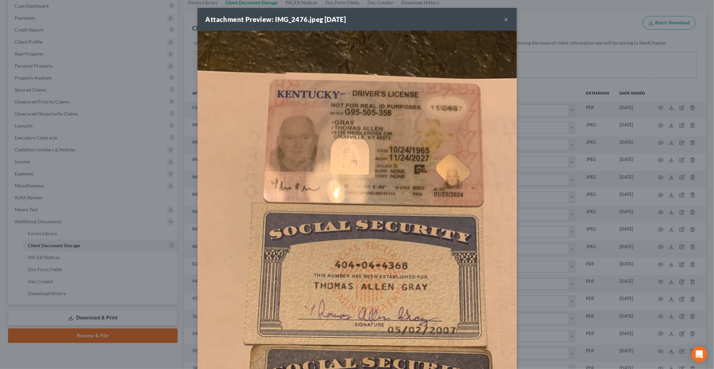
click at [435, 17] on div "Attachment Preview: IMG_2476.jpeg 09/16/2025 ×" at bounding box center [357, 19] width 319 height 23
click at [504, 20] on button "×" at bounding box center [506, 19] width 5 height 8
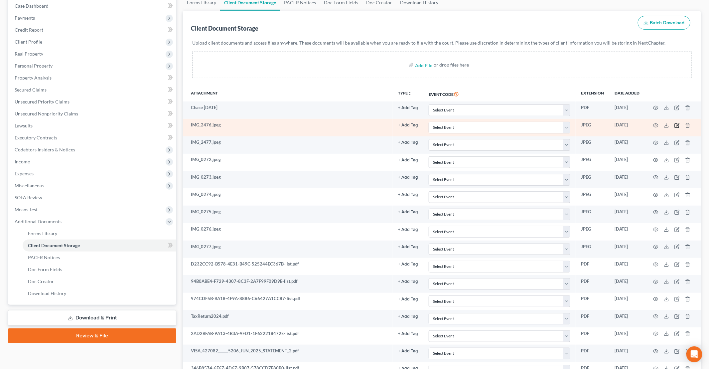
click at [677, 124] on icon "button" at bounding box center [676, 125] width 5 height 5
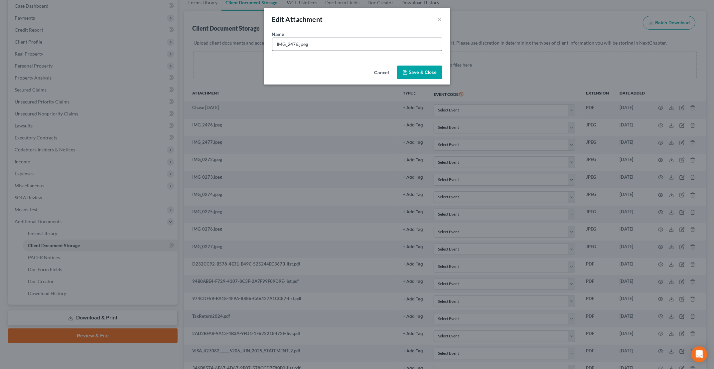
click at [325, 41] on input "IMG_2476.jpeg" at bounding box center [357, 44] width 170 height 13
click at [425, 72] on span "Save & Close" at bounding box center [423, 72] width 28 height 6
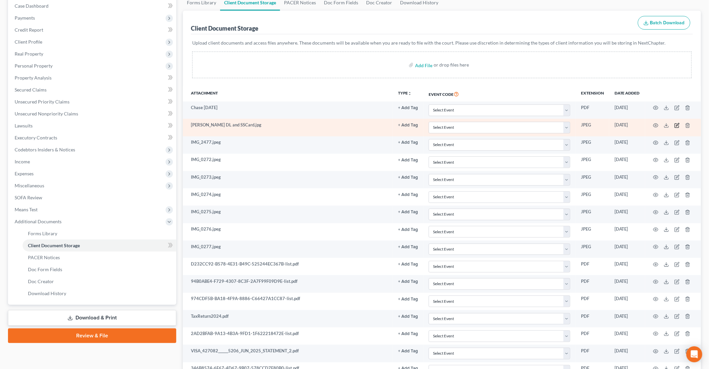
click at [676, 125] on icon "button" at bounding box center [676, 125] width 5 height 5
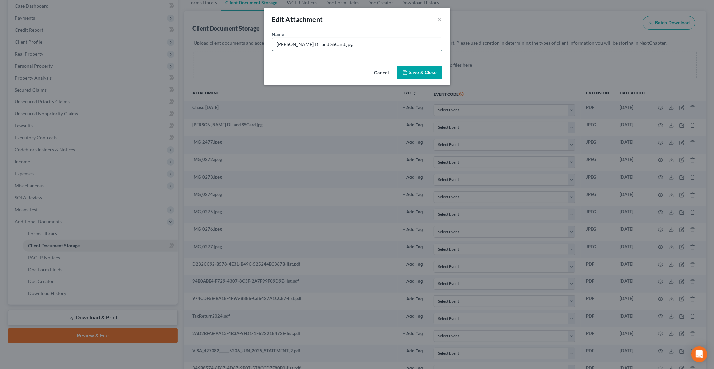
click at [339, 44] on input "Thomas Gray DL and SSCard.jpg" at bounding box center [357, 44] width 170 height 13
click at [421, 76] on button "Save & Close" at bounding box center [419, 73] width 45 height 14
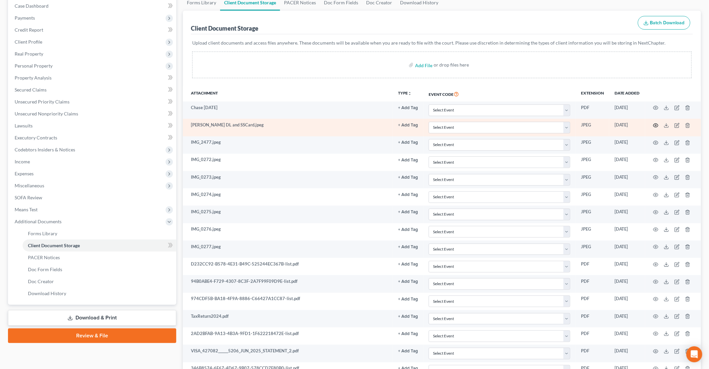
click at [656, 125] on circle "button" at bounding box center [655, 125] width 1 height 1
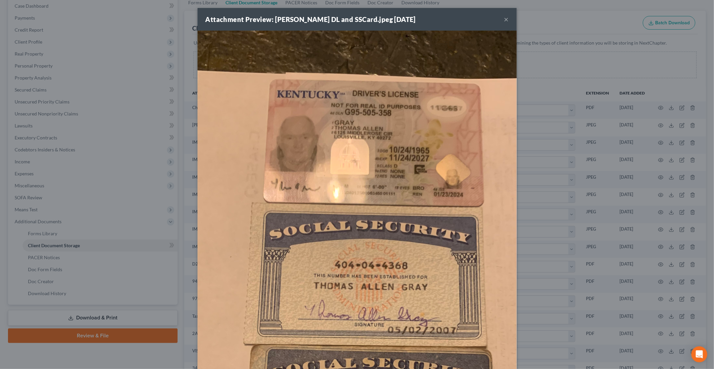
click at [506, 18] on button "×" at bounding box center [506, 19] width 5 height 8
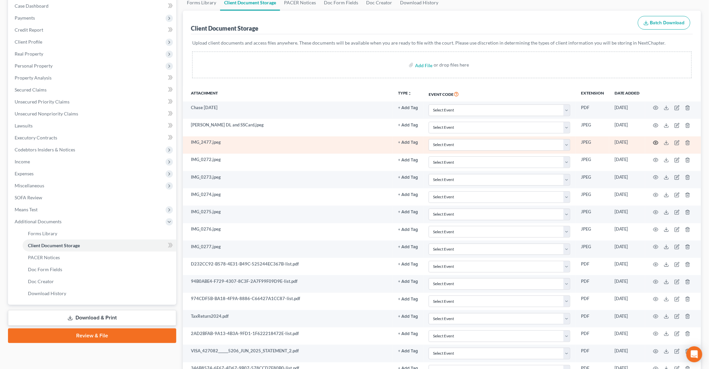
click at [656, 142] on circle "button" at bounding box center [655, 142] width 1 height 1
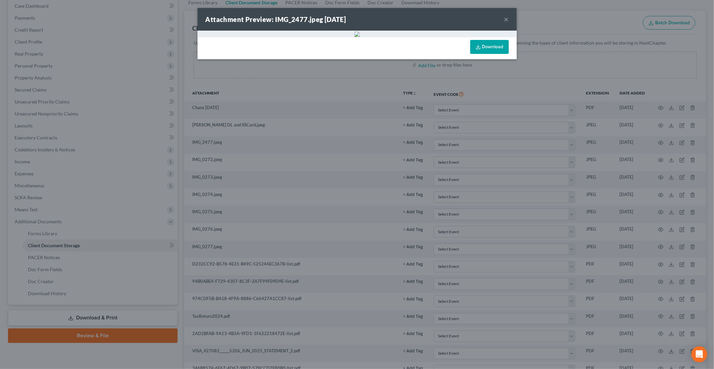
scroll to position [19, 0]
click at [504, 15] on button "×" at bounding box center [506, 19] width 5 height 8
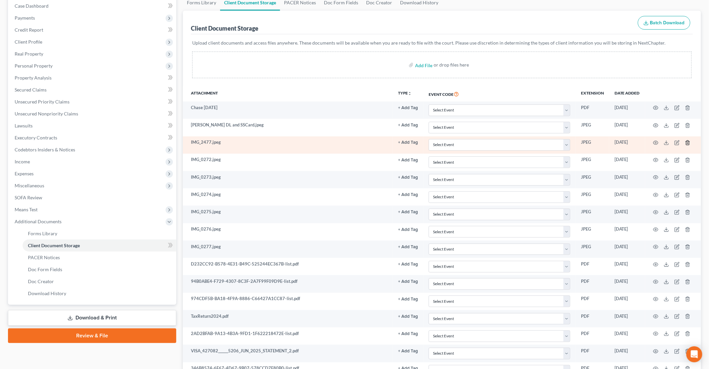
click at [688, 140] on icon "button" at bounding box center [687, 142] width 5 height 5
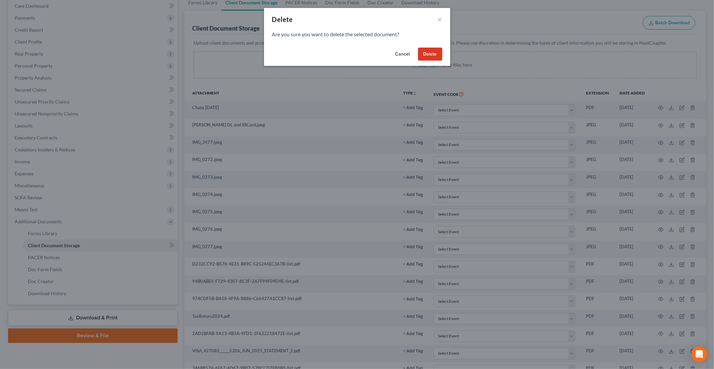
click at [431, 51] on button "Delete" at bounding box center [430, 54] width 24 height 13
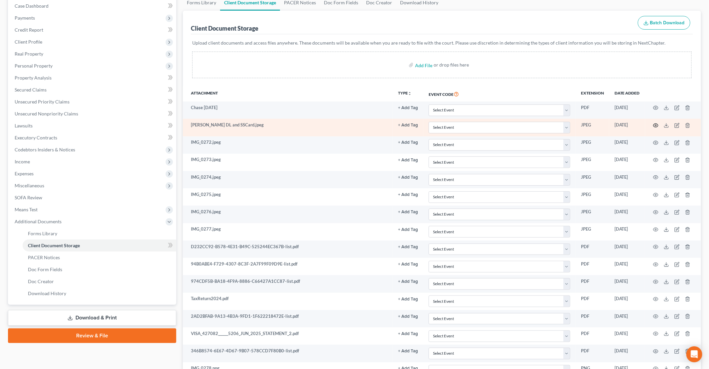
click at [655, 123] on icon "button" at bounding box center [655, 125] width 5 height 5
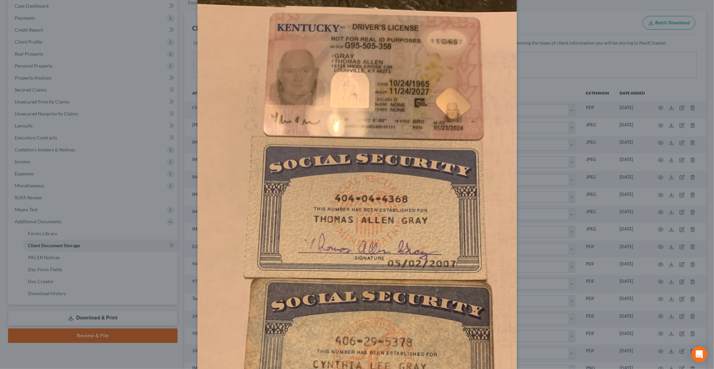
scroll to position [0, 0]
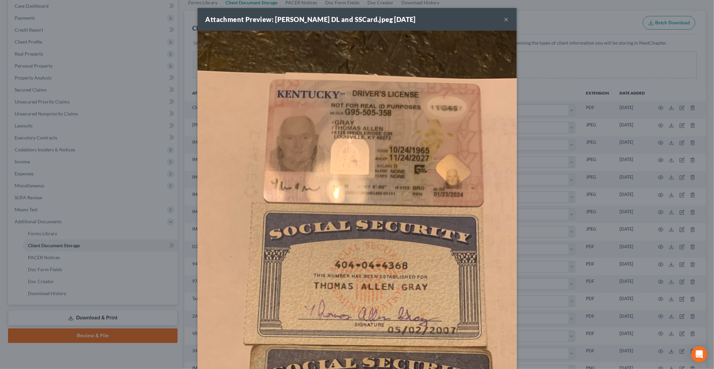
click at [504, 21] on button "×" at bounding box center [506, 19] width 5 height 8
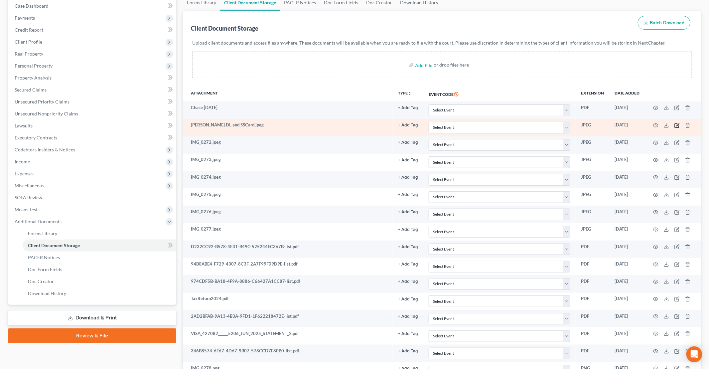
click at [677, 124] on icon "button" at bounding box center [676, 125] width 5 height 5
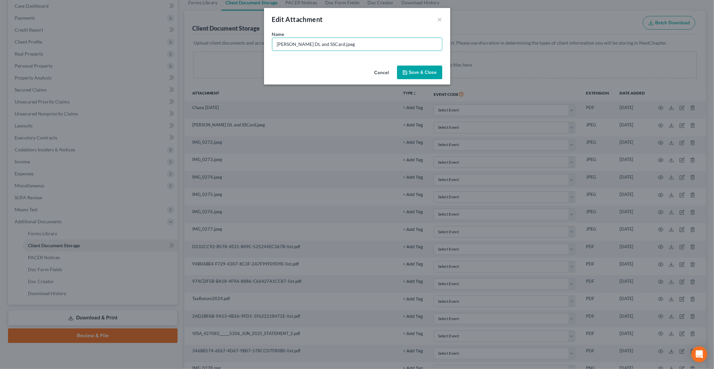
drag, startPoint x: 302, startPoint y: 45, endPoint x: 253, endPoint y: 43, distance: 48.9
click at [253, 44] on div "Edit Attachment × Name * Thomas Gray DL and SSCard.jpeg Cancel Save & Close" at bounding box center [357, 184] width 714 height 369
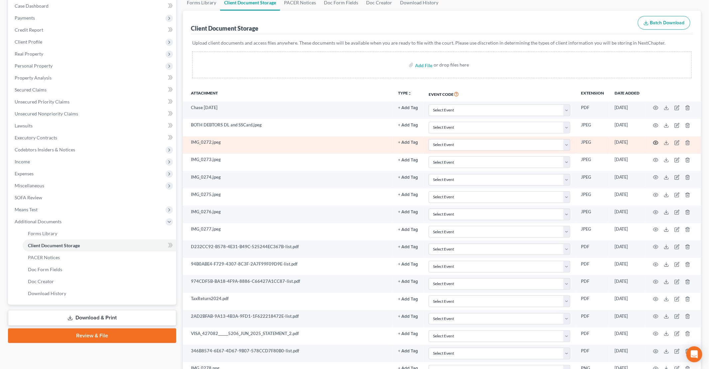
click at [655, 142] on circle "button" at bounding box center [655, 142] width 1 height 1
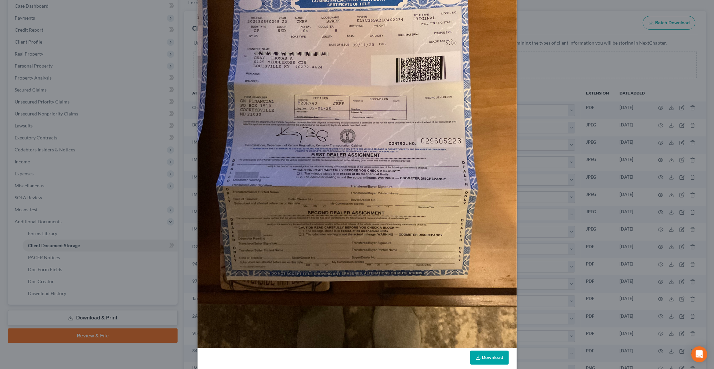
scroll to position [117, 0]
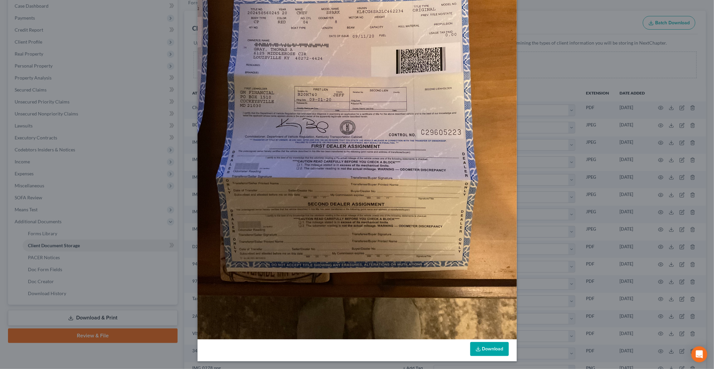
click at [484, 348] on link "Download" at bounding box center [489, 349] width 39 height 14
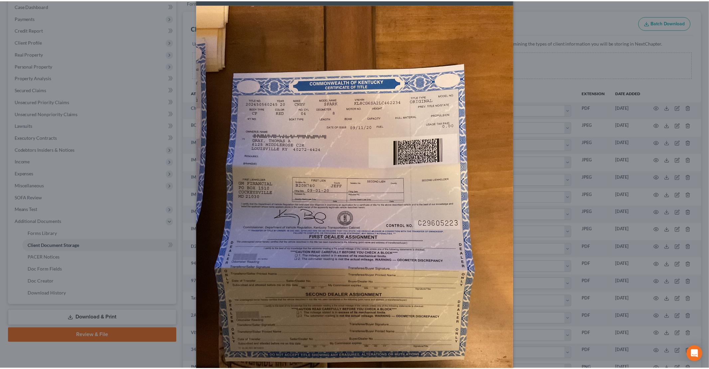
scroll to position [0, 0]
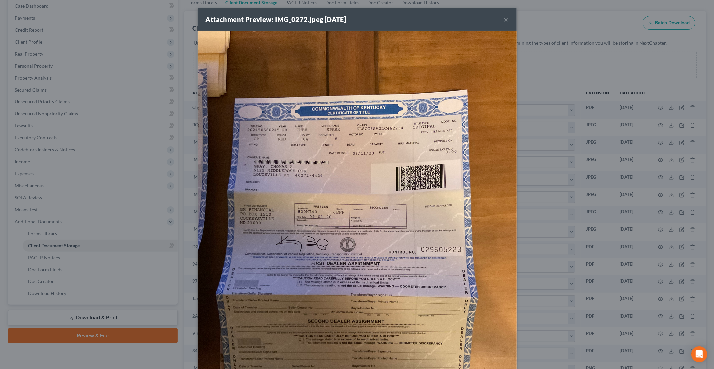
click at [504, 19] on button "×" at bounding box center [506, 19] width 5 height 8
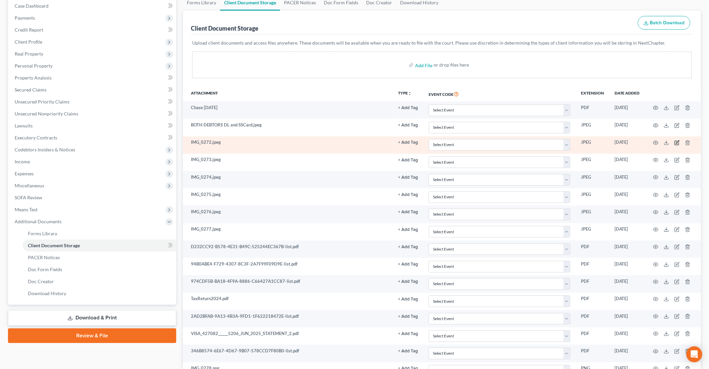
click at [677, 141] on icon "button" at bounding box center [677, 141] width 3 height 3
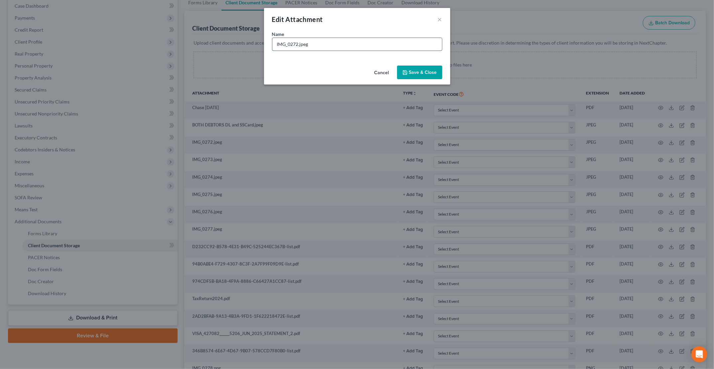
click at [365, 45] on input "IMG_0272.jpeg" at bounding box center [357, 44] width 170 height 13
click at [305, 45] on input "IMG_0272.jpeg" at bounding box center [357, 44] width 170 height 13
click at [296, 45] on input "IMG_0272.jpeg" at bounding box center [357, 44] width 170 height 13
drag, startPoint x: 299, startPoint y: 43, endPoint x: 261, endPoint y: 43, distance: 38.2
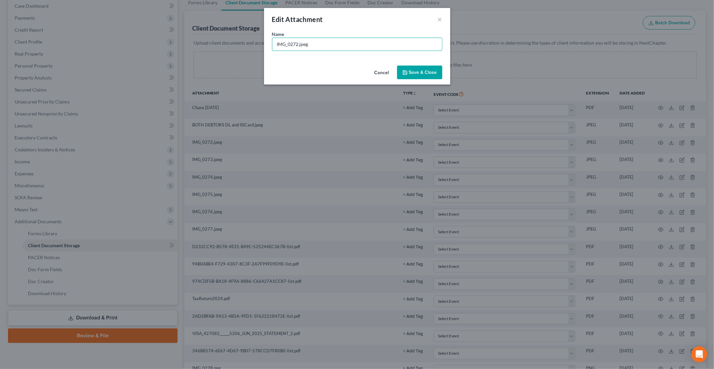
click at [261, 43] on div "Edit Attachment × Name * IMG_0272.jpeg Cancel Save & Close" at bounding box center [357, 184] width 714 height 369
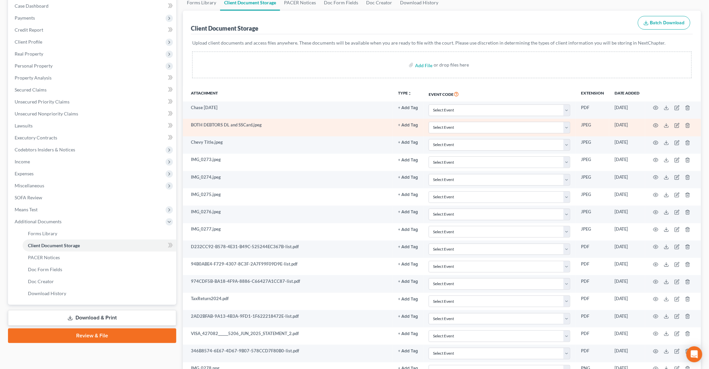
click at [667, 127] on td at bounding box center [673, 127] width 56 height 17
click at [666, 124] on line at bounding box center [666, 124] width 0 height 3
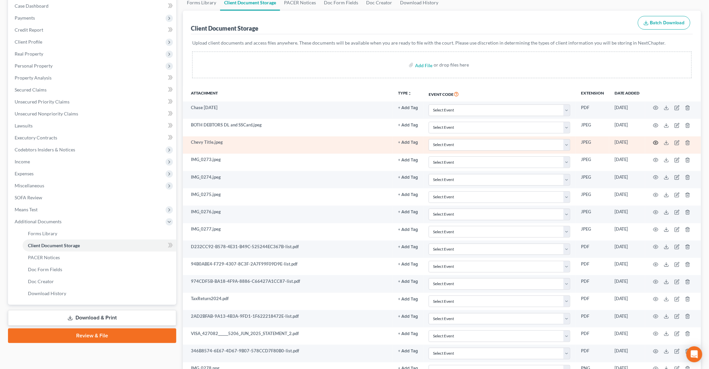
click at [656, 142] on icon "button" at bounding box center [655, 142] width 5 height 5
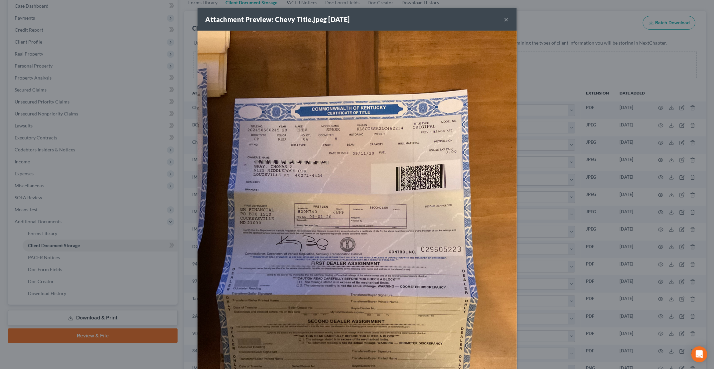
click at [504, 17] on button "×" at bounding box center [506, 19] width 5 height 8
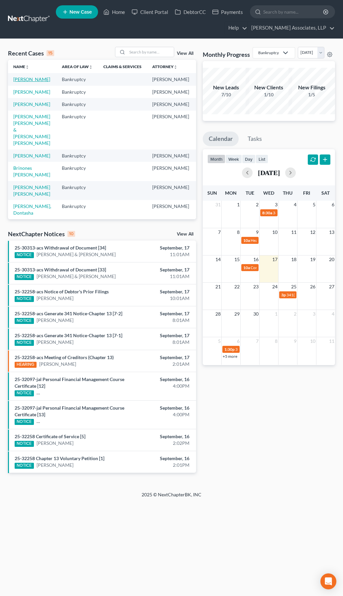
click at [24, 82] on link "[PERSON_NAME]" at bounding box center [31, 79] width 37 height 6
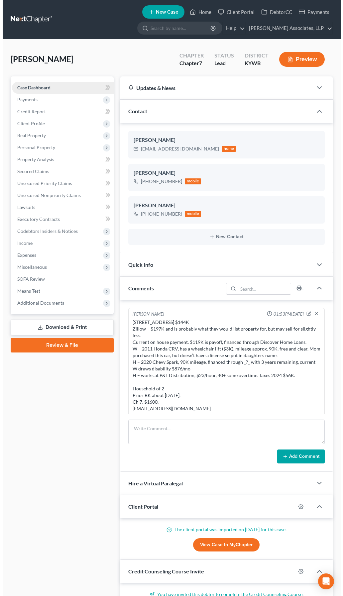
scroll to position [9, 0]
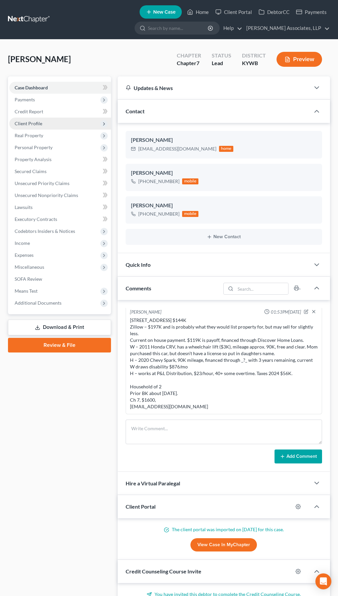
click at [41, 123] on span "Client Profile" at bounding box center [29, 124] width 28 height 6
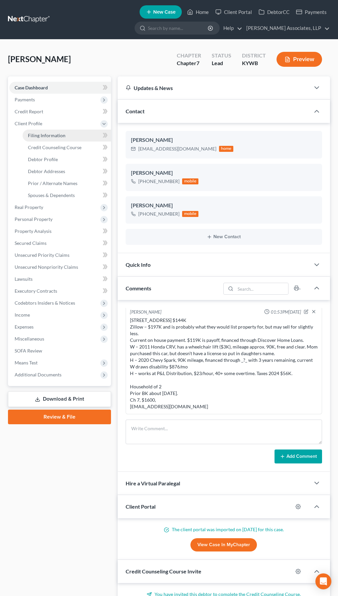
click at [42, 135] on span "Filing Information" at bounding box center [47, 136] width 38 height 6
select select "1"
select select "0"
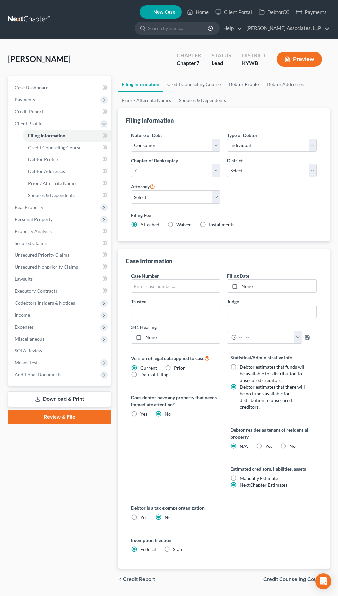
click at [236, 83] on link "Debtor Profile" at bounding box center [244, 84] width 38 height 16
select select "1"
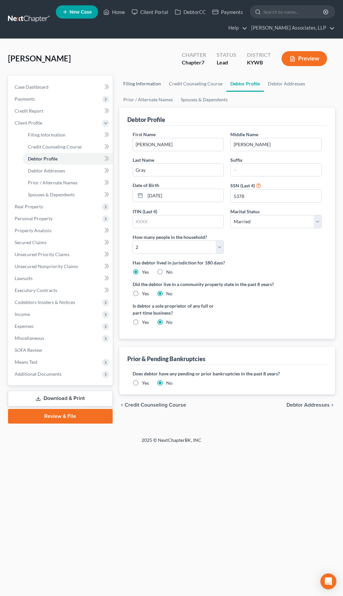
click at [155, 84] on link "Filing Information" at bounding box center [142, 84] width 46 height 16
select select "1"
select select "0"
select select "33"
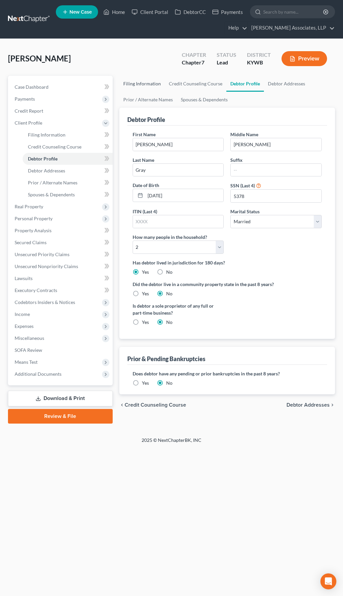
select select "0"
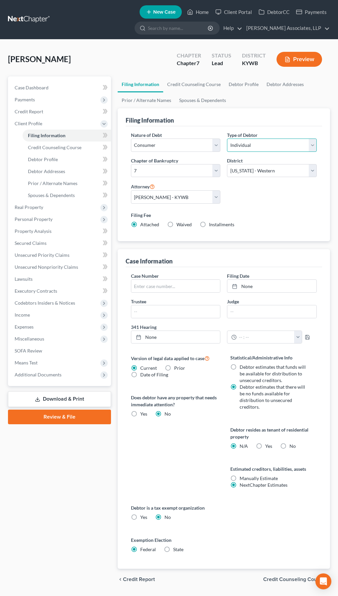
click at [258, 144] on select "Select Individual Joint" at bounding box center [272, 145] width 90 height 13
select select "1"
click at [227, 139] on select "Select Individual Joint" at bounding box center [272, 145] width 90 height 13
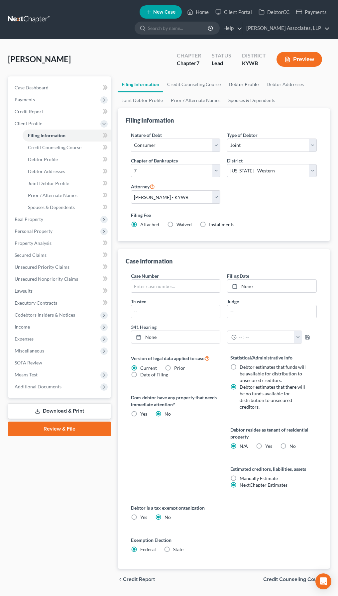
click at [244, 85] on link "Debtor Profile" at bounding box center [244, 84] width 38 height 16
select select "1"
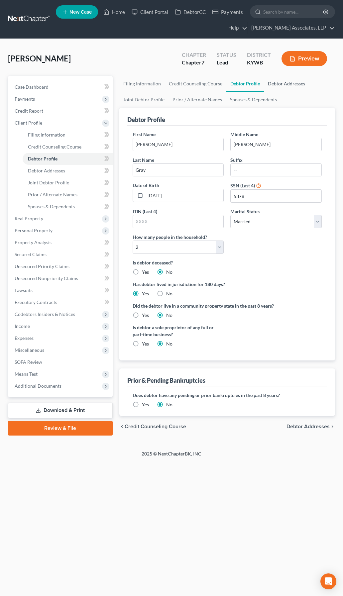
click at [284, 81] on link "Debtor Addresses" at bounding box center [286, 84] width 45 height 16
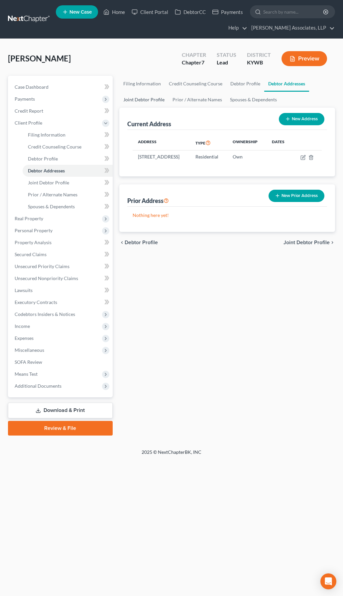
click at [143, 100] on link "Joint Debtor Profile" at bounding box center [143, 100] width 49 height 16
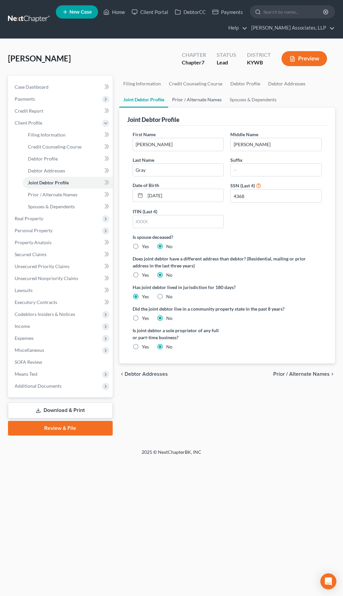
click at [216, 100] on link "Prior / Alternate Names" at bounding box center [197, 100] width 58 height 16
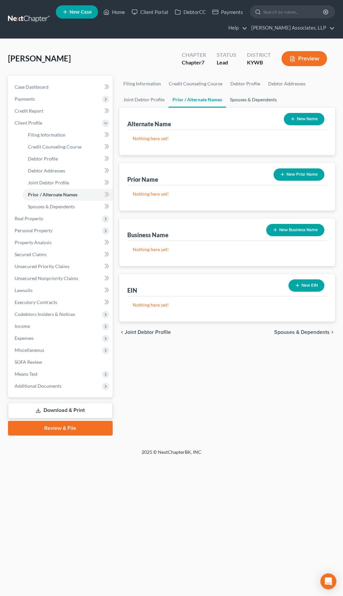
click at [242, 101] on link "Spouses & Dependents" at bounding box center [253, 100] width 55 height 16
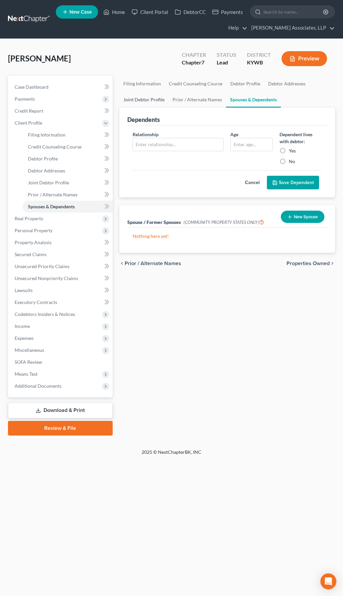
click at [150, 103] on link "Joint Debtor Profile" at bounding box center [143, 100] width 49 height 16
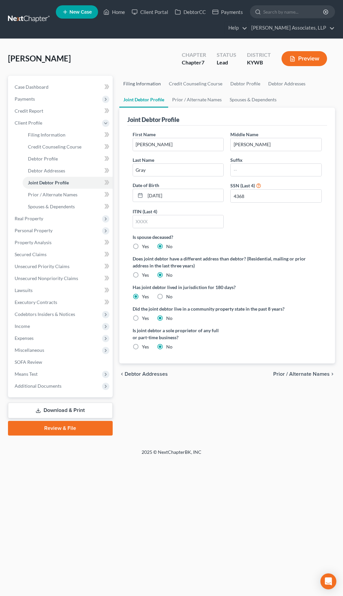
click at [146, 85] on link "Filing Information" at bounding box center [142, 84] width 46 height 16
select select "1"
select select "0"
select select "33"
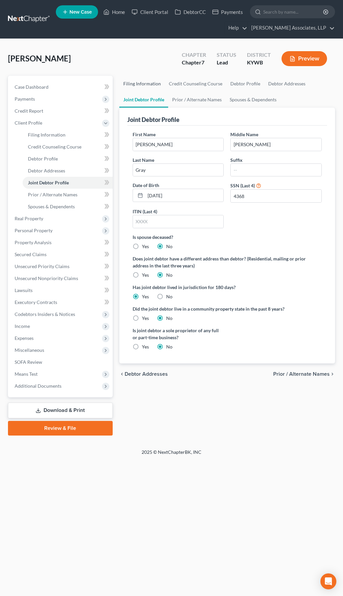
select select "0"
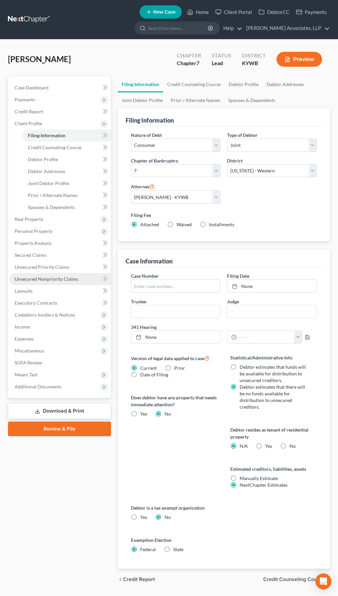
click at [44, 280] on span "Unsecured Nonpriority Claims" at bounding box center [47, 279] width 64 height 6
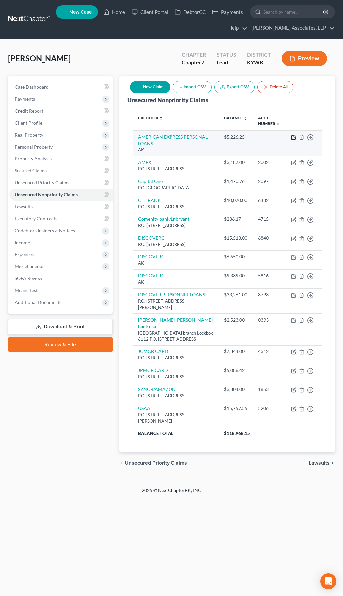
click at [295, 138] on icon "button" at bounding box center [293, 137] width 5 height 5
select select "1"
select select "2"
select select "0"
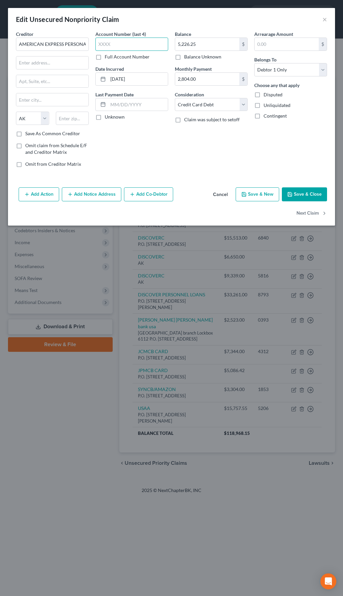
click at [125, 40] on input "text" at bounding box center [131, 44] width 73 height 13
type input "5"
type input "1008"
click at [303, 191] on button "Save & Close" at bounding box center [304, 195] width 45 height 14
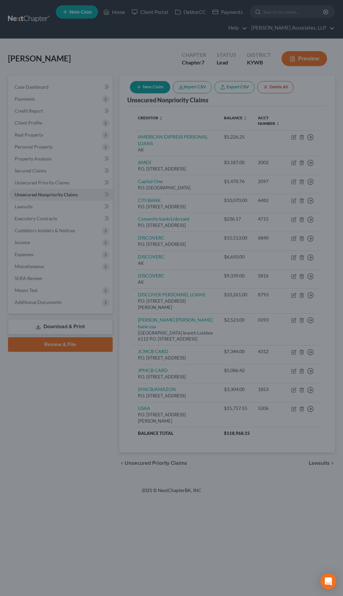
type input "0"
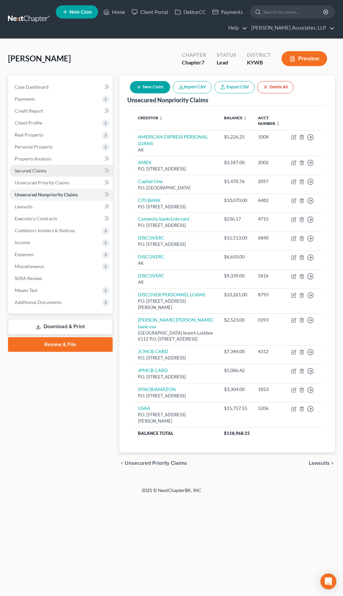
click at [43, 171] on span "Secured Claims" at bounding box center [31, 171] width 32 height 6
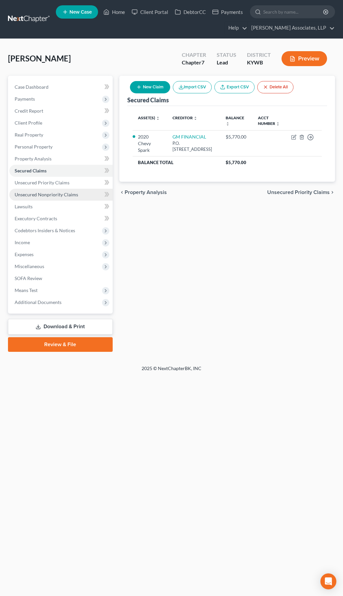
click at [35, 194] on span "Unsecured Nonpriority Claims" at bounding box center [47, 195] width 64 height 6
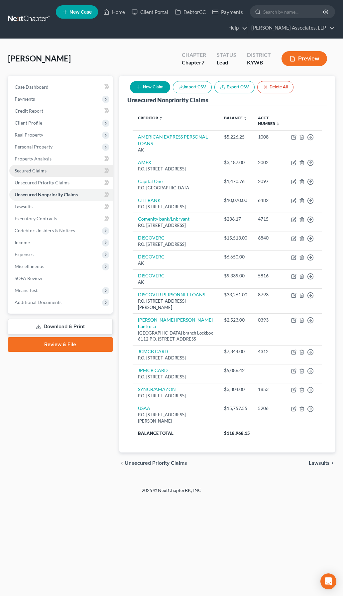
click at [27, 172] on span "Secured Claims" at bounding box center [31, 171] width 32 height 6
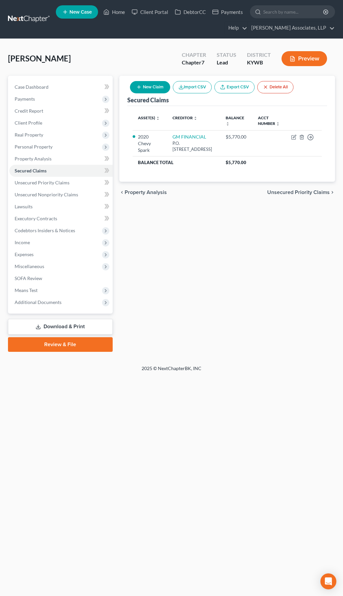
click at [161, 89] on button "New Claim" at bounding box center [150, 87] width 40 height 12
select select "2"
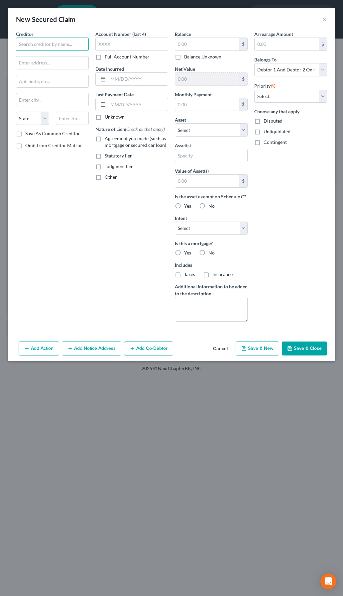
click at [37, 42] on input "text" at bounding box center [52, 44] width 73 height 13
type input "Discover Home Loans"
type input "1 Corporate Drive Ste 360"
type input "Lake Zurich"
select select "14"
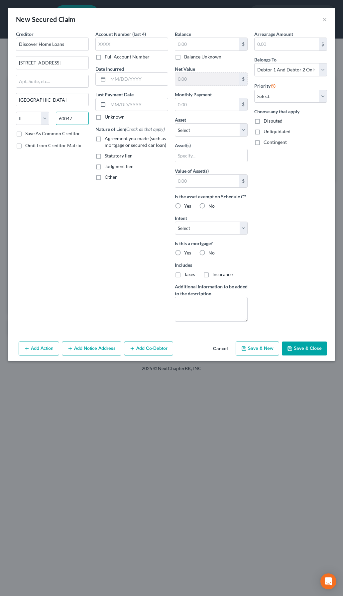
type input "60047"
click at [143, 38] on input "text" at bounding box center [131, 44] width 73 height 13
type input "3319"
click at [183, 41] on input "text" at bounding box center [207, 44] width 64 height 13
type input "117,999.65"
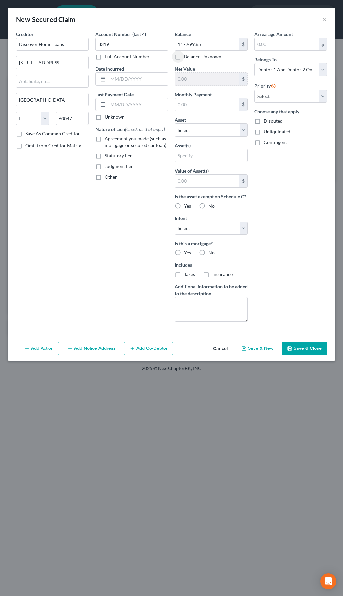
click at [312, 349] on button "Save & Close" at bounding box center [304, 349] width 45 height 14
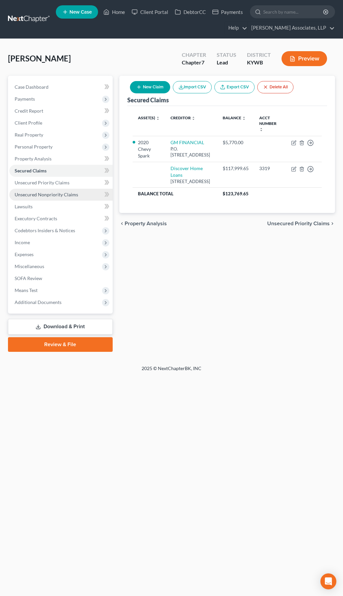
click at [23, 197] on span "Unsecured Nonpriority Claims" at bounding box center [47, 195] width 64 height 6
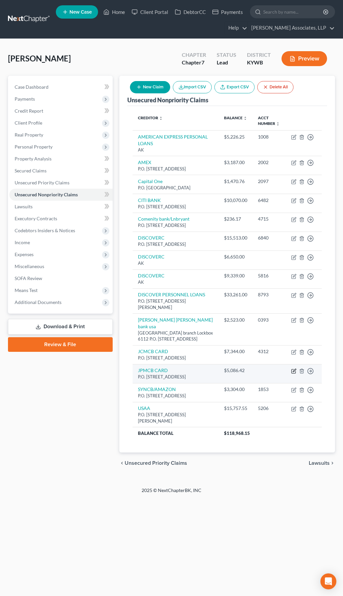
click at [295, 369] on icon "button" at bounding box center [293, 371] width 5 height 5
select select "7"
select select "2"
select select "0"
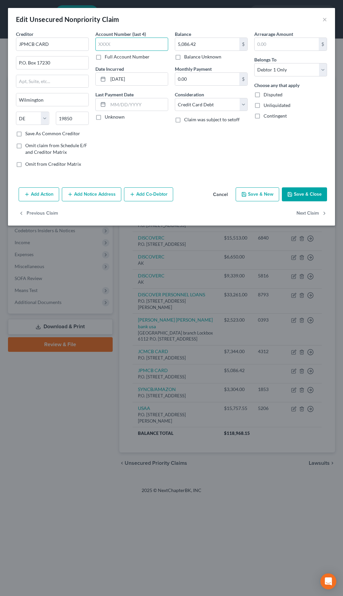
click at [118, 44] on input "text" at bounding box center [131, 44] width 73 height 13
type input "8981"
click at [300, 196] on button "Save & Close" at bounding box center [304, 195] width 45 height 14
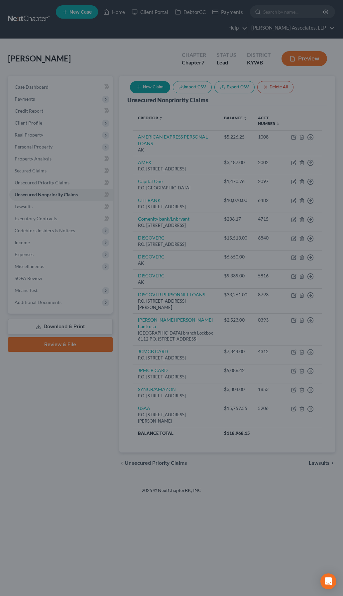
type input "0"
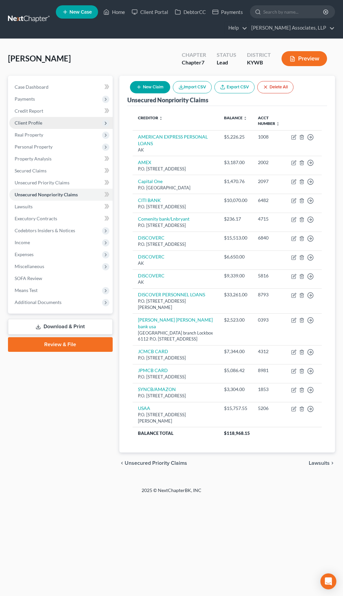
click at [27, 124] on span "Client Profile" at bounding box center [29, 123] width 28 height 6
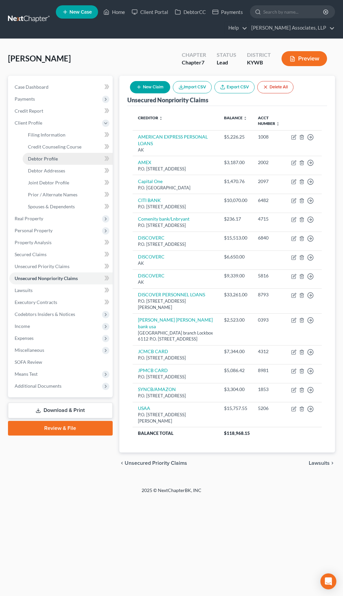
click at [43, 160] on span "Debtor Profile" at bounding box center [43, 159] width 30 height 6
select select "1"
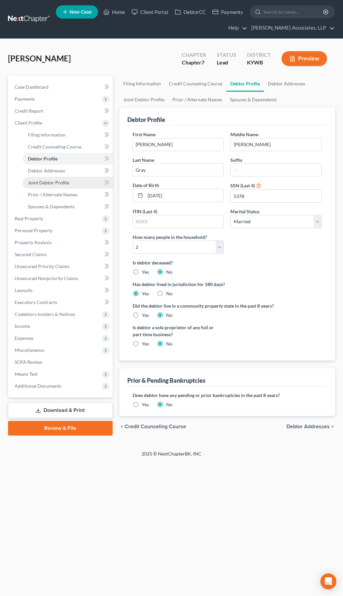
click at [51, 185] on span "Joint Debtor Profile" at bounding box center [48, 183] width 41 height 6
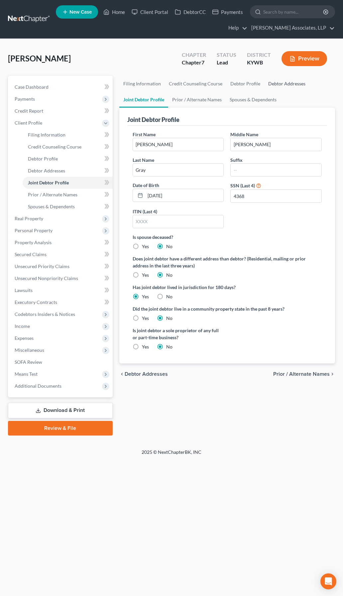
click at [282, 85] on link "Debtor Addresses" at bounding box center [286, 84] width 45 height 16
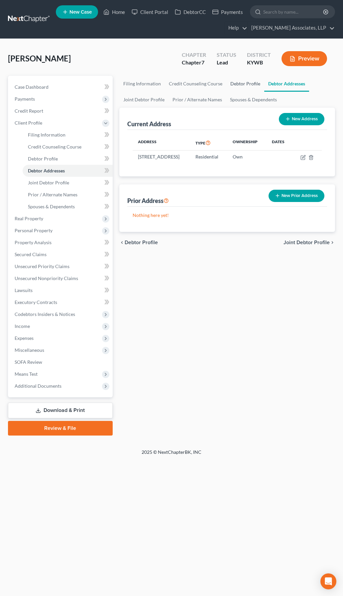
click at [241, 84] on link "Debtor Profile" at bounding box center [245, 84] width 38 height 16
select select "1"
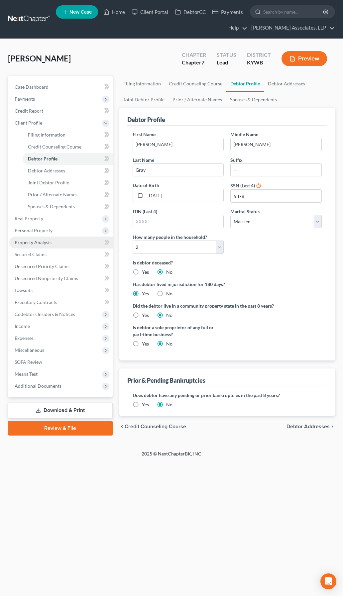
click at [46, 242] on span "Property Analysis" at bounding box center [33, 243] width 37 height 6
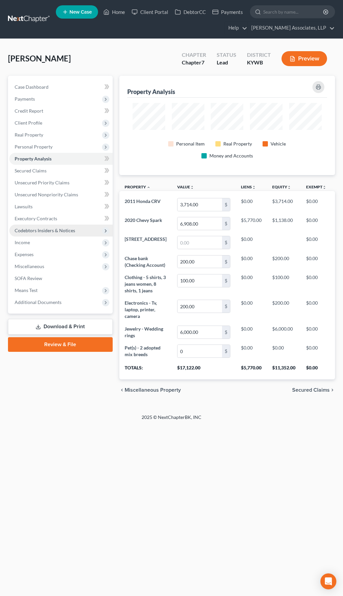
click at [46, 233] on span "Codebtors Insiders & Notices" at bounding box center [60, 231] width 103 height 12
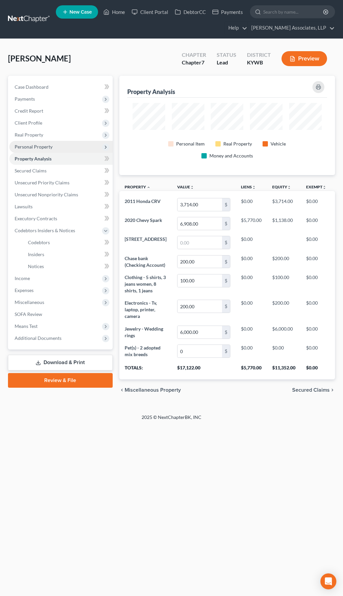
click at [45, 149] on span "Personal Property" at bounding box center [34, 147] width 38 height 6
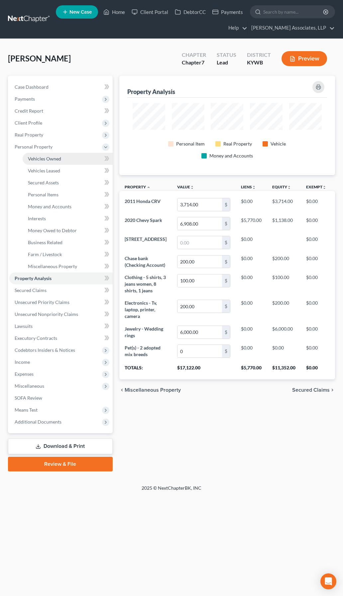
click at [47, 161] on span "Vehicles Owned" at bounding box center [44, 159] width 33 height 6
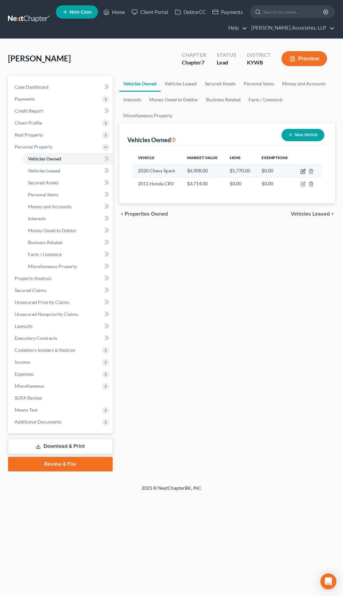
click at [303, 172] on icon "button" at bounding box center [303, 170] width 3 height 3
select select "0"
select select "6"
select select "3"
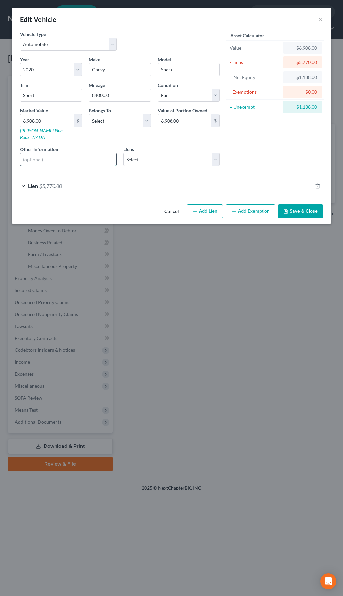
click at [89, 155] on input "text" at bounding box center [68, 159] width 96 height 13
type input "VIN KL8CG6SA2LC462234"
click at [35, 132] on link "Kelly Blue Book" at bounding box center [41, 134] width 43 height 12
click at [49, 97] on input "Sport" at bounding box center [51, 95] width 62 height 13
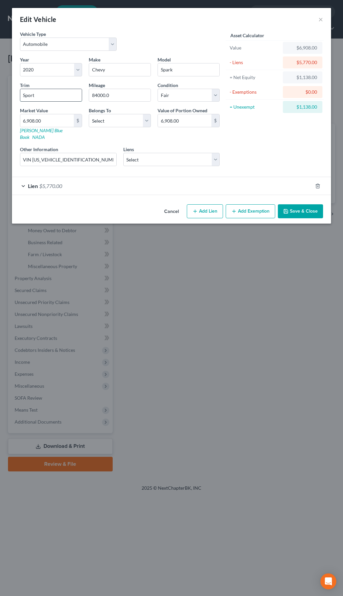
click at [49, 97] on input "Sport" at bounding box center [51, 95] width 62 height 13
paste input "ACTIV Hatchback 4D"
type input "ACTIV Hatchback 4D"
click at [110, 96] on input "84000.0" at bounding box center [120, 95] width 62 height 13
type input "84000"
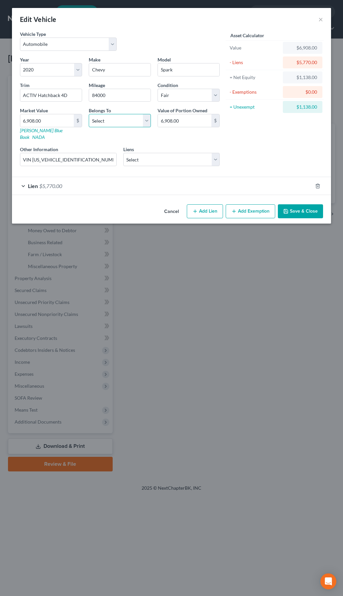
click at [118, 116] on select "Select Debtor 1 Only Debtor 2 Only Debtor 1 And Debtor 2 Only At Least One Of T…" at bounding box center [120, 120] width 62 height 13
select select "1"
click at [89, 114] on select "Select Debtor 1 Only Debtor 2 Only Debtor 1 And Debtor 2 Only At Least One Of T…" at bounding box center [120, 120] width 62 height 13
click at [173, 95] on select "Select Excellent Very Good Good Fair Poor" at bounding box center [189, 95] width 62 height 13
select select "2"
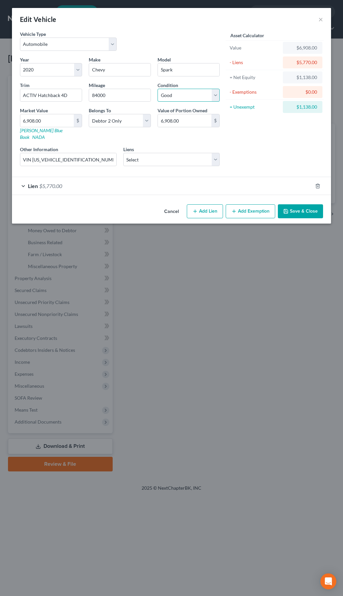
click at [158, 89] on select "Select Excellent Very Good Good Fair Poor" at bounding box center [189, 95] width 62 height 13
click at [199, 120] on input "6,908.00" at bounding box center [185, 120] width 54 height 13
type input "9,303"
click at [308, 208] on button "Save & Close" at bounding box center [300, 211] width 45 height 14
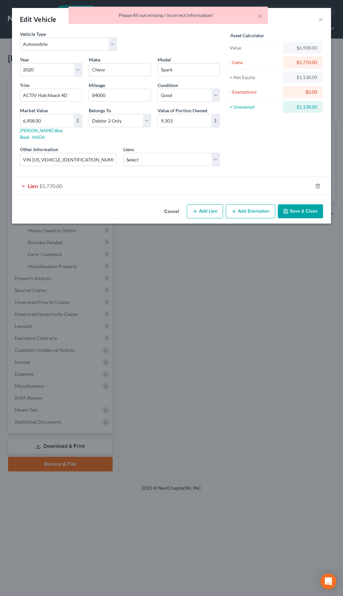
click at [259, 165] on form "Vehicle Type Select Automobile Truck Trailer Watercraft Aircraft Motor Home Atv…" at bounding box center [171, 113] width 303 height 165
click at [21, 179] on div "Lien $5,770.00" at bounding box center [162, 186] width 301 height 18
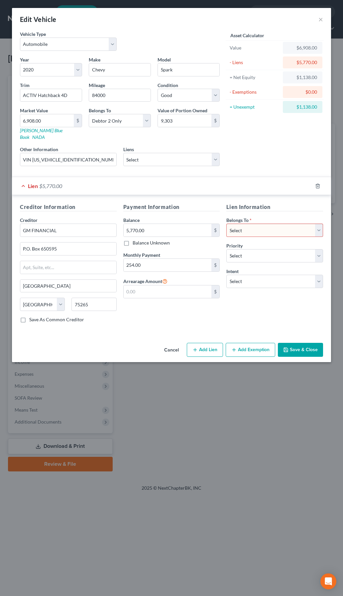
click at [260, 225] on select "Select Debtor 1 Only Debtor 2 Only Debtor 1 And Debtor 2 Only At Least One Of T…" at bounding box center [274, 230] width 97 height 13
select select "0"
click at [226, 224] on select "Select Debtor 1 Only Debtor 2 Only Debtor 1 And Debtor 2 Only At Least One Of T…" at bounding box center [274, 230] width 97 height 13
click at [257, 250] on select "Select 1st 2nd 3rd 4th 5th 6th 7th 8th 9th 10th 11th 12th 13th 14th 15th 16th 1…" at bounding box center [274, 255] width 97 height 13
select select "0"
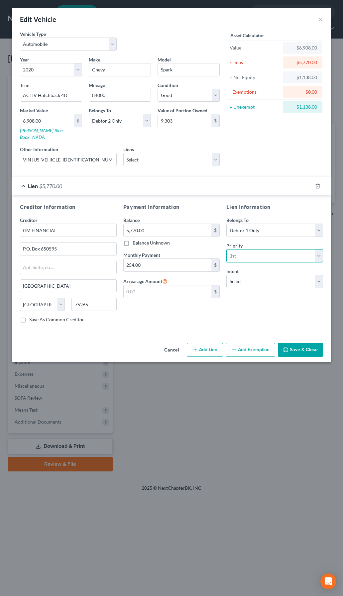
click at [226, 249] on select "Select 1st 2nd 3rd 4th 5th 6th 7th 8th 9th 10th 11th 12th 13th 14th 15th 16th 1…" at bounding box center [274, 255] width 97 height 13
click at [254, 277] on select "Select Surrender Redeem Reaffirm Avoid Other" at bounding box center [274, 281] width 97 height 13
select select "2"
click at [226, 275] on select "Select Surrender Redeem Reaffirm Avoid Other" at bounding box center [274, 281] width 97 height 13
click at [284, 347] on icon "button" at bounding box center [285, 349] width 5 height 5
